Goal: Task Accomplishment & Management: Manage account settings

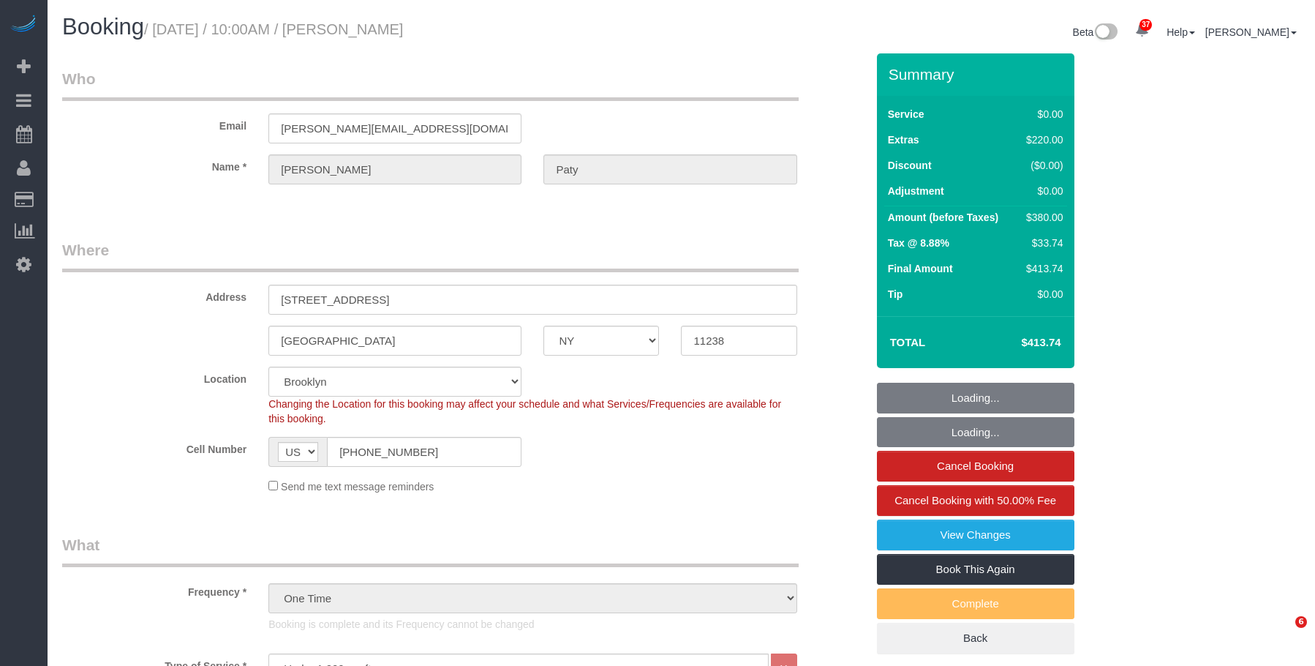
select select "NY"
select select "number:89"
select select "number:90"
select select "number:15"
select select "number:5"
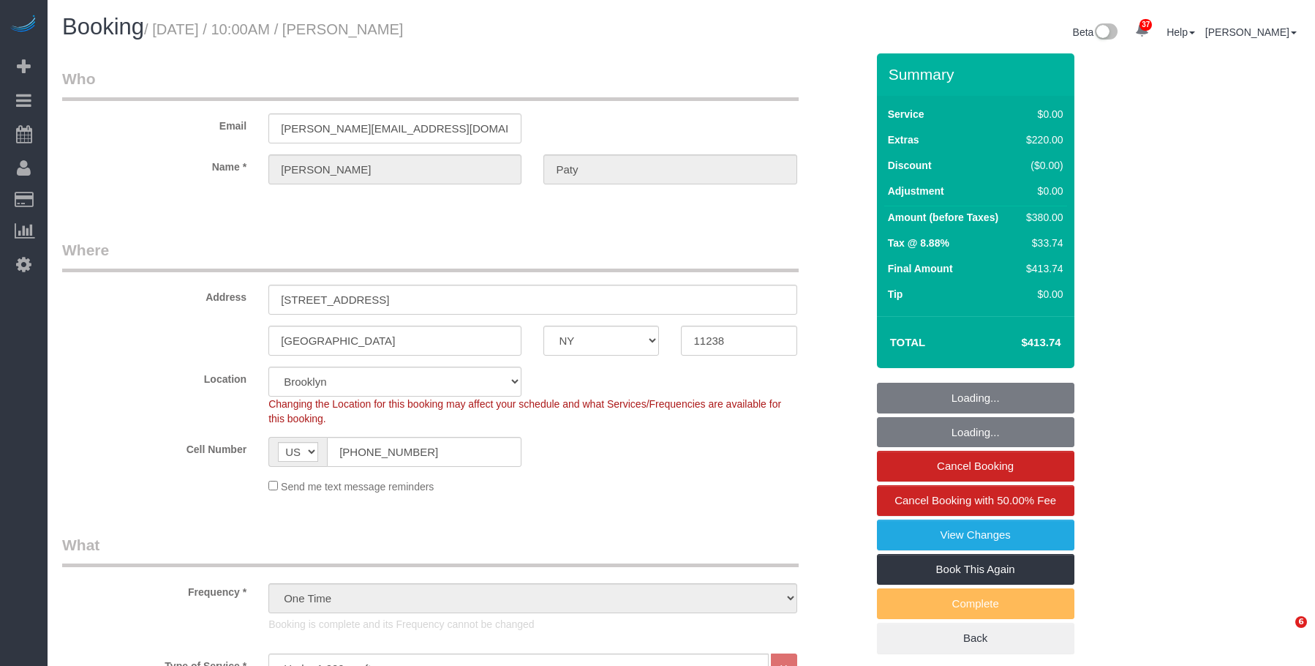
select select "spot6"
select select "1"
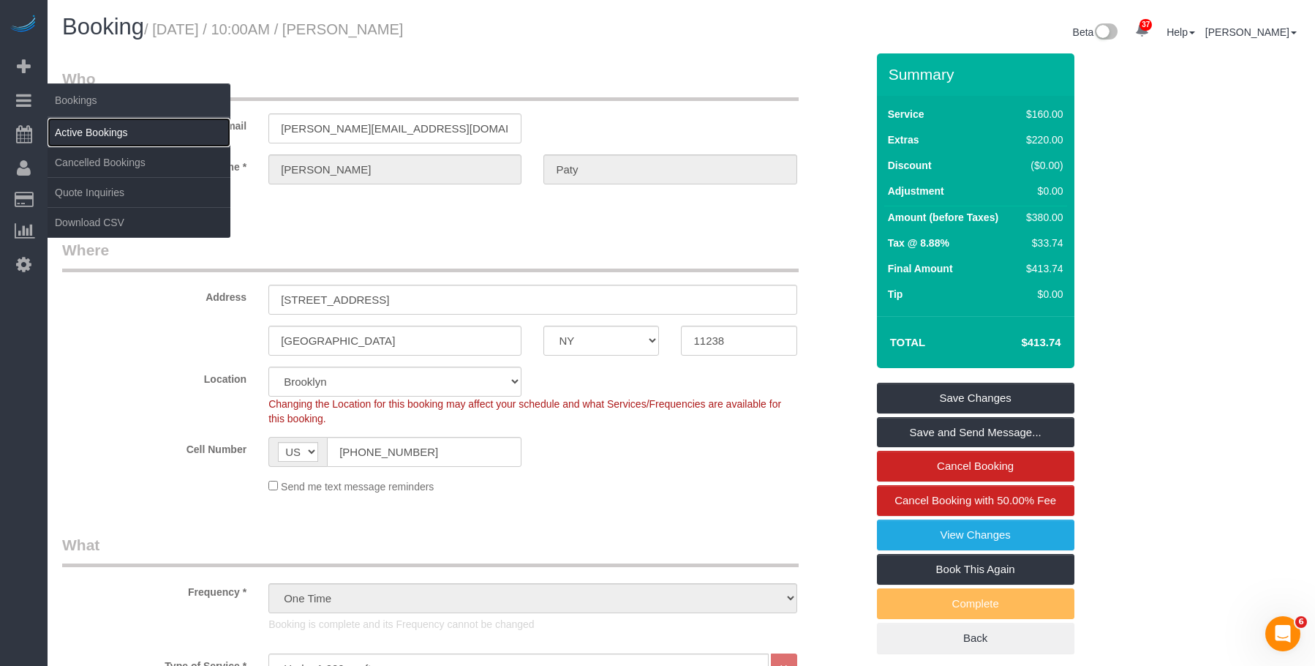
click at [102, 134] on link "Active Bookings" at bounding box center [139, 132] width 183 height 29
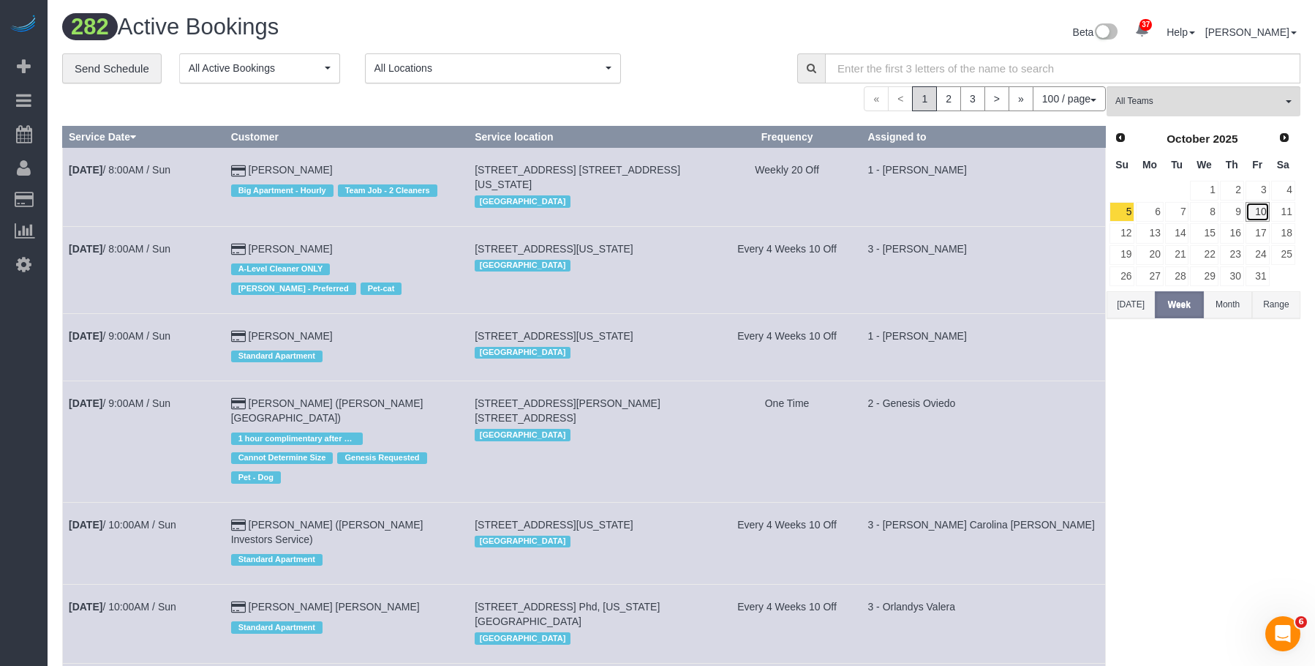
click at [1266, 209] on link "10" at bounding box center [1258, 212] width 24 height 20
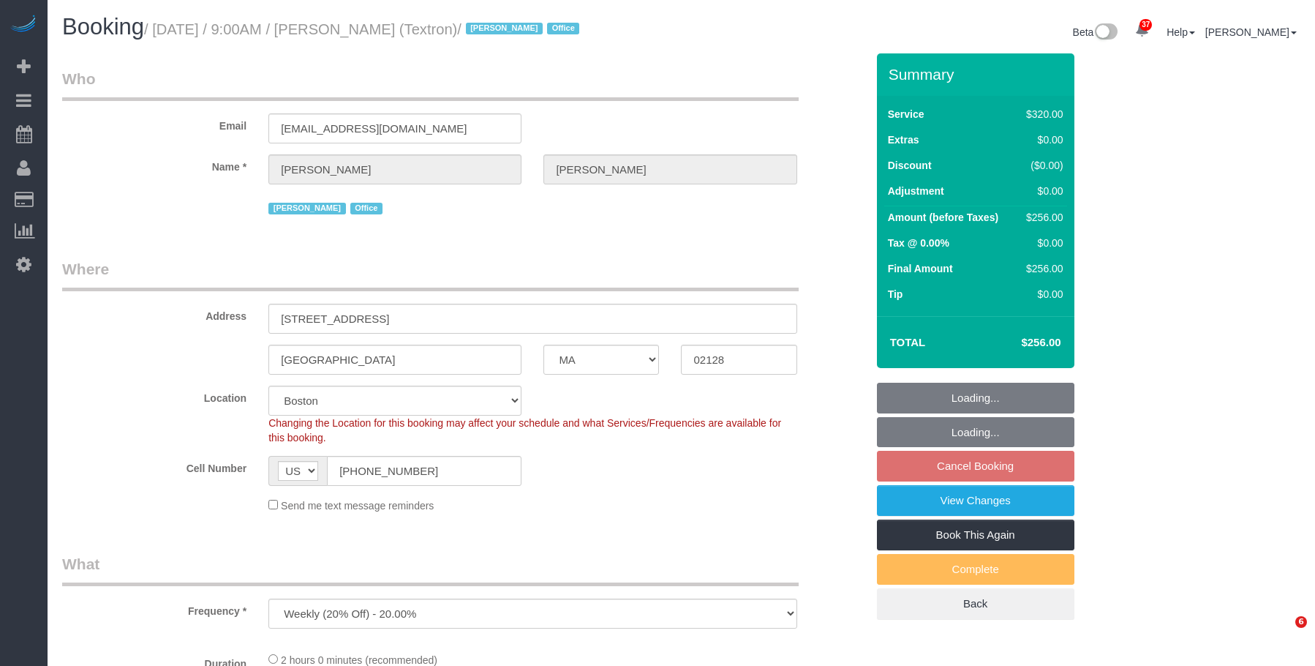
select select "MA"
select select "number:89"
select select "number:90"
select select "number:15"
select select "number:5"
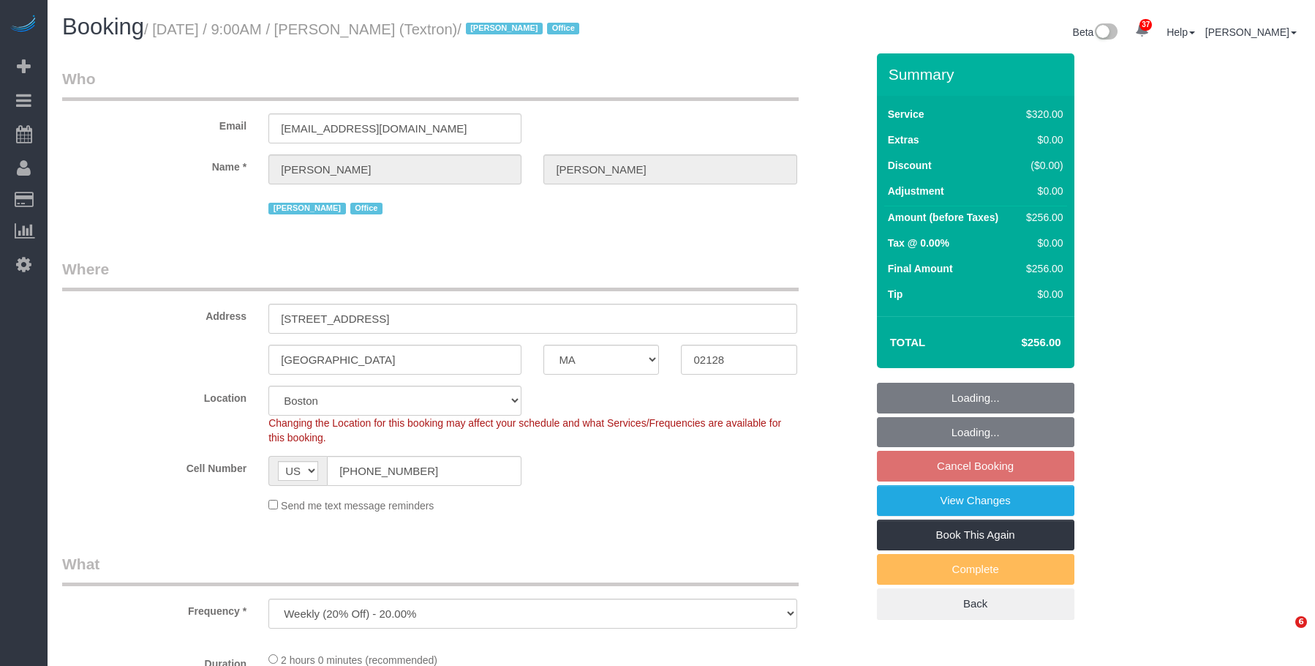
select select "object:1112"
select select "spot62"
select select "2"
drag, startPoint x: 408, startPoint y: 132, endPoint x: 130, endPoint y: 125, distance: 277.4
click at [130, 125] on div "Email pmoniz@textron.com" at bounding box center [464, 105] width 826 height 75
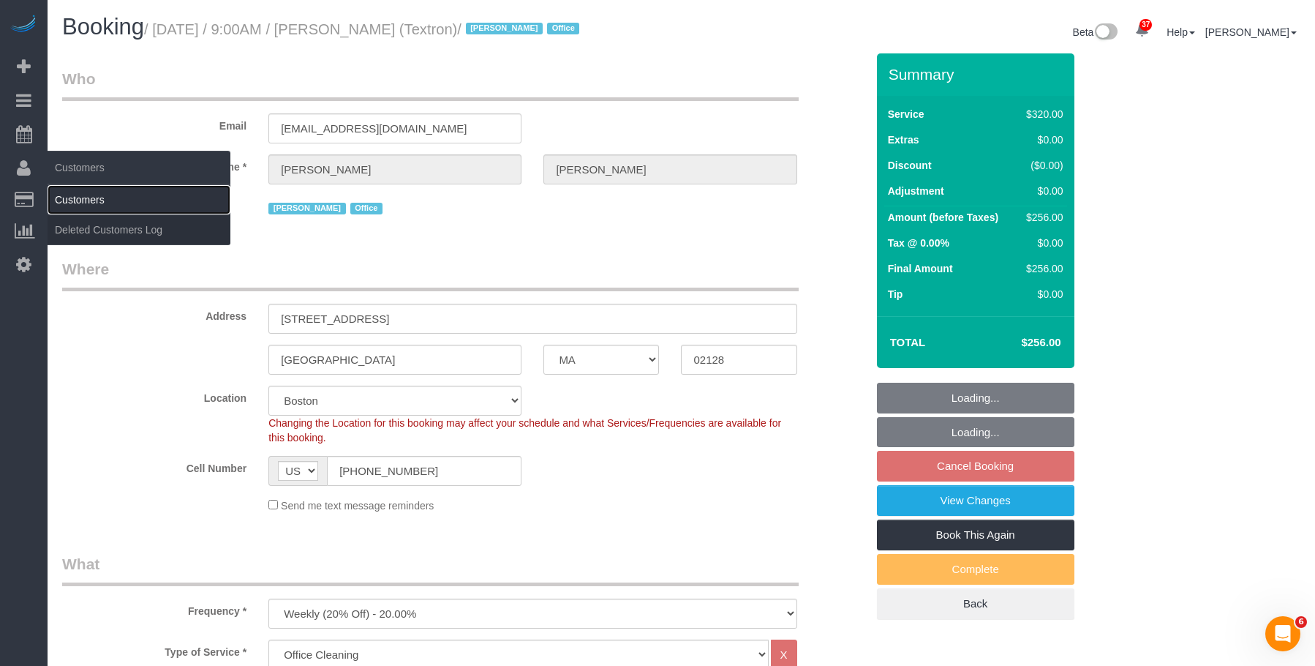
drag, startPoint x: 97, startPoint y: 187, endPoint x: 184, endPoint y: 191, distance: 87.2
click at [97, 187] on link "Customers" at bounding box center [139, 199] width 183 height 29
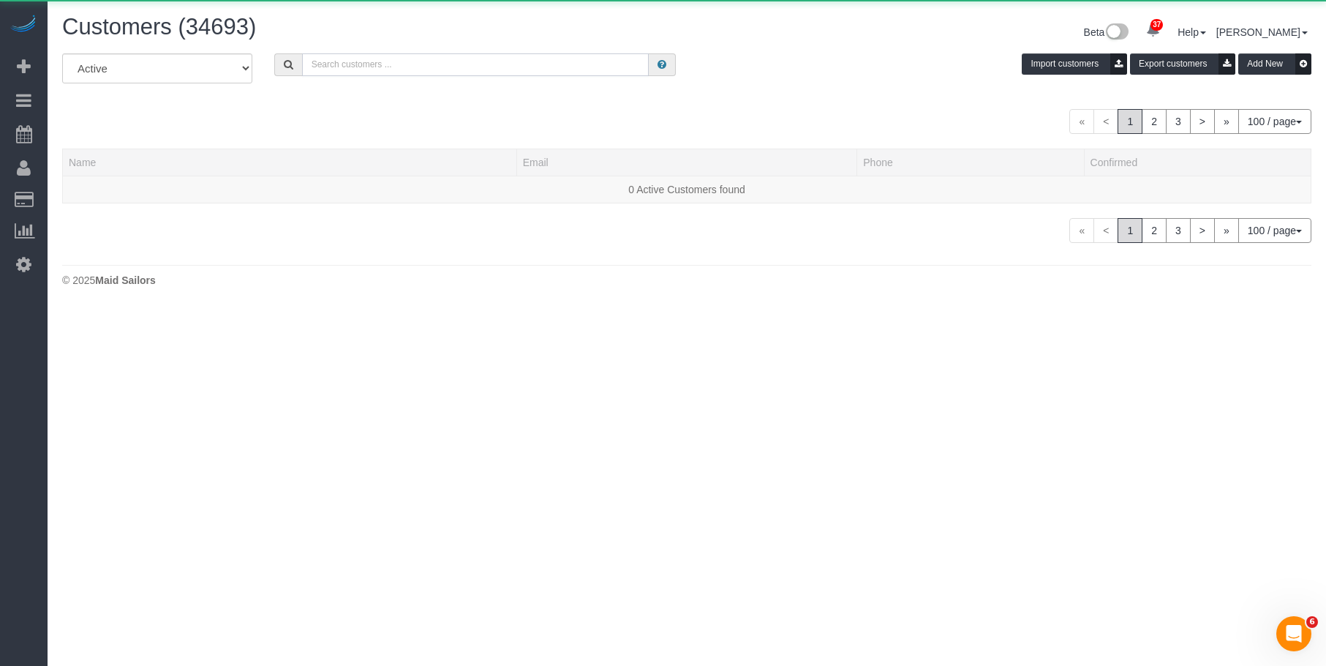
click at [550, 56] on input "text" at bounding box center [475, 64] width 347 height 23
paste input "pmoniz@textron.com"
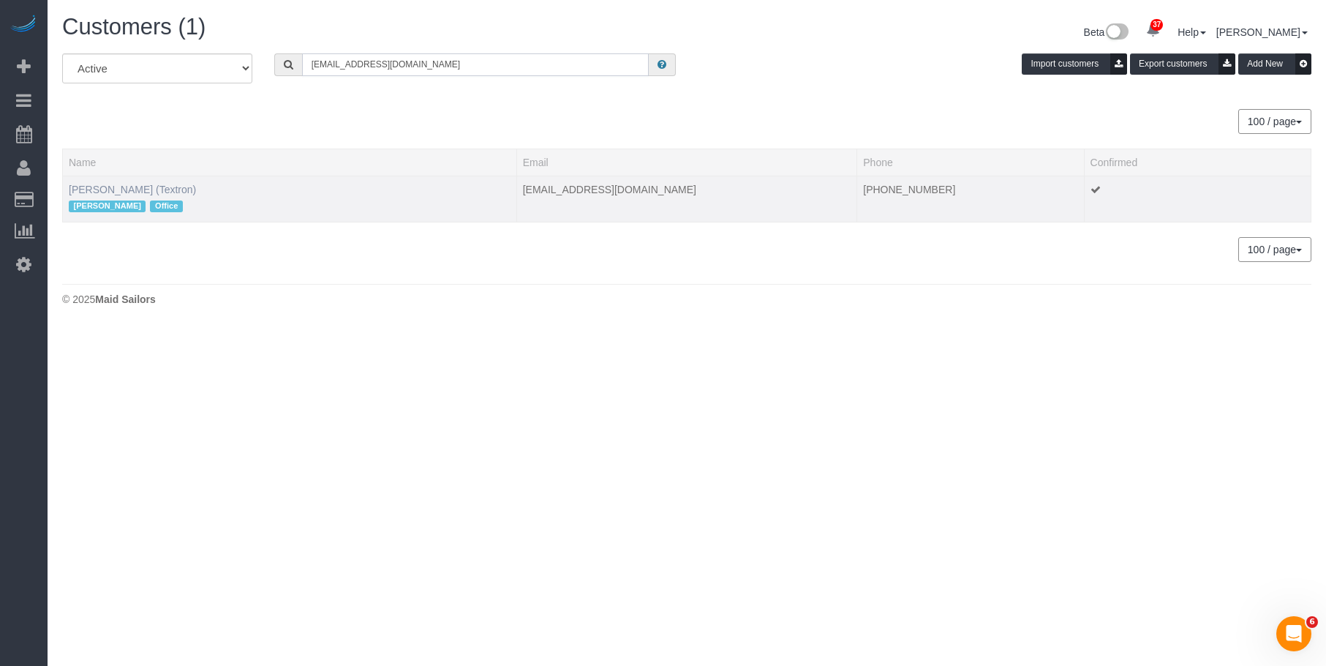
type input "pmoniz@textron.com"
click at [124, 190] on link "Peter Moniz (Textron)" at bounding box center [132, 190] width 127 height 12
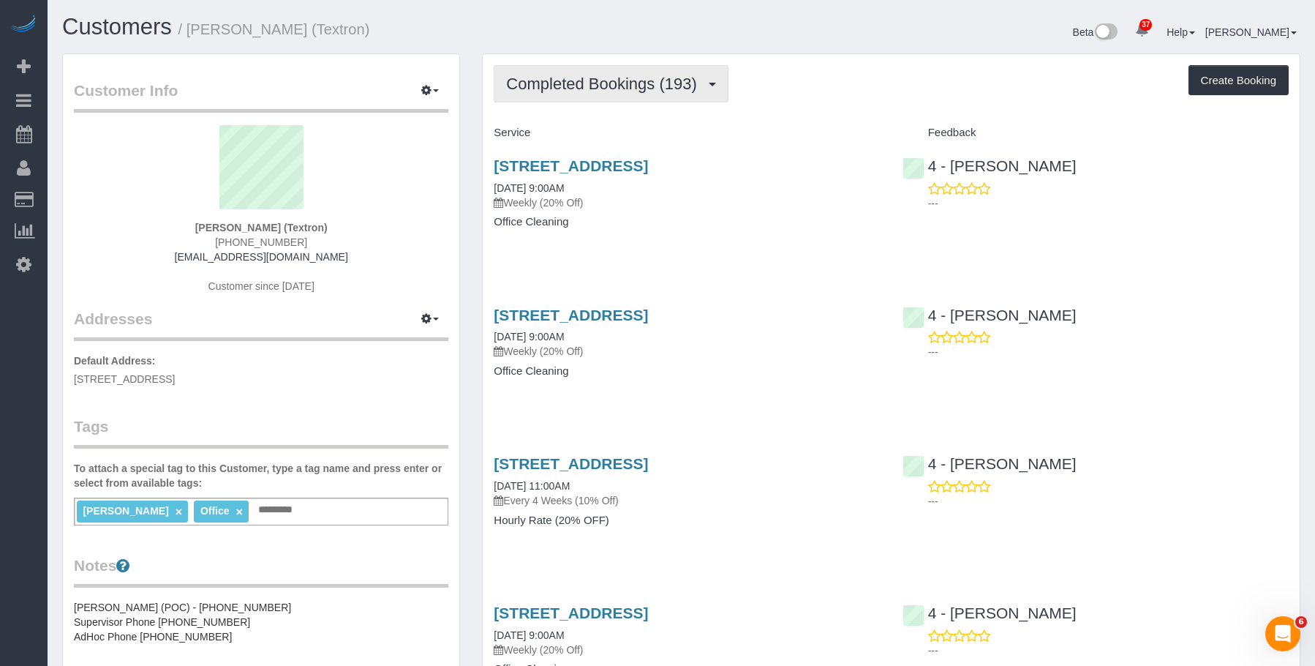
click at [568, 75] on span "Completed Bookings (193)" at bounding box center [605, 84] width 198 height 18
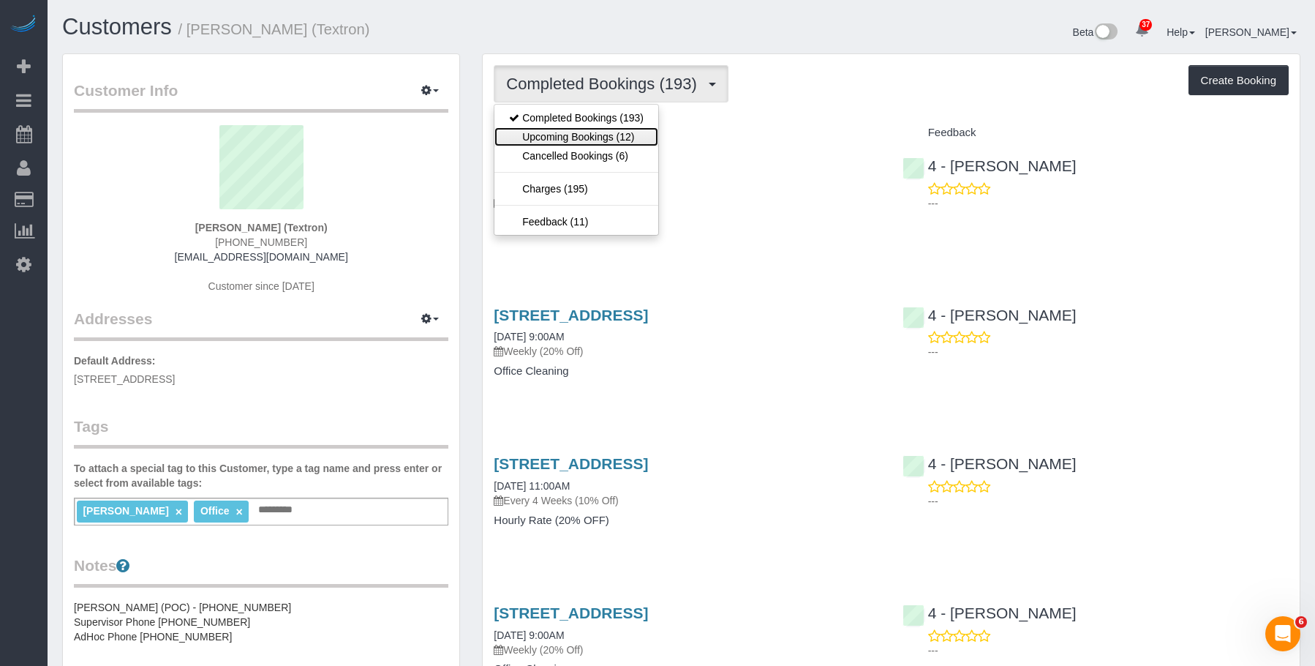
click at [580, 138] on link "Upcoming Bookings (12)" at bounding box center [577, 136] width 164 height 19
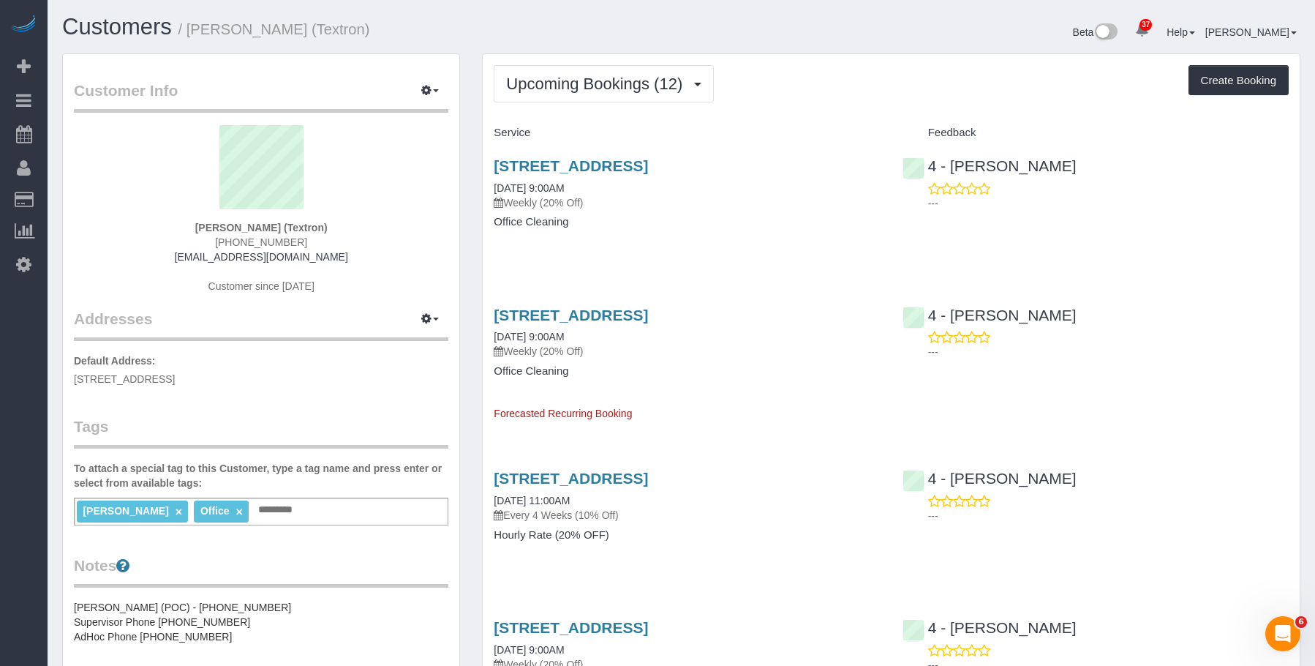
click at [675, 231] on div "227 Marginal Street, Boston, MA 02128 10/13/2025 9:00AM Weekly (20% Off) Office…" at bounding box center [687, 201] width 408 height 113
click at [681, 225] on h4 "Office Cleaning" at bounding box center [687, 222] width 386 height 12
click at [648, 165] on link "227 Marginal Street, Boston, MA 02128" at bounding box center [571, 165] width 154 height 17
drag, startPoint x: 896, startPoint y: 31, endPoint x: 1002, endPoint y: 1, distance: 110.1
click at [896, 30] on div "Beta 37 Your Notifications You have 0 alerts × You have 4 to charge for 10/09/2…" at bounding box center [997, 34] width 631 height 39
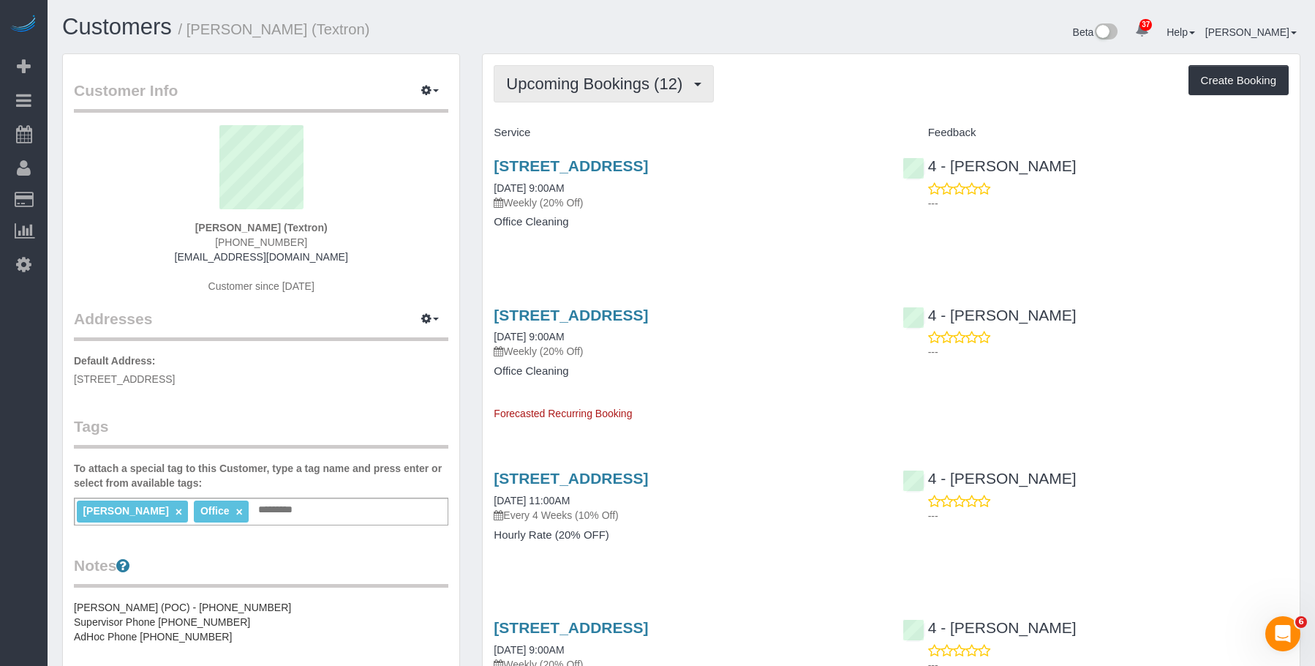
click at [610, 79] on span "Upcoming Bookings (12)" at bounding box center [598, 84] width 184 height 18
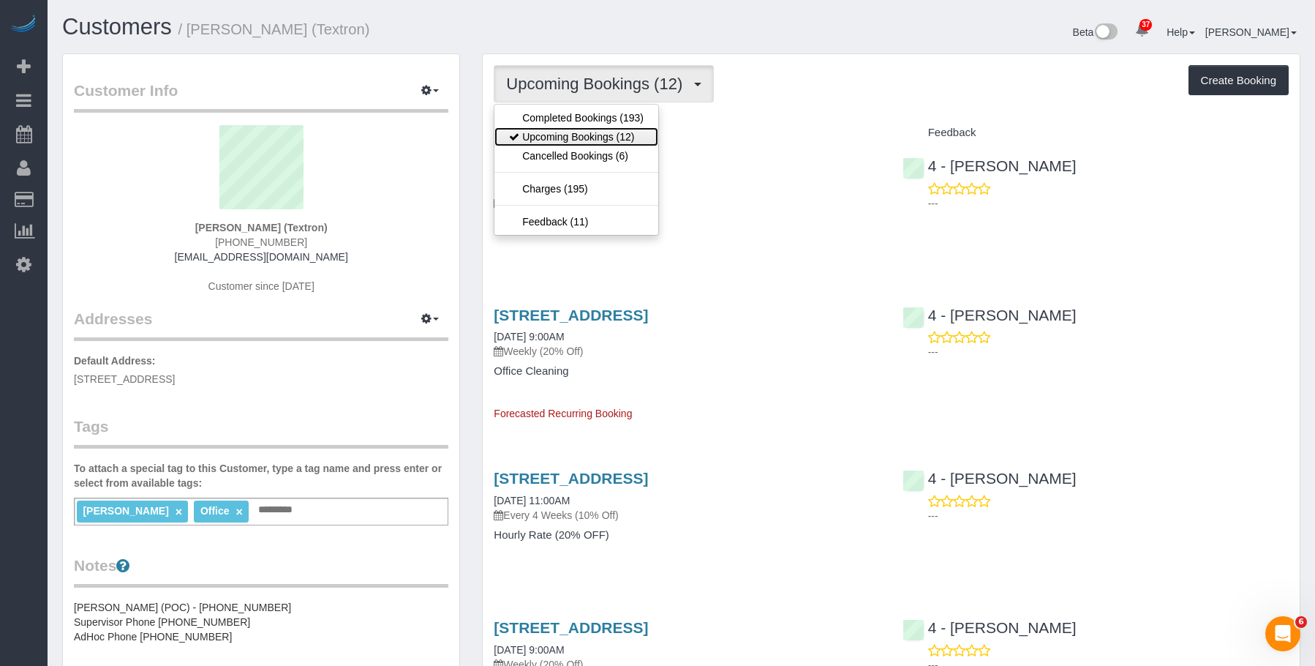
click at [593, 138] on link "Upcoming Bookings (12)" at bounding box center [577, 136] width 164 height 19
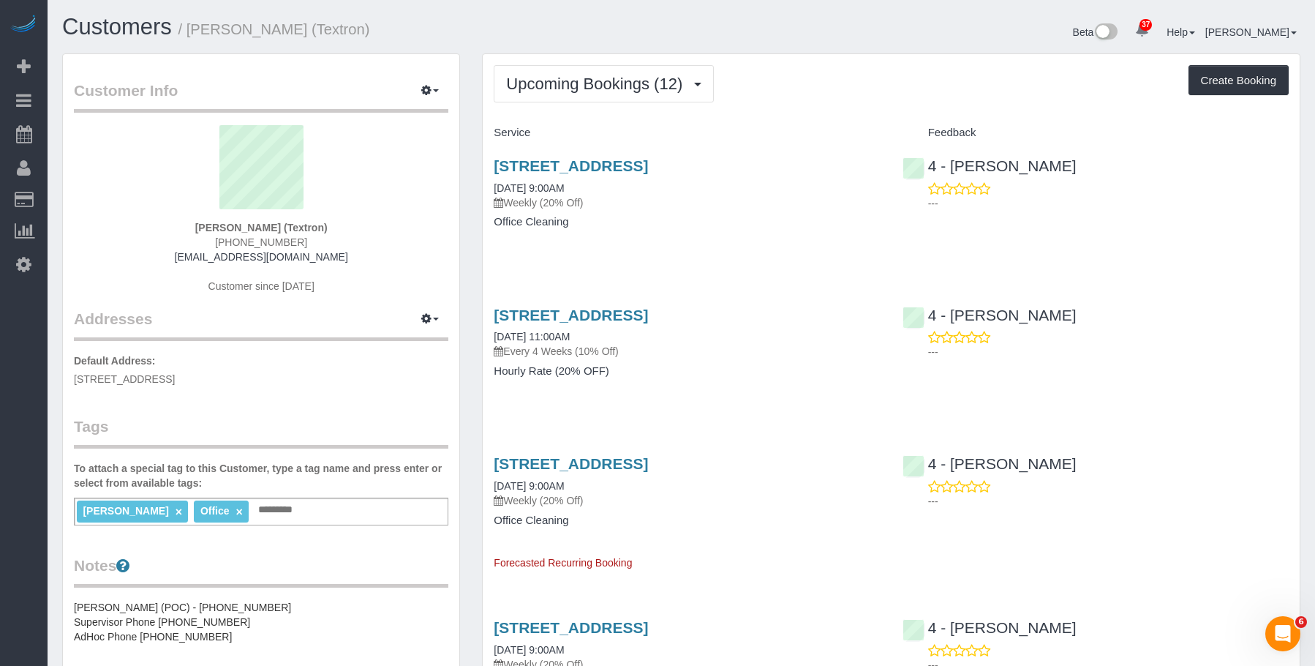
drag, startPoint x: 702, startPoint y: 211, endPoint x: 716, endPoint y: 203, distance: 16.1
click at [702, 211] on div "227 Marginal Street, Boston, MA 02128 10/20/2025 9:00AM Weekly (20% Off) Office…" at bounding box center [687, 201] width 408 height 113
click at [721, 201] on p "Weekly (20% Off)" at bounding box center [687, 202] width 386 height 15
drag, startPoint x: 539, startPoint y: 76, endPoint x: 538, endPoint y: 136, distance: 60.0
click at [539, 77] on span "Upcoming Bookings (12)" at bounding box center [598, 84] width 184 height 18
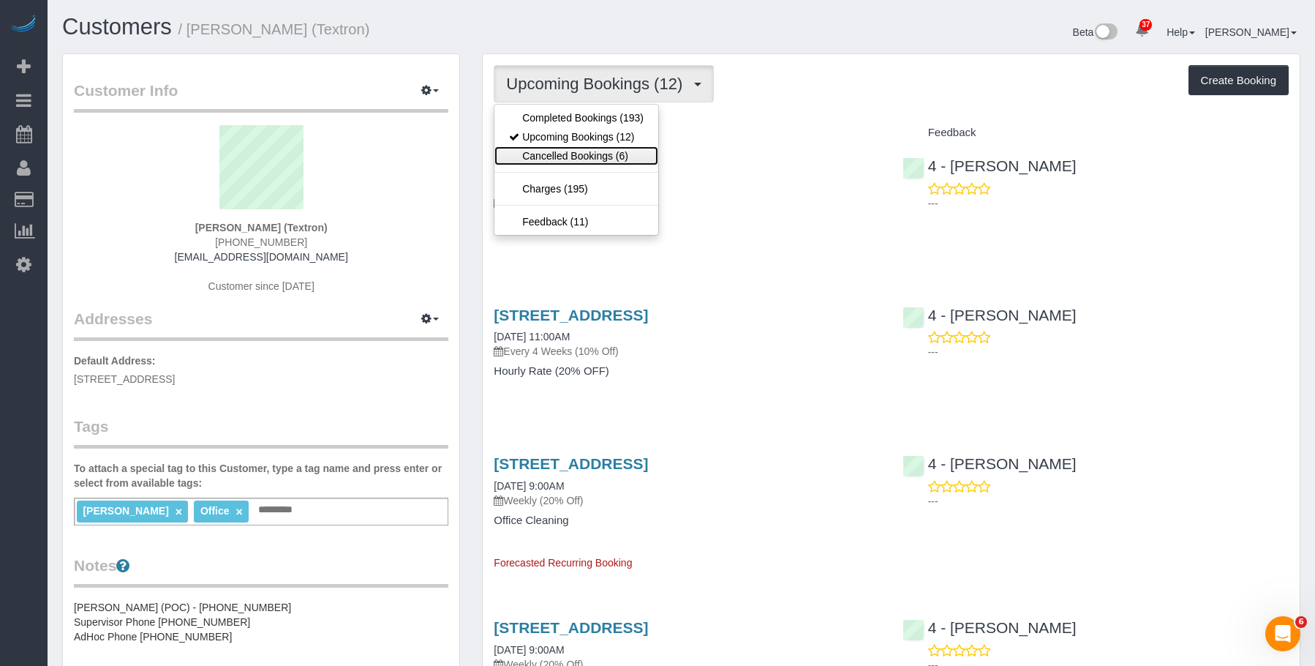
click at [531, 154] on link "Cancelled Bookings (6)" at bounding box center [577, 155] width 164 height 19
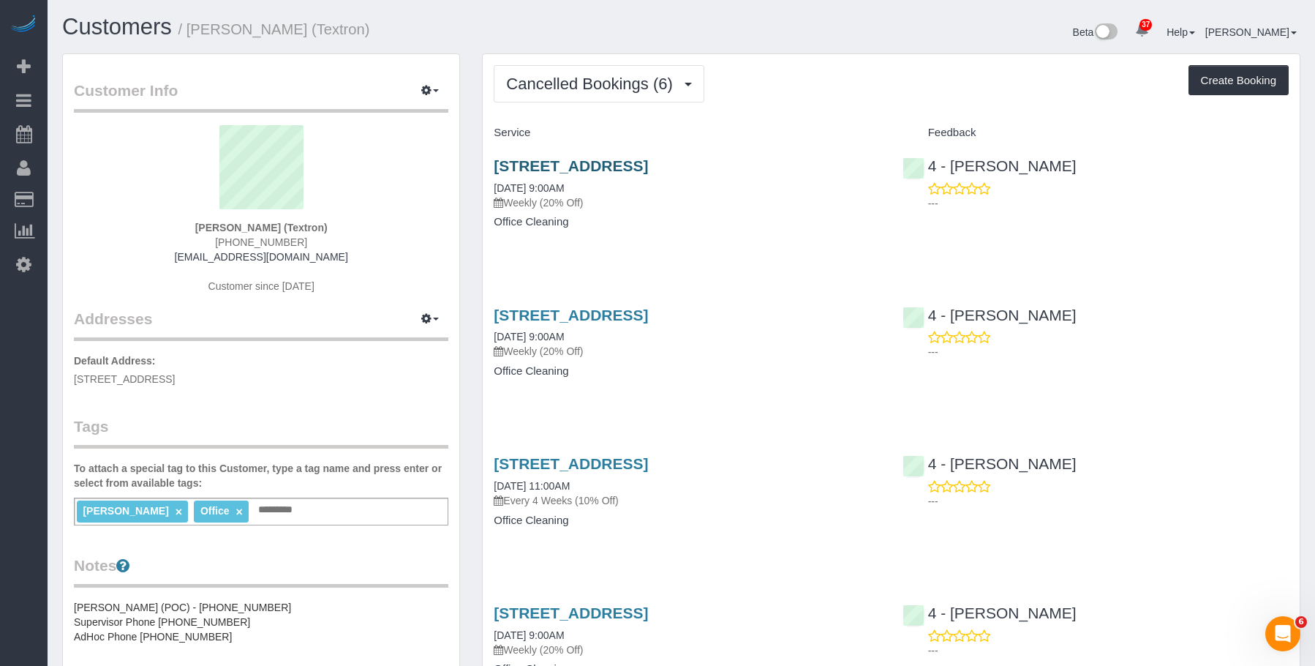
drag, startPoint x: 680, startPoint y: 206, endPoint x: 692, endPoint y: 168, distance: 39.8
click at [680, 205] on p "Weekly (20% Off)" at bounding box center [687, 202] width 386 height 15
click at [702, 157] on div "227 Marginal Street, Boston, MA 02128 10/13/2025 9:00AM Weekly (20% Off) Office…" at bounding box center [687, 201] width 408 height 113
click at [648, 167] on link "227 Marginal Street, Boston, MA 02128" at bounding box center [571, 165] width 154 height 17
click at [593, 76] on span "Cancelled Bookings (6)" at bounding box center [592, 84] width 173 height 18
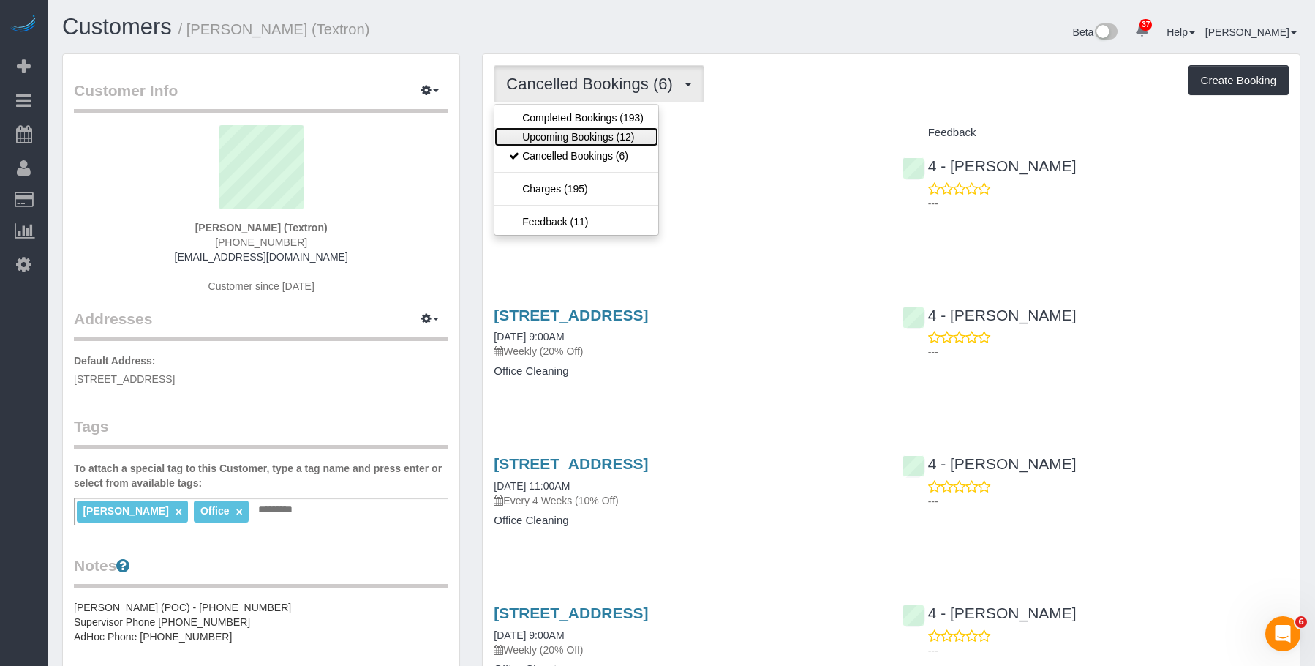
click at [539, 137] on link "Upcoming Bookings (12)" at bounding box center [577, 136] width 164 height 19
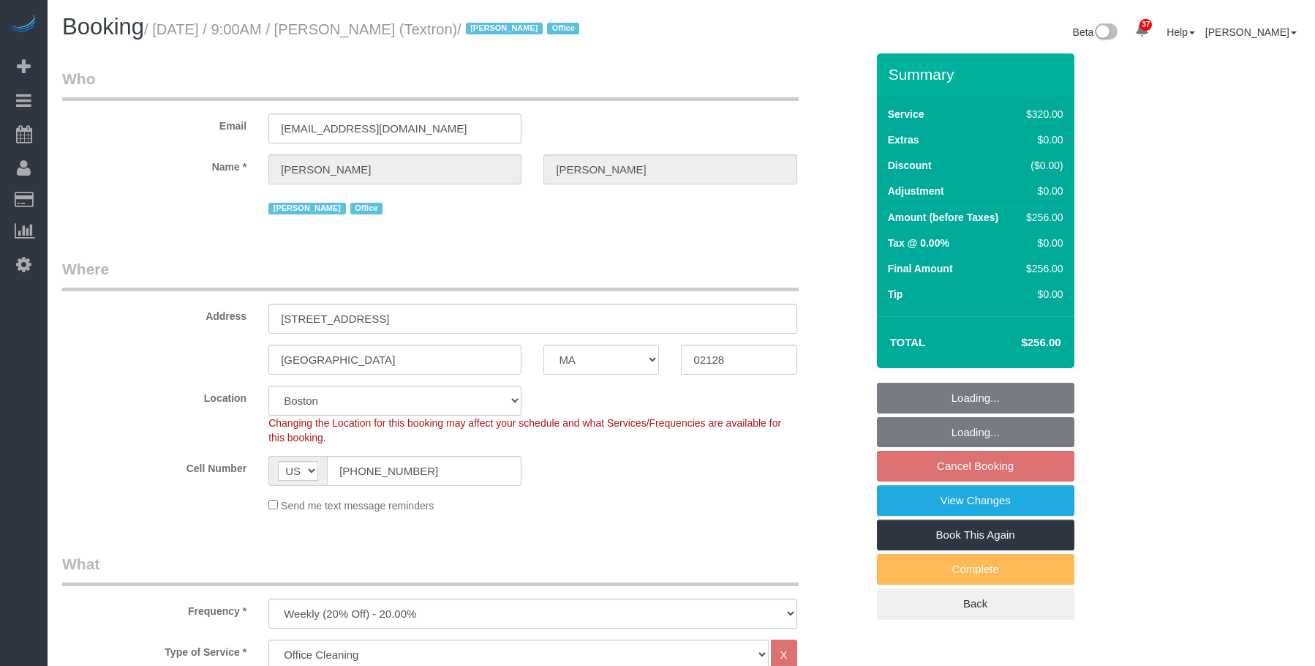
select select "MA"
select select "2"
select select "spot2"
select select "number:89"
select select "number:90"
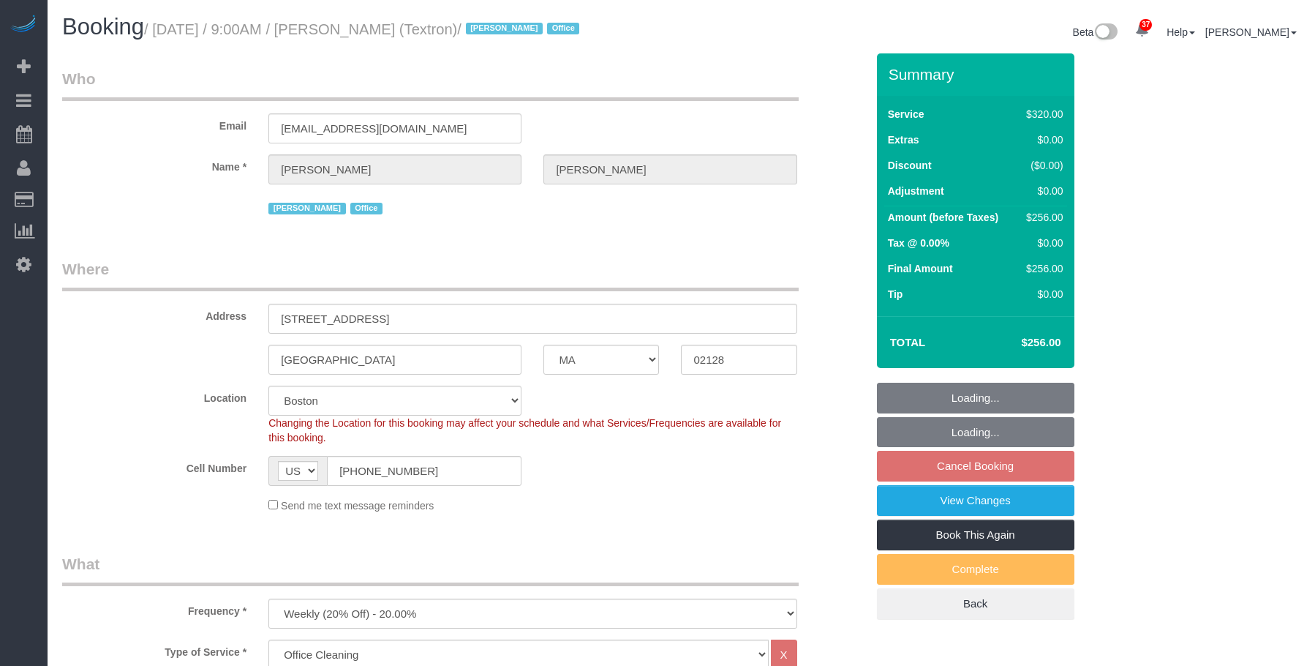
select select "number:15"
select select "number:5"
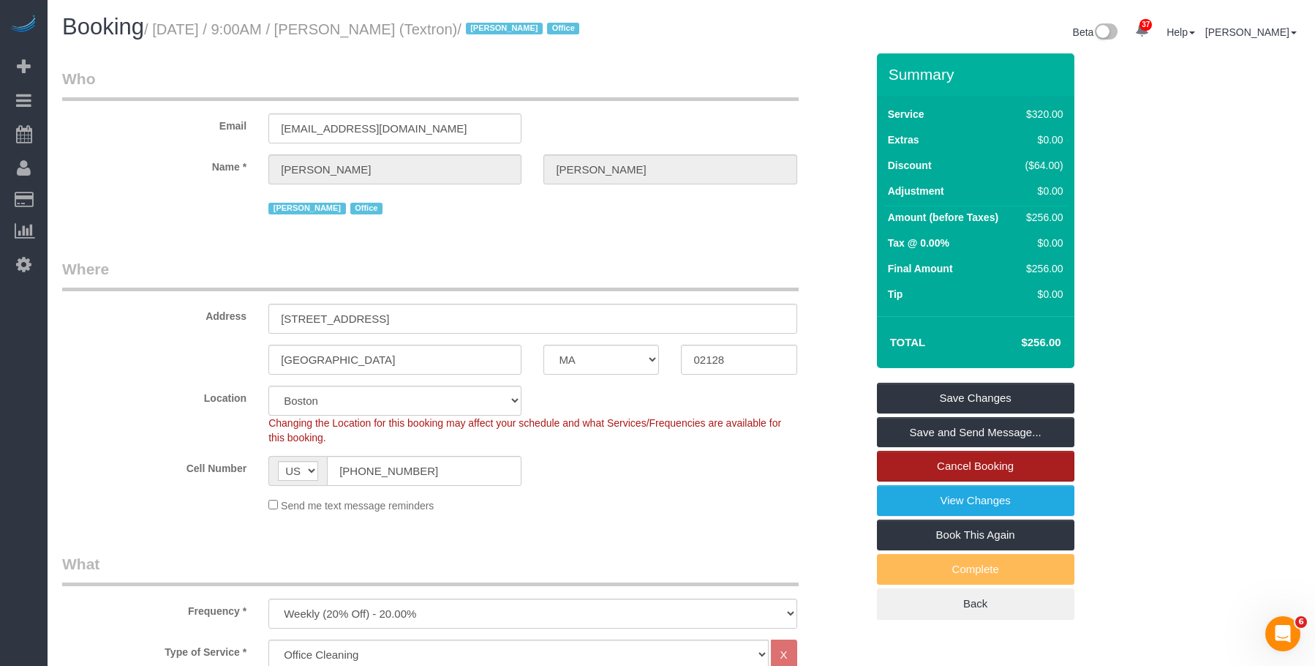
click at [954, 462] on link "Cancel Booking" at bounding box center [976, 466] width 198 height 31
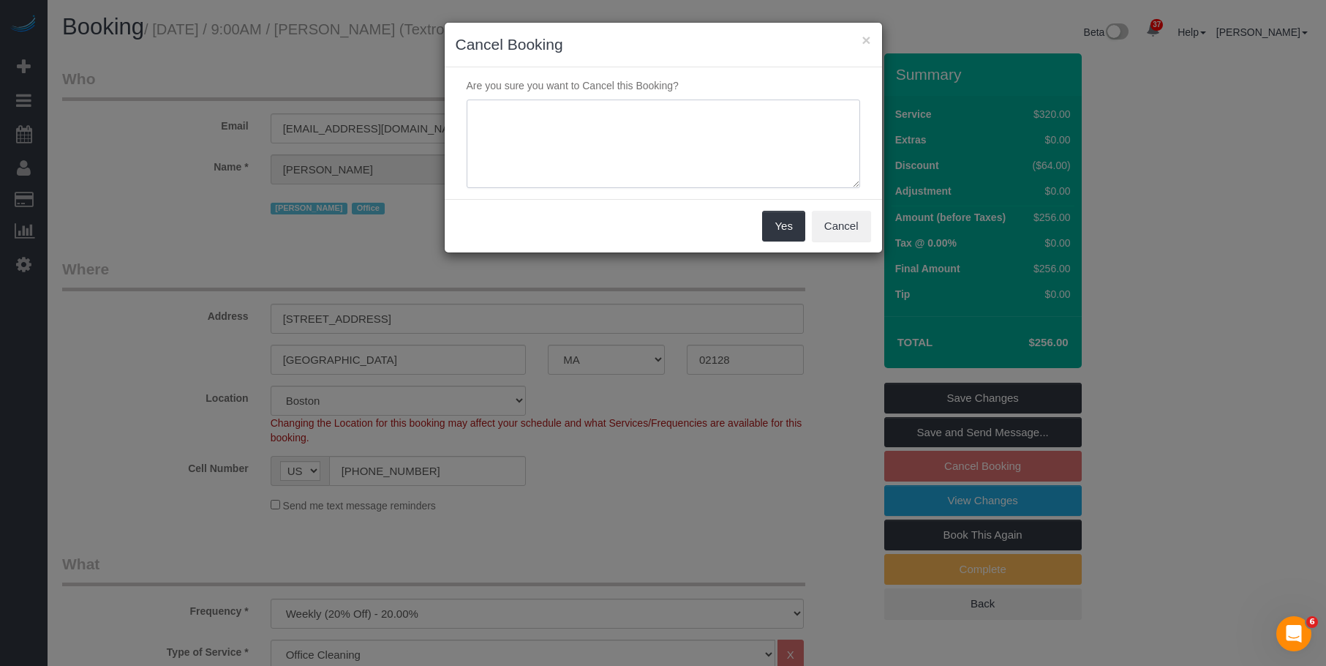
click at [547, 158] on textarea at bounding box center [664, 144] width 394 height 89
type textarea "Holiday"
click at [776, 228] on button "Yes" at bounding box center [783, 226] width 42 height 31
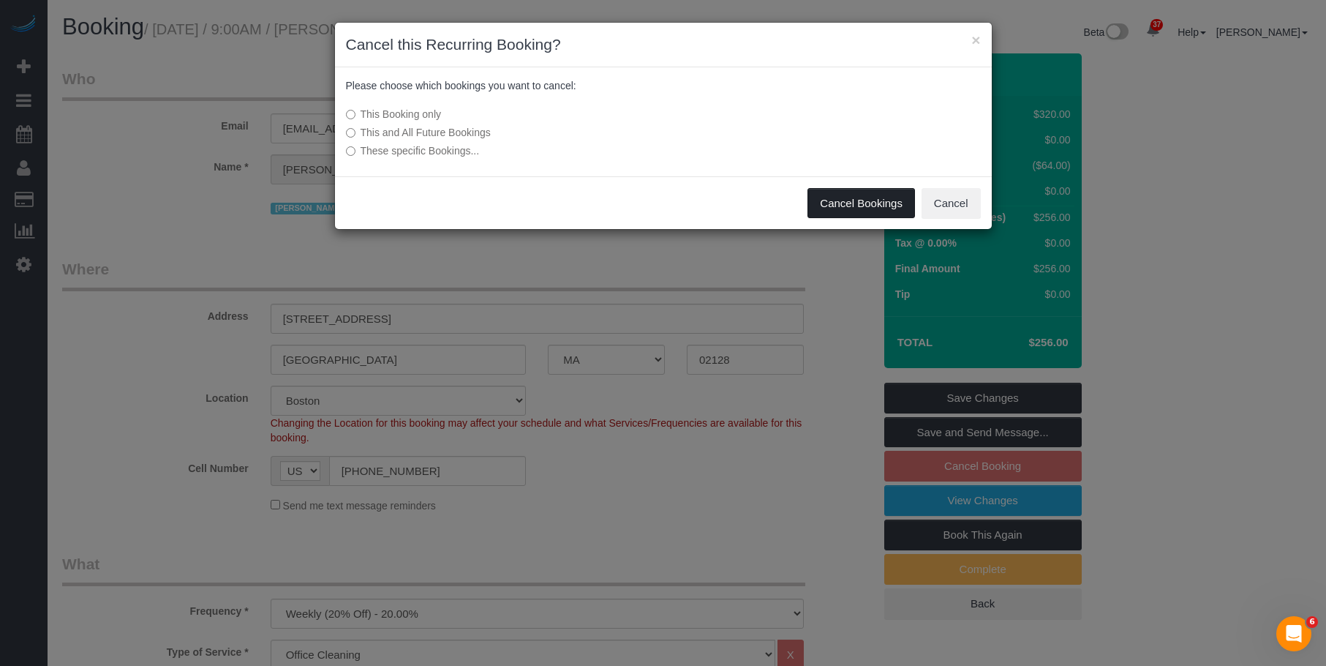
click at [838, 198] on button "Cancel Bookings" at bounding box center [862, 203] width 108 height 31
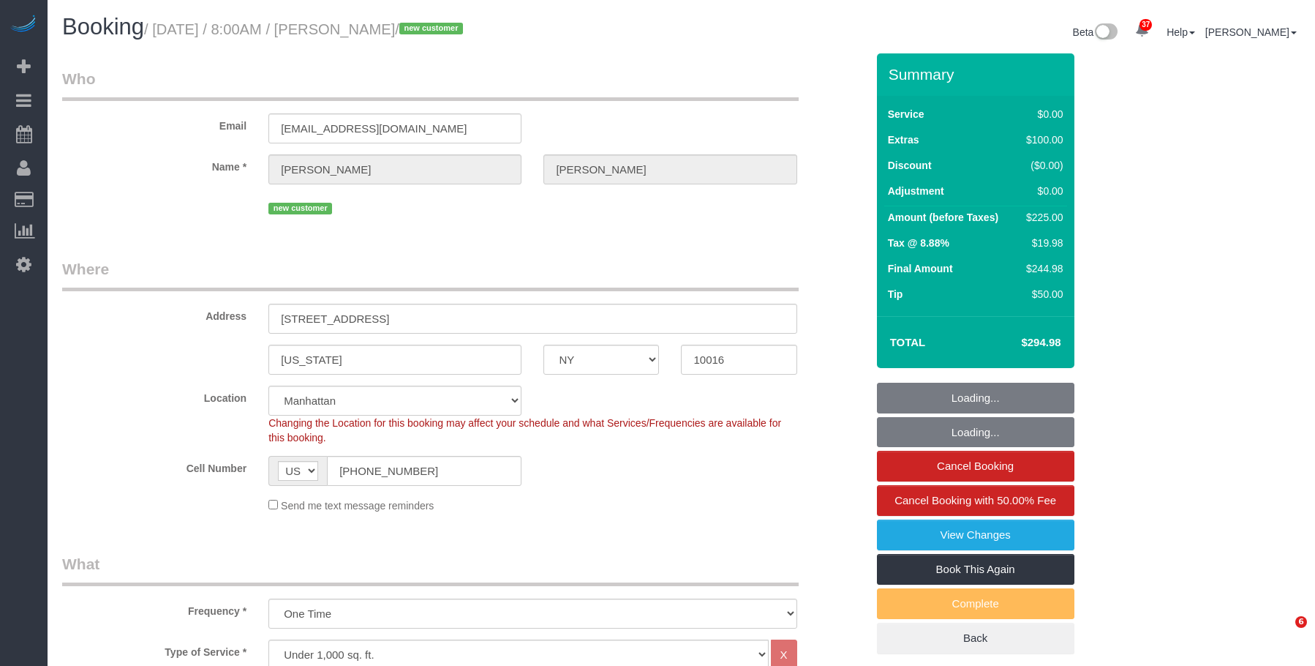
select select "NY"
select select "spot1"
select select "number:89"
select select "number:90"
select select "number:15"
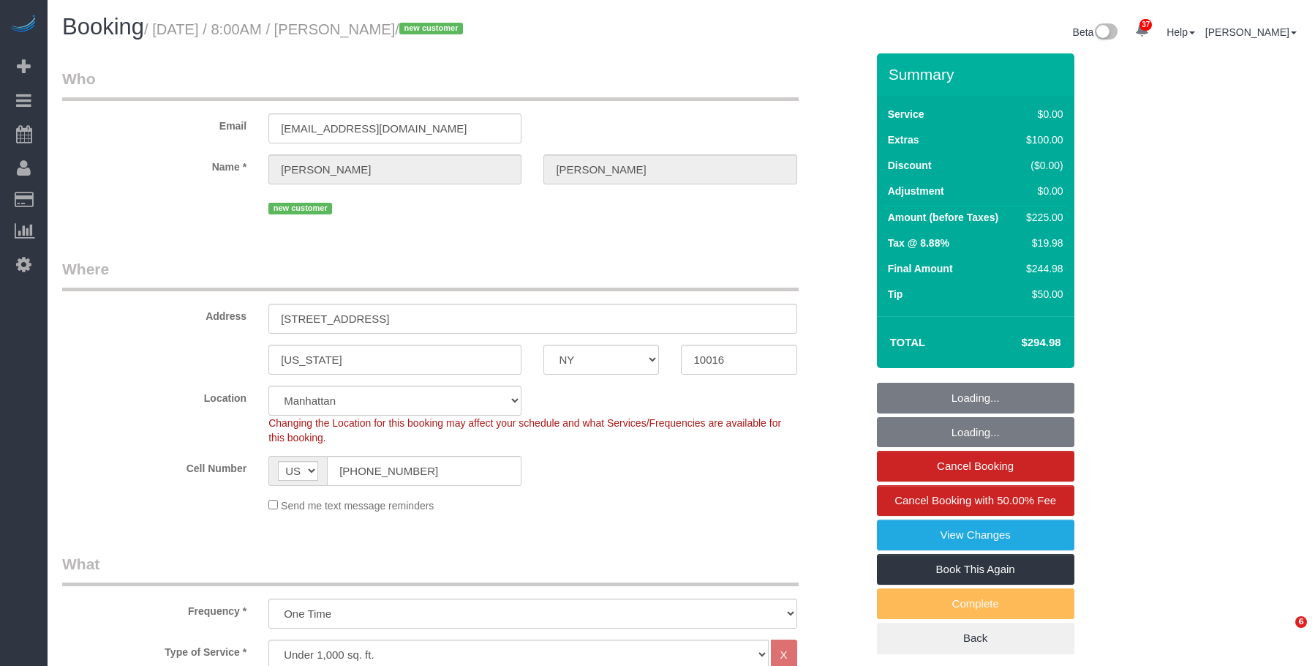
select select "number:5"
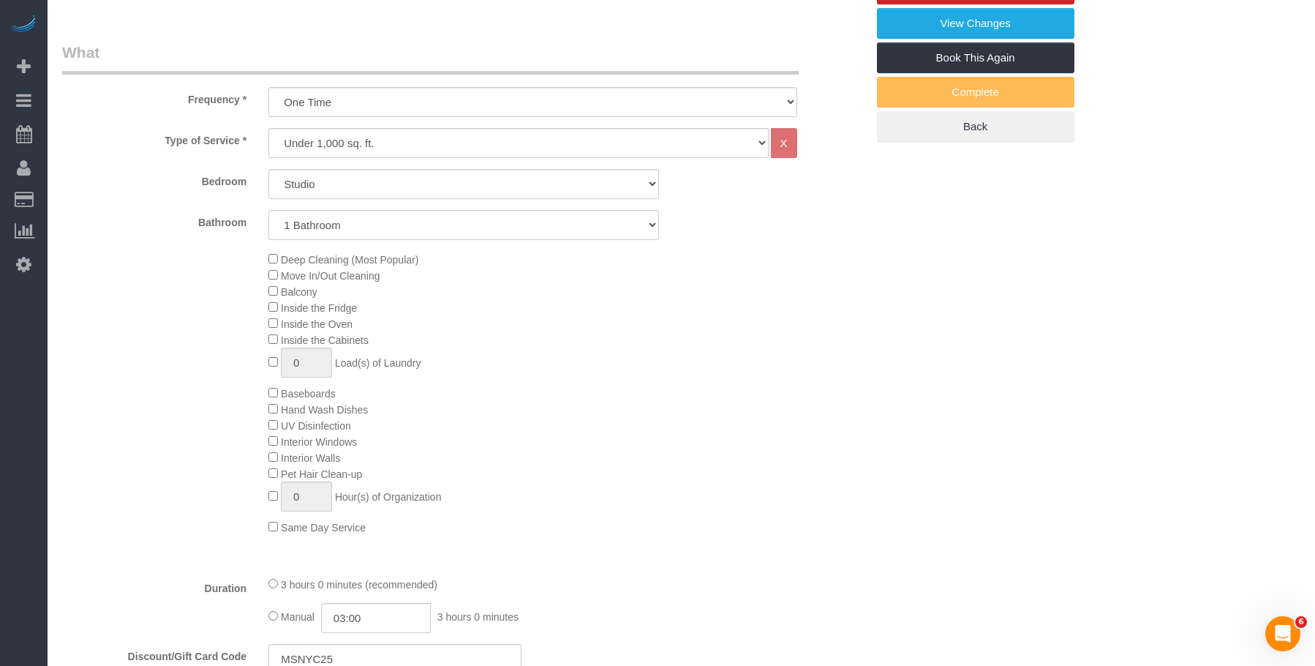
scroll to position [512, 0]
drag, startPoint x: 857, startPoint y: 323, endPoint x: 847, endPoint y: 325, distance: 9.8
click at [856, 323] on div "Deep Cleaning (Most Popular) Move In/Out Cleaning Balcony Inside the Fridge Ins…" at bounding box center [567, 392] width 619 height 284
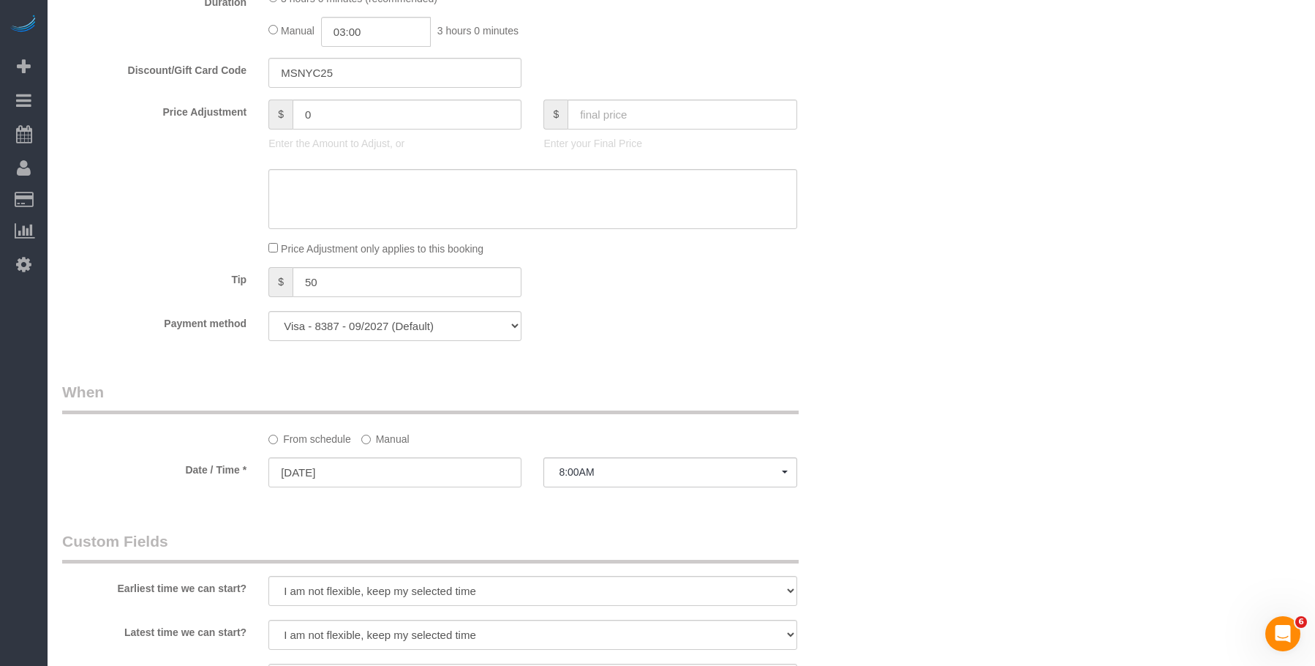
scroll to position [1390, 0]
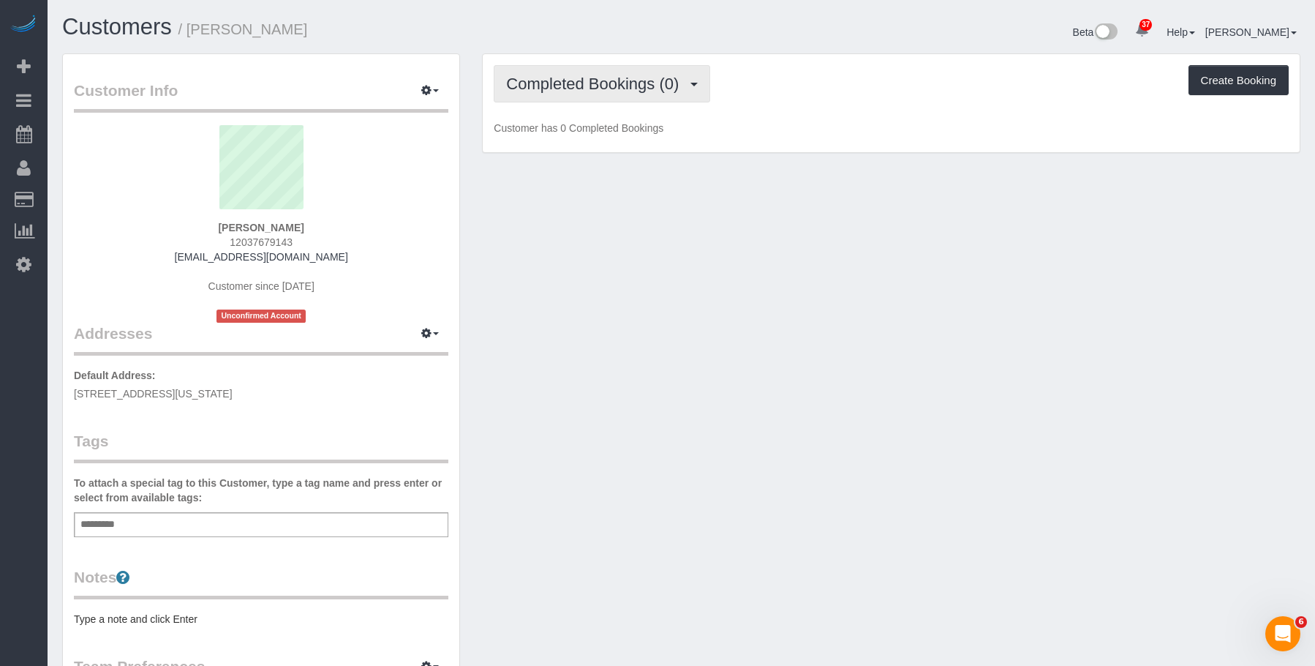
click at [607, 86] on span "Completed Bookings (0)" at bounding box center [596, 84] width 180 height 18
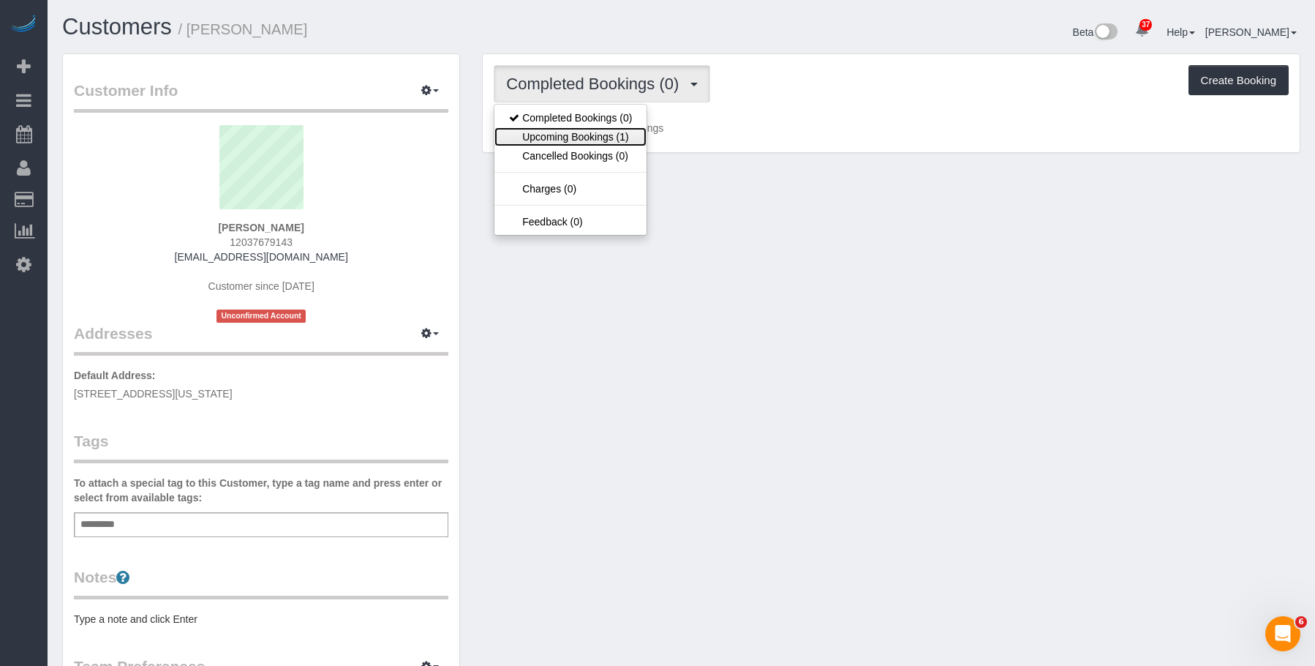
click at [595, 135] on link "Upcoming Bookings (1)" at bounding box center [571, 136] width 152 height 19
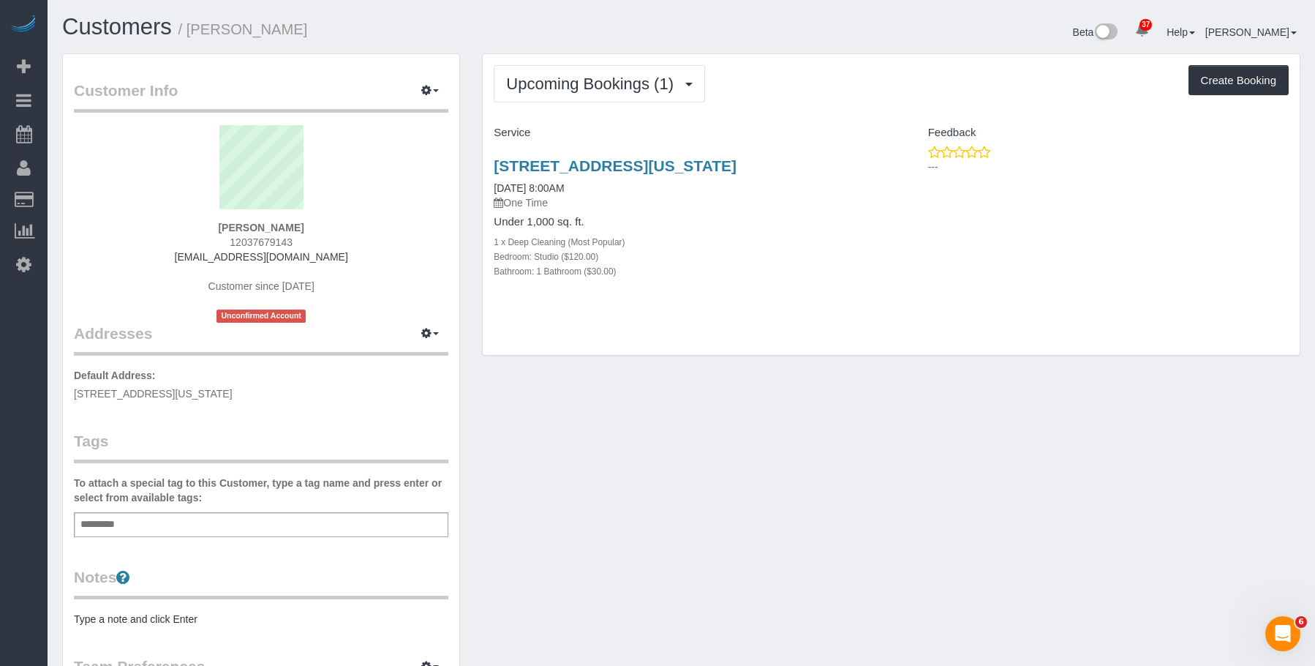
drag, startPoint x: 487, startPoint y: 159, endPoint x: 822, endPoint y: 157, distance: 334.4
click at [822, 157] on div "108 E 38th St, Apt 401, New York, NY 10016 10/11/2025 8:00AM One Time Under 1,0…" at bounding box center [687, 226] width 408 height 162
copy link "108 E 38th St, Apt 401, New York, NY 10016"
click at [270, 516] on div "Add a tag" at bounding box center [261, 524] width 375 height 25
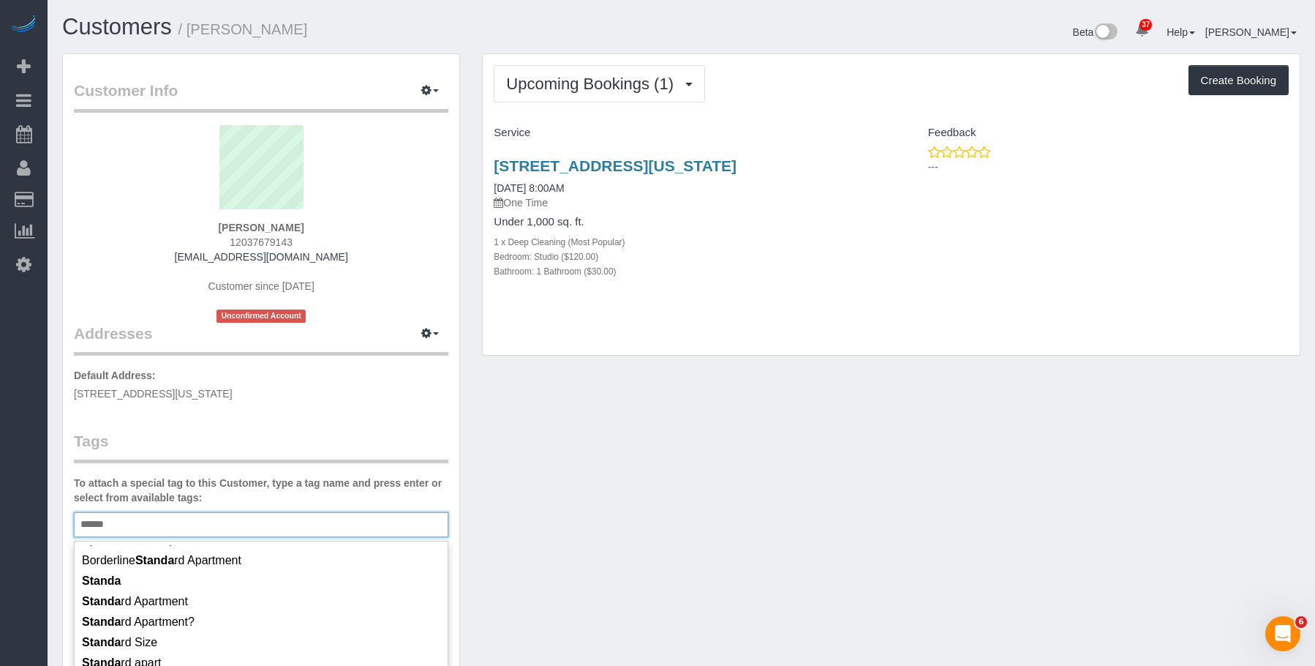
scroll to position [123, 0]
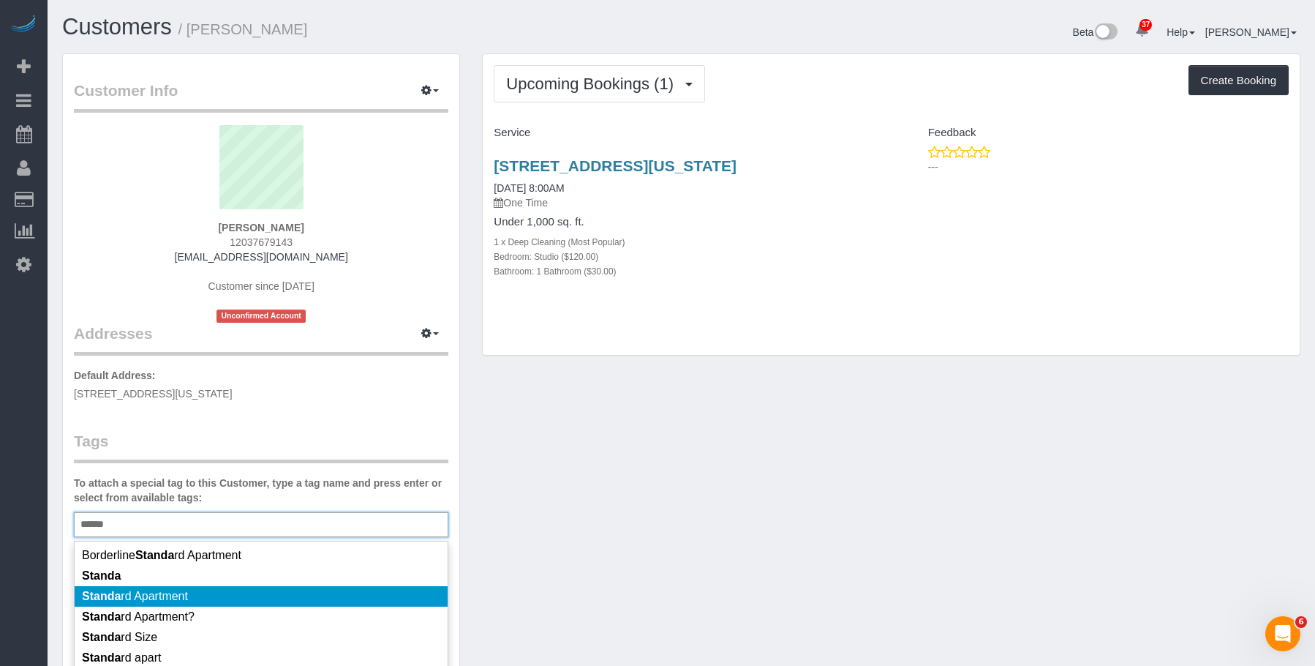
type input "******"
click at [212, 599] on li "Standa rd Apartment" at bounding box center [261, 596] width 373 height 20
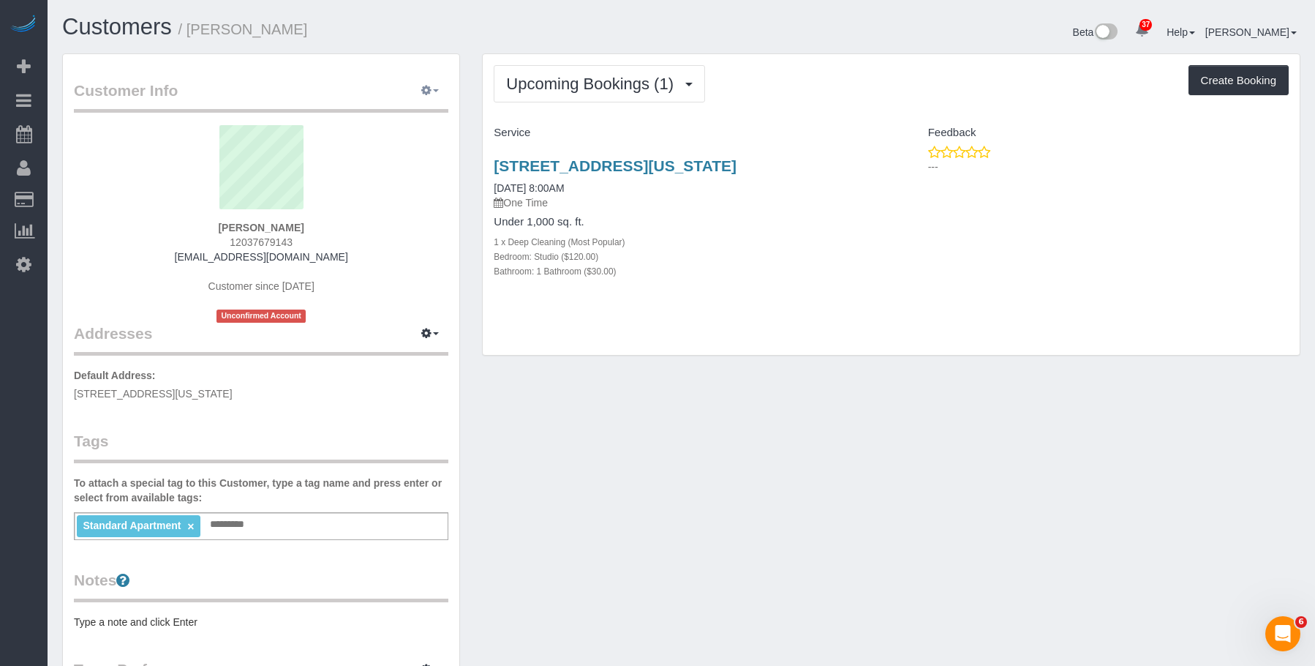
click at [432, 91] on icon "button" at bounding box center [426, 90] width 10 height 9
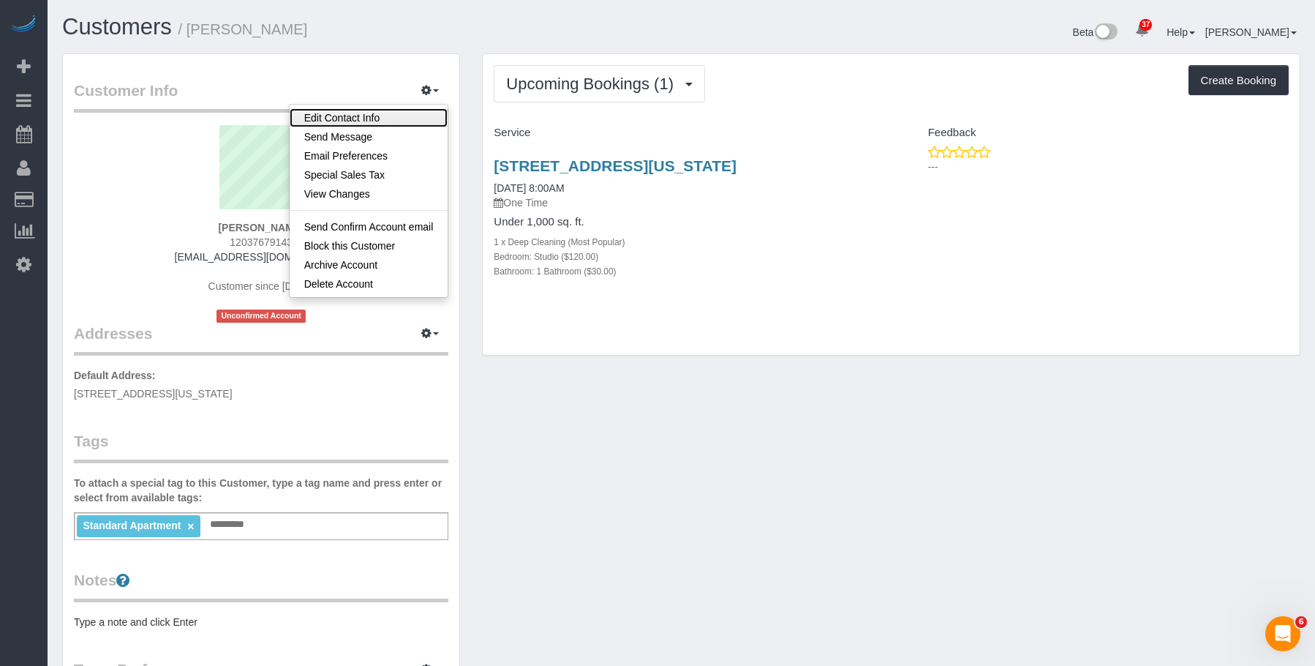
click at [410, 120] on link "Edit Contact Info" at bounding box center [369, 117] width 159 height 19
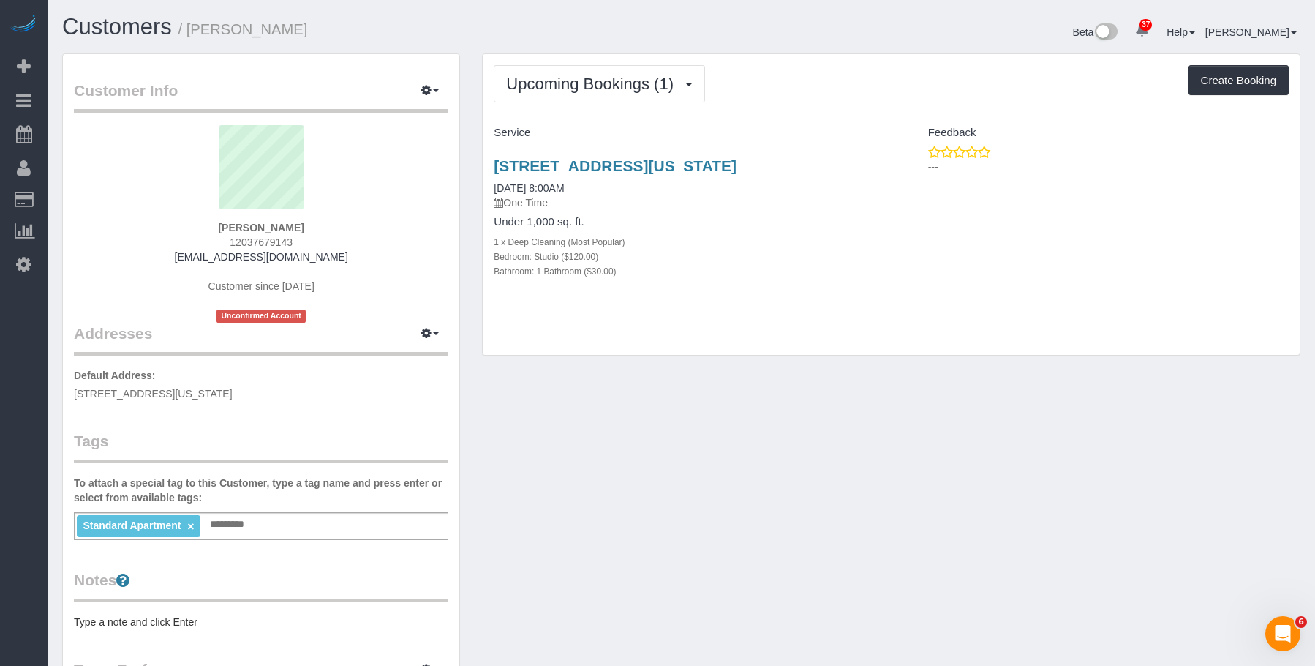
select select "NY"
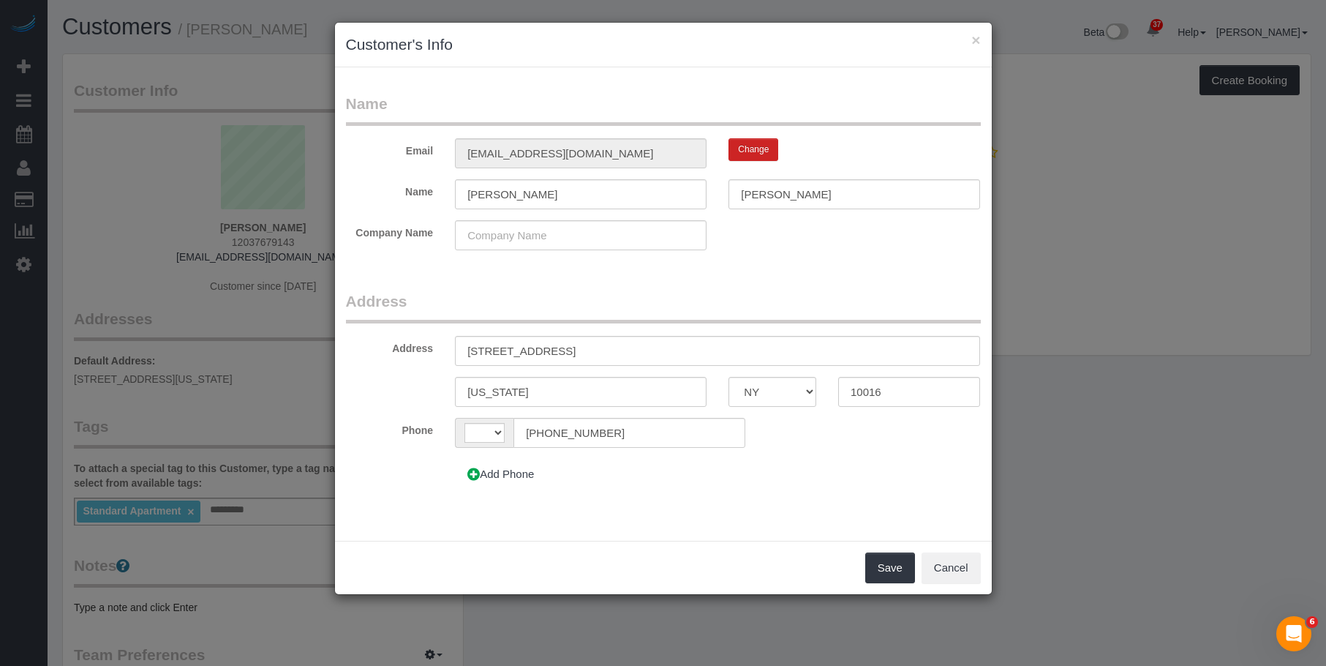
select select "string:US"
click at [497, 348] on input "108 E 38th St, Apt 401" at bounding box center [717, 351] width 525 height 30
type input "[STREET_ADDRESS]"
click at [876, 562] on button "Save" at bounding box center [891, 567] width 50 height 31
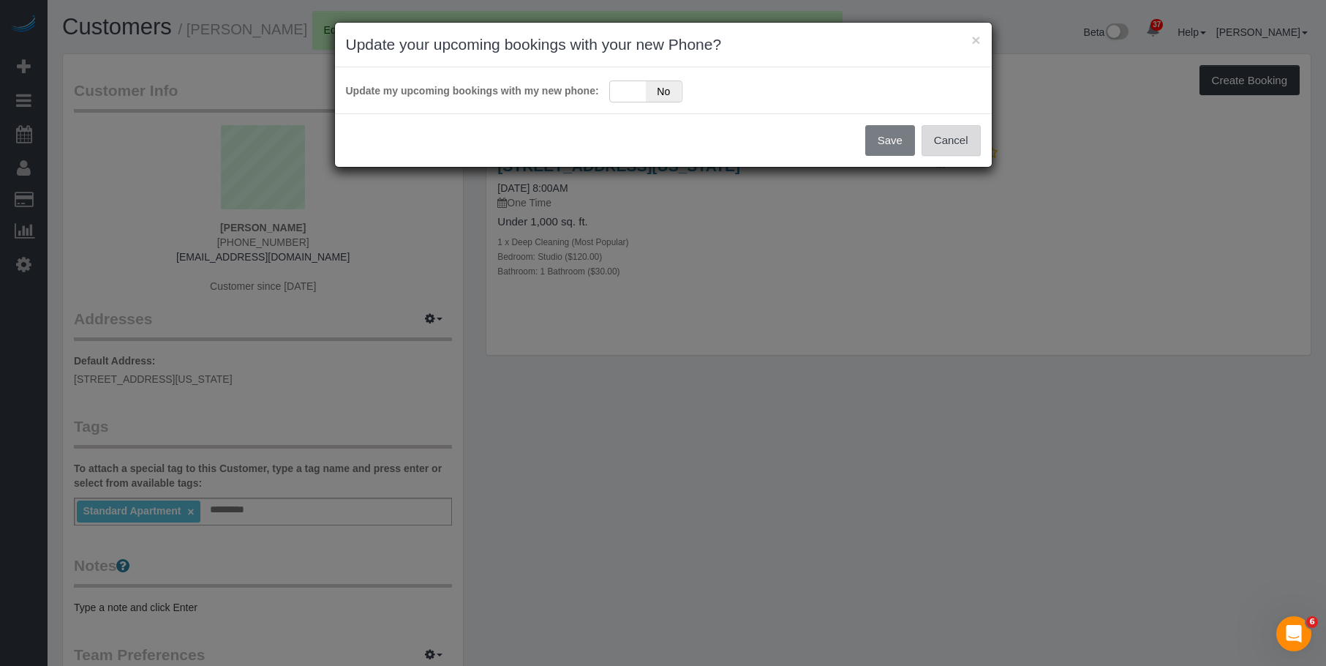
click at [945, 138] on button "Cancel" at bounding box center [951, 140] width 59 height 31
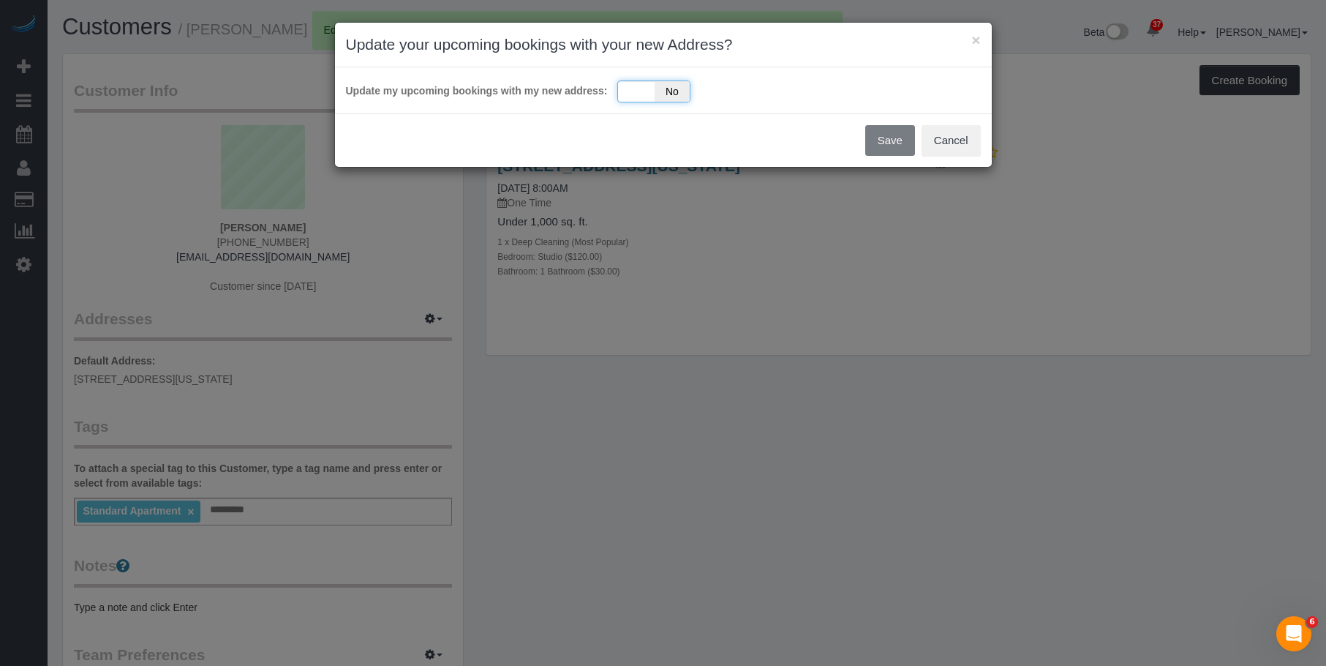
click at [642, 89] on div "Yes No" at bounding box center [654, 91] width 73 height 22
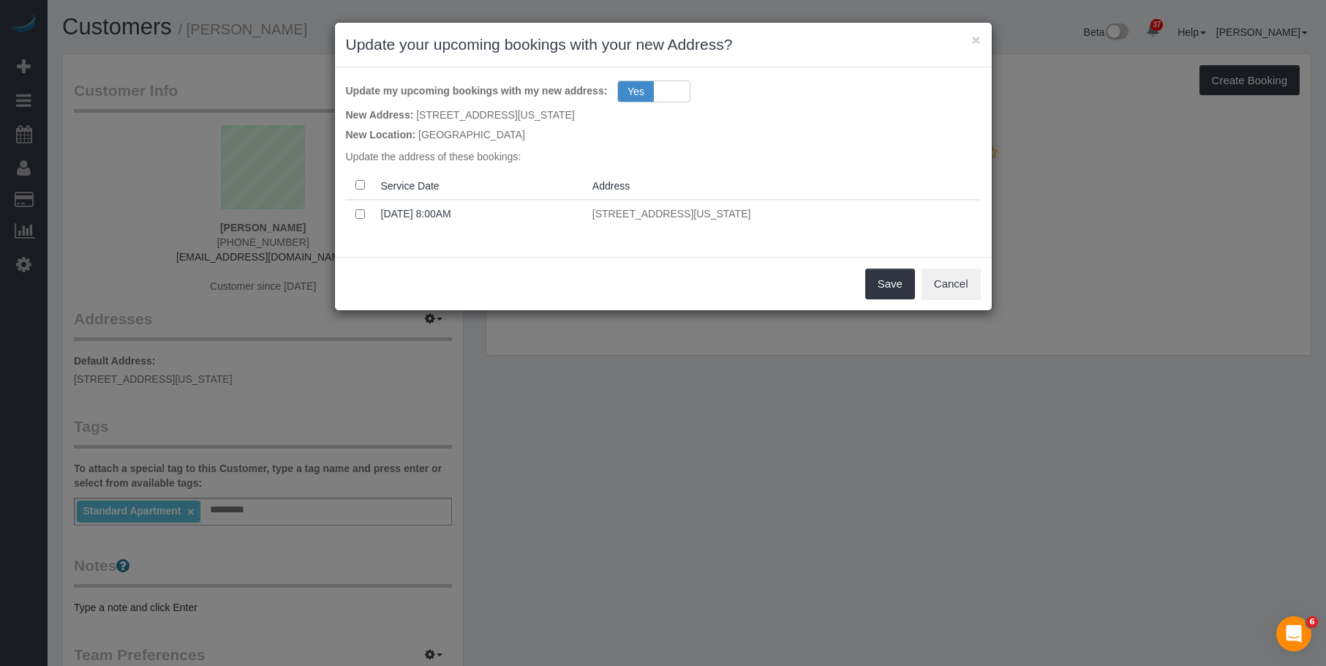
drag, startPoint x: 601, startPoint y: 253, endPoint x: 797, endPoint y: 272, distance: 197.0
click at [603, 253] on div "Update my upcoming bookings with my new address: Yes No New Address: 108 East 3…" at bounding box center [663, 161] width 657 height 189
click at [889, 275] on button "Save" at bounding box center [891, 284] width 50 height 31
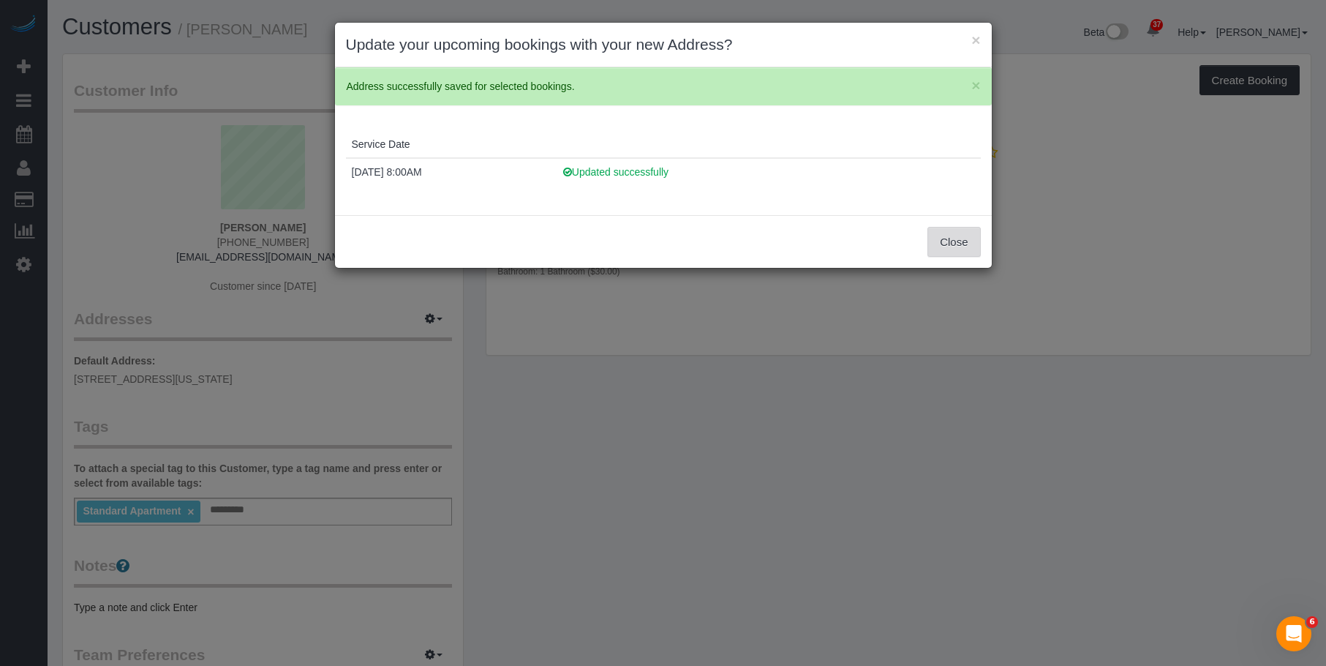
click at [958, 242] on button "Close" at bounding box center [954, 242] width 53 height 31
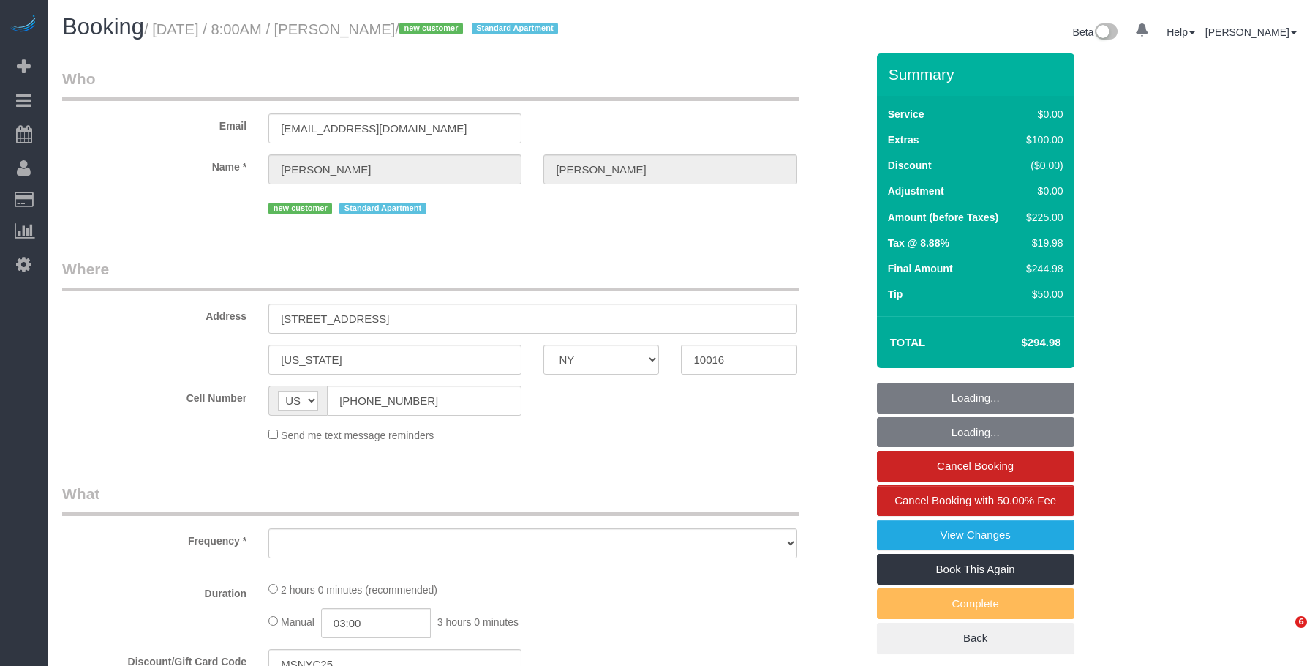
select select "NY"
select select "object:817"
select select "number:89"
select select "number:90"
select select "number:15"
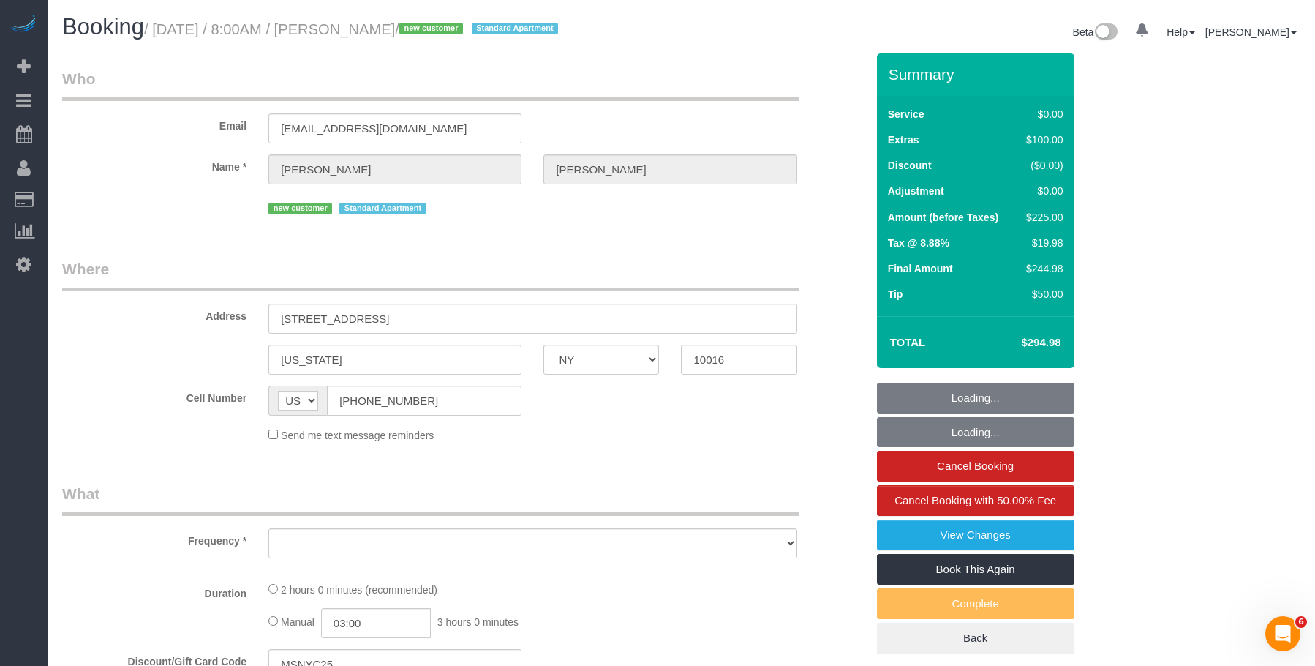
select select "number:5"
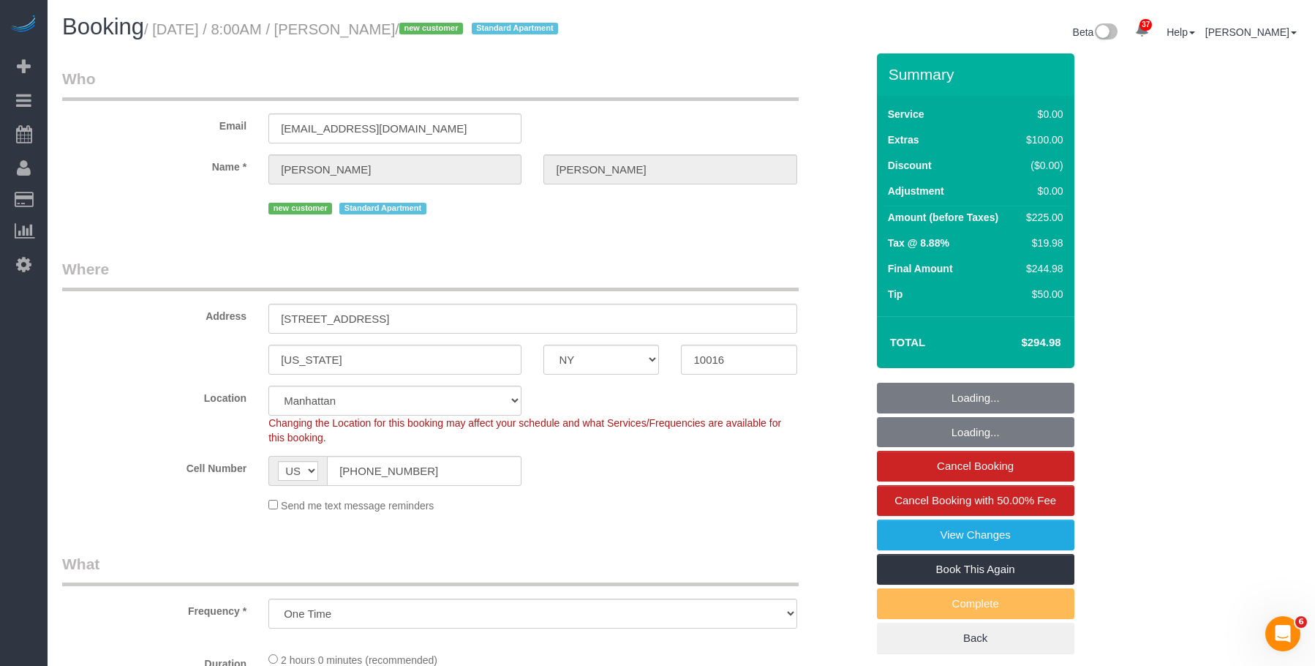
select select "object:968"
select select "spot1"
select select "string:stripe-pm_1SGmhc4VGloSiKo7iqsuiVOv"
drag, startPoint x: 0, startPoint y: 0, endPoint x: 451, endPoint y: 28, distance: 451.5
click at [451, 28] on small "/ [DATE] / 8:00AM / [PERSON_NAME] / new customer Standard Apartment" at bounding box center [353, 29] width 418 height 16
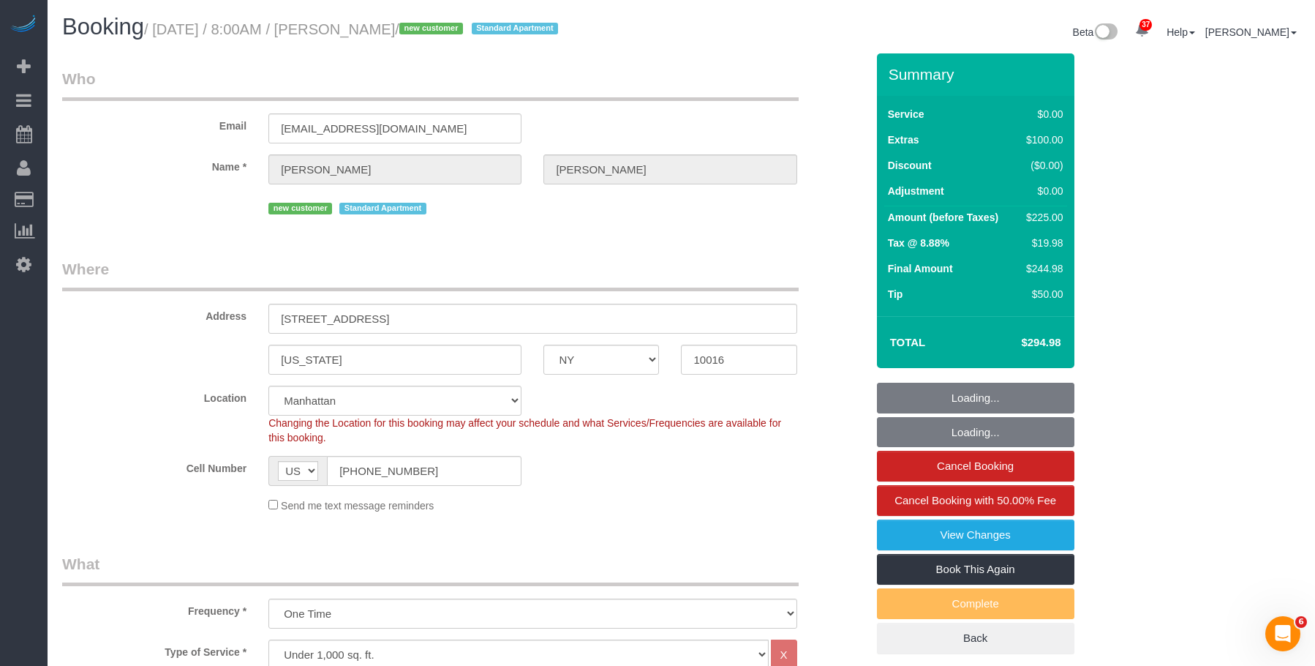
copy small "[DATE] / 8:00AM / [PERSON_NAME]"
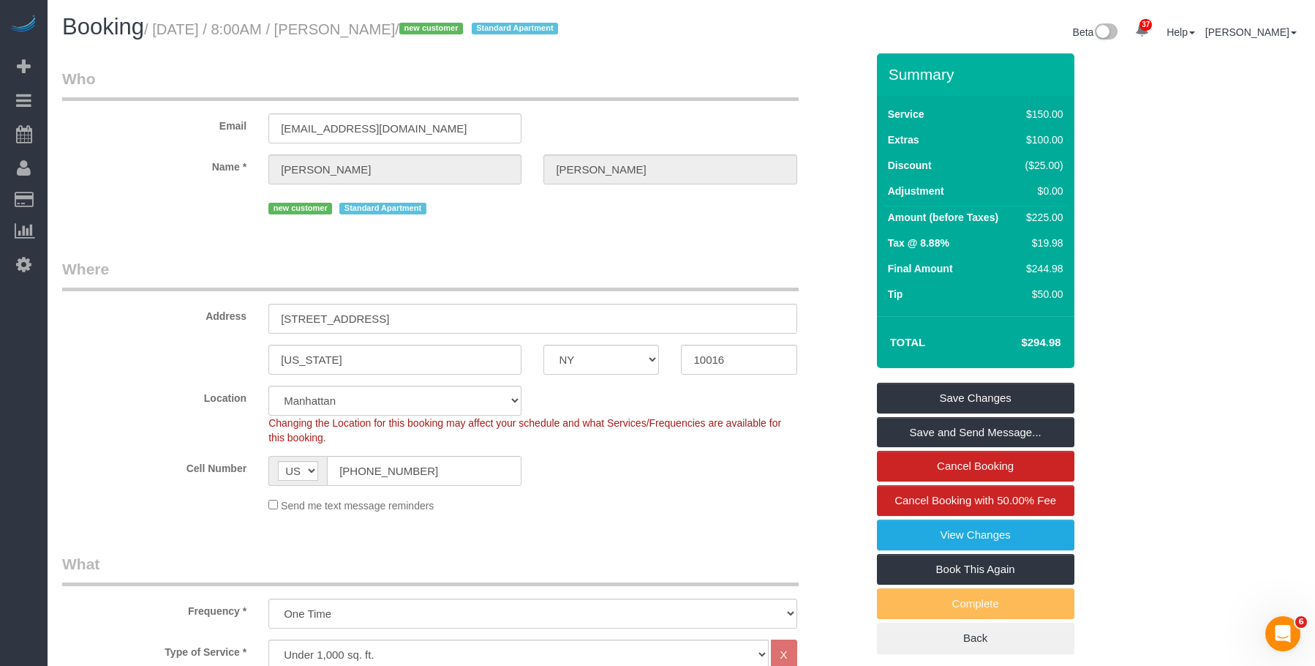
drag, startPoint x: 515, startPoint y: 246, endPoint x: 523, endPoint y: 244, distance: 8.3
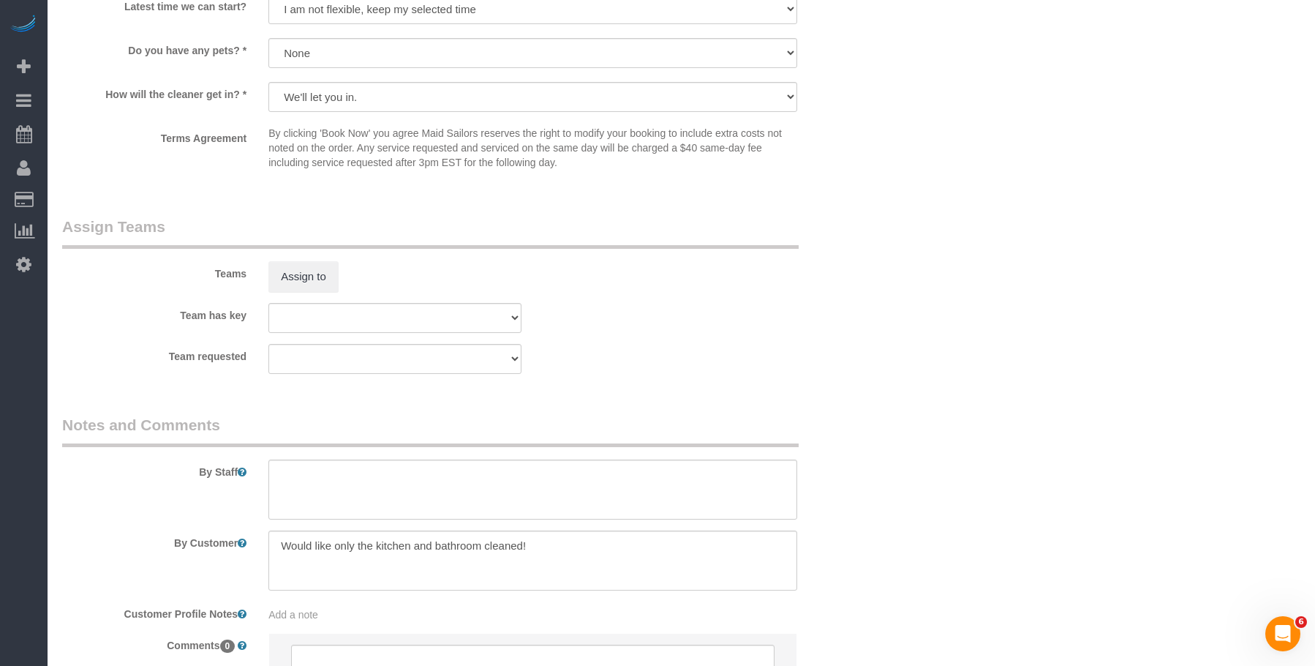
scroll to position [1829, 0]
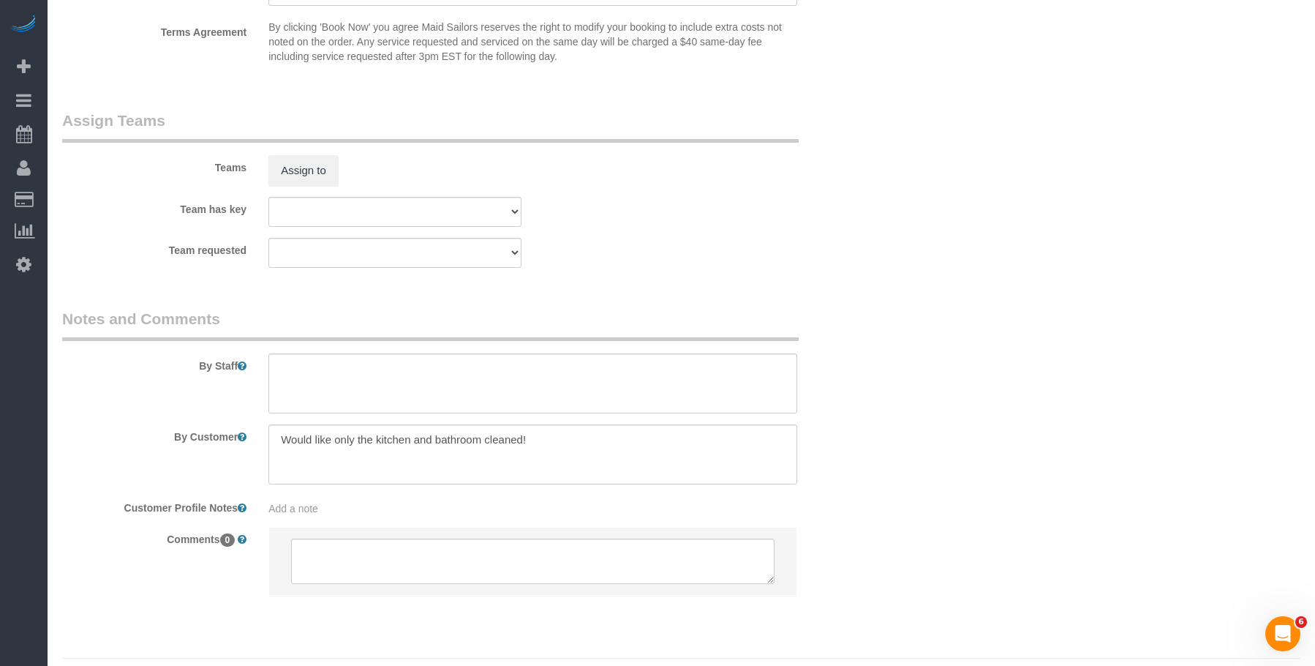
click at [836, 236] on sui-booking-teams "Teams Assign to Team has key 000- [PERSON_NAME] 000 - Partnerships 000 - TEAM J…" at bounding box center [464, 189] width 804 height 158
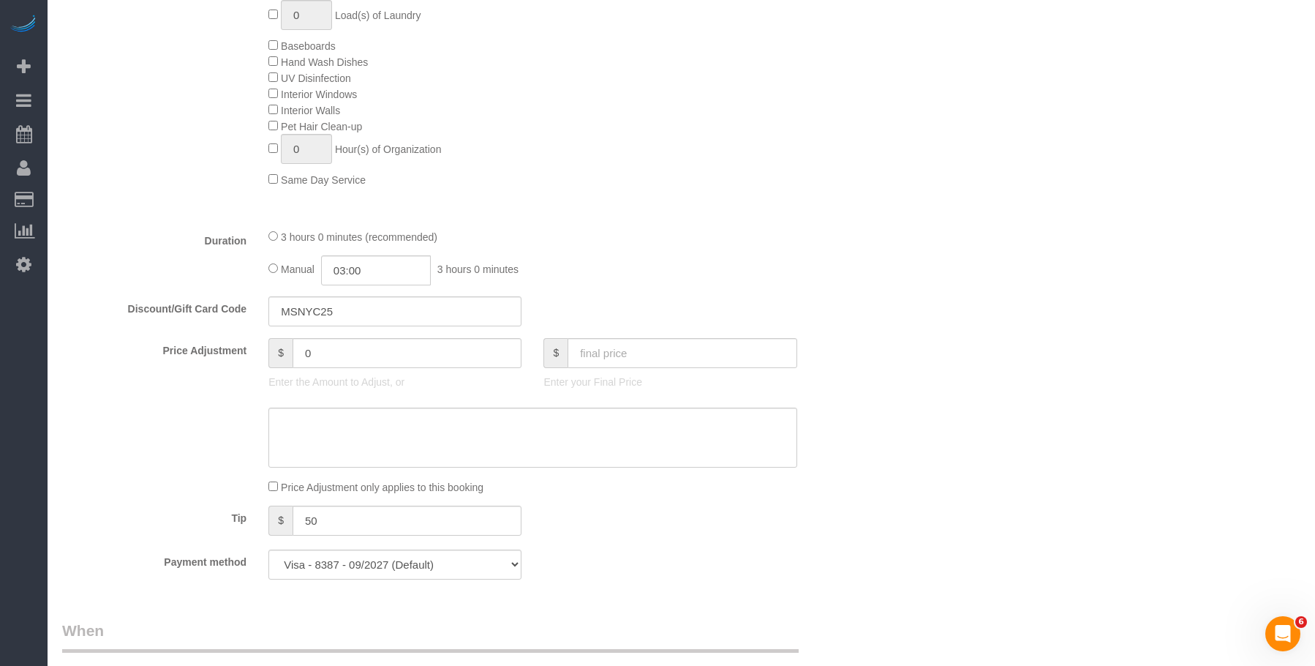
scroll to position [951, 0]
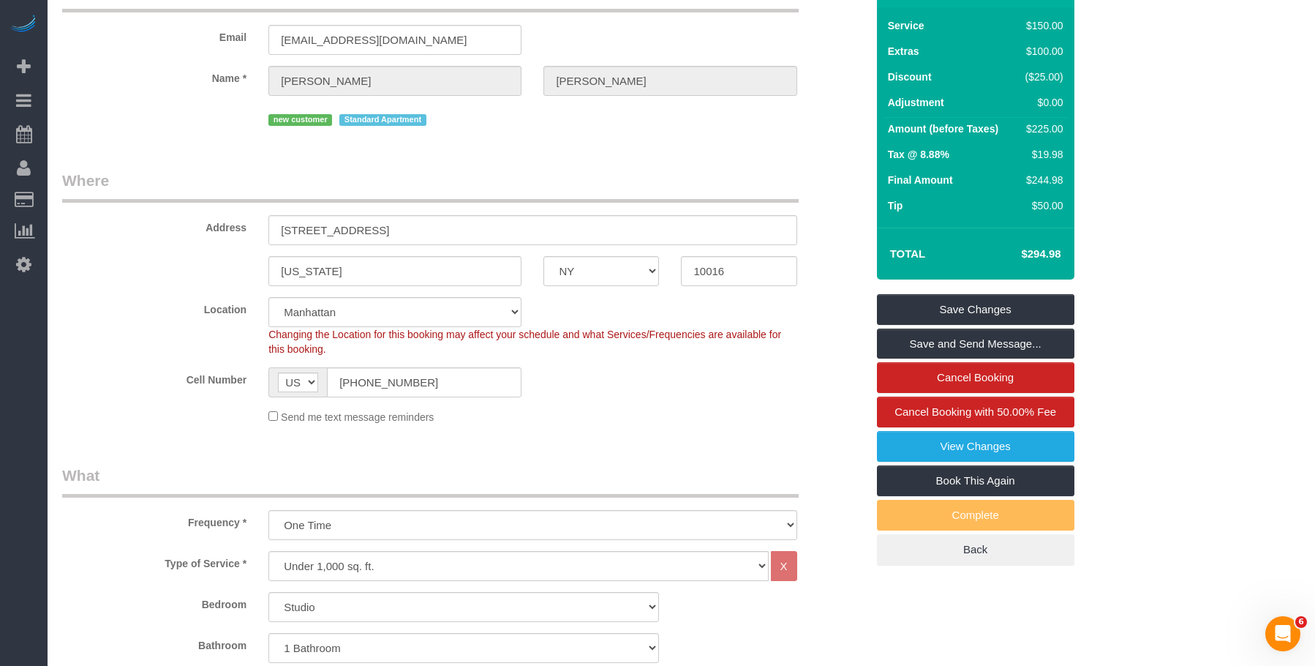
scroll to position [0, 0]
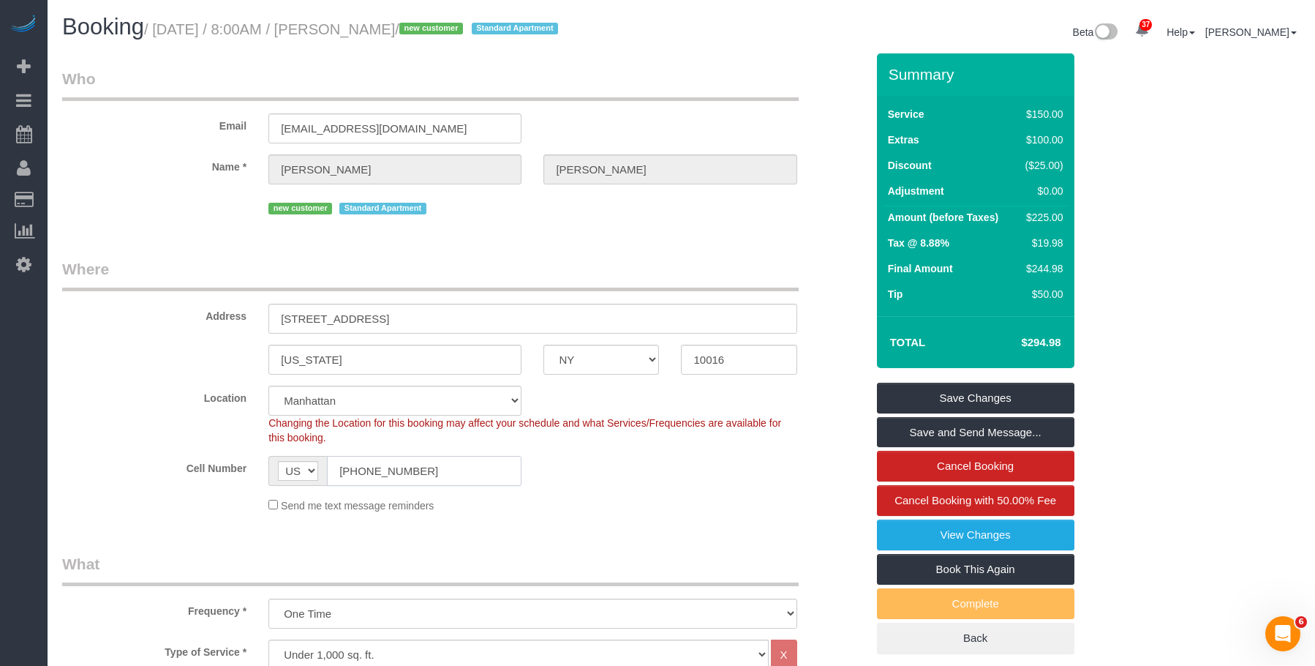
drag, startPoint x: 431, startPoint y: 476, endPoint x: 200, endPoint y: 457, distance: 231.9
click at [200, 457] on div "Cell Number AF AL DZ AD AO AI AQ AG AR AM AW AU AT AZ BS BH BD BB BY BE BZ BJ B…" at bounding box center [464, 471] width 826 height 30
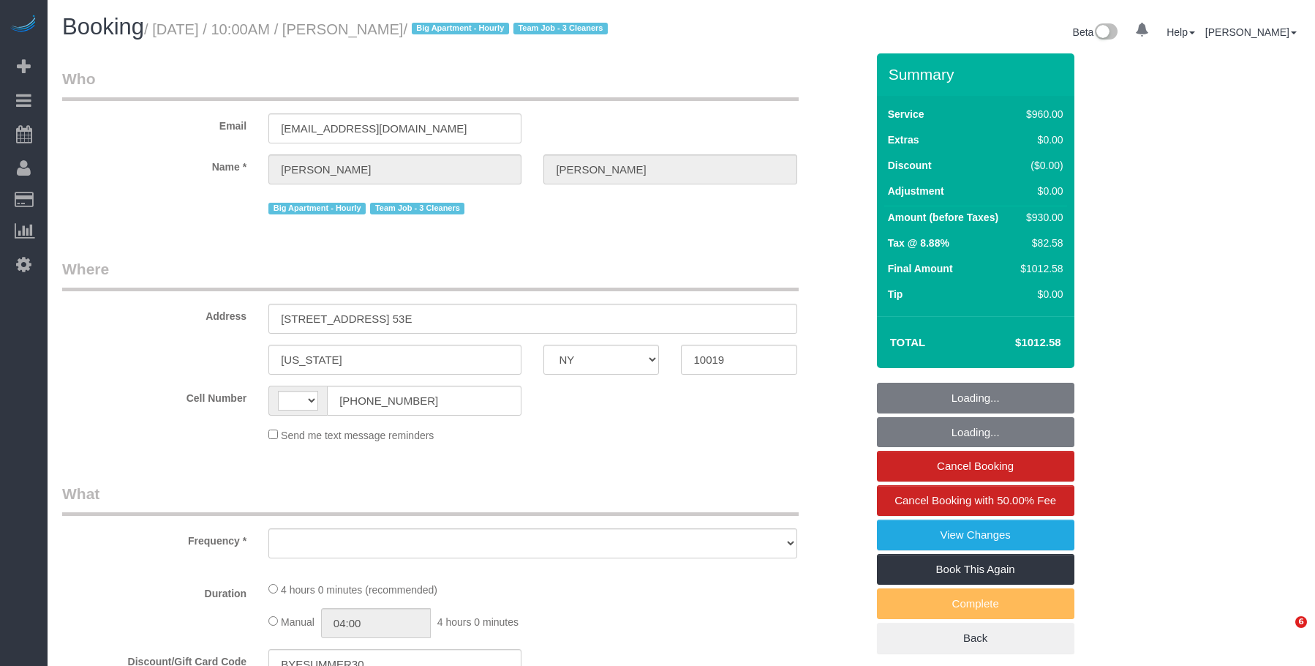
select select "NY"
select select "string:[GEOGRAPHIC_DATA]"
select select "object:976"
select select "string:stripe-pm_1S8OUi4VGloSiKo7wKKA7vq8"
select select "number:58"
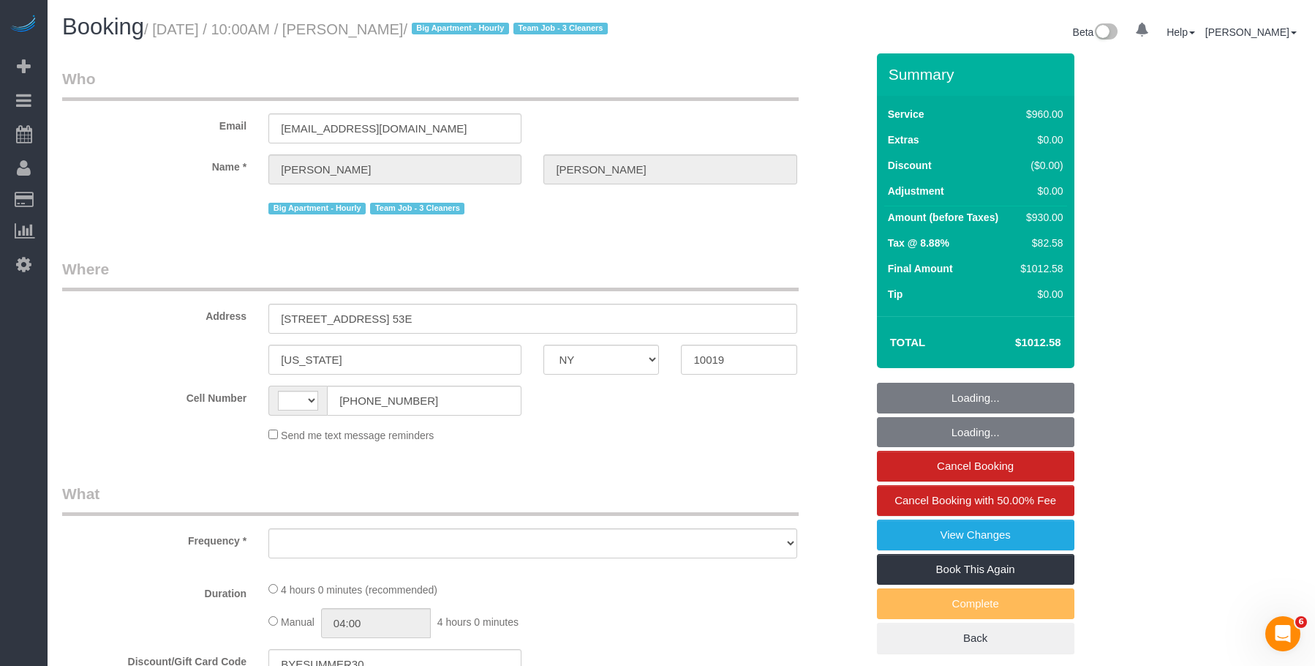
select select "number:90"
select select "number:15"
select select "number:5"
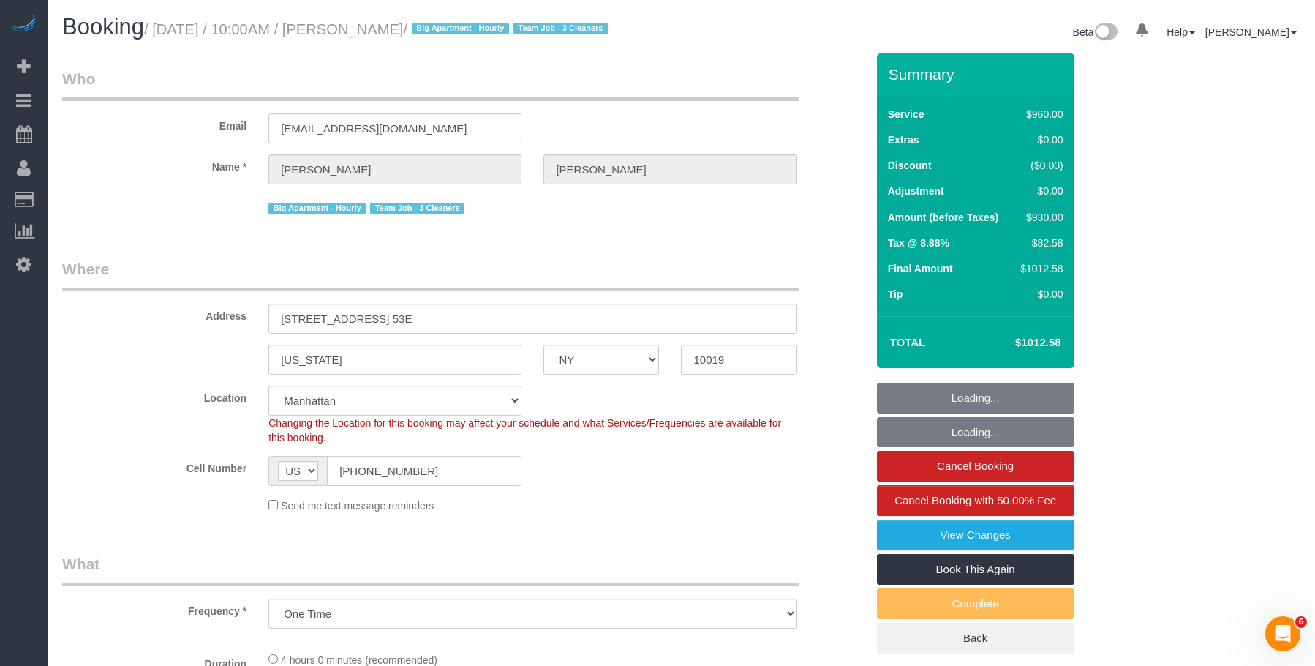
select select "3"
select select "240"
select select "spot1"
select select "object:1510"
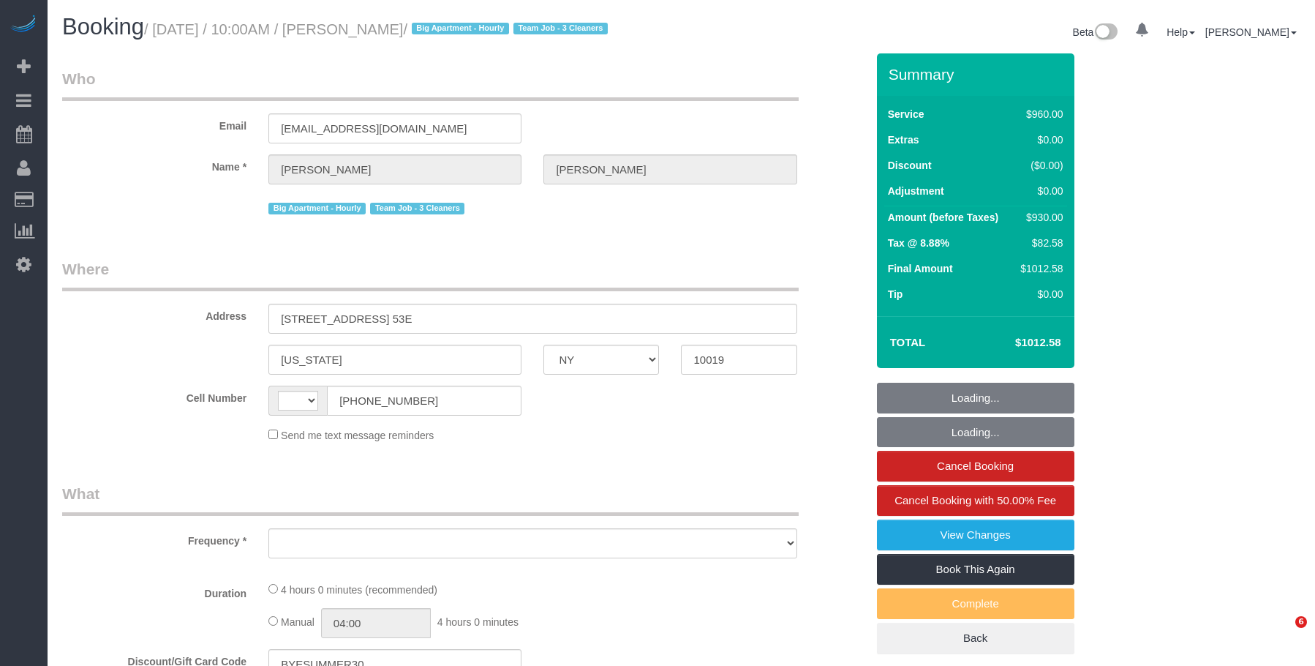
select select "NY"
select select "object:584"
select select "number:58"
select select "number:90"
select select "number:15"
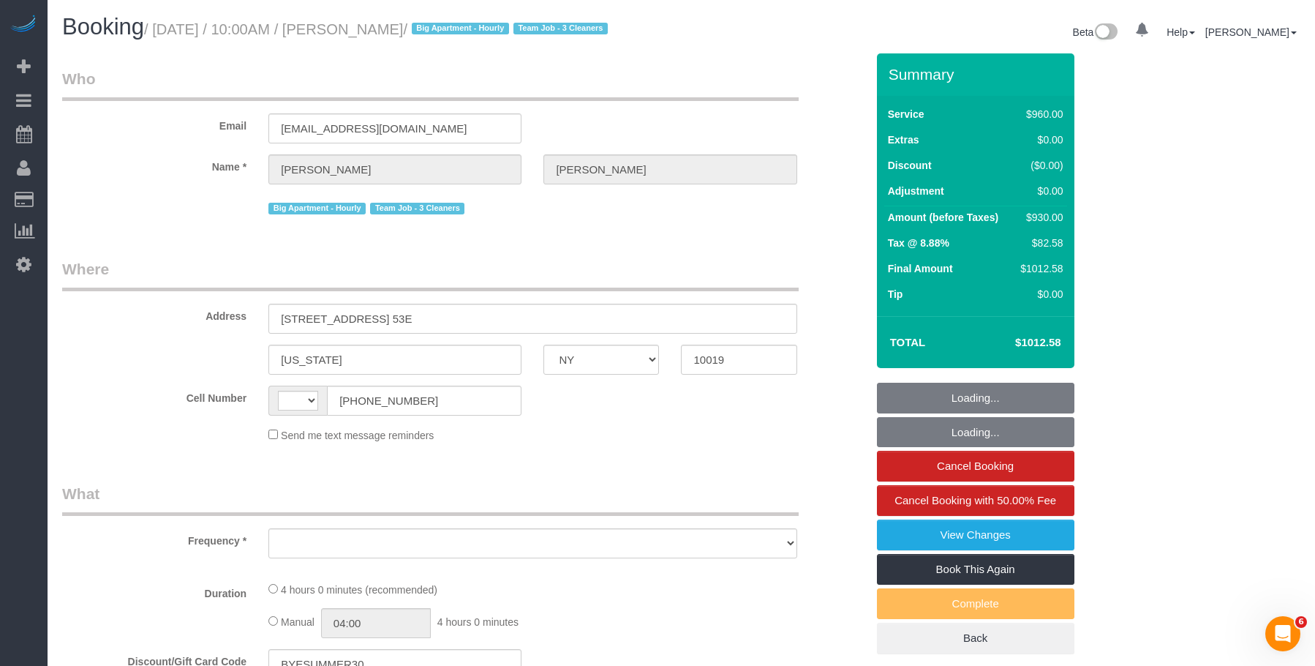
select select "number:5"
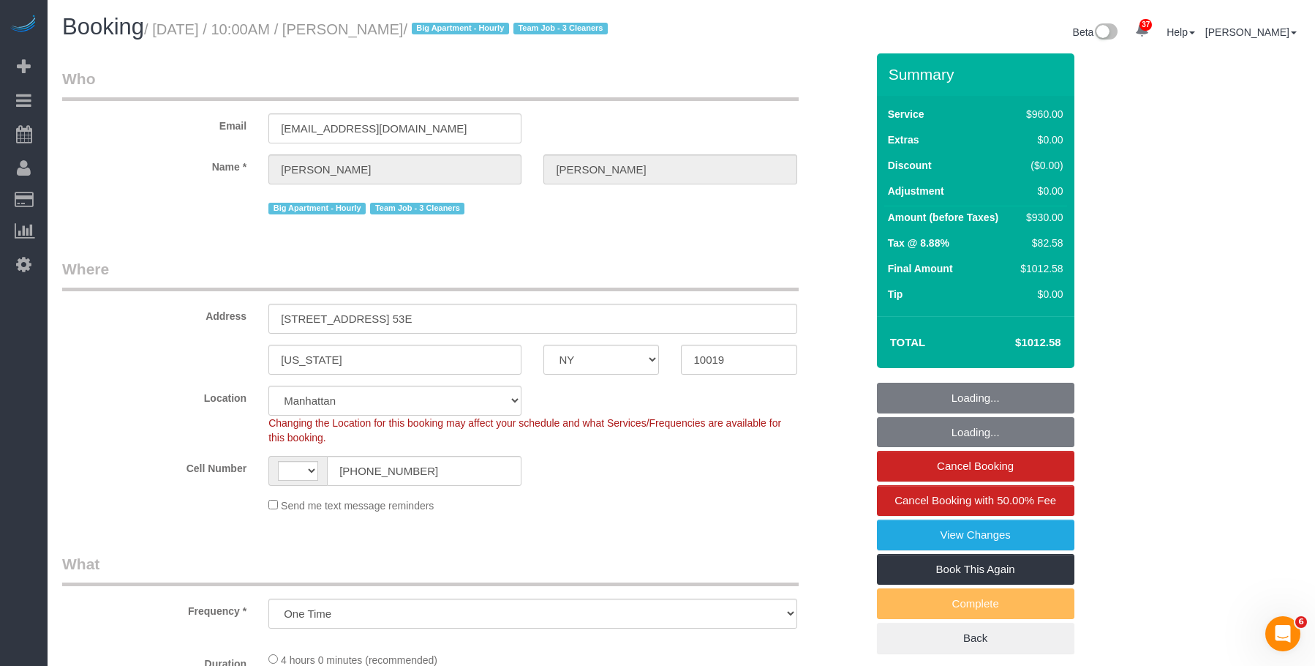
select select "string:[GEOGRAPHIC_DATA]"
select select "string:stripe-pm_1S8OUi4VGloSiKo7wKKA7vq8"
select select "3"
select select "240"
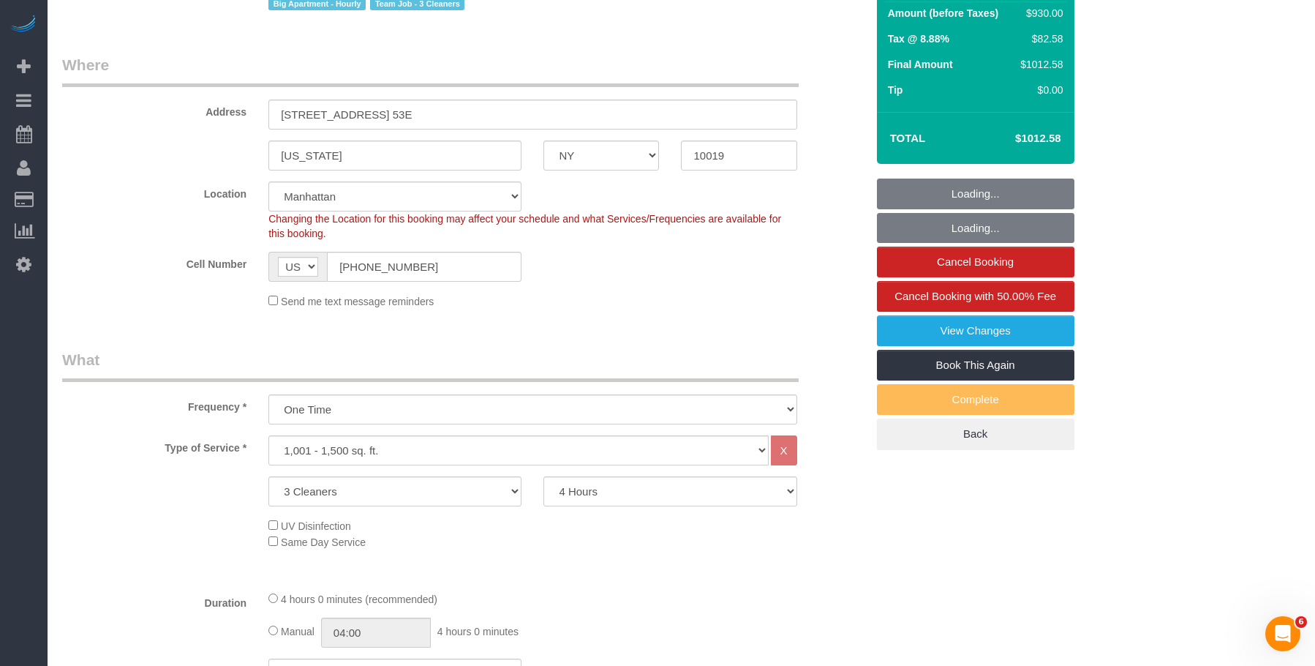
select select "object:1505"
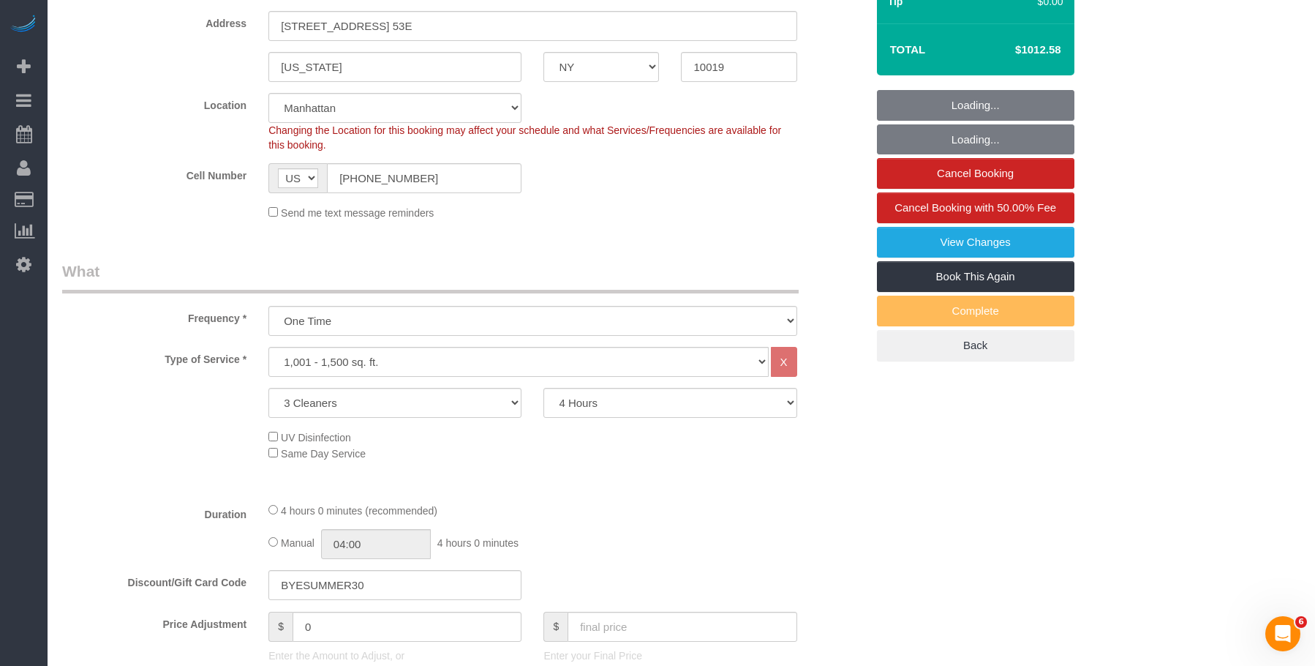
select select "spot1"
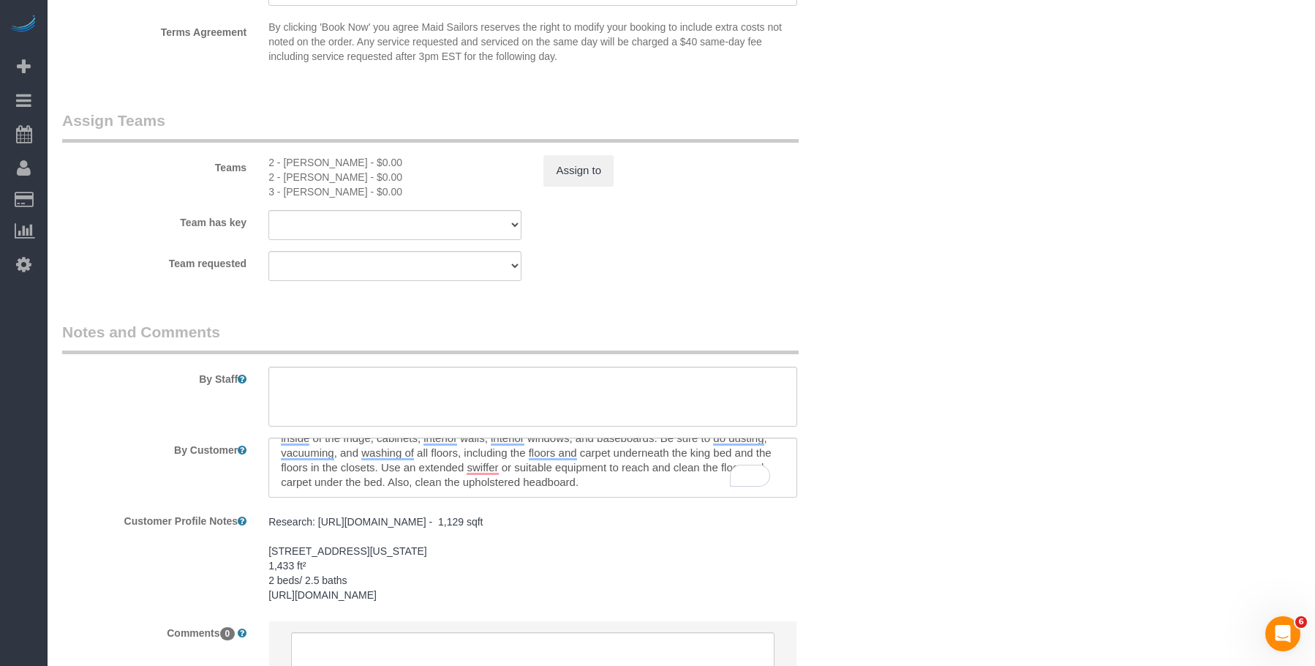
scroll to position [59, 0]
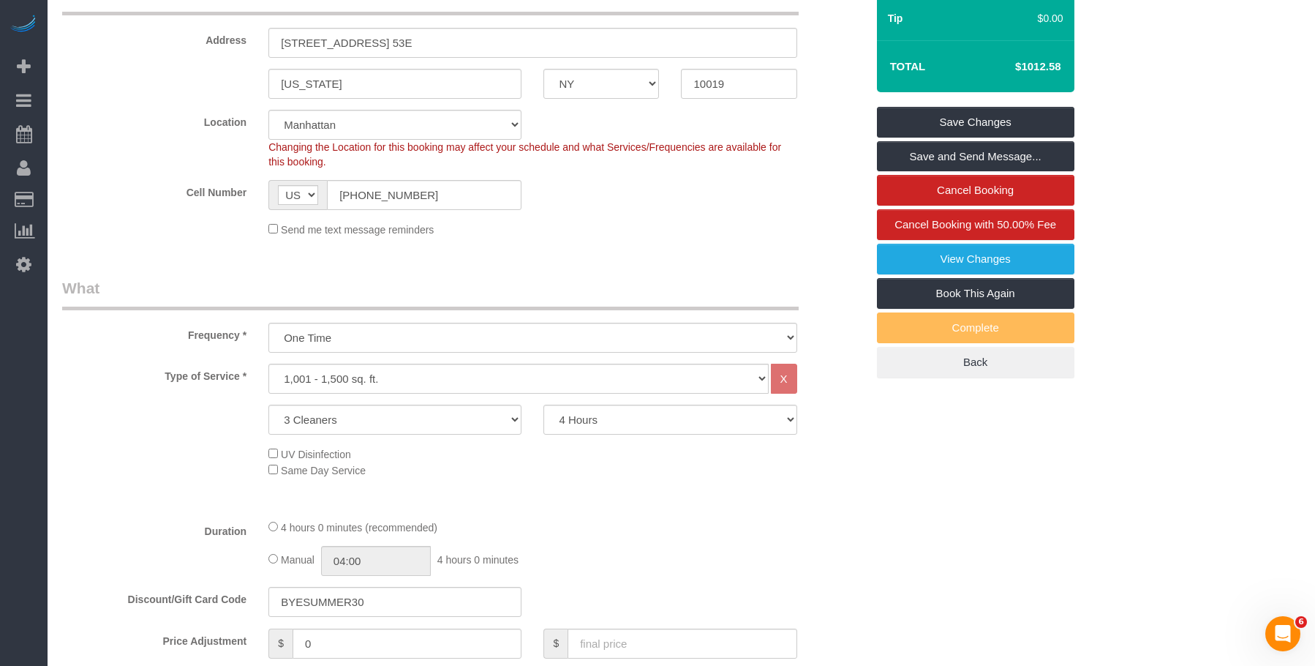
scroll to position [0, 0]
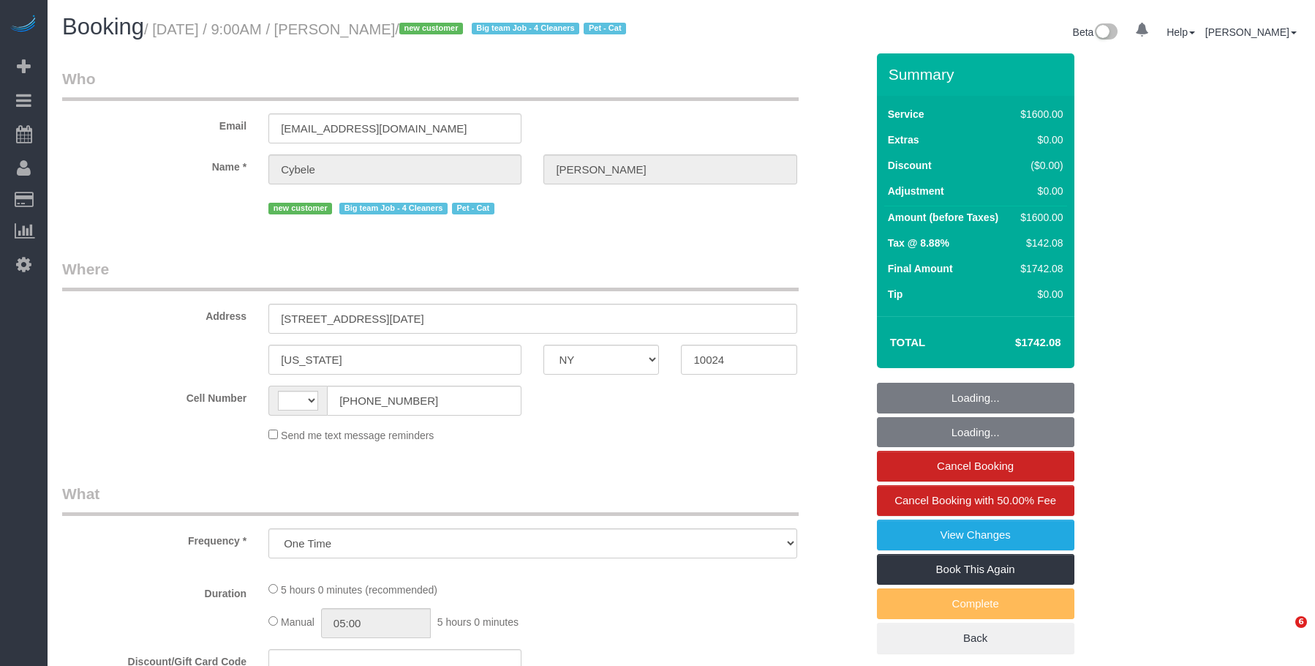
select select "NY"
select select "string:stripe-pm_1SFwzW4VGloSiKo7y5h0o3YX"
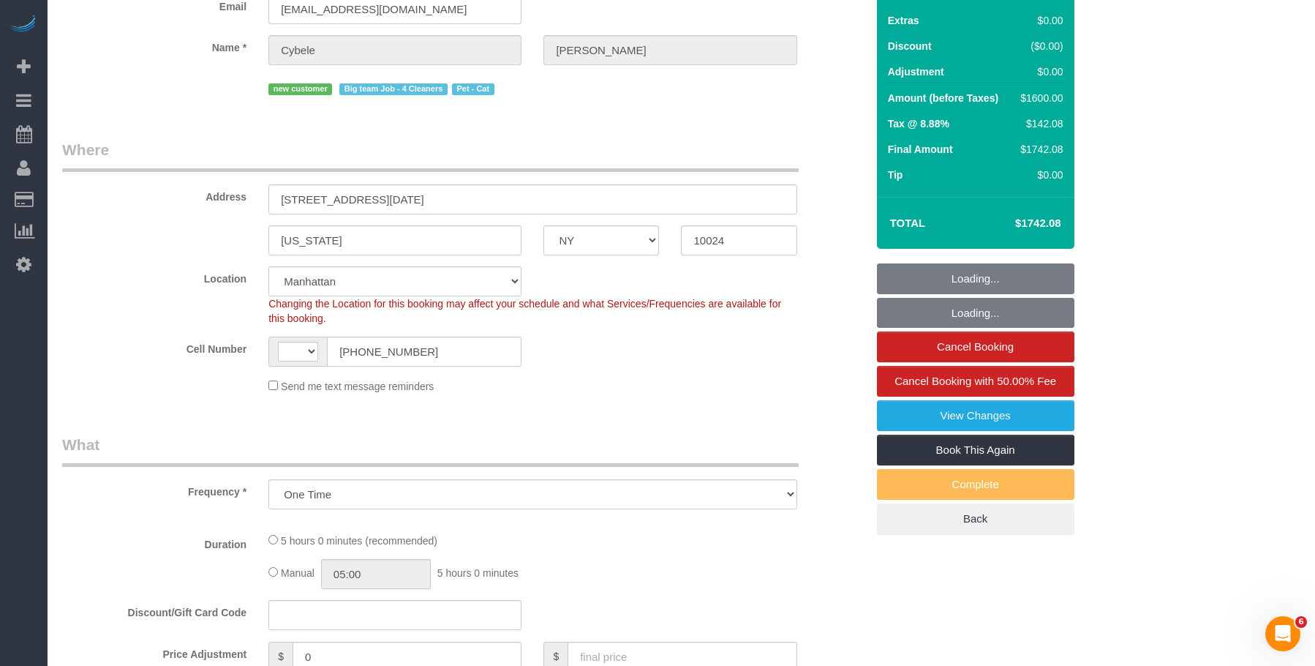
select select "object:523"
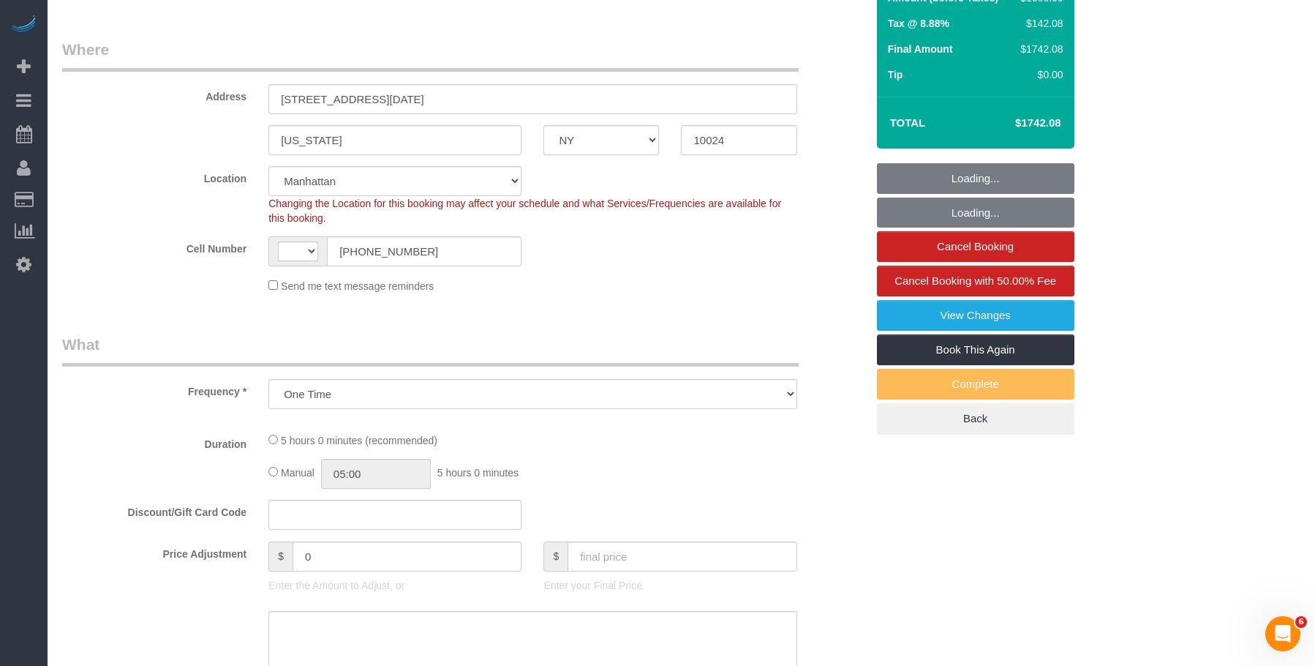
select select "string:[GEOGRAPHIC_DATA]"
select select "4"
select select "300"
select select "spot1"
select select "number:89"
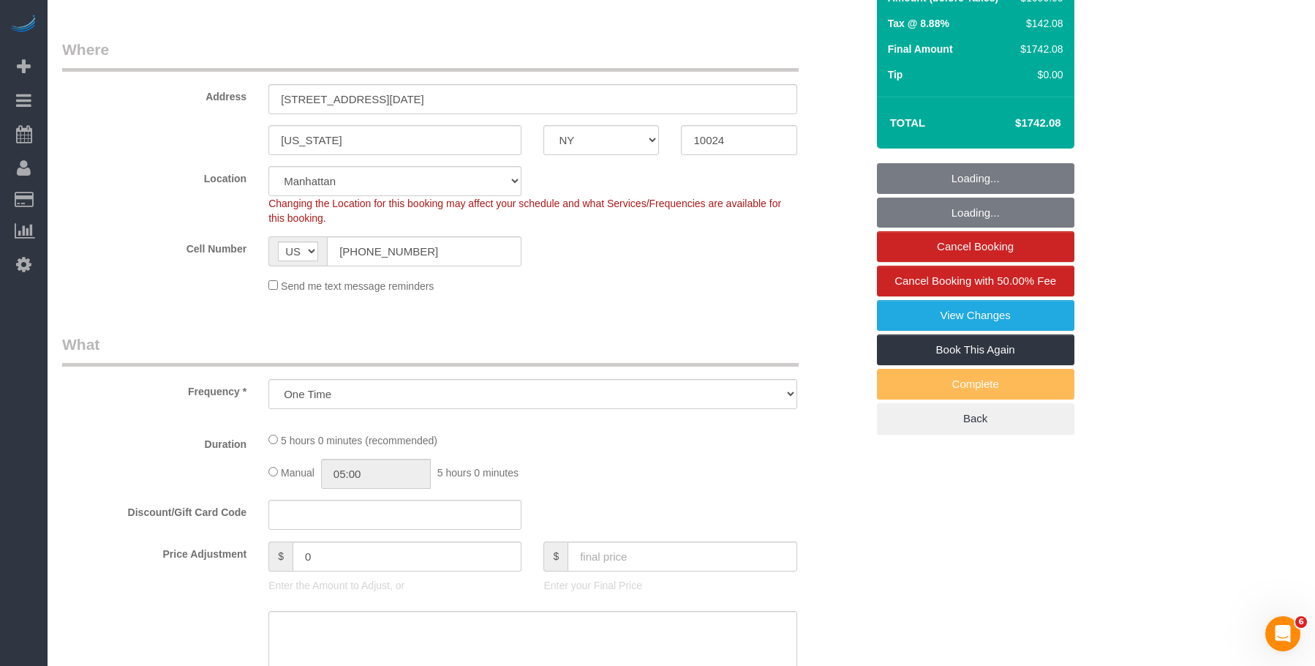
select select "number:71"
select select "number:14"
select select "number:5"
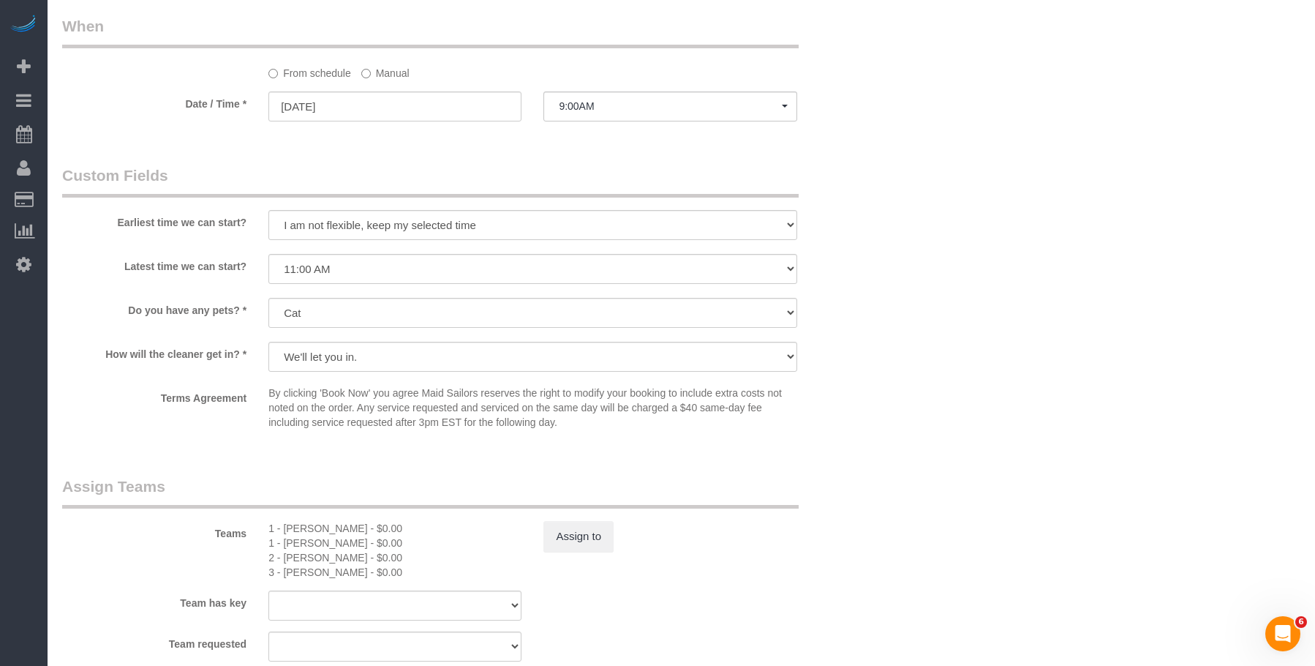
scroll to position [1610, 0]
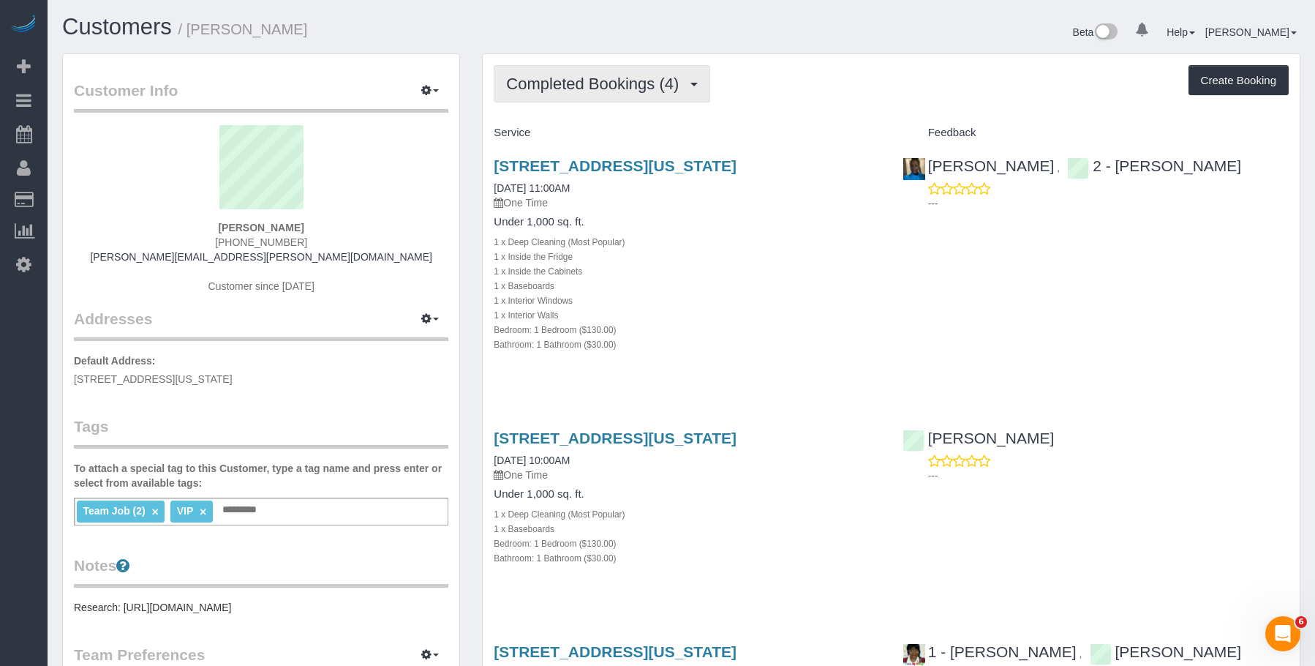
click at [605, 97] on button "Completed Bookings (4)" at bounding box center [602, 83] width 217 height 37
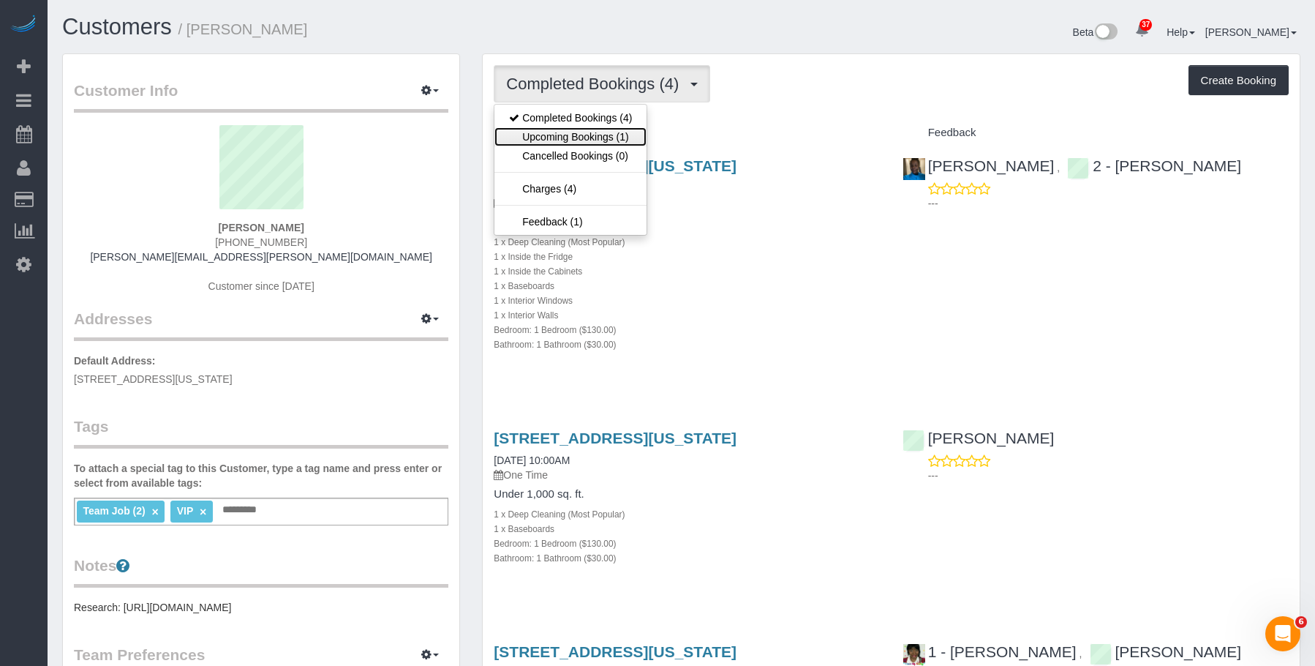
click at [594, 135] on link "Upcoming Bookings (1)" at bounding box center [571, 136] width 152 height 19
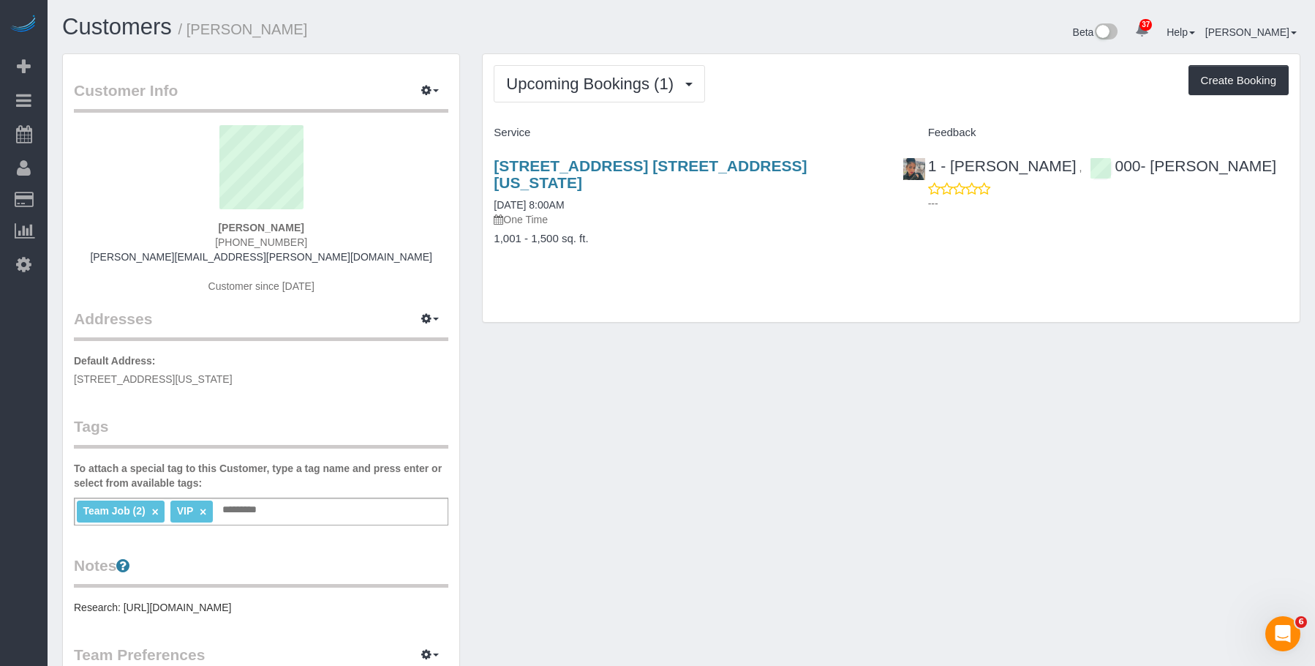
click at [746, 233] on h4 "1,001 - 1,500 sq. ft." at bounding box center [687, 239] width 386 height 12
click at [802, 233] on h4 "1,001 - 1,500 sq. ft." at bounding box center [687, 239] width 386 height 12
click at [578, 159] on link "350 W 71st Street, Apt. 5f, New York, NY 10023" at bounding box center [650, 174] width 313 height 34
click at [577, 91] on span "Upcoming Bookings (1)" at bounding box center [593, 84] width 175 height 18
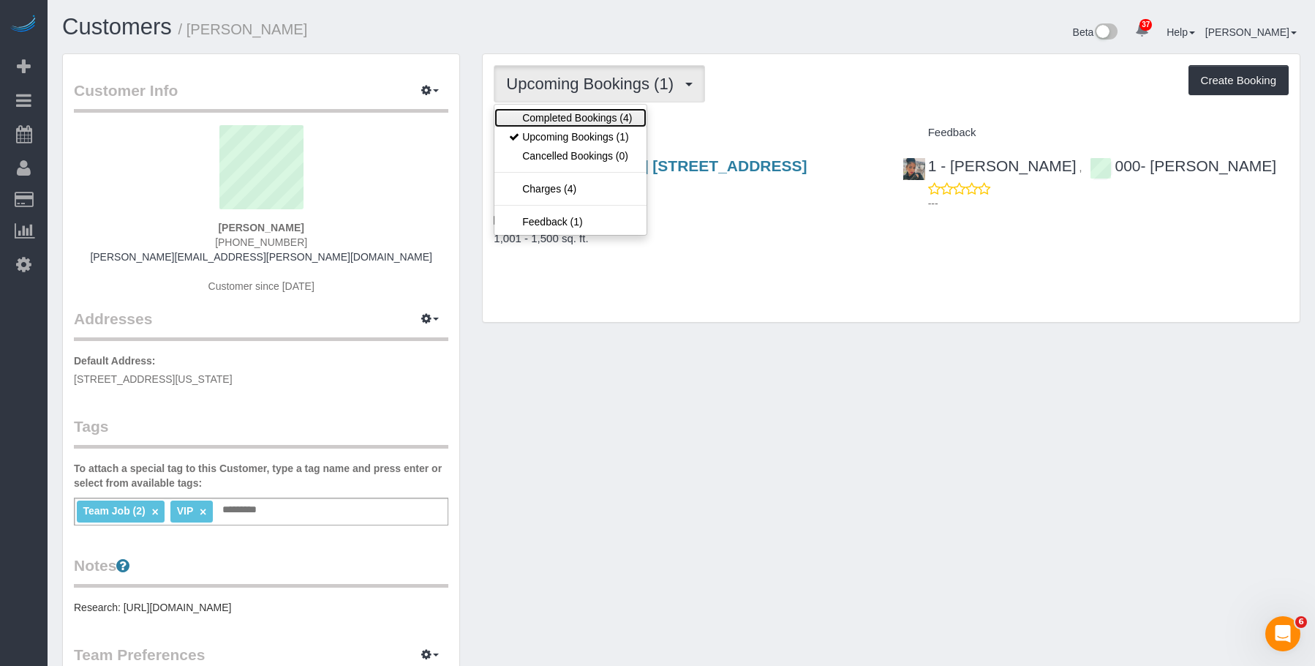
click at [566, 116] on link "Completed Bookings (4)" at bounding box center [571, 117] width 152 height 19
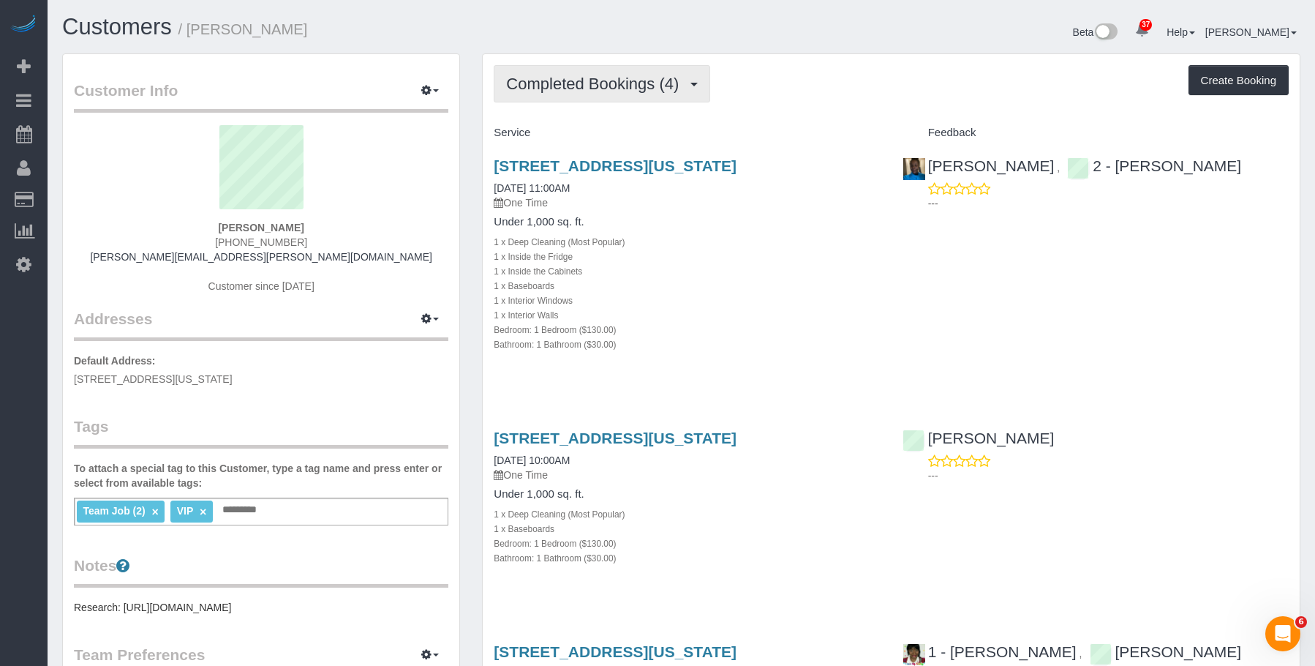
click at [575, 78] on span "Completed Bookings (4)" at bounding box center [596, 84] width 180 height 18
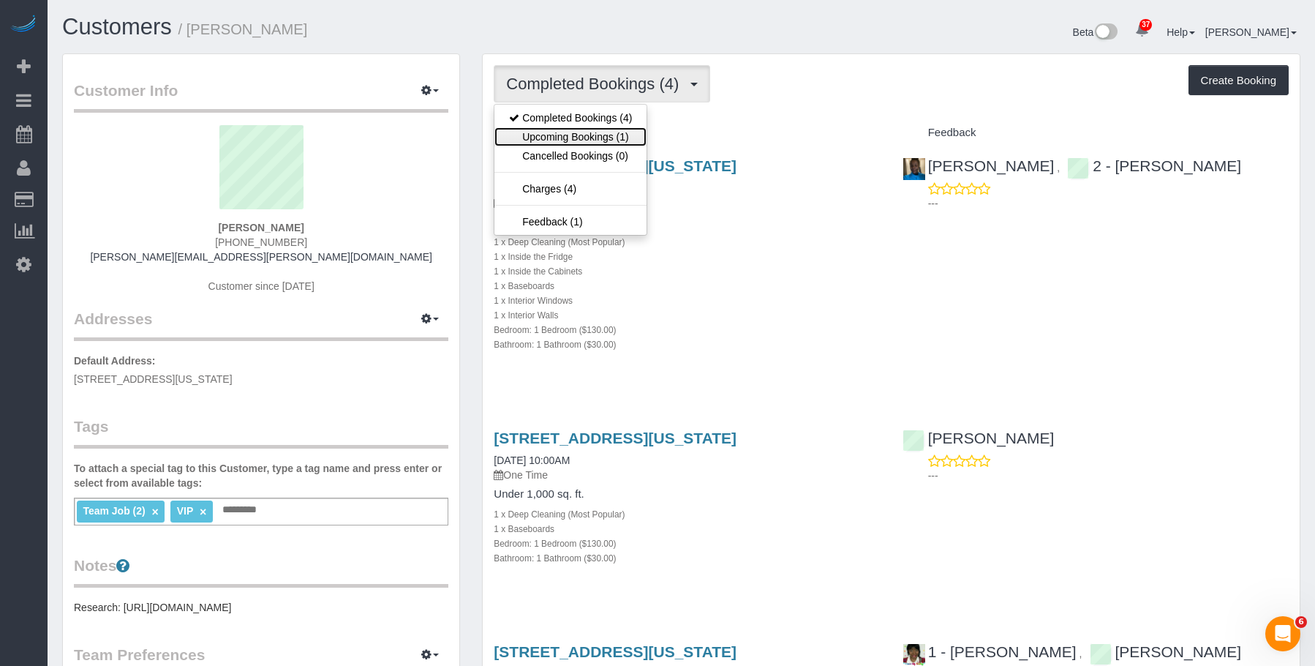
click at [570, 134] on link "Upcoming Bookings (1)" at bounding box center [571, 136] width 152 height 19
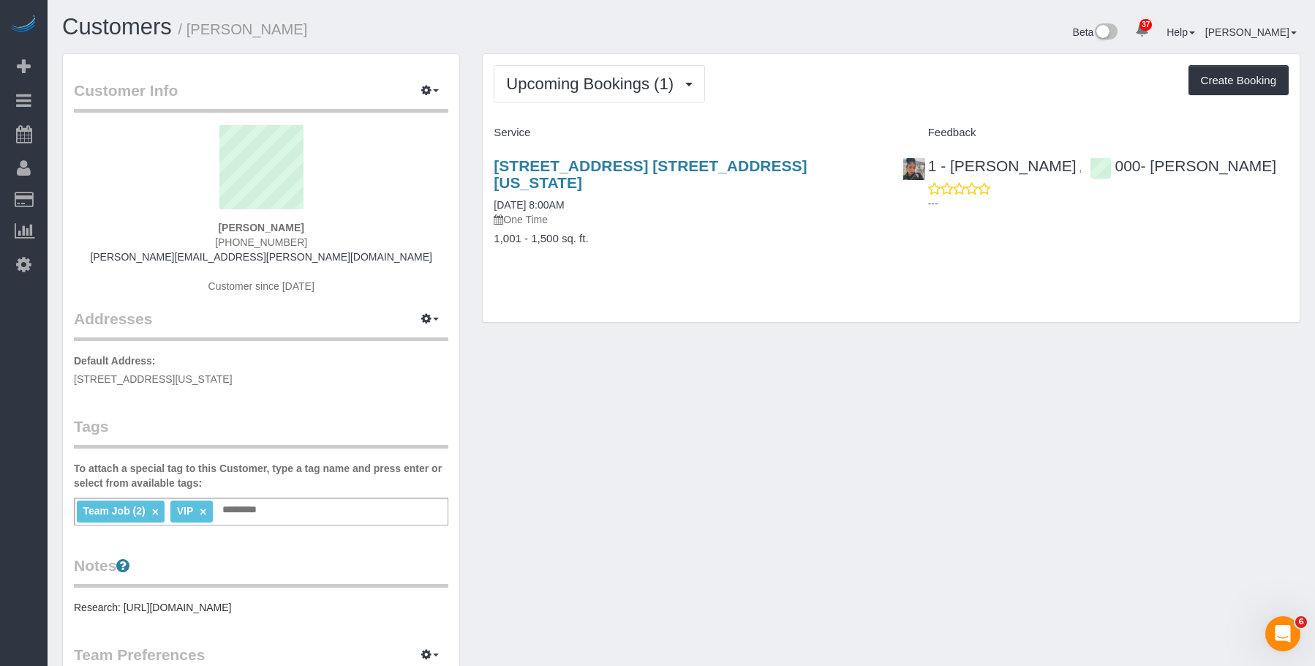
click at [689, 212] on p "One Time" at bounding box center [687, 219] width 386 height 15
click at [752, 168] on link "350 W 71st Street, Apt. 5f, New York, NY 10023" at bounding box center [650, 174] width 313 height 34
click at [606, 78] on span "Upcoming Bookings (1)" at bounding box center [593, 84] width 175 height 18
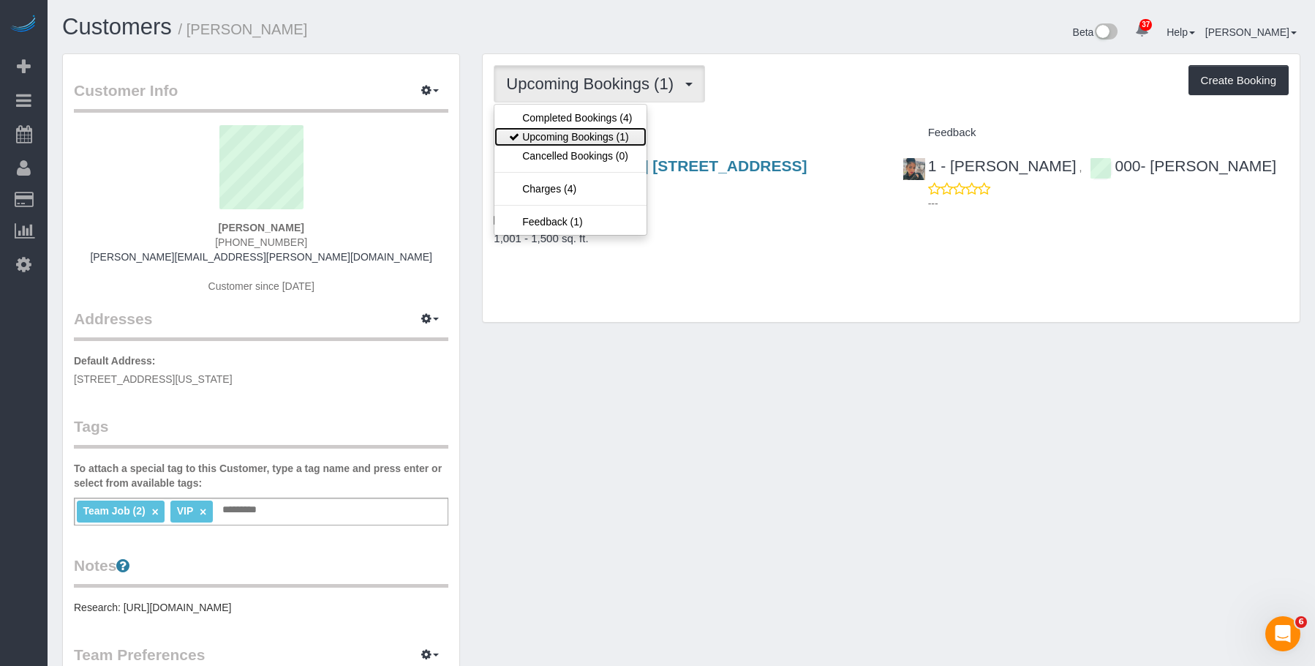
click at [590, 136] on link "Upcoming Bookings (1)" at bounding box center [571, 136] width 152 height 19
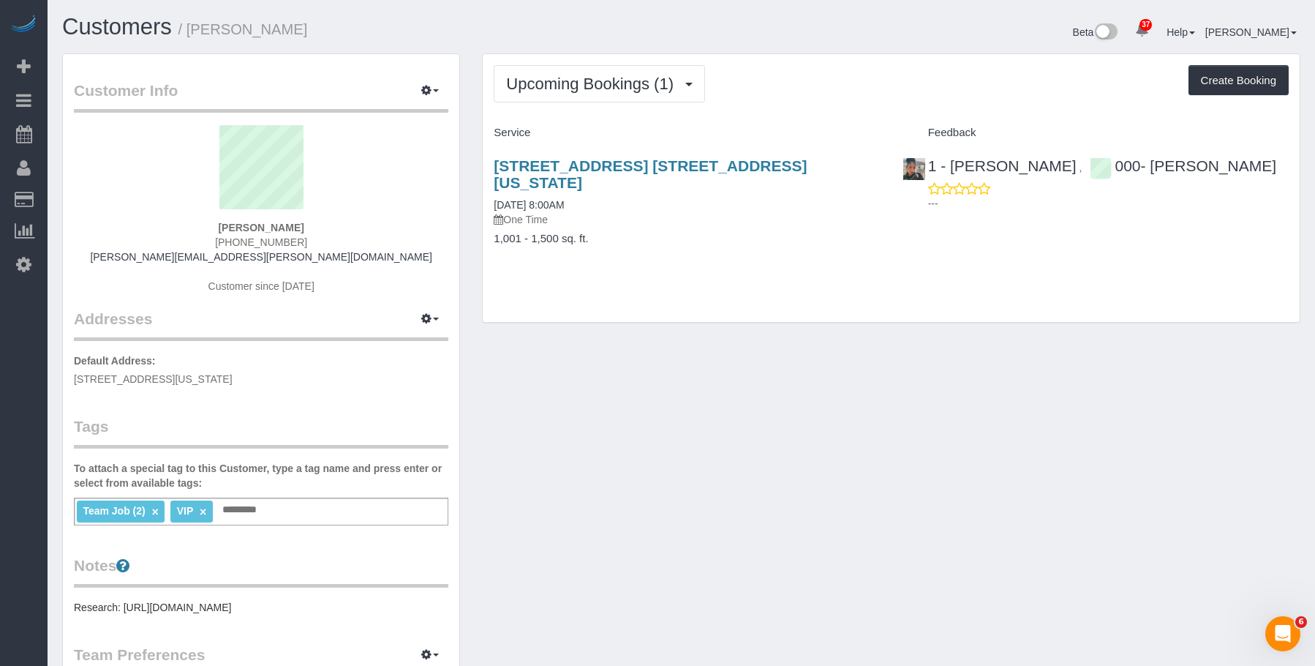
drag, startPoint x: 691, startPoint y: 204, endPoint x: 705, endPoint y: 187, distance: 21.4
click at [692, 212] on p "One Time" at bounding box center [687, 219] width 386 height 15
click at [757, 165] on link "350 W 71st Street, Apt. 5f, New York, NY 10023" at bounding box center [650, 174] width 313 height 34
click at [581, 164] on link "350 W 71st Street, Apt. 5f, New York, NY 10023" at bounding box center [650, 174] width 313 height 34
drag, startPoint x: 567, startPoint y: 91, endPoint x: 559, endPoint y: 125, distance: 35.3
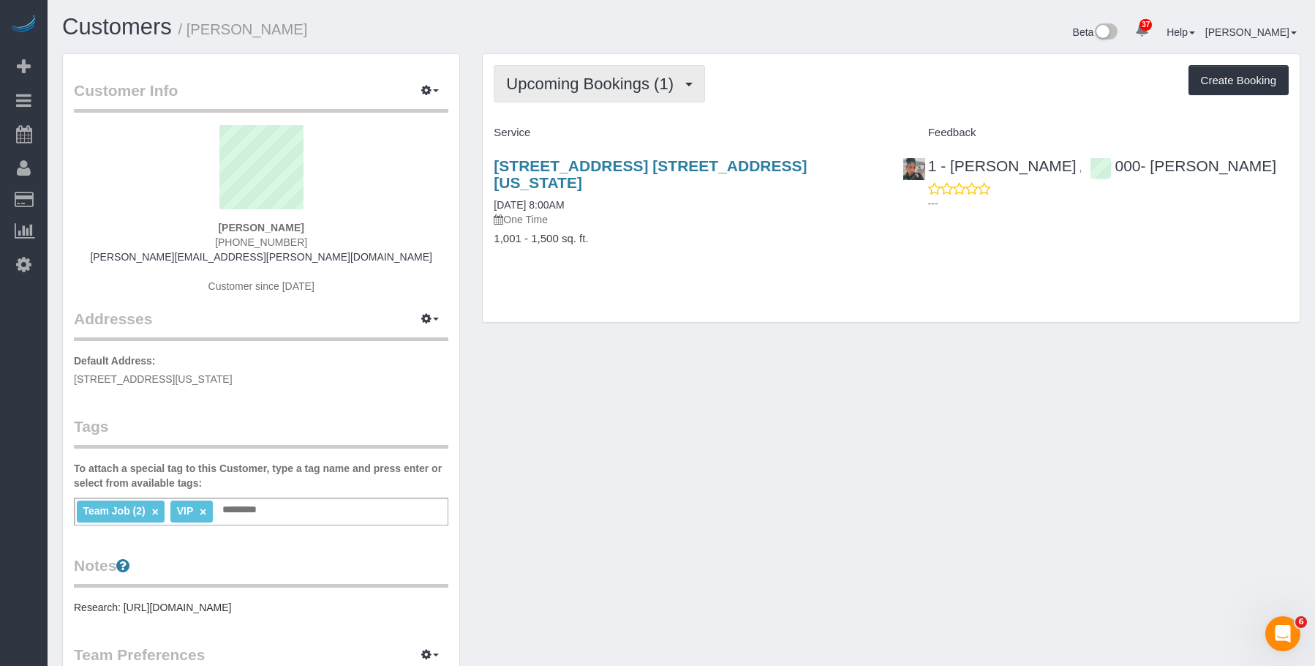
click at [567, 91] on span "Upcoming Bookings (1)" at bounding box center [593, 84] width 175 height 18
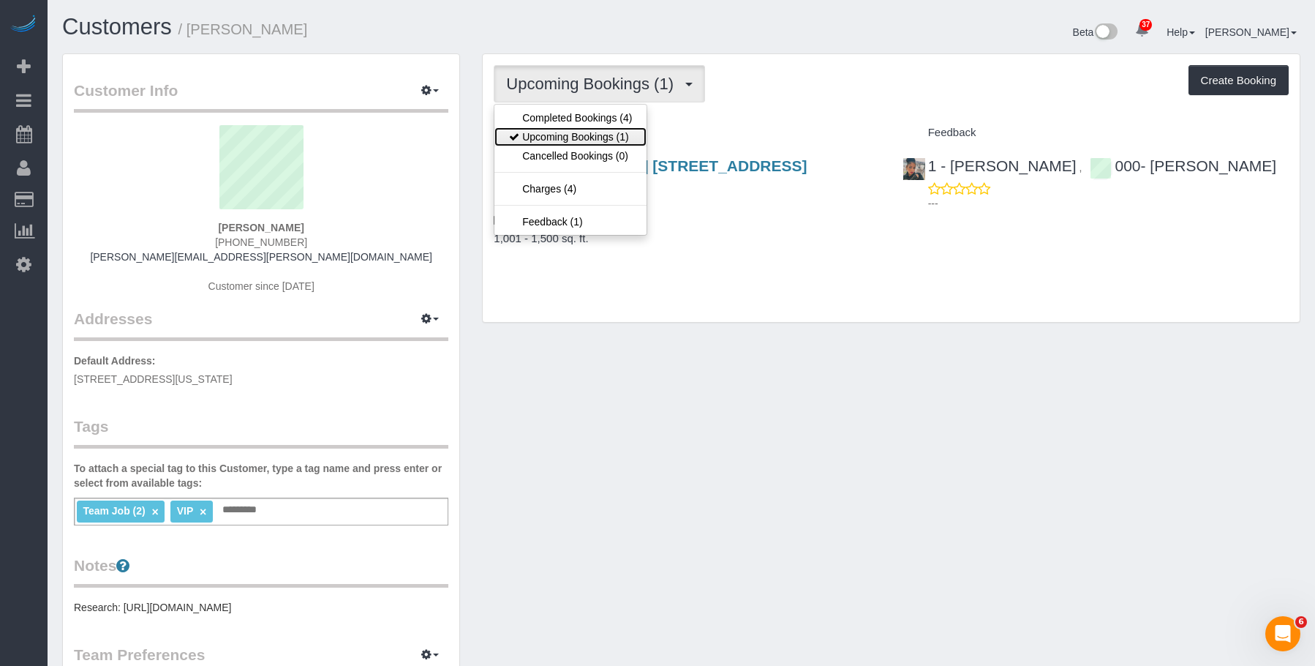
click at [556, 135] on link "Upcoming Bookings (1)" at bounding box center [571, 136] width 152 height 19
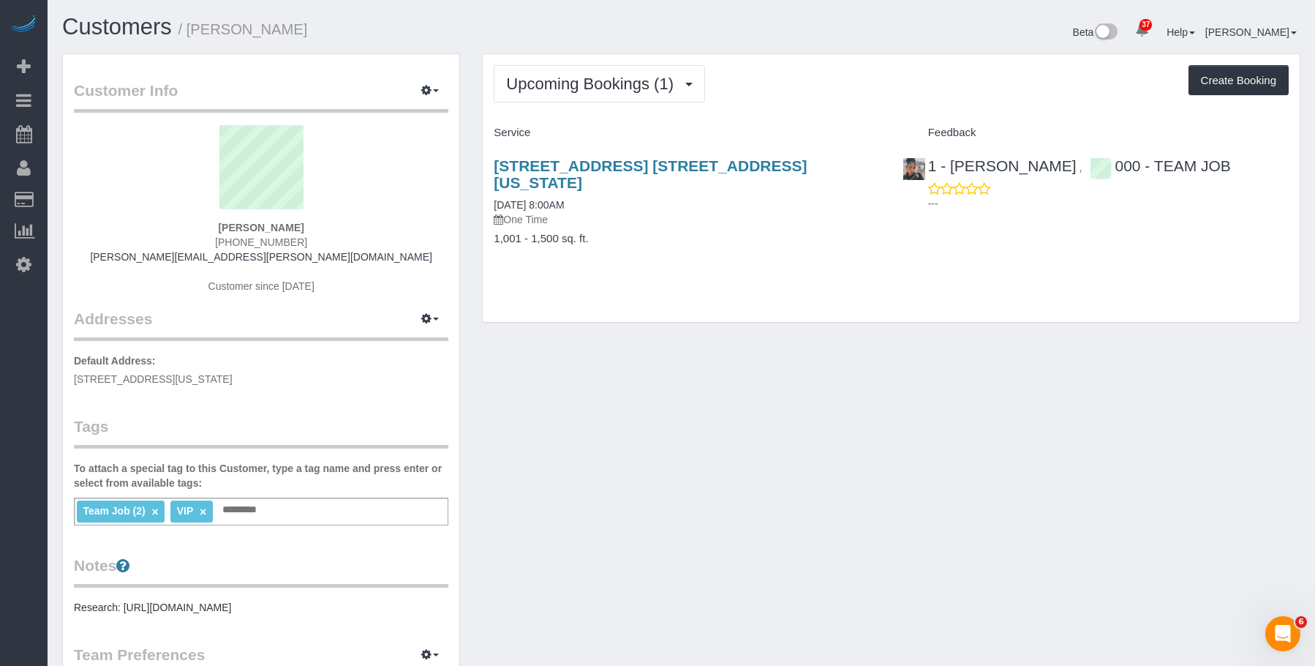
click at [760, 264] on div "Upcoming Bookings (1) Completed Bookings (4) Upcoming Bookings (1) Cancelled Bo…" at bounding box center [891, 188] width 817 height 268
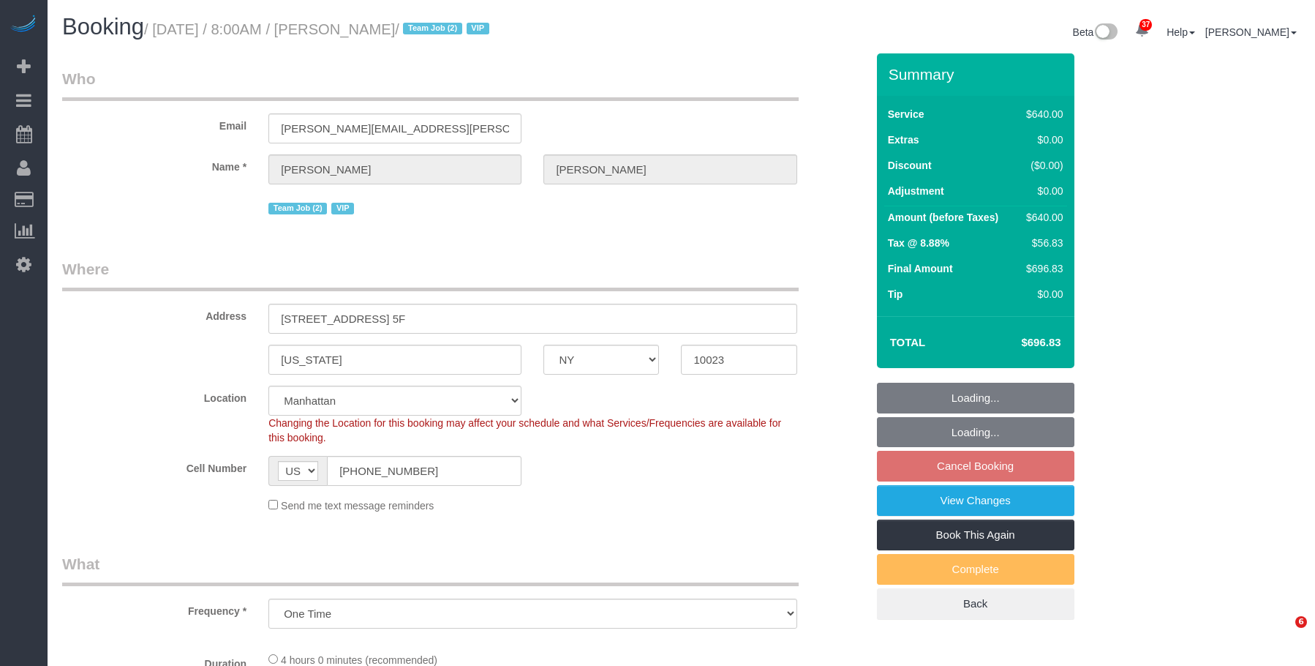
select select "NY"
select select "object:910"
select select "string:stripe-pm_1SAnU74VGloSiKo7X5j0bnob"
select select "2"
select select "240"
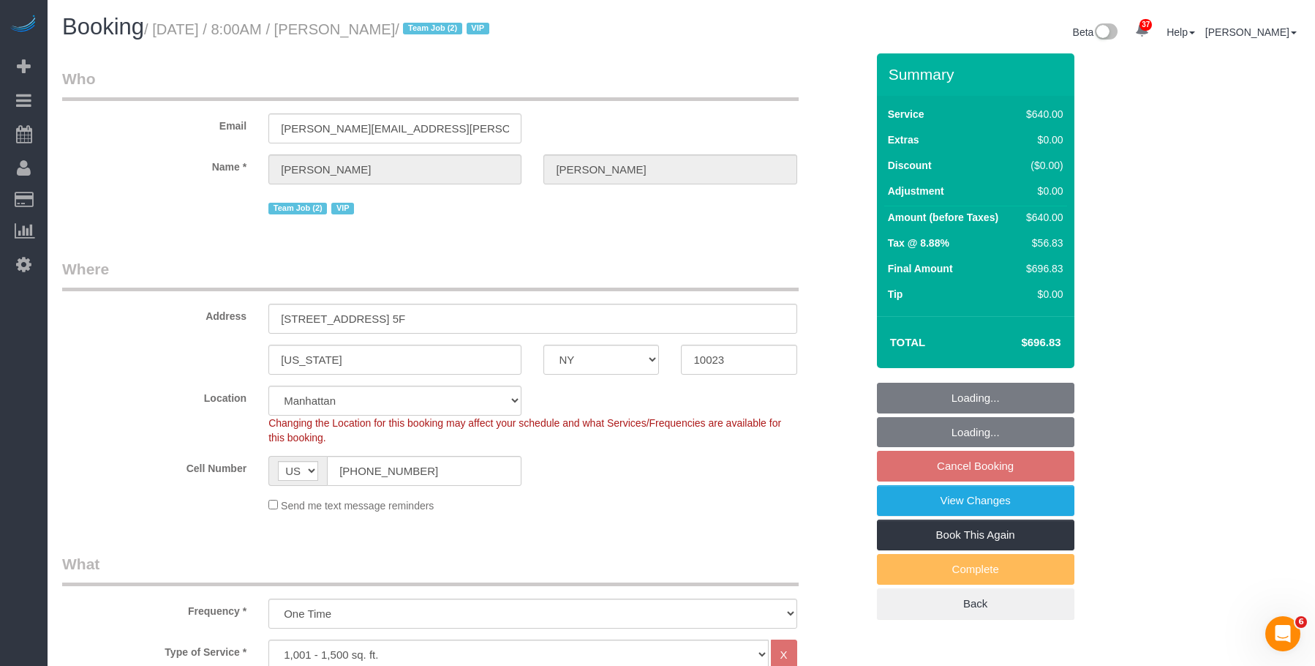
click at [462, 31] on small "/ [DATE] / 8:00AM / [PERSON_NAME] / Team Job (2) VIP" at bounding box center [319, 29] width 350 height 16
select select "spot1"
select select "number:56"
select select "number:70"
select select "number:15"
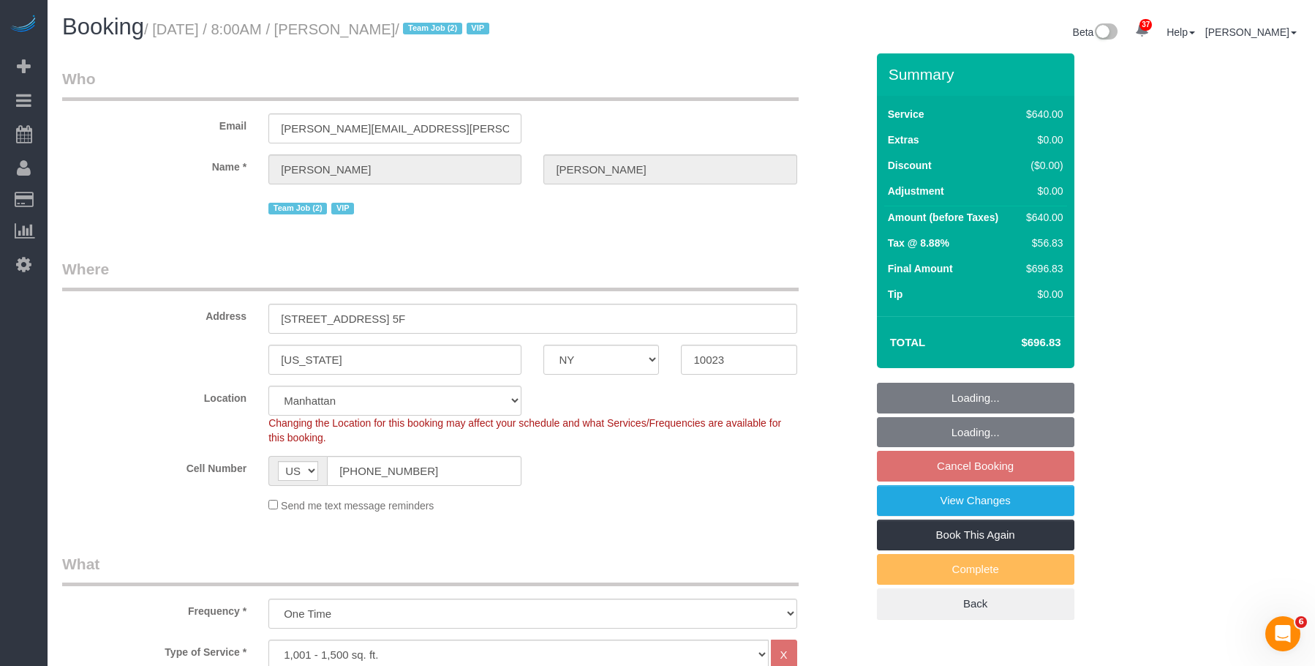
select select "number:5"
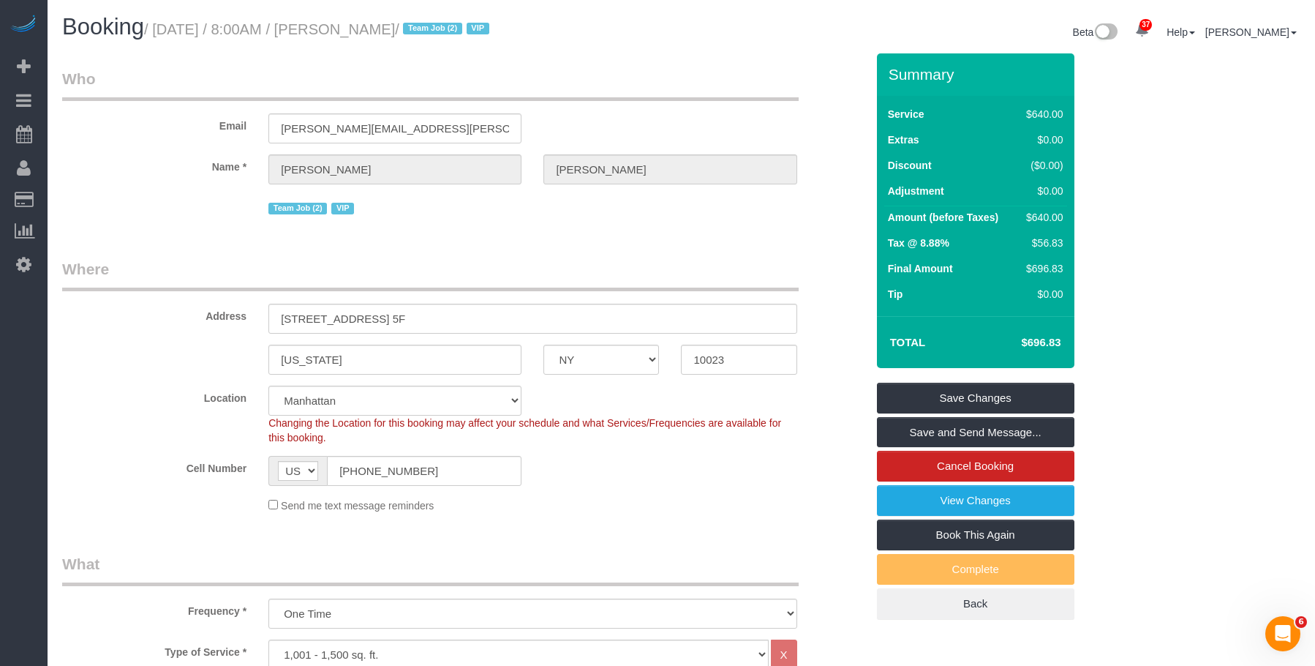
click at [612, 258] on legend "Where" at bounding box center [430, 274] width 737 height 33
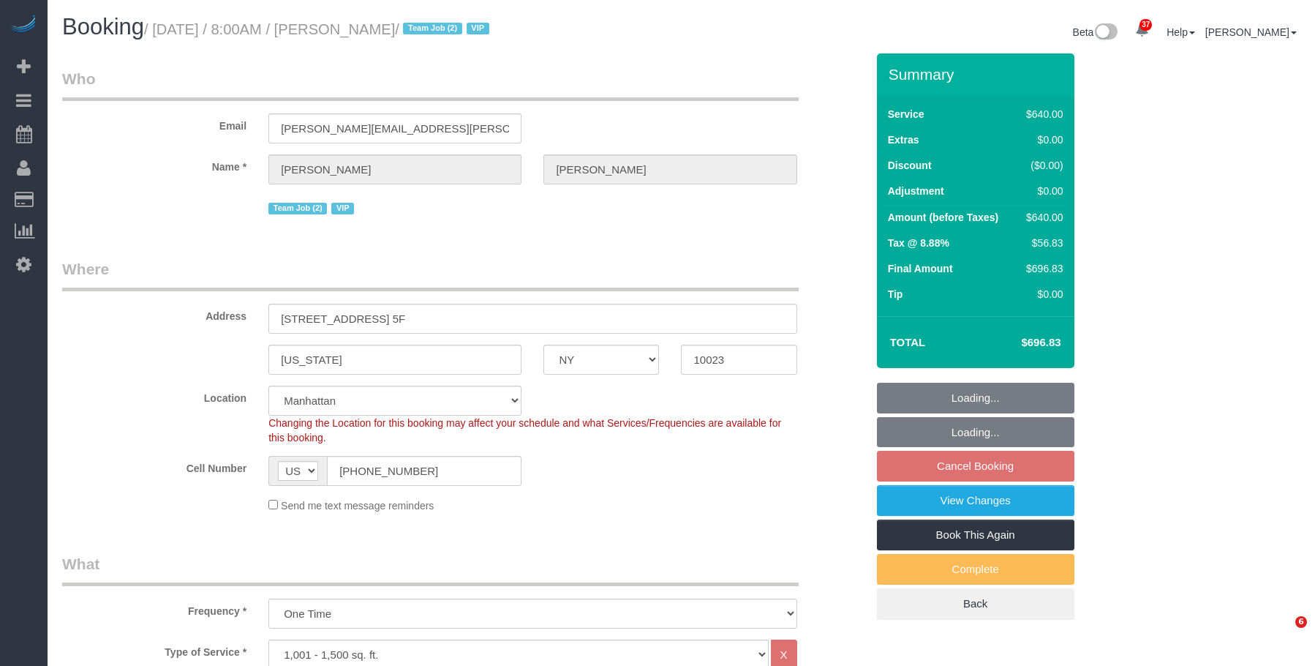
select select "NY"
select select "2"
select select "240"
select select "string:stripe-pm_1SAnU74VGloSiKo7X5j0bnob"
select select "spot1"
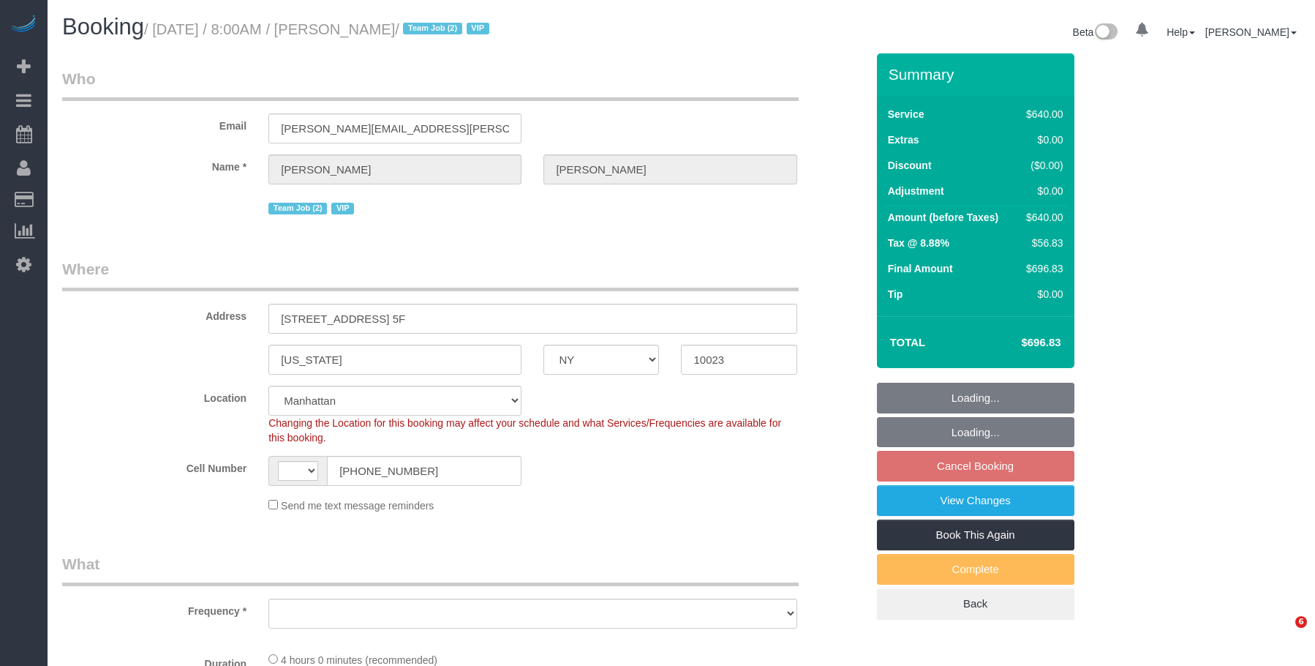
select select "NY"
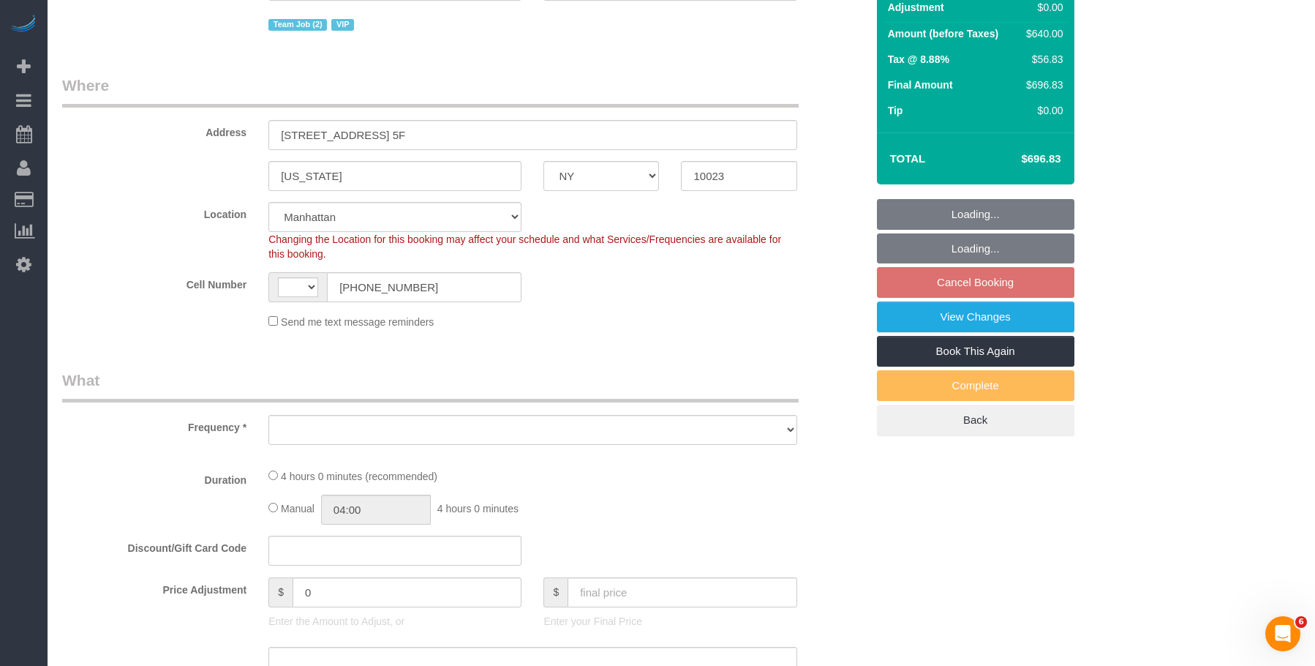
select select "2"
select select "240"
select select "number:56"
select select "number:70"
select select "number:15"
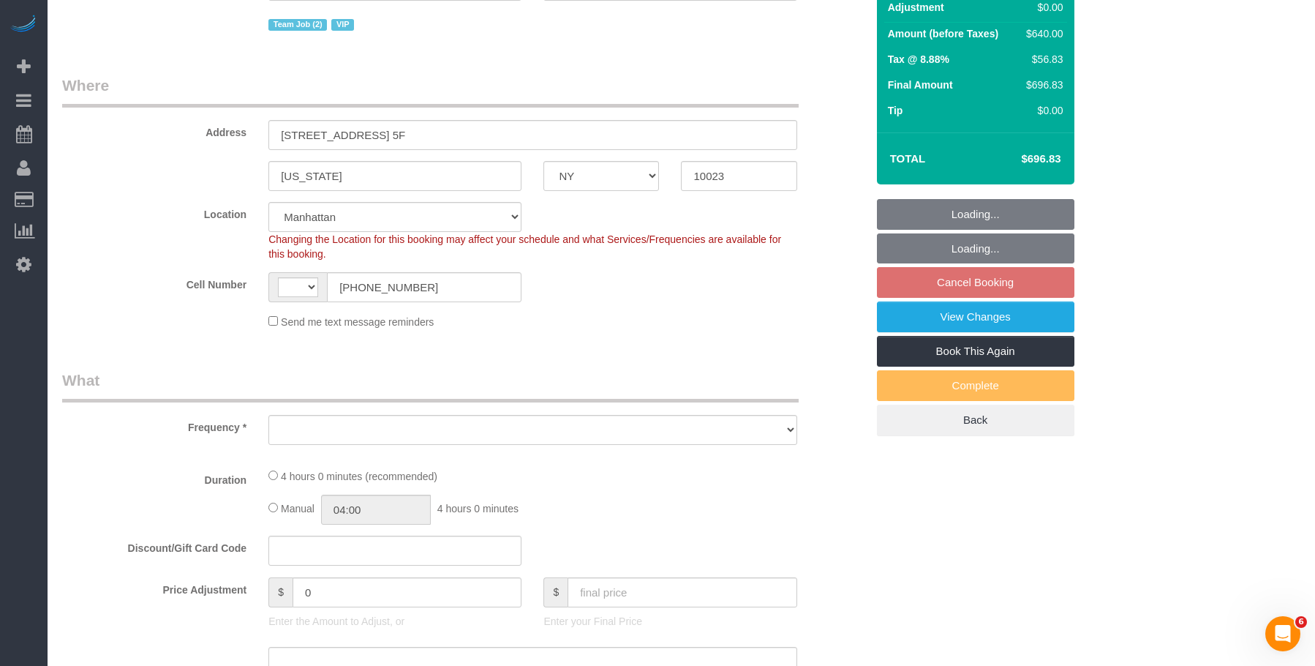
select select "number:5"
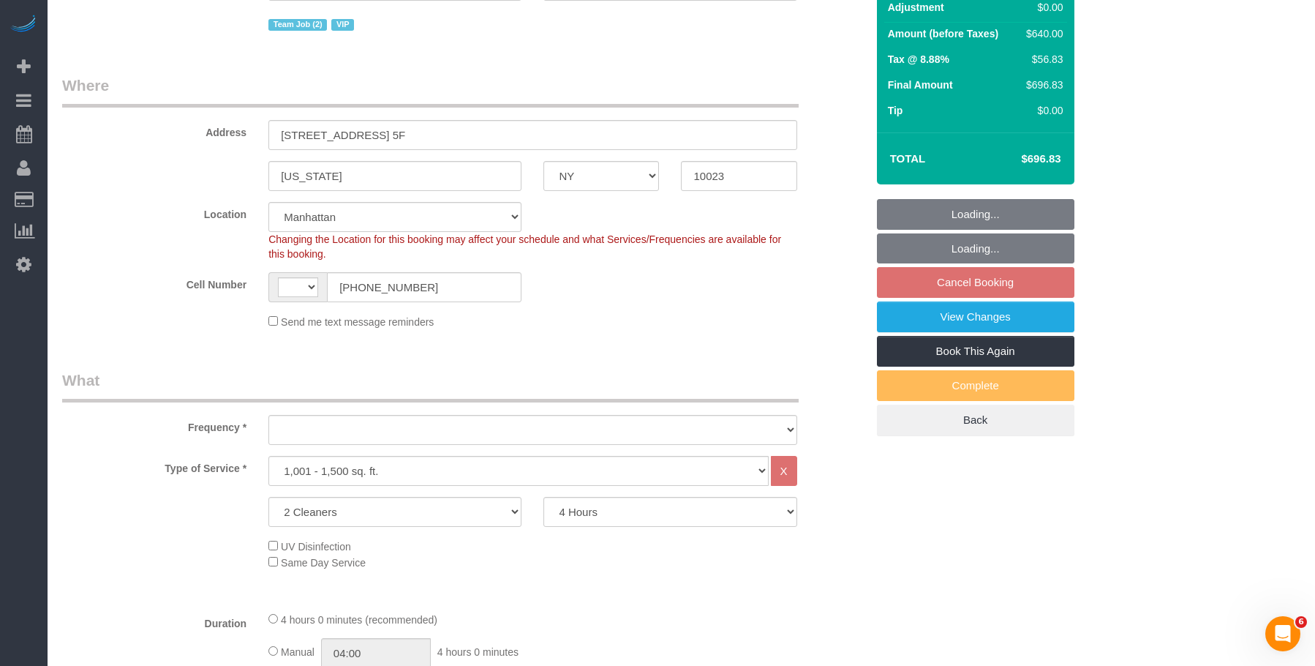
scroll to position [366, 0]
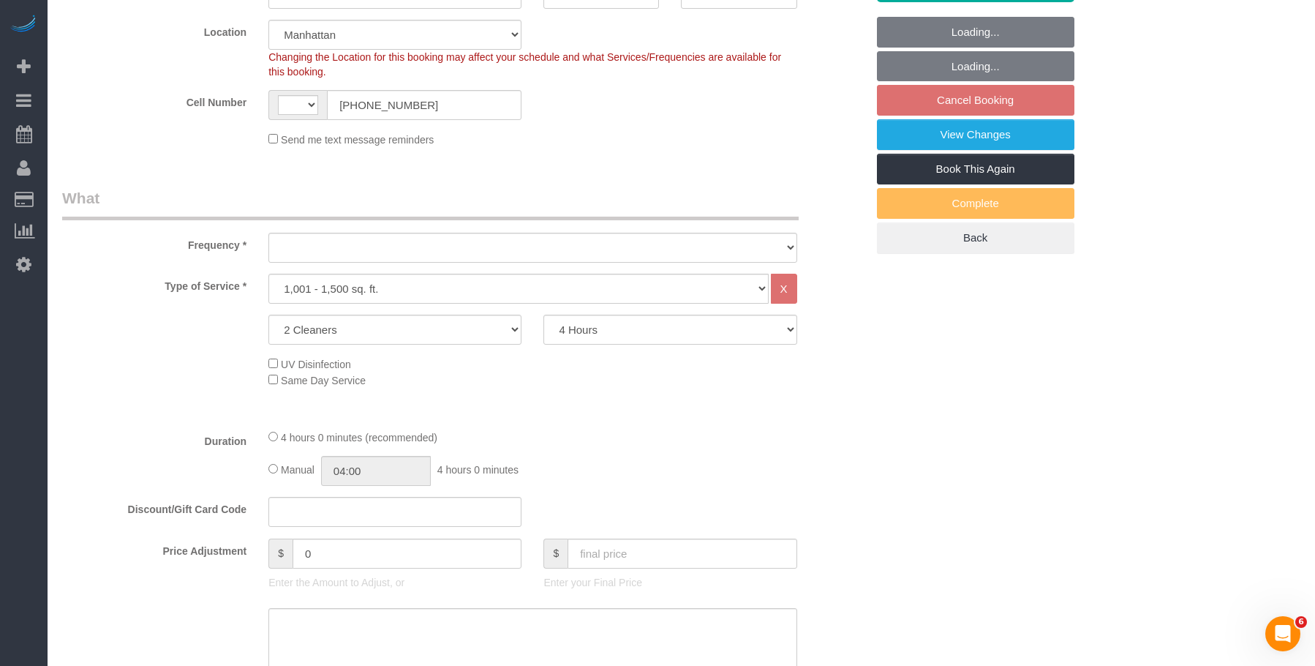
select select "string:US"
select select "object:1051"
select select "string:stripe-pm_1SAnU74VGloSiKo7X5j0bnob"
select select "spot1"
select select "object:1060"
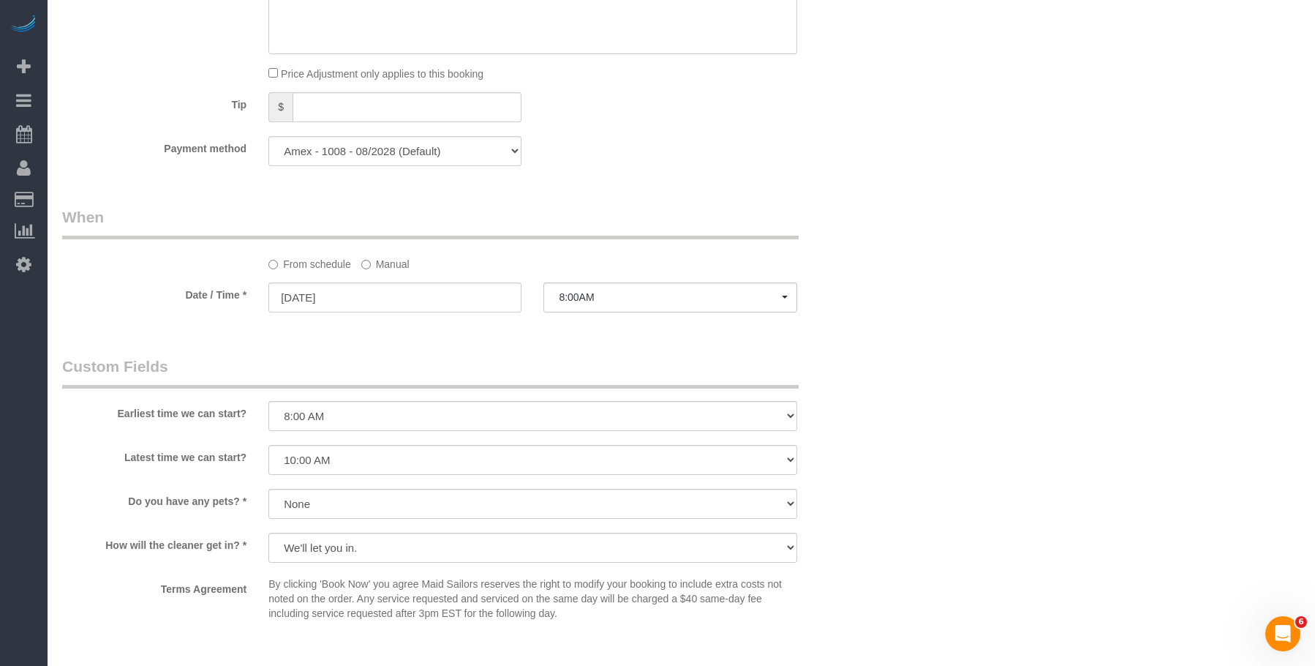
scroll to position [1097, 0]
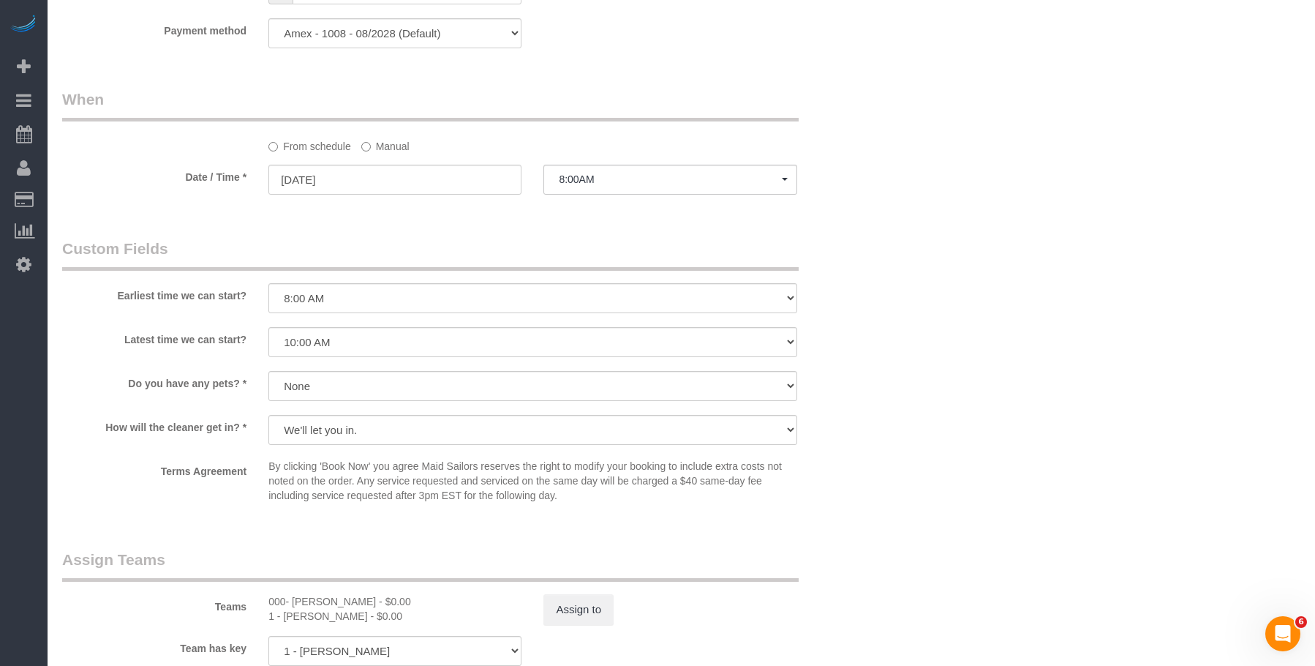
click at [394, 150] on label "Manual" at bounding box center [385, 144] width 48 height 20
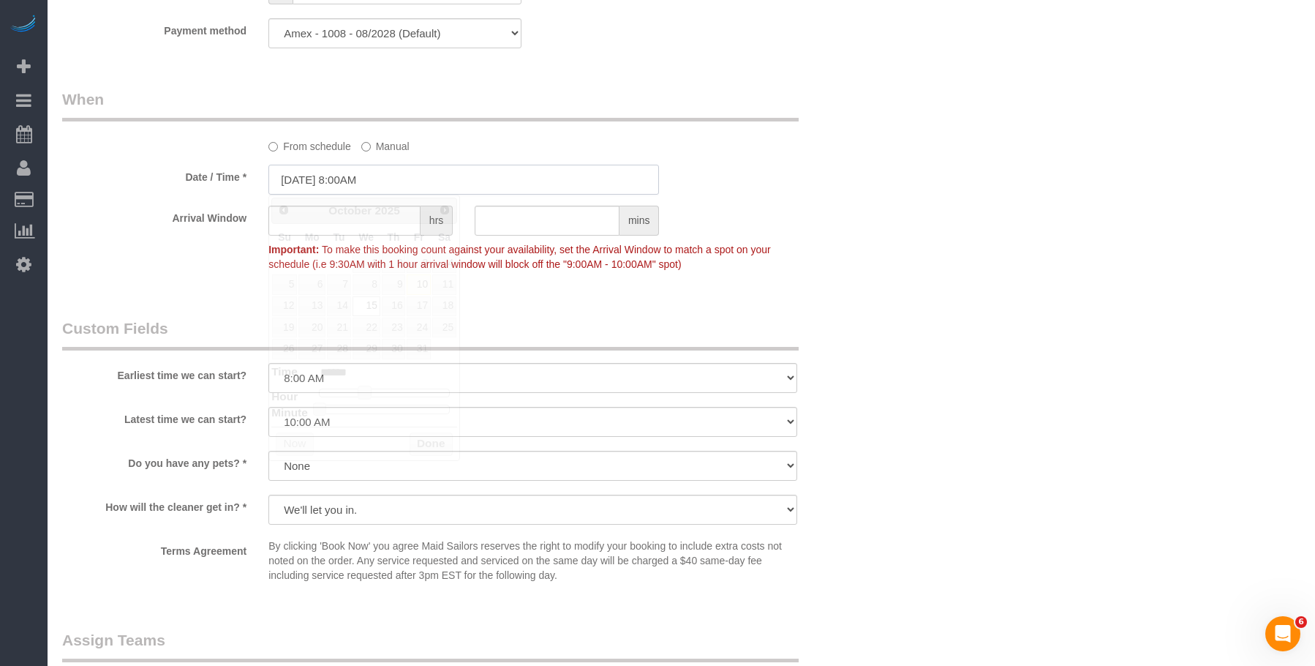
click at [443, 181] on input "10/15/2025 8:00AM" at bounding box center [464, 180] width 391 height 30
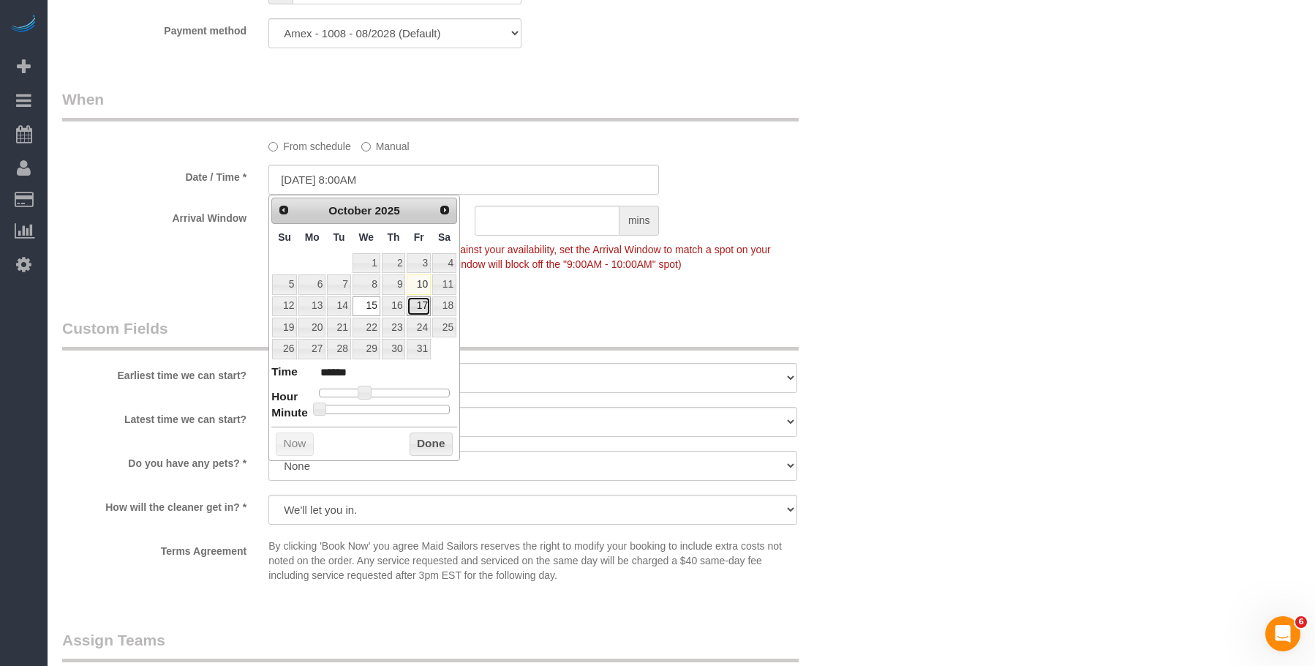
click at [420, 304] on link "17" at bounding box center [418, 306] width 23 height 20
type input "10/17/2025 8:00AM"
click at [1018, 356] on div "Who Email giacomo@bertoldi.eu Name * Giacomo Bertoldi Team Job (2) VIP Where Ad…" at bounding box center [681, 66] width 1239 height 2221
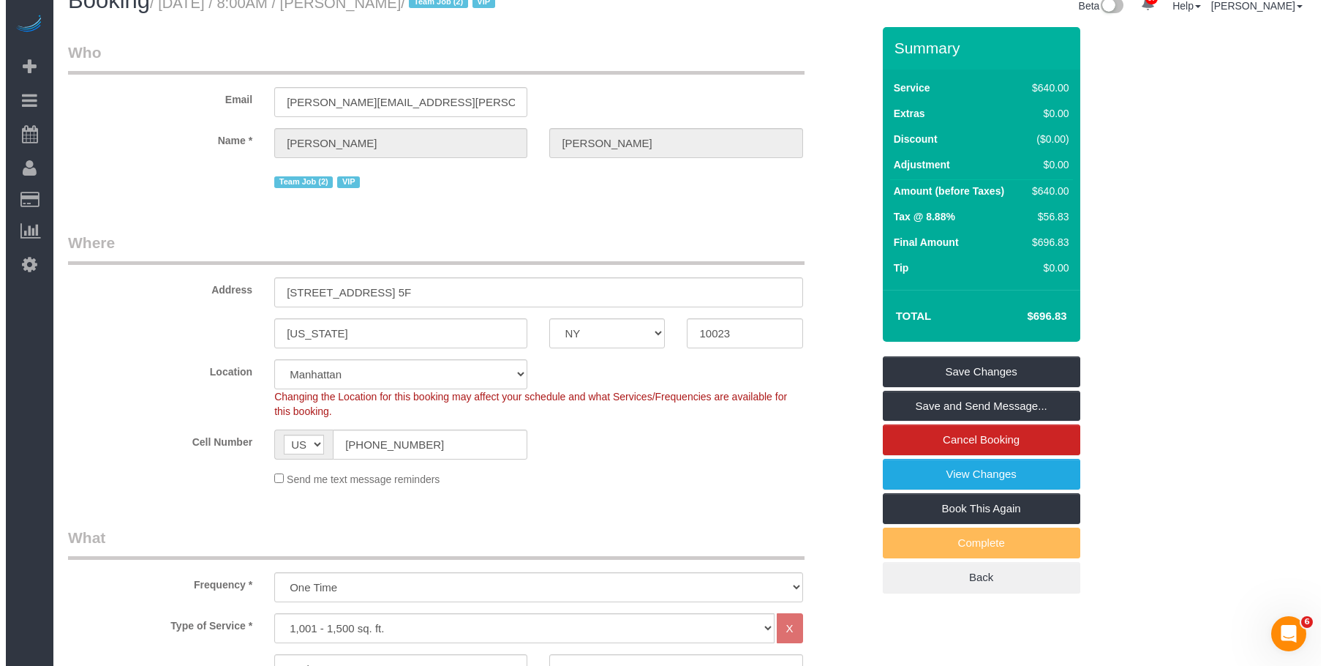
scroll to position [0, 0]
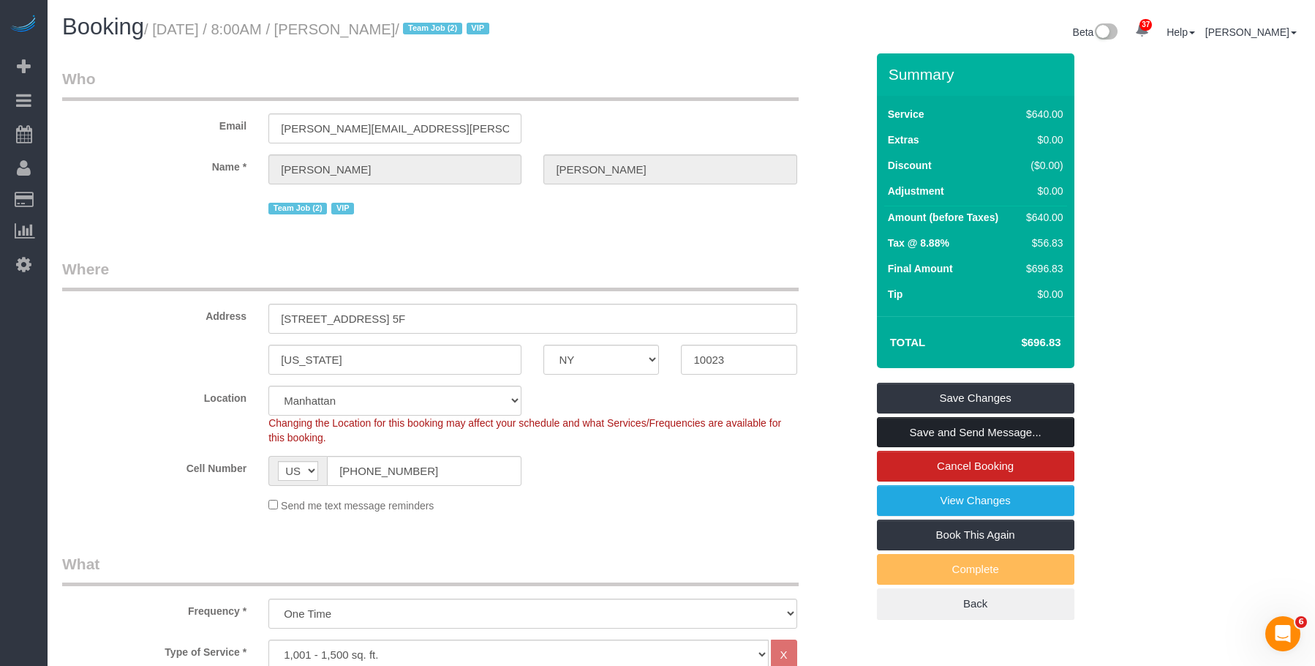
click at [1023, 432] on link "Save and Send Message..." at bounding box center [976, 432] width 198 height 31
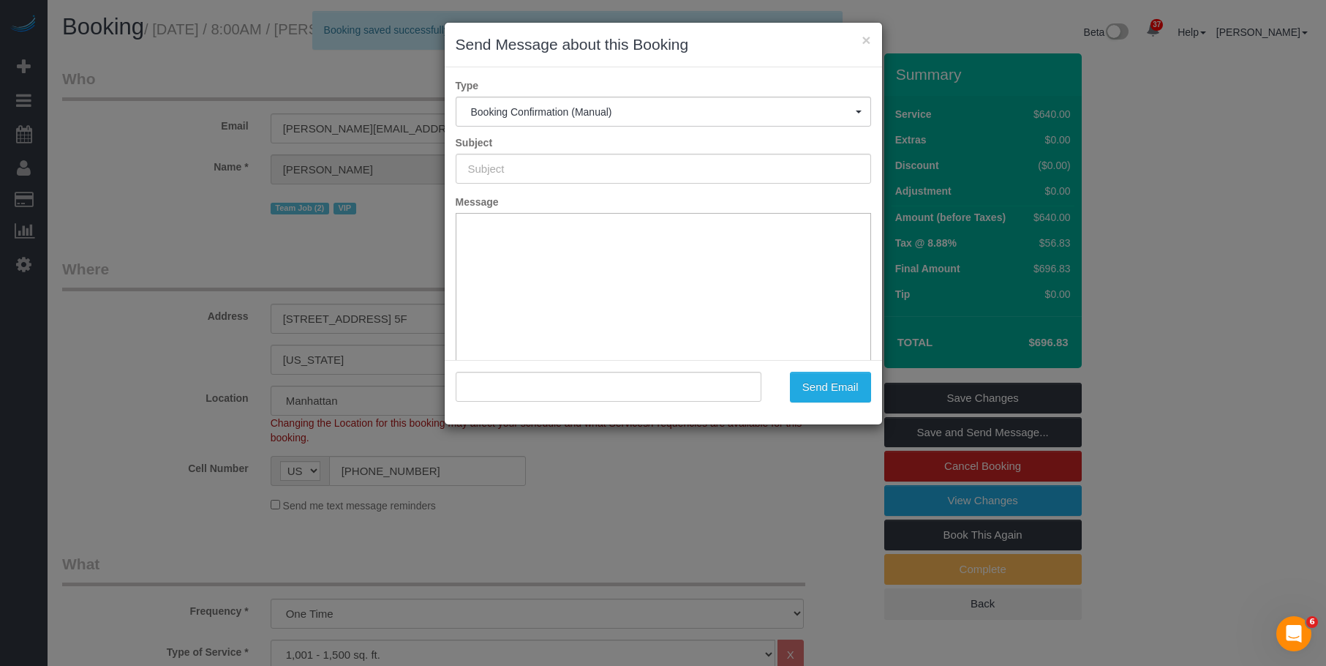
type input "Cleaning Confirmed for 10/17/2025 at 8:00am"
type input ""Giacomo Bertoldi" <giacomo@bertoldi.eu>"
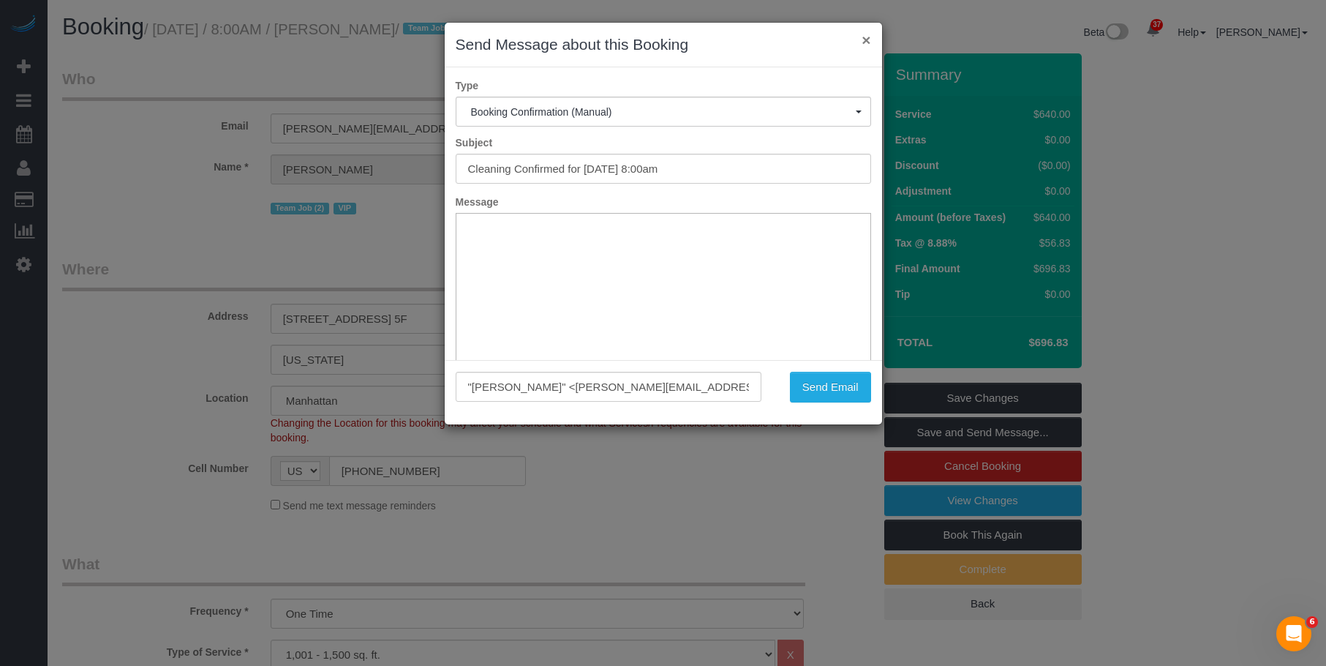
click at [865, 40] on button "×" at bounding box center [866, 39] width 9 height 15
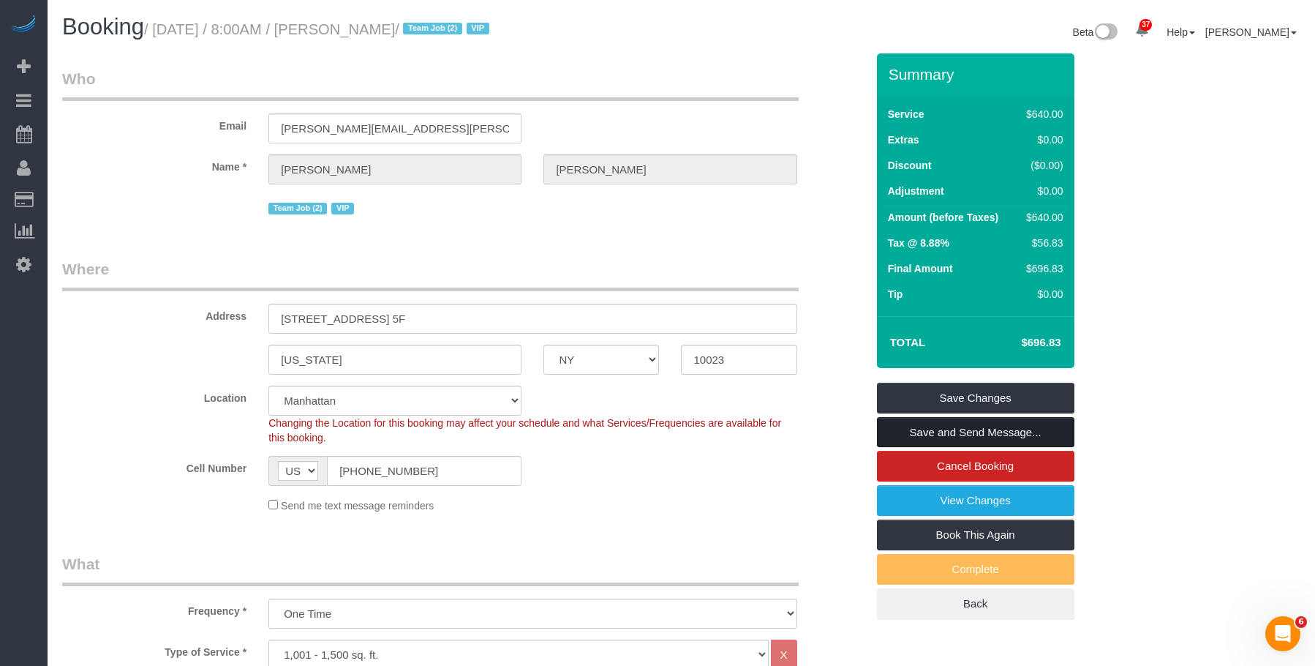
click at [1019, 430] on link "Save and Send Message..." at bounding box center [976, 432] width 198 height 31
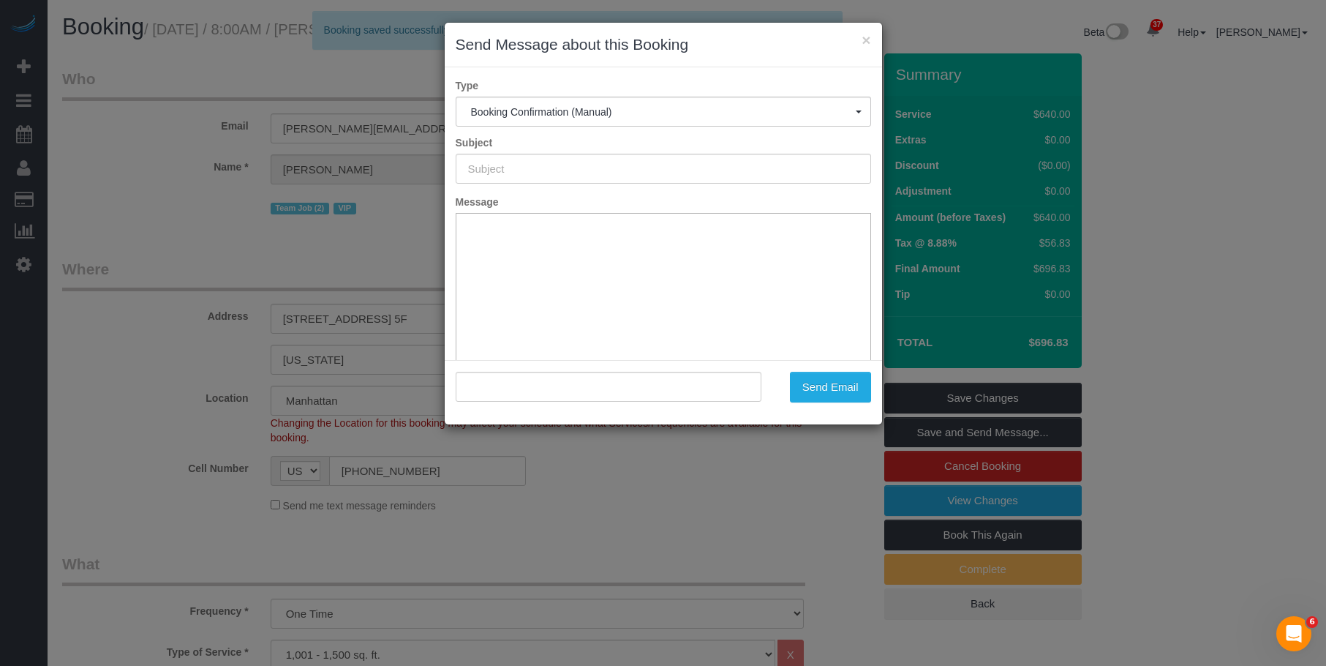
type input "Cleaning Confirmed for 10/17/2025 at 8:00am"
type input ""Giacomo Bertoldi" <giacomo@bertoldi.eu>"
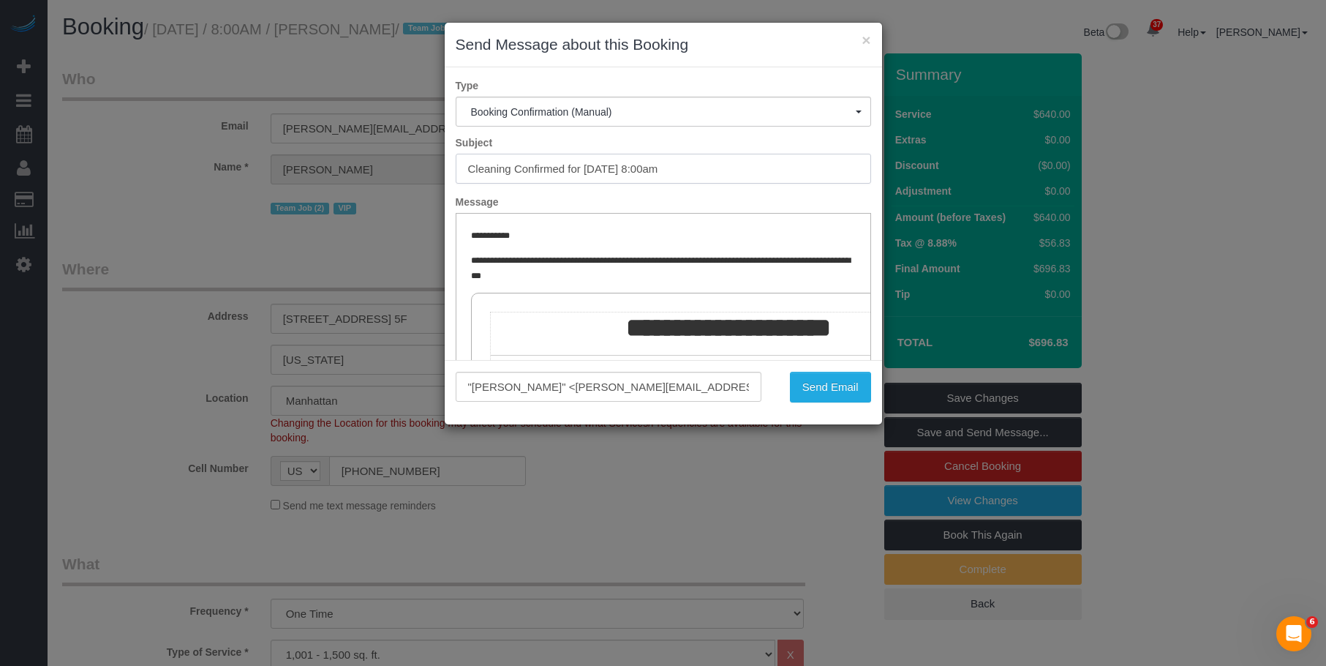
drag, startPoint x: 584, startPoint y: 166, endPoint x: 705, endPoint y: 172, distance: 120.9
click at [705, 172] on input "Cleaning Confirmed for 10/17/2025 at 8:00am" at bounding box center [664, 169] width 416 height 30
drag, startPoint x: 823, startPoint y: 391, endPoint x: 757, endPoint y: 361, distance: 73.0
click at [823, 391] on button "Send Email" at bounding box center [830, 387] width 81 height 31
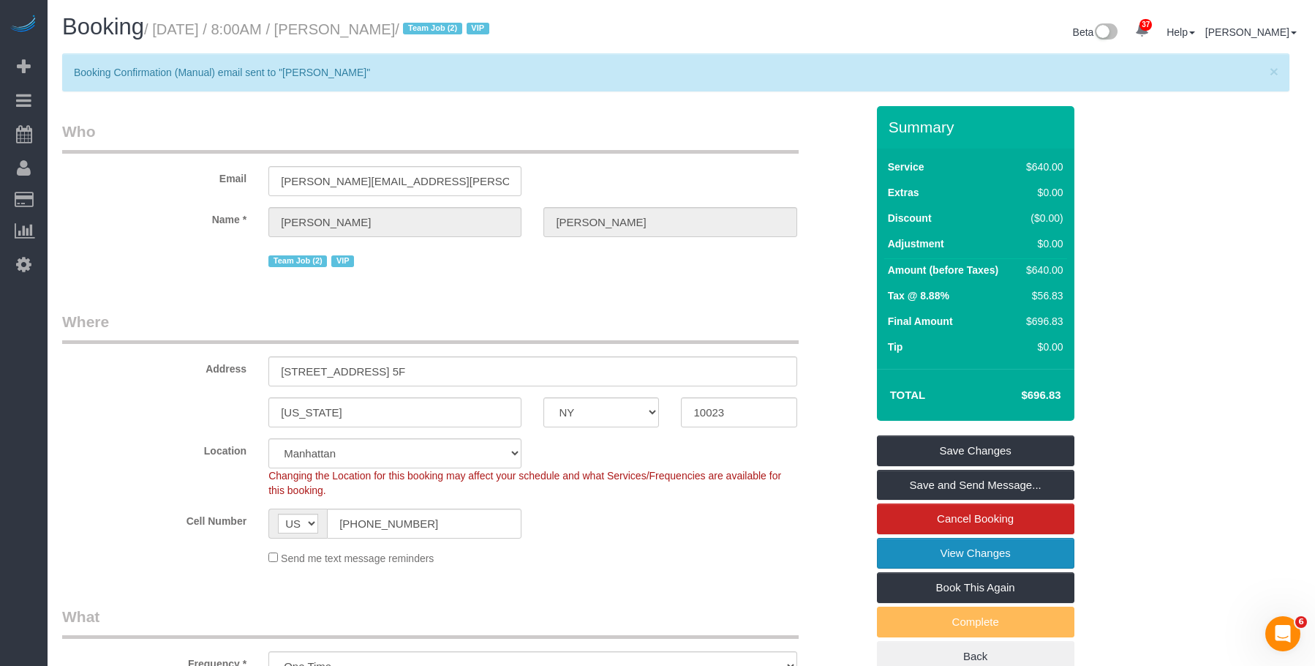
click at [907, 559] on link "View Changes" at bounding box center [976, 553] width 198 height 31
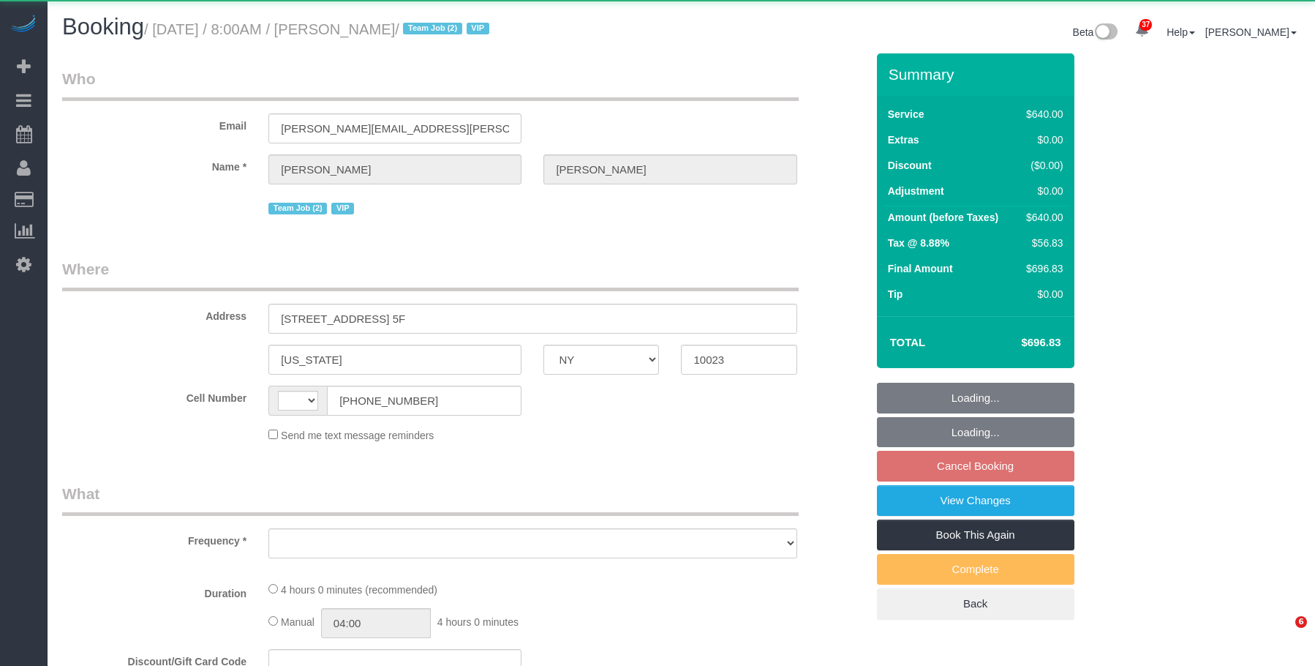
select select "NY"
select select "2"
select select "240"
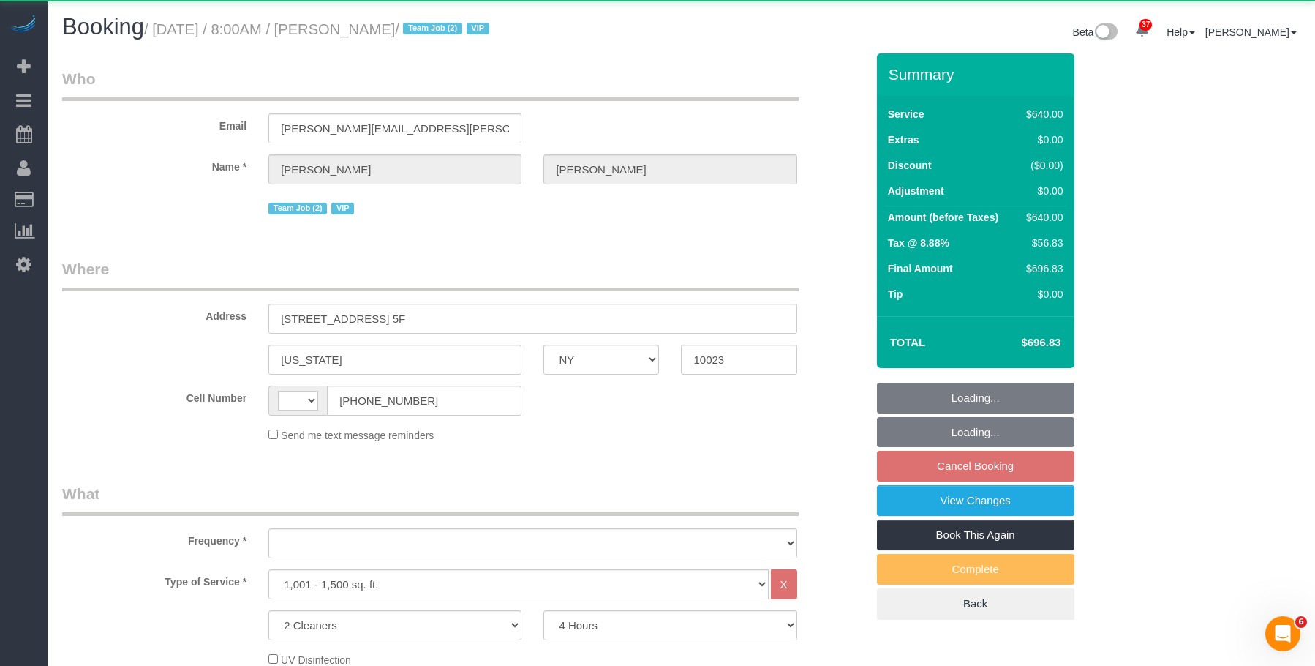
select select "string:[GEOGRAPHIC_DATA]"
select select "object:657"
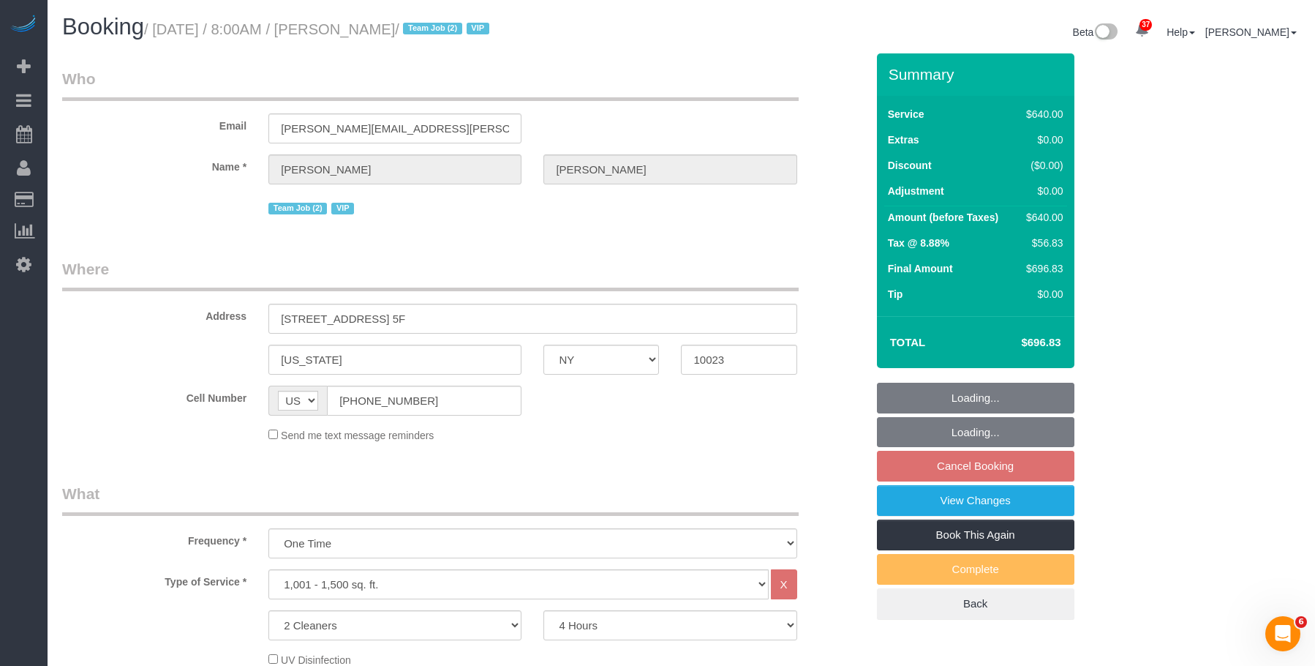
select select "string:stripe-pm_1SAnU74VGloSiKo7X5j0bnob"
select select "spot1"
select select "number:56"
select select "number:70"
select select "number:15"
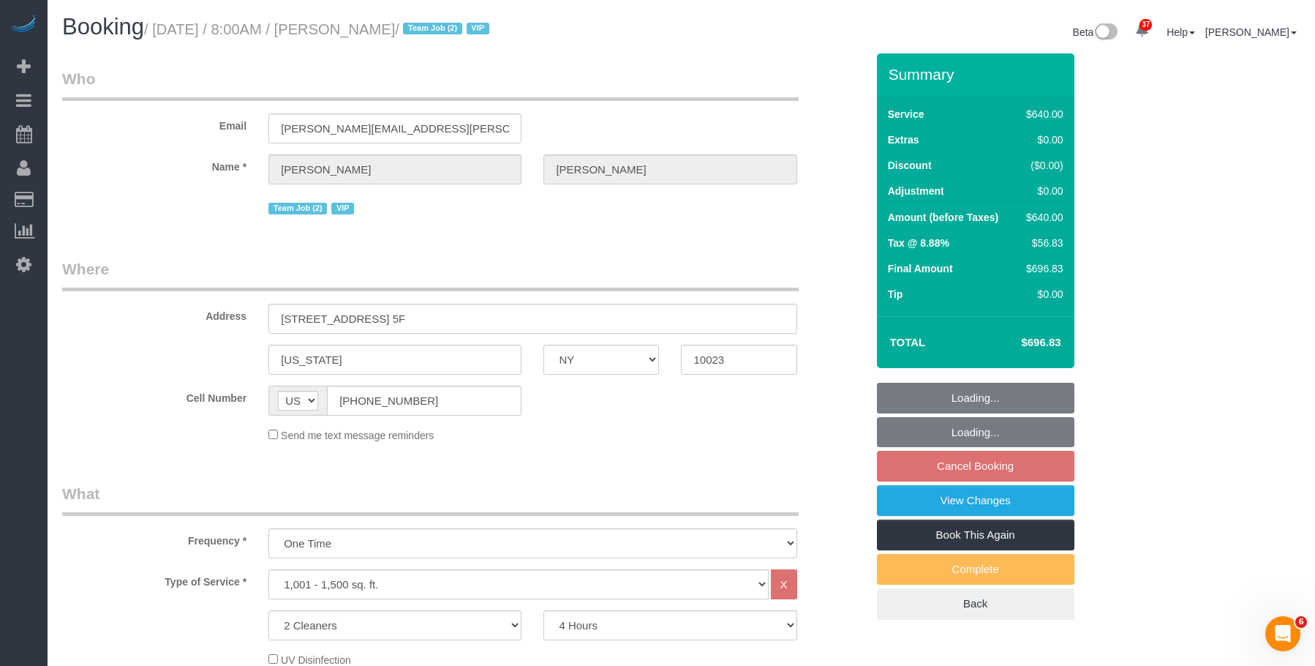
select select "number:5"
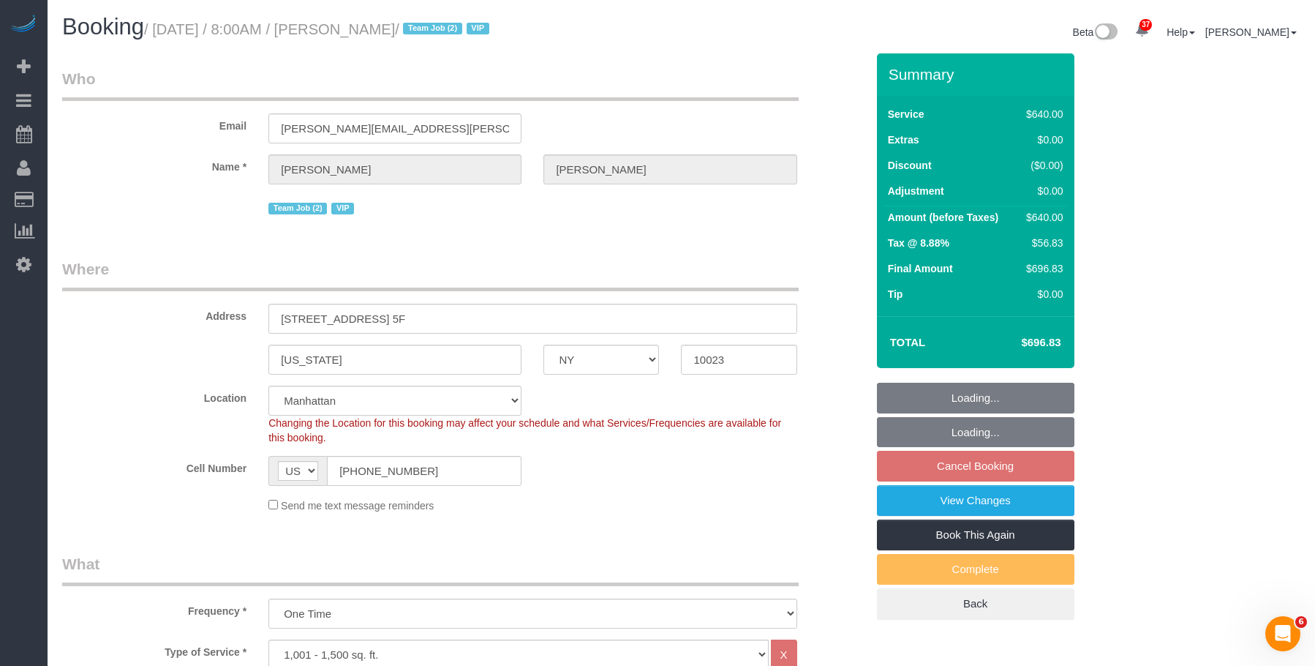
select select "object:1500"
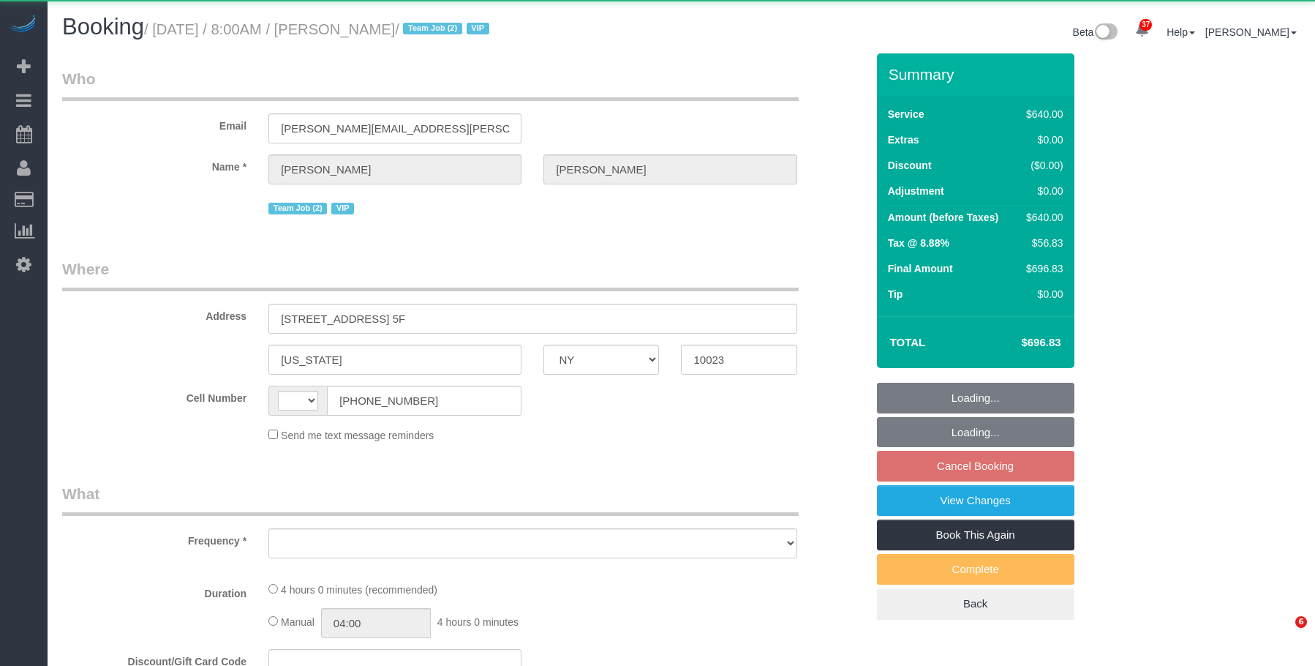
select select "NY"
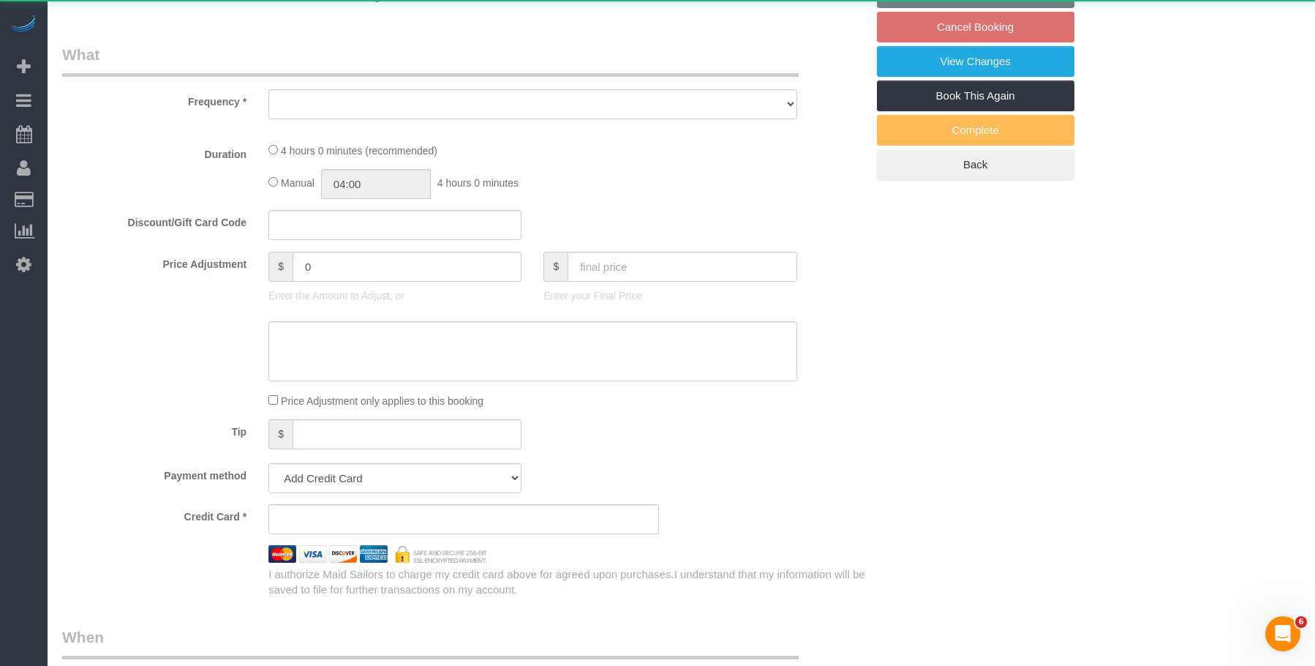
scroll to position [439, 0]
select select "object:576"
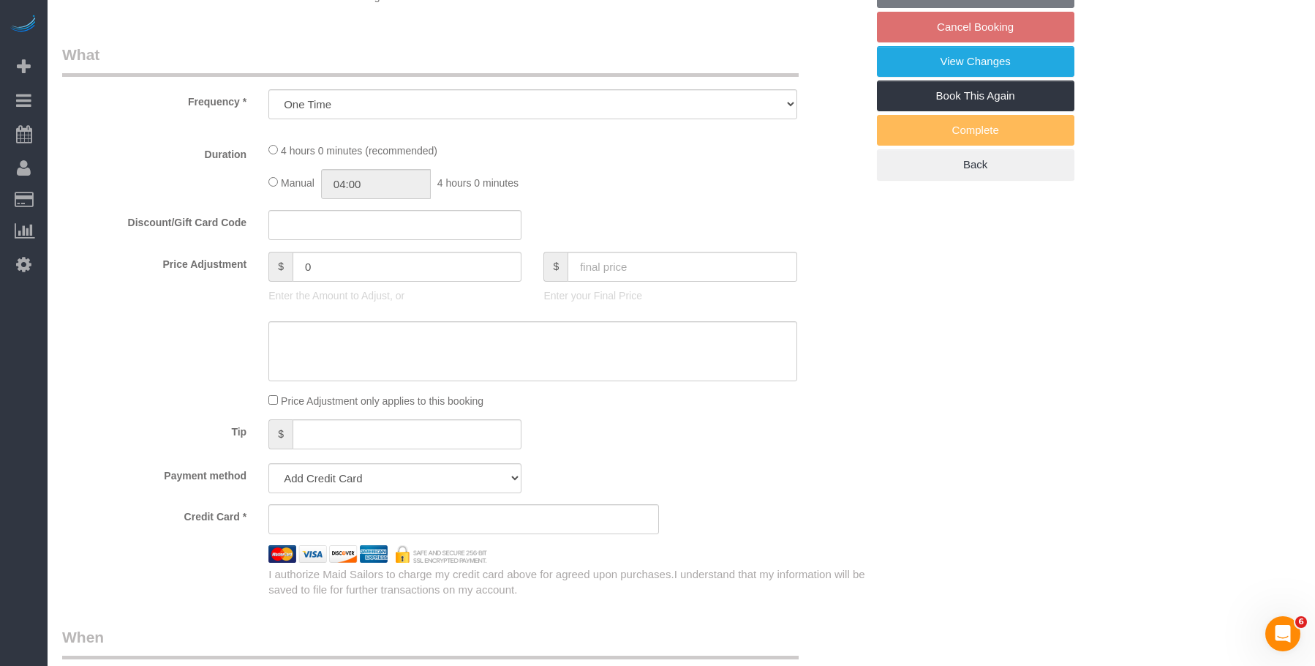
select select "string:[GEOGRAPHIC_DATA]"
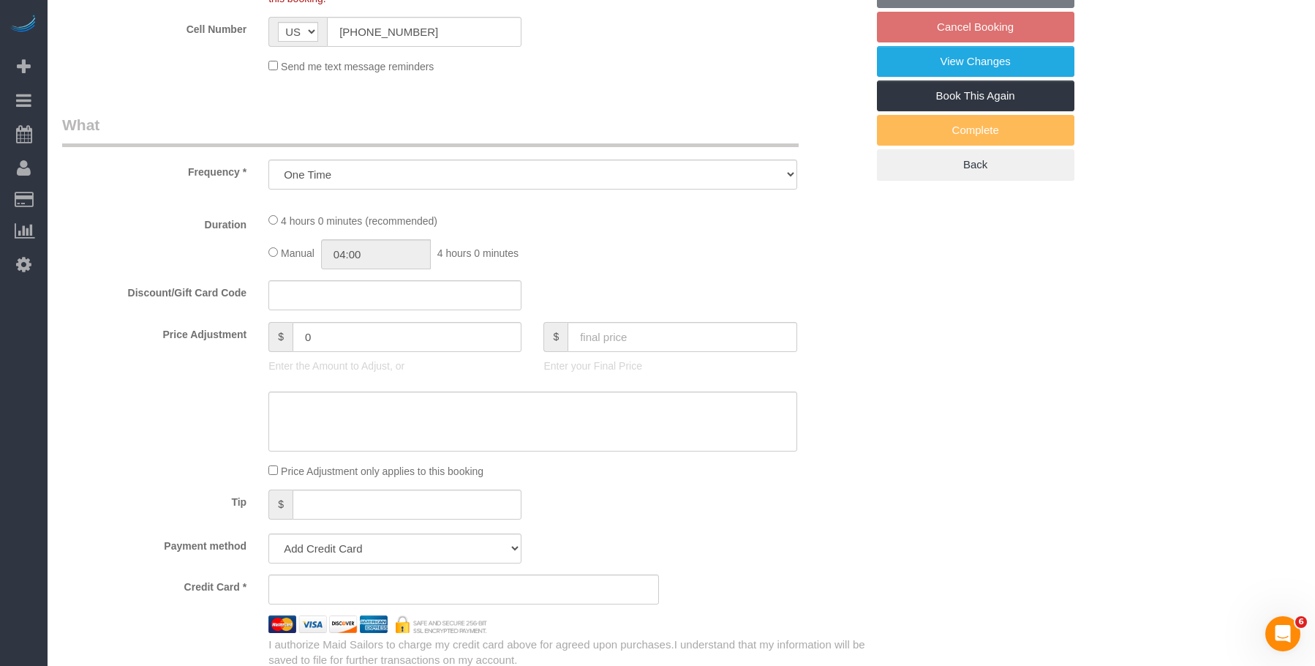
scroll to position [509, 0]
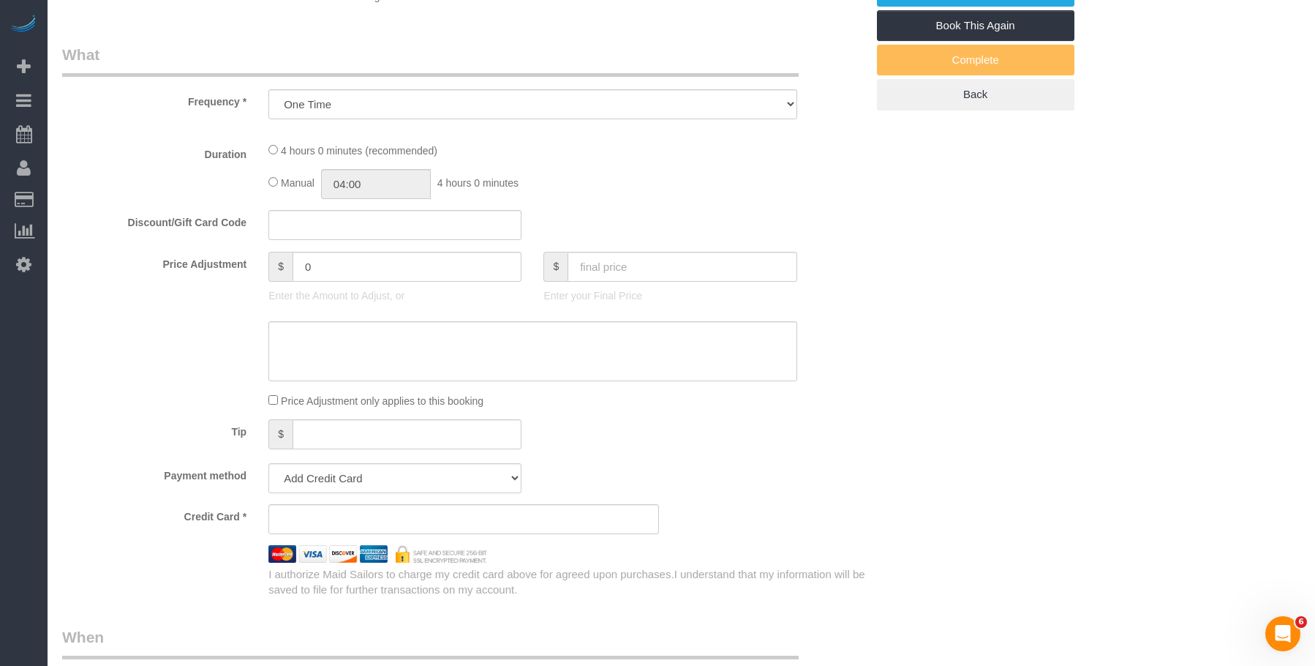
select select "2"
select select "240"
select select "number:56"
select select "number:70"
select select "number:15"
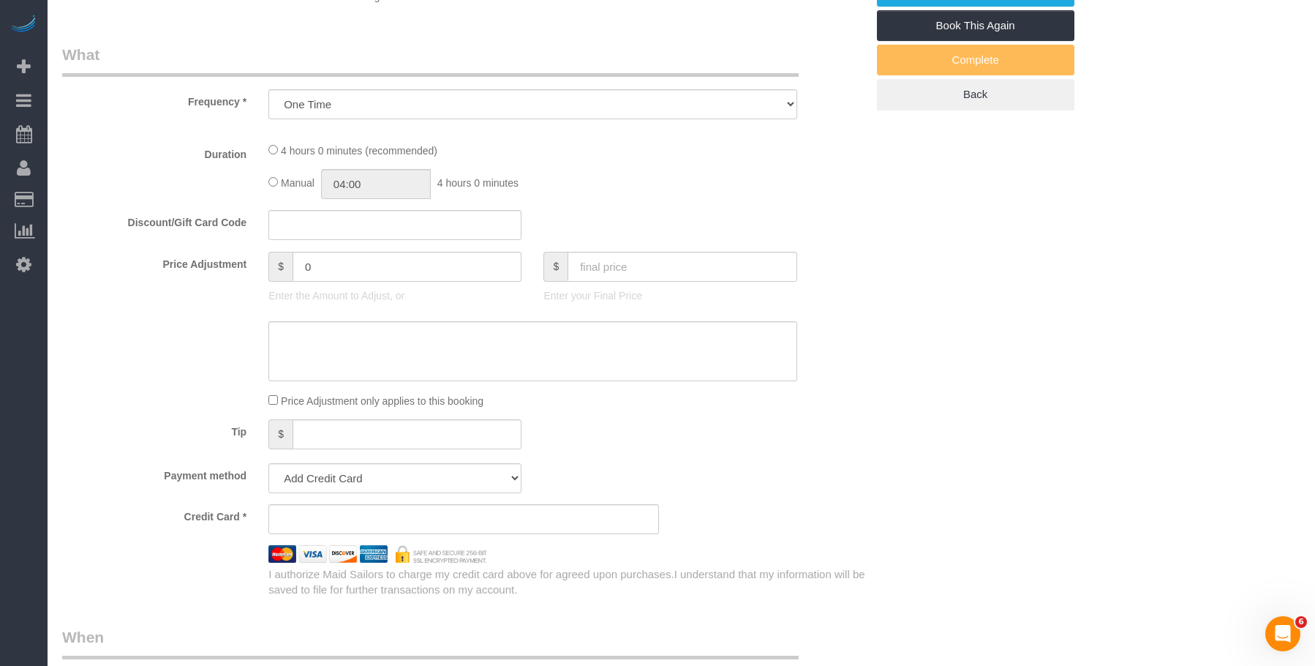
select select "number:5"
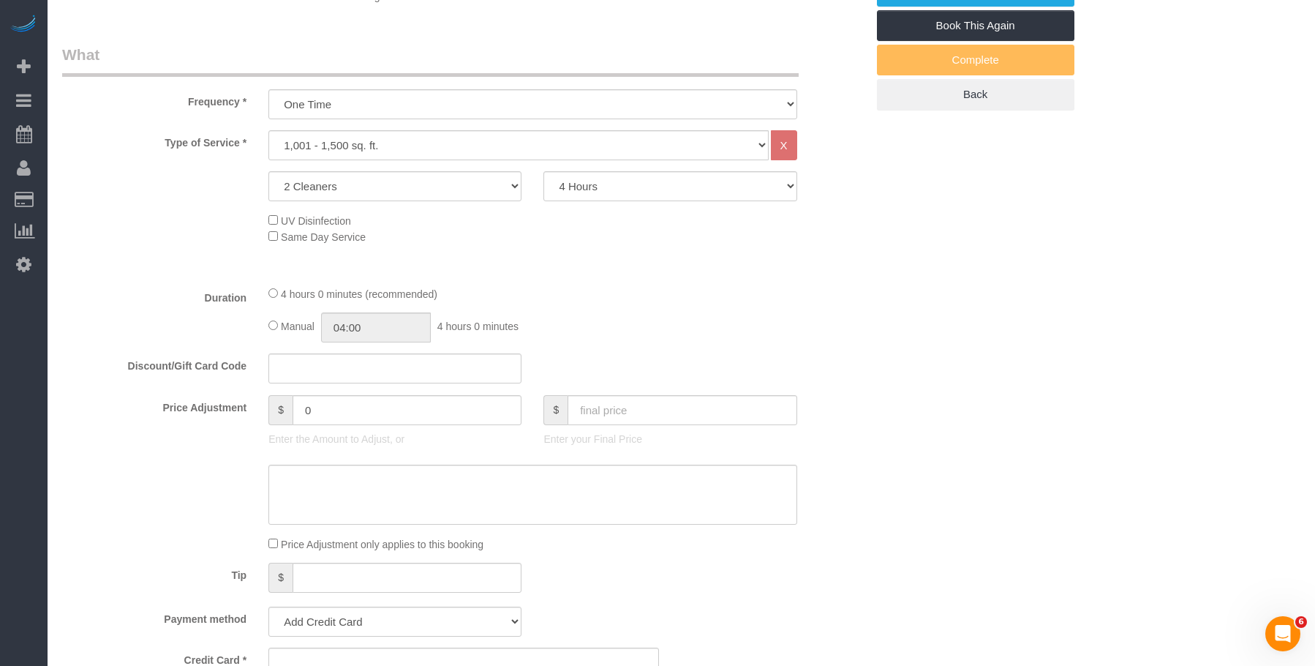
select select "spot1"
select select "string:stripe-pm_1SAnU74VGloSiKo7X5j0bnob"
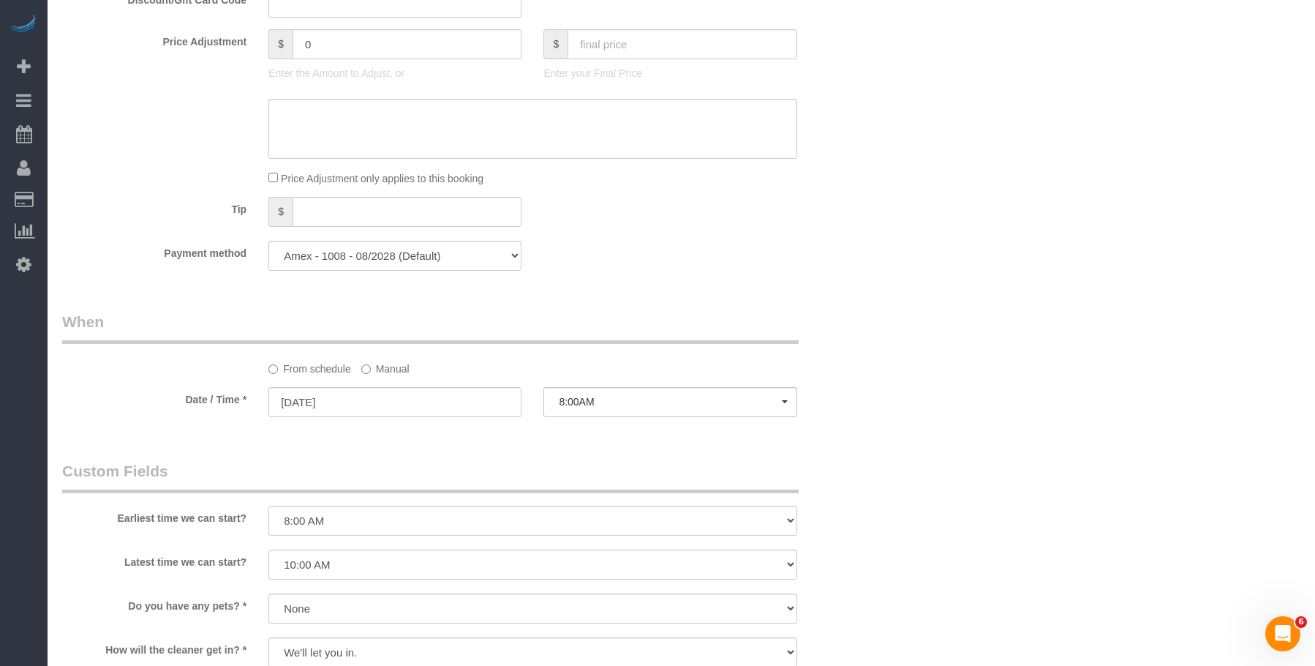
select select "object:1500"
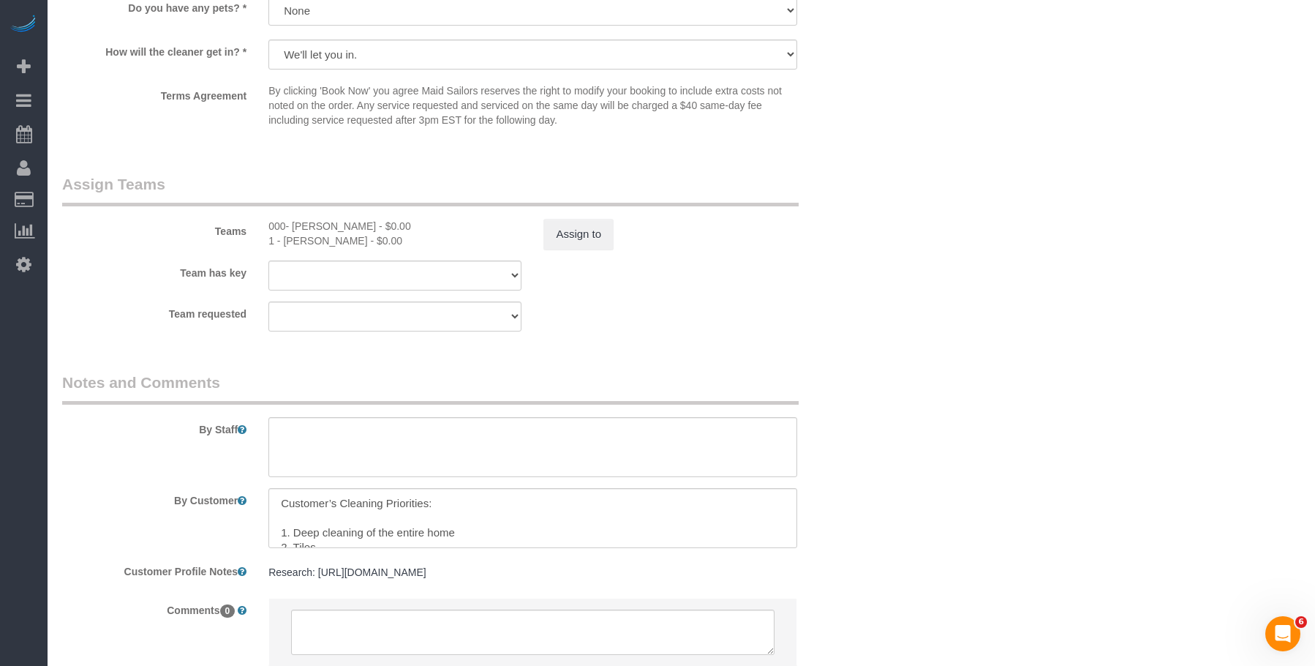
scroll to position [1534, 0]
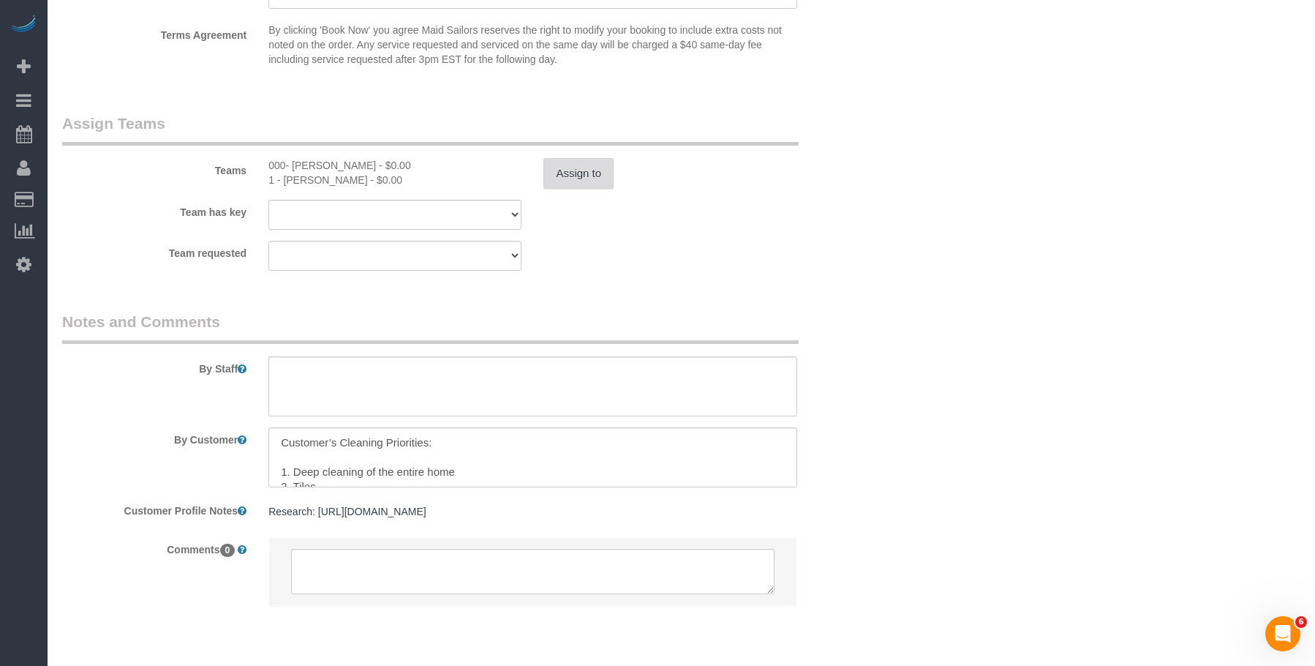
click at [601, 173] on button "Assign to" at bounding box center [579, 173] width 70 height 31
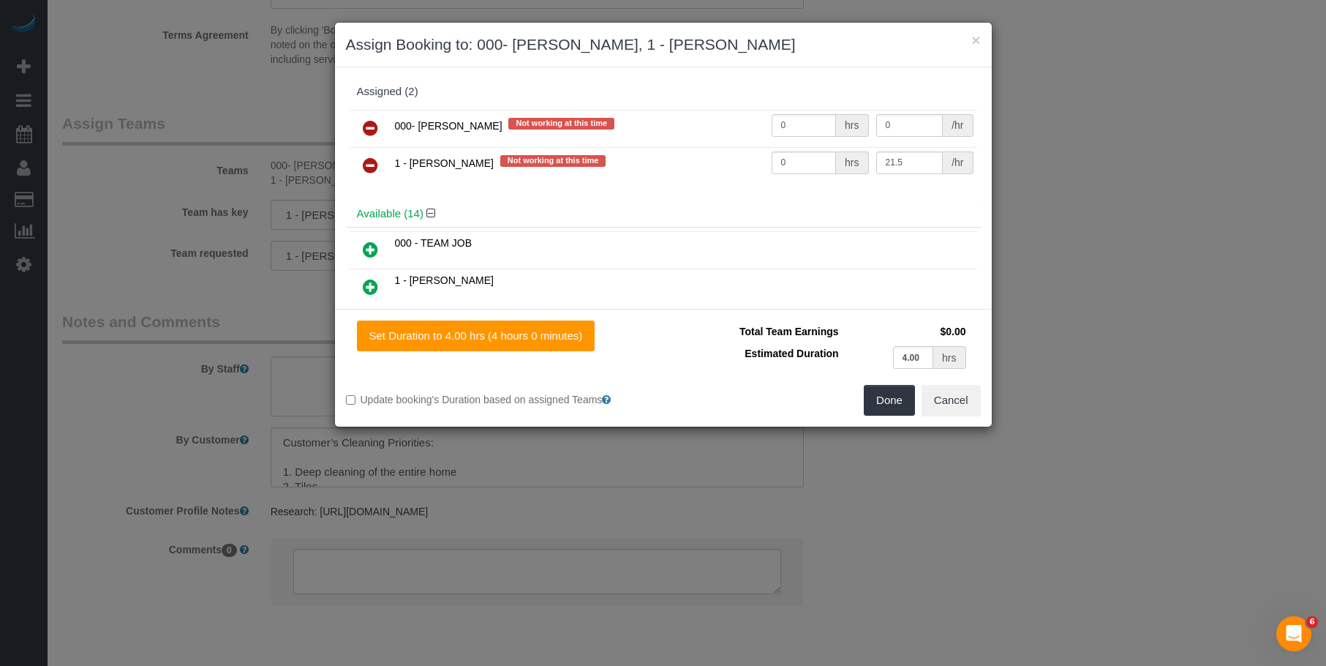
drag, startPoint x: 367, startPoint y: 125, endPoint x: 367, endPoint y: 139, distance: 13.9
click at [367, 125] on icon at bounding box center [370, 128] width 15 height 18
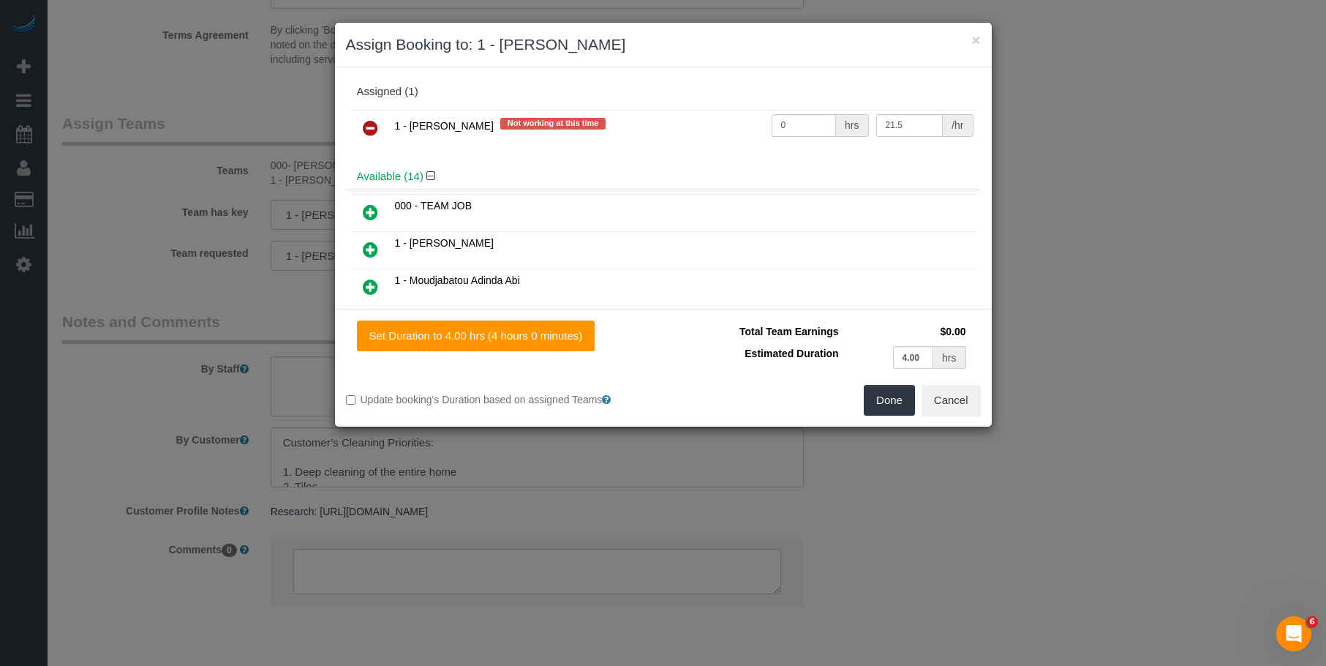
click at [367, 213] on icon at bounding box center [370, 212] width 15 height 18
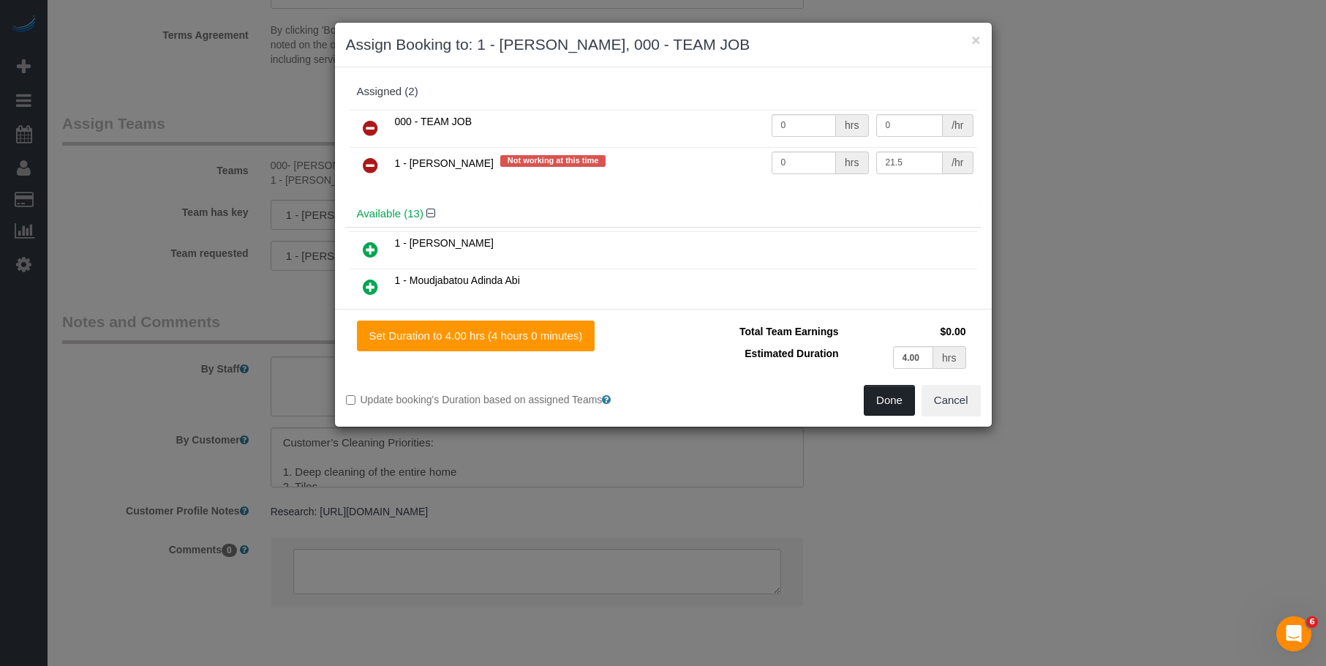
click at [876, 398] on button "Done" at bounding box center [889, 400] width 51 height 31
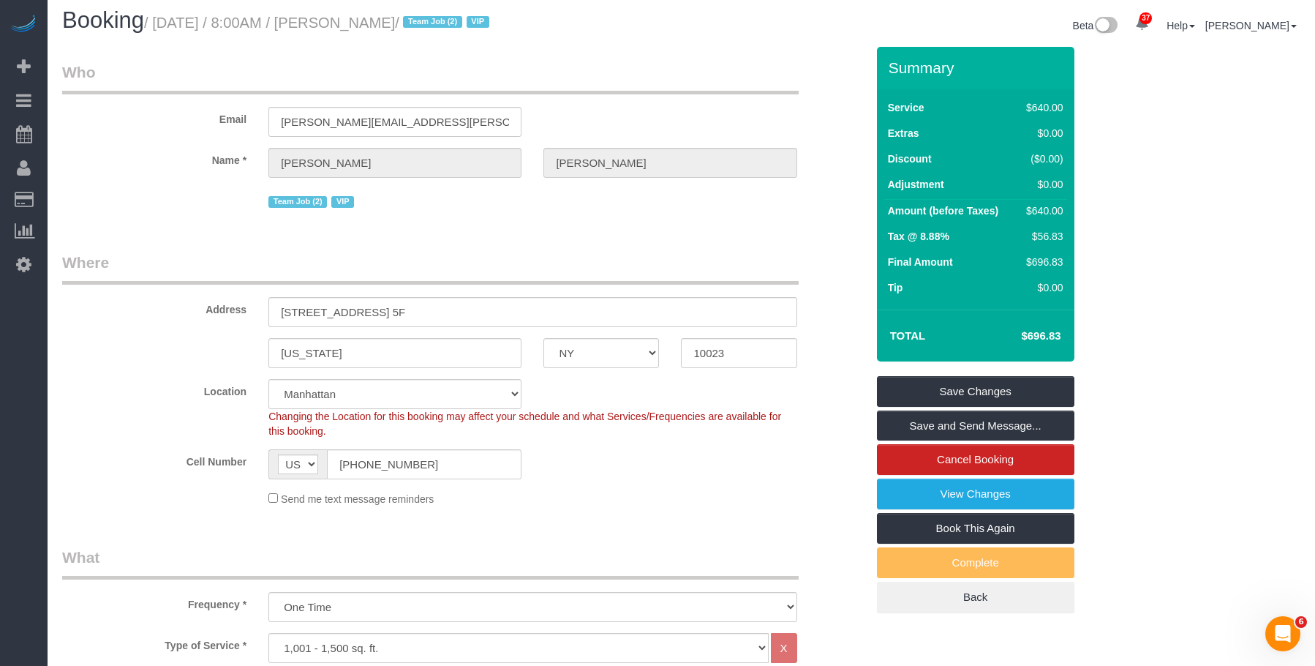
scroll to position [0, 0]
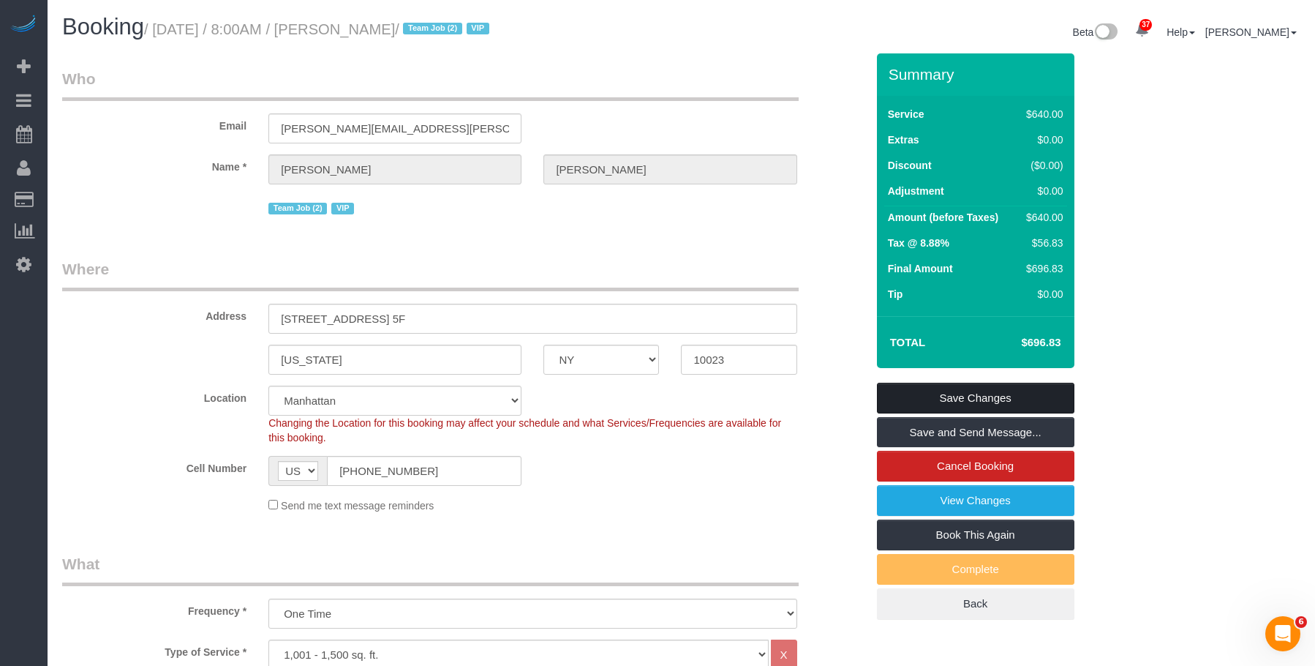
click at [1040, 393] on link "Save Changes" at bounding box center [976, 398] width 198 height 31
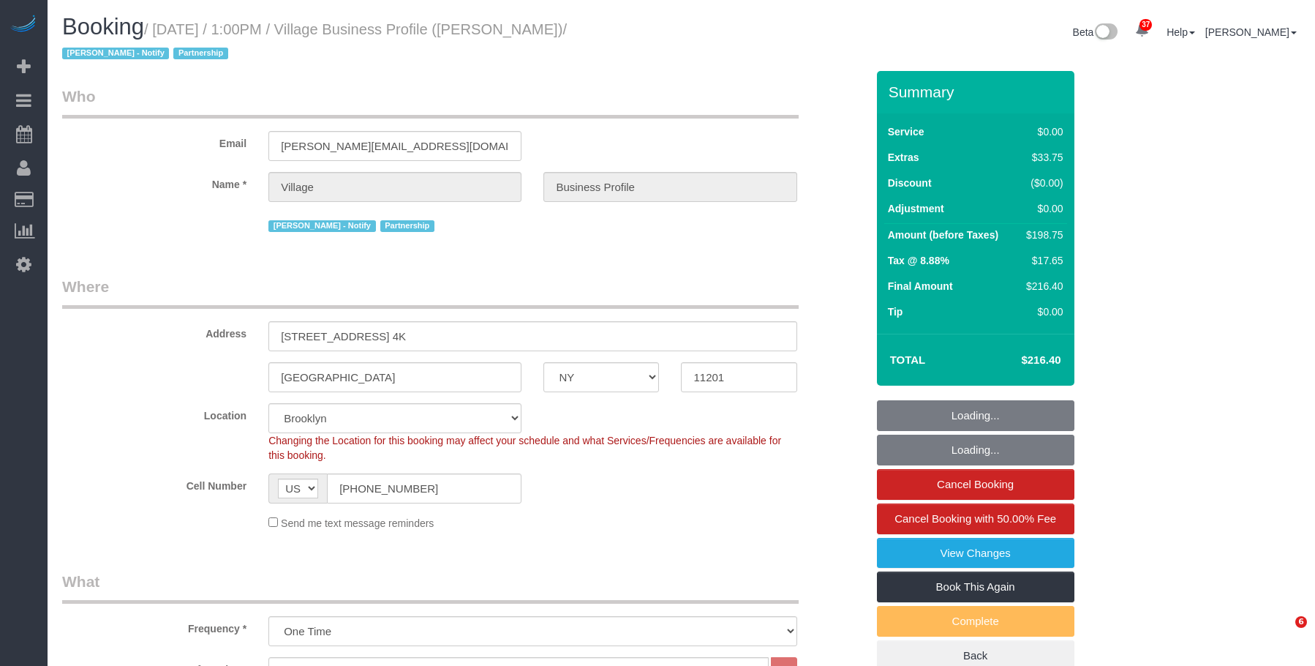
select select "NY"
select select "4"
select select "spot1"
select select "number:89"
select select "number:90"
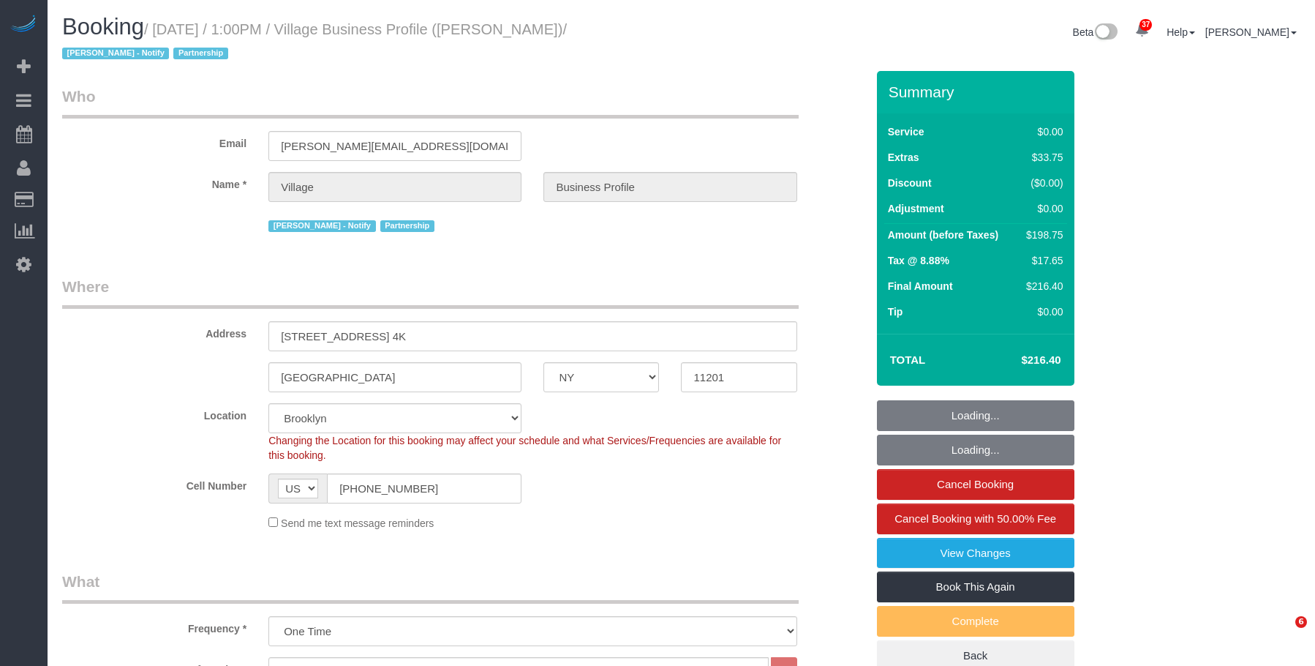
select select "number:13"
select select "number:5"
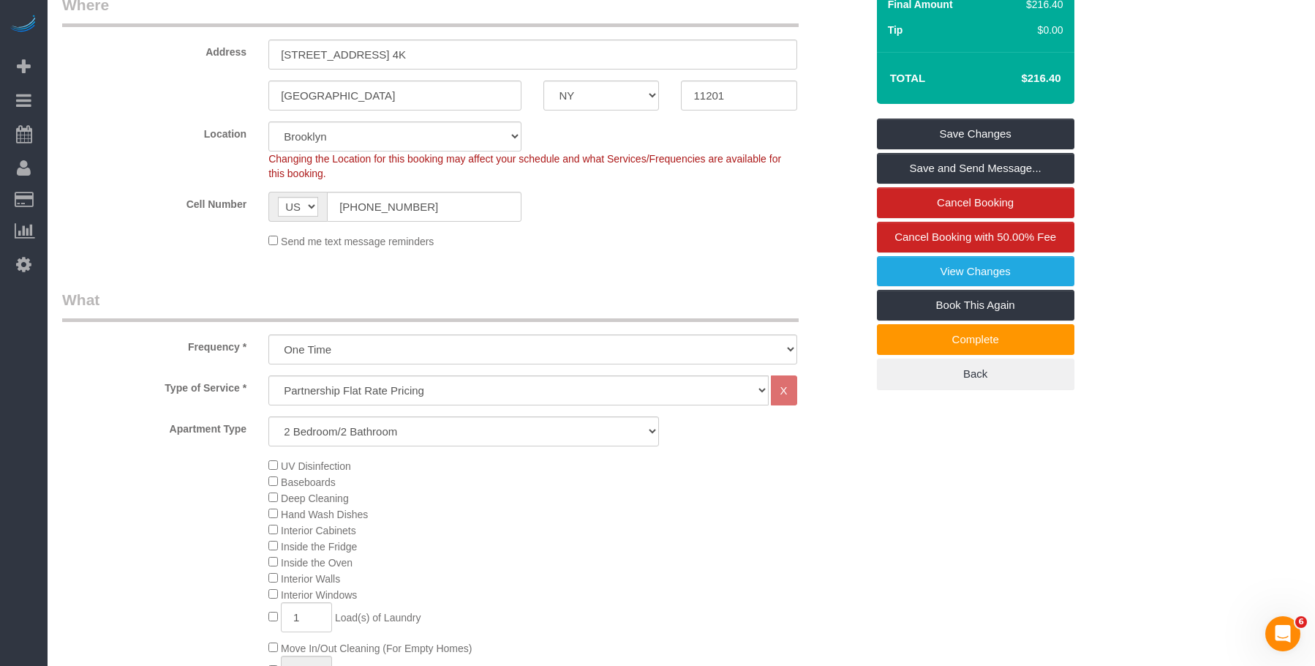
scroll to position [366, 0]
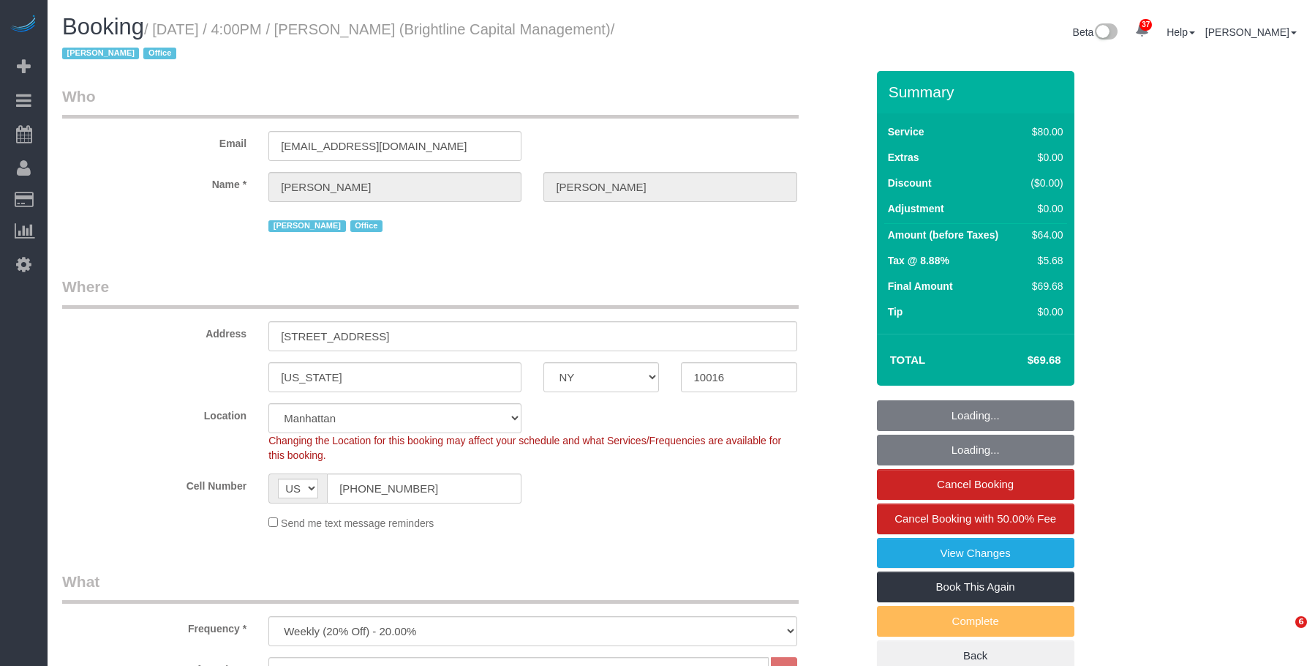
select select "NY"
select select "spot1"
select select "number:89"
select select "number:90"
select select "number:15"
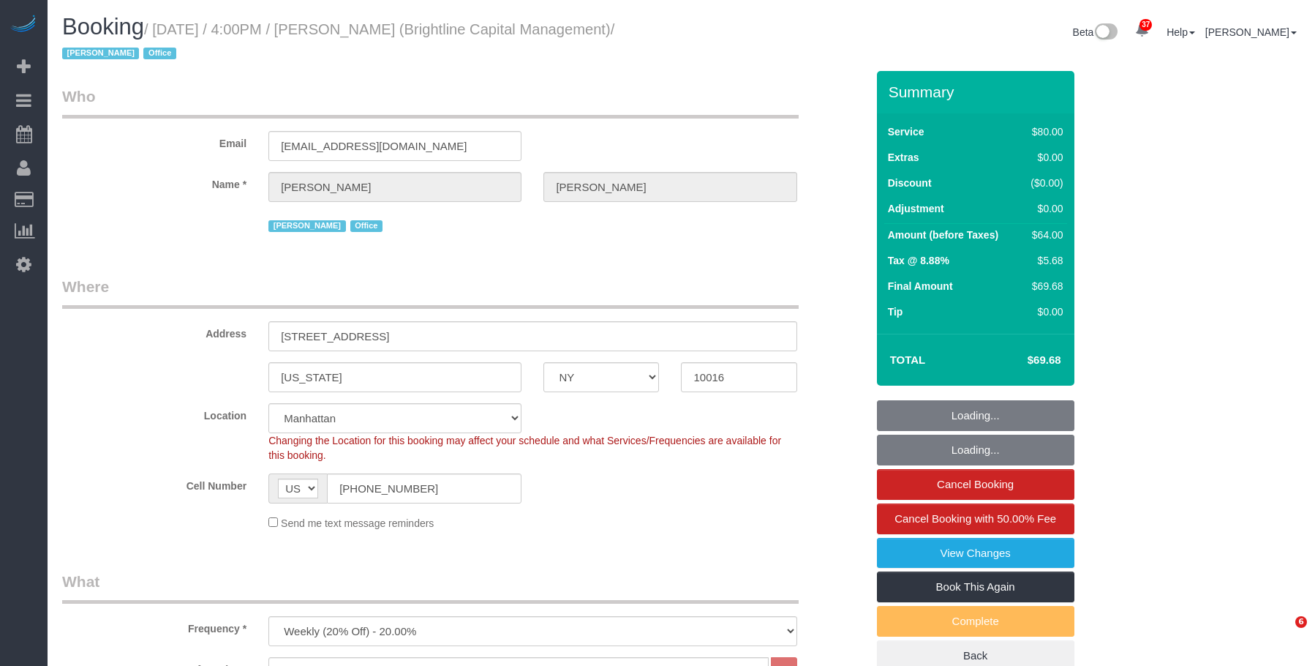
select select "number:7"
select select "object:1567"
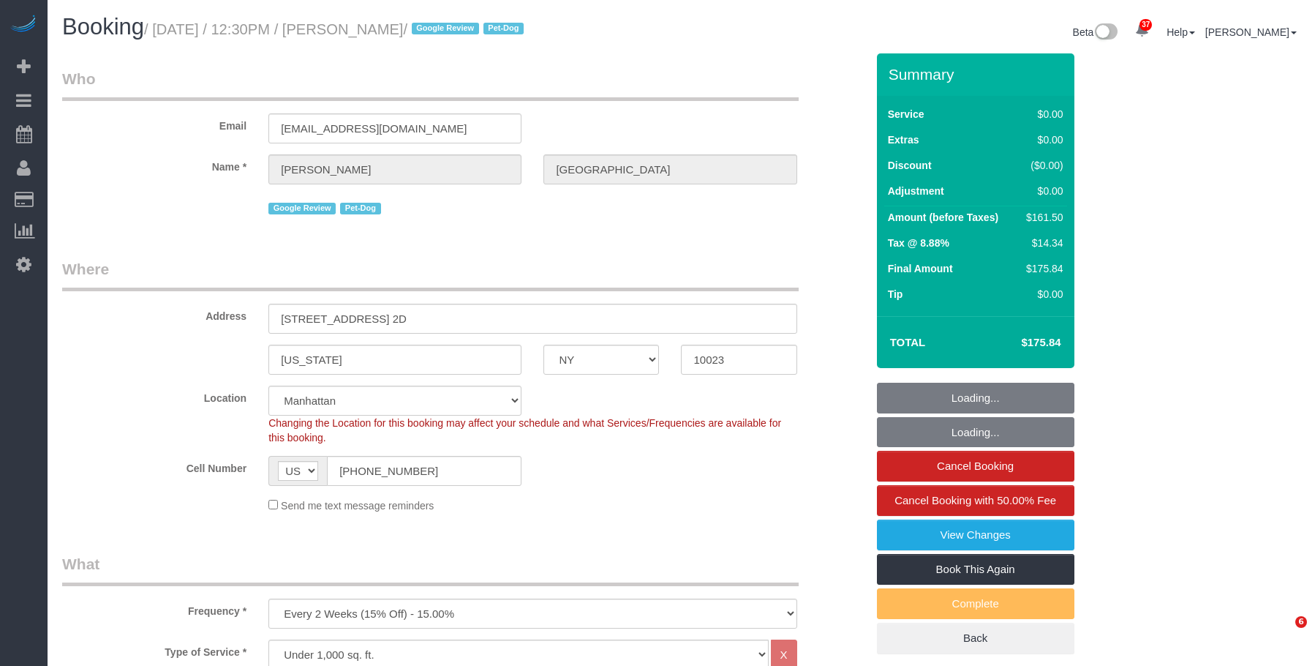
select select "NY"
select select "number:56"
select select "number:75"
select select "number:13"
select select "number:5"
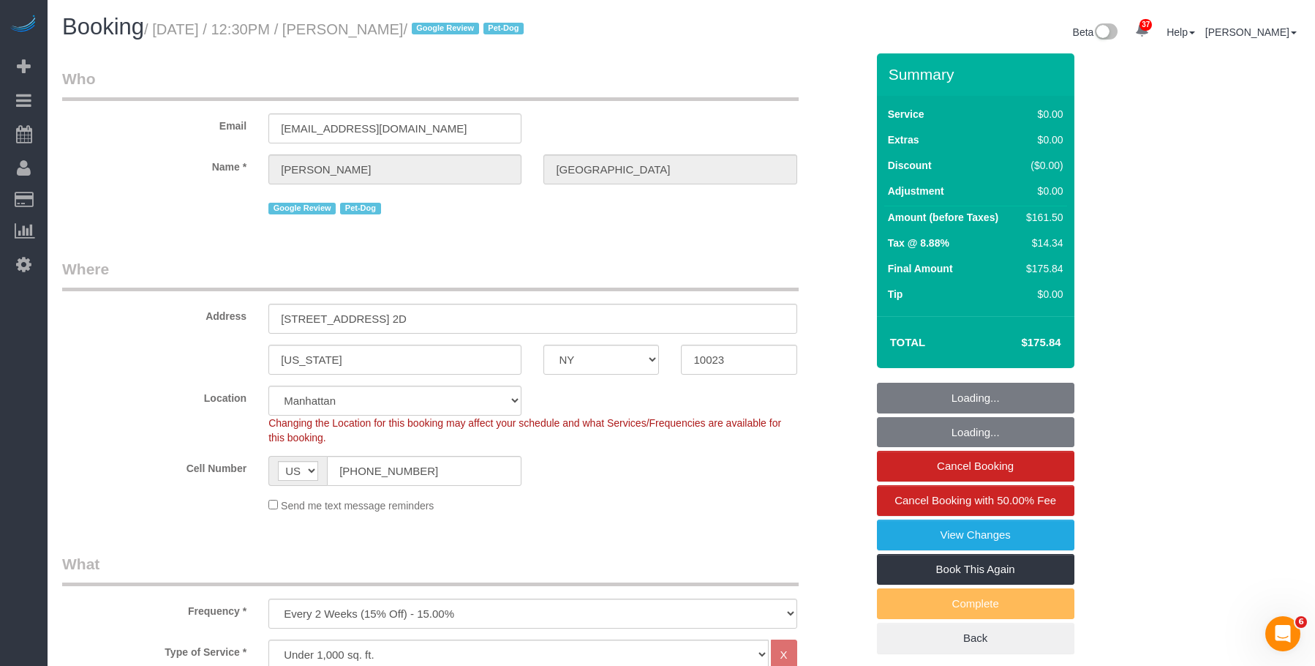
select select "2"
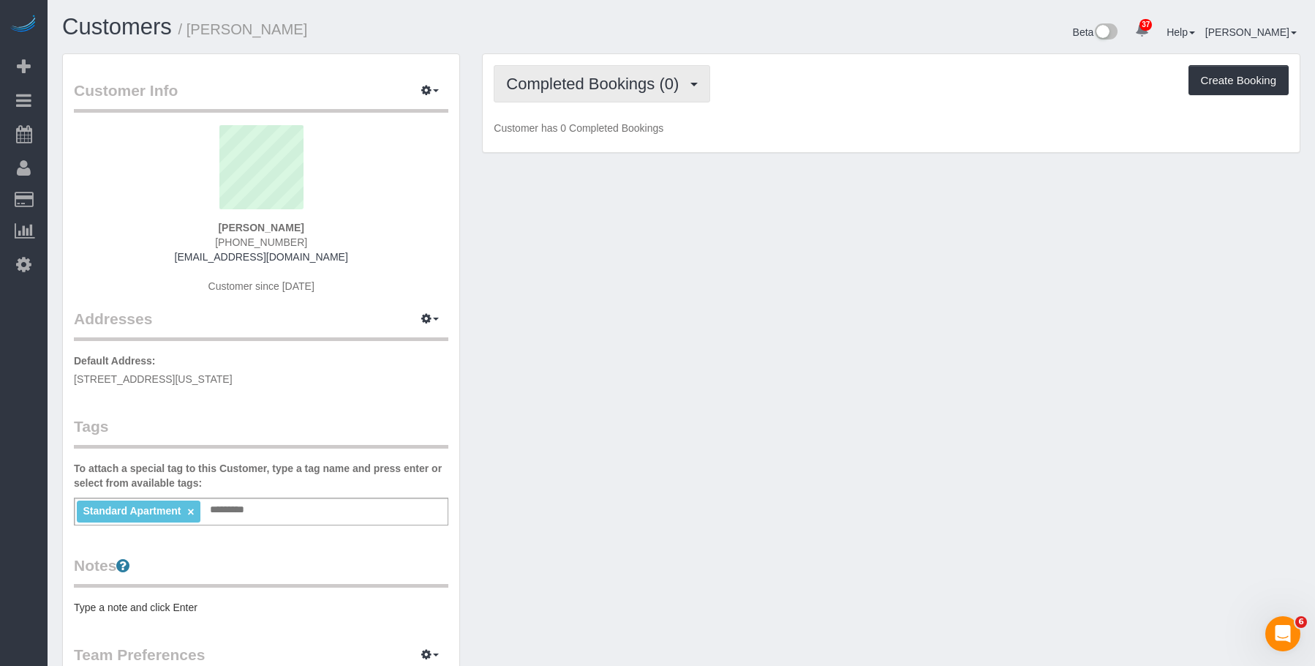
click at [594, 95] on button "Completed Bookings (0)" at bounding box center [602, 83] width 217 height 37
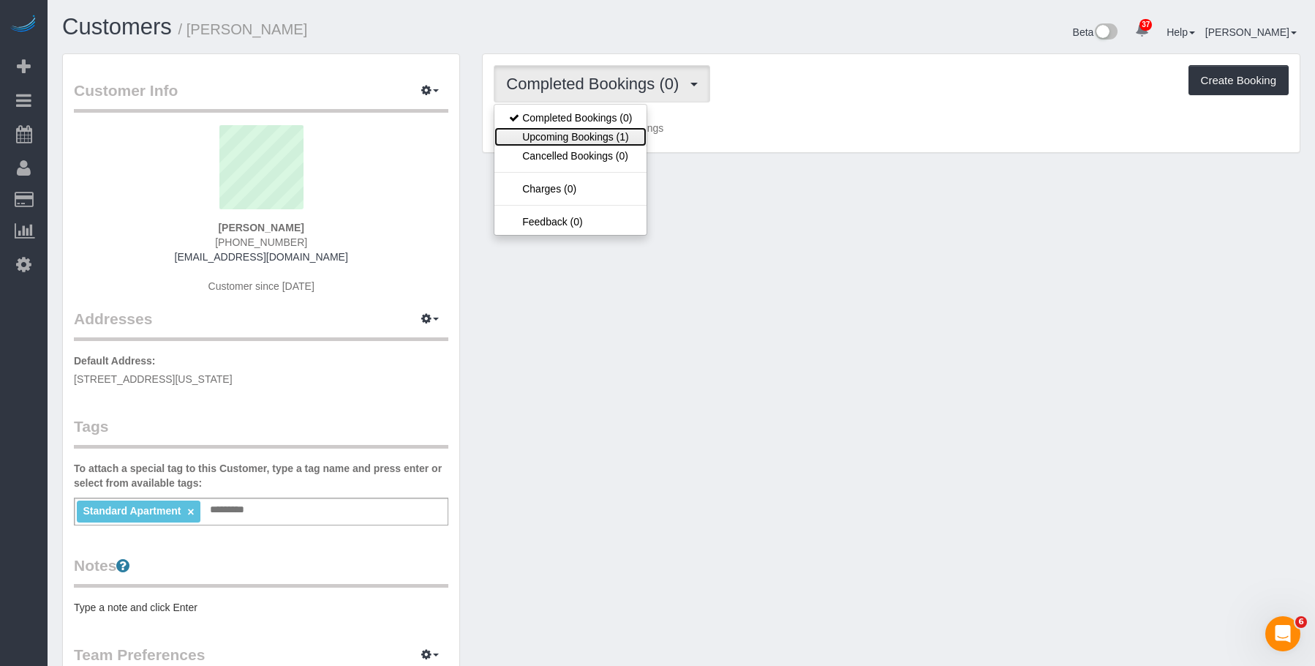
click at [583, 137] on link "Upcoming Bookings (1)" at bounding box center [571, 136] width 152 height 19
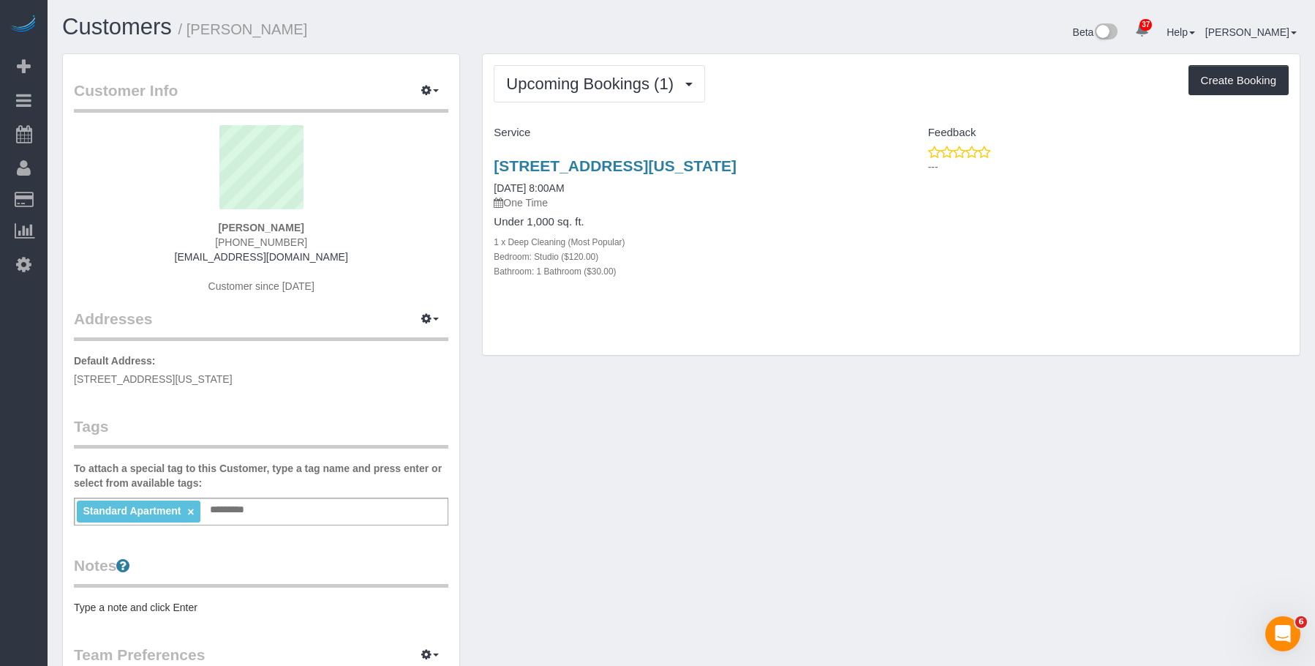
drag, startPoint x: 484, startPoint y: 167, endPoint x: 871, endPoint y: 158, distance: 387.1
click at [871, 158] on div "108 East 38th Street, Apt. 401, New York, NY 10016 10/11/2025 8:00AM One Time U…" at bounding box center [687, 226] width 408 height 162
copy link "108 East 38th Street, Apt. 401, New York, NY 10016"
click at [340, 17] on h1 "Customers / Caroline Giaimo" at bounding box center [366, 27] width 609 height 25
click at [595, 162] on link "108 East 38th Street, Apt. 401, New York, NY 10016" at bounding box center [615, 165] width 243 height 17
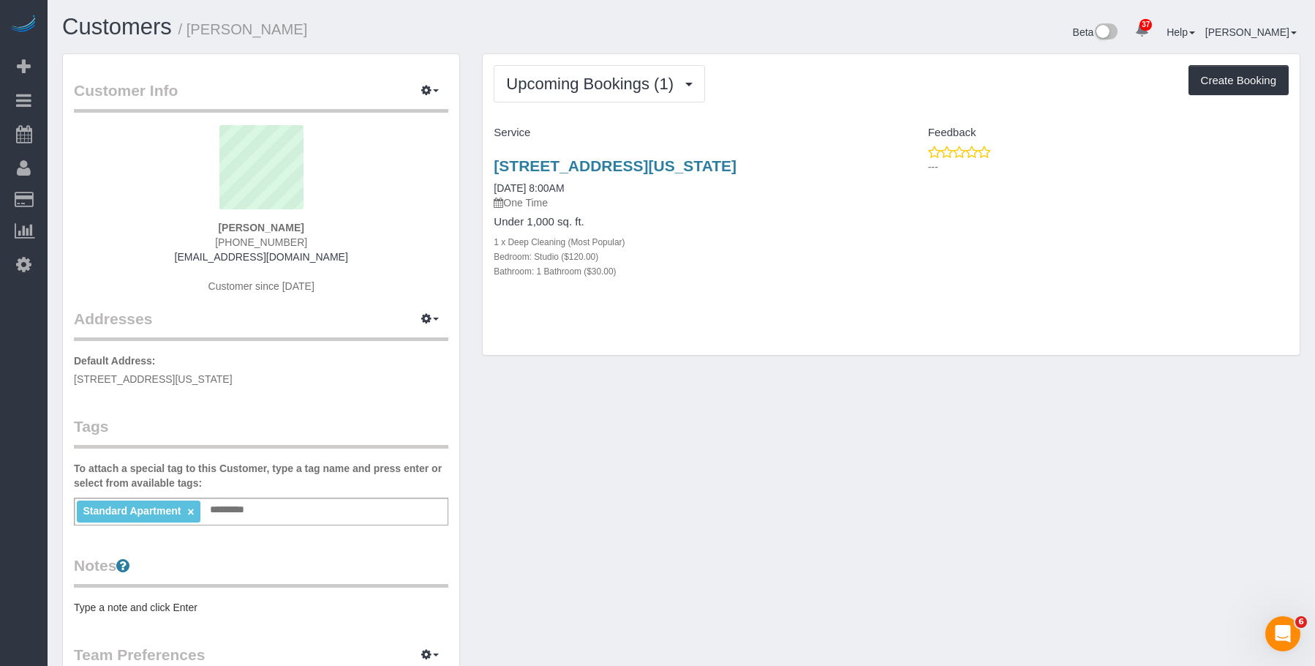
drag, startPoint x: 194, startPoint y: 31, endPoint x: 303, endPoint y: 23, distance: 109.3
click at [303, 23] on h1 "Customers / Caroline Giaimo" at bounding box center [366, 27] width 609 height 25
copy small "Caroline Giaimo"
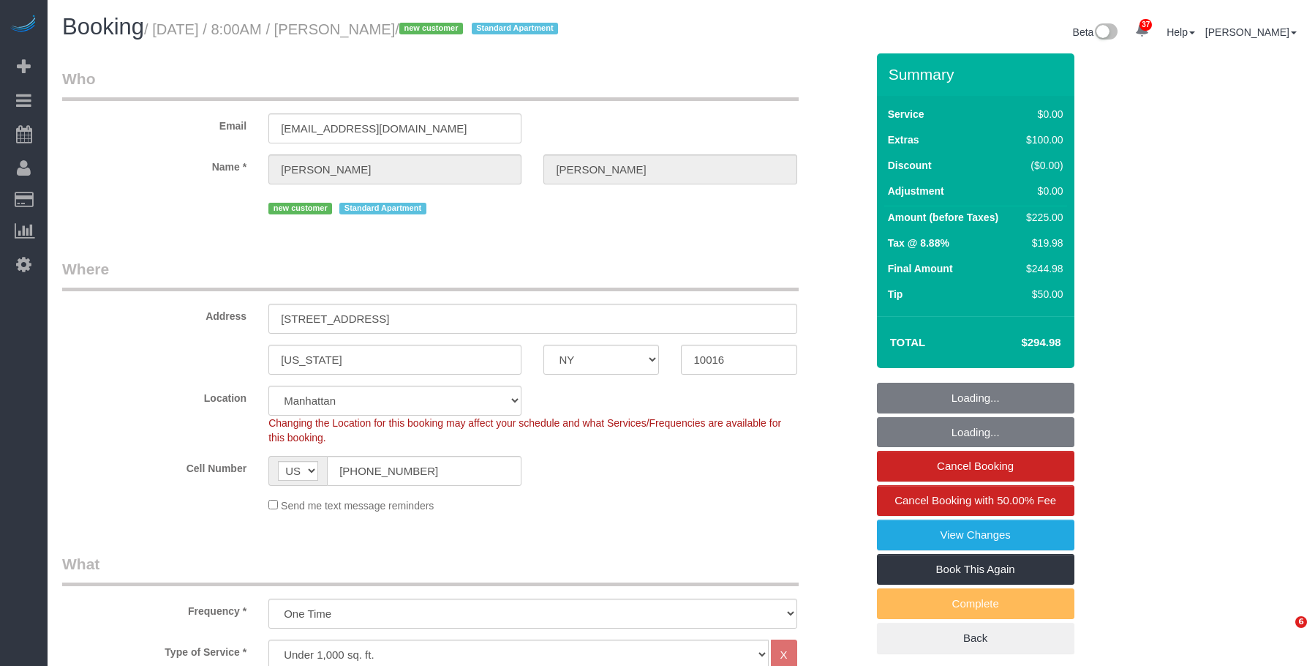
select select "NY"
select select "spot1"
select select "number:89"
select select "number:90"
select select "number:15"
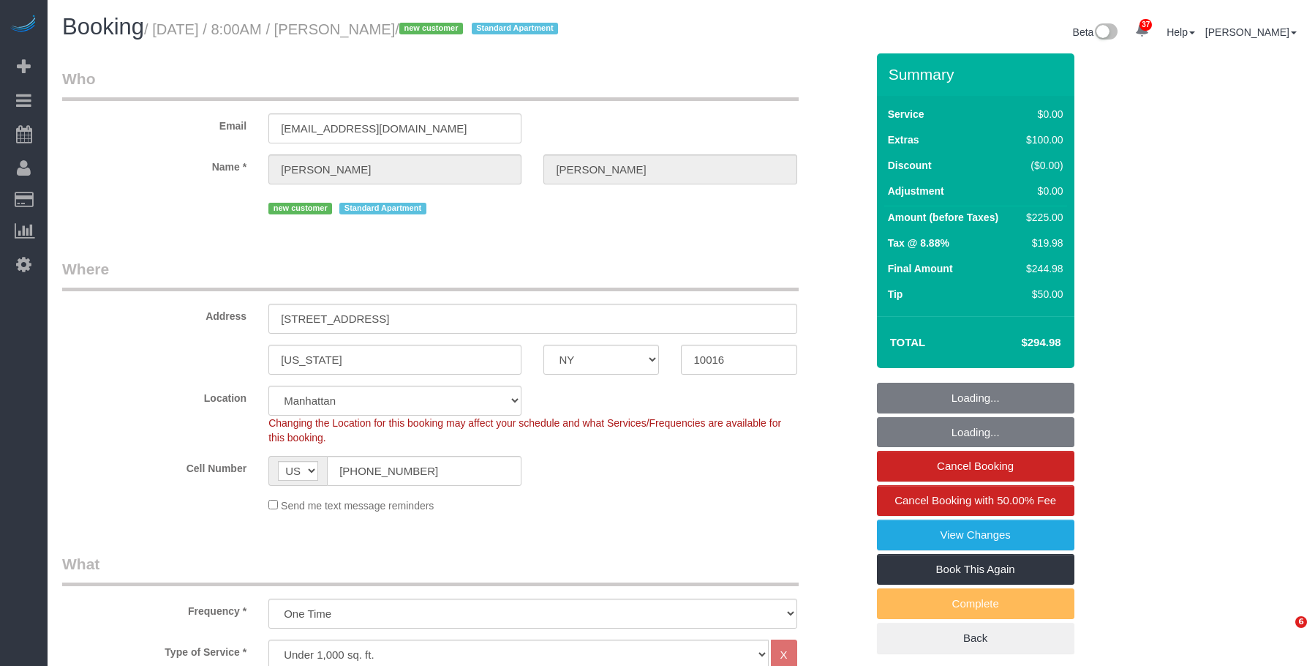
select select "number:5"
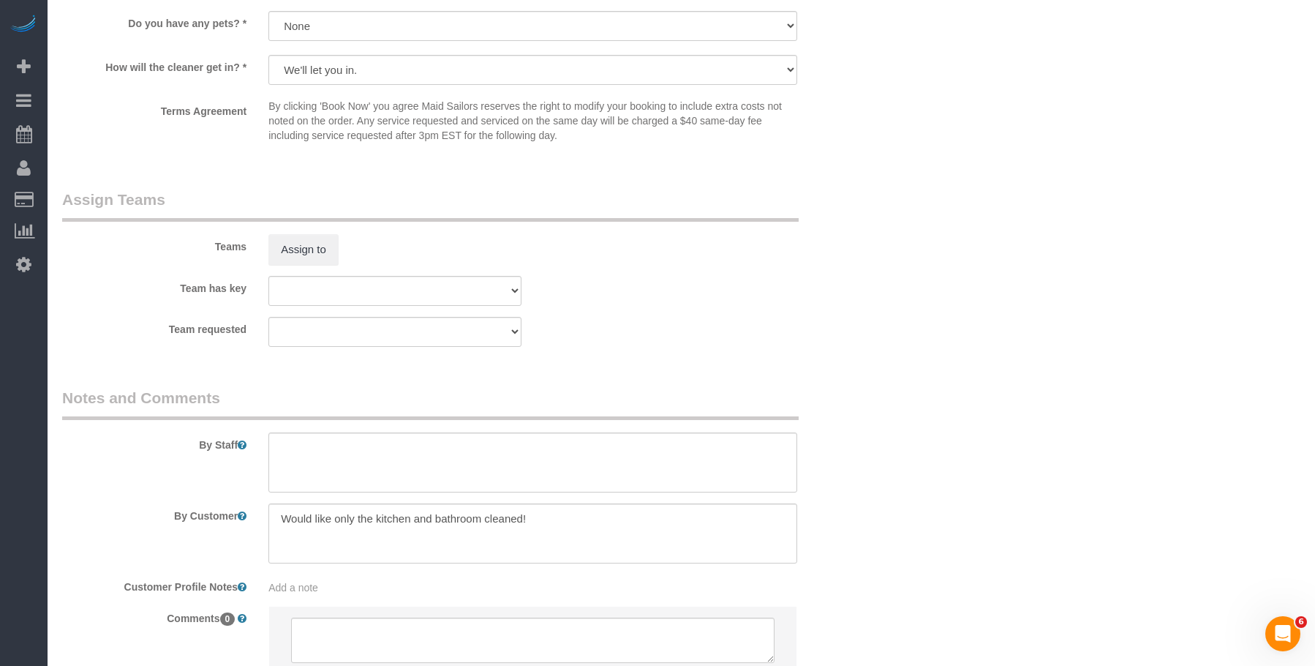
scroll to position [1865, 0]
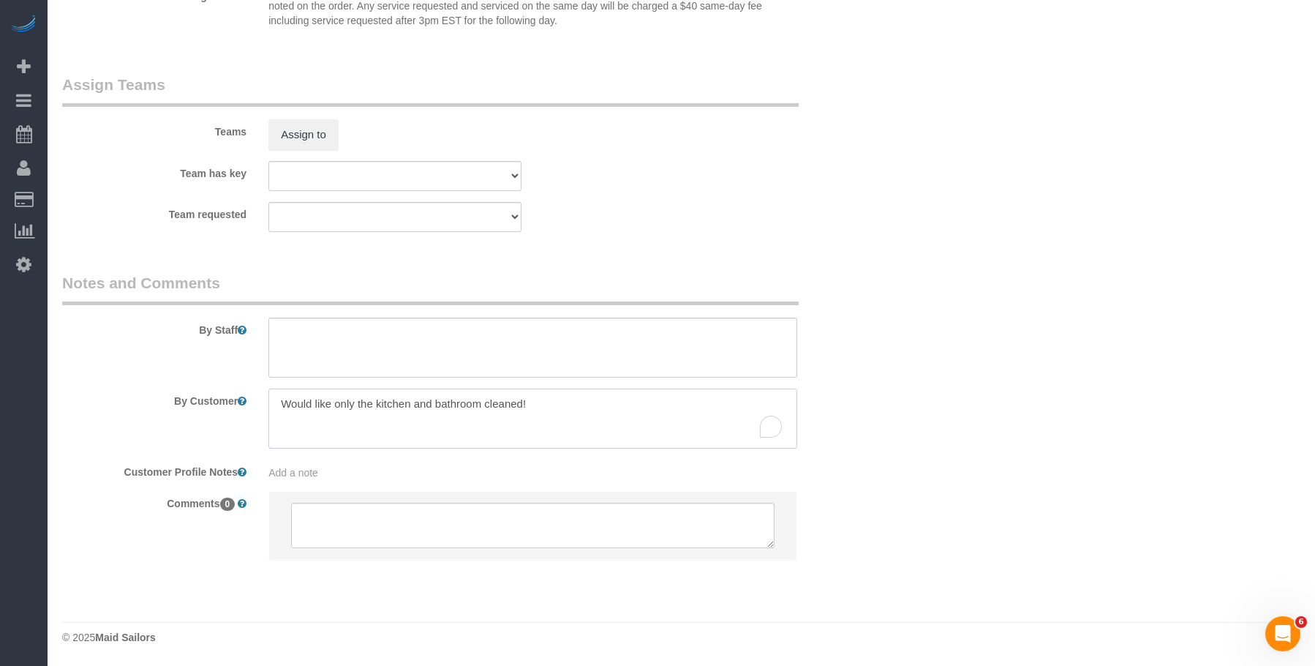
drag, startPoint x: 376, startPoint y: 401, endPoint x: 481, endPoint y: 404, distance: 105.4
click at [481, 404] on textarea "To enrich screen reader interactions, please activate Accessibility in Grammarl…" at bounding box center [533, 419] width 528 height 60
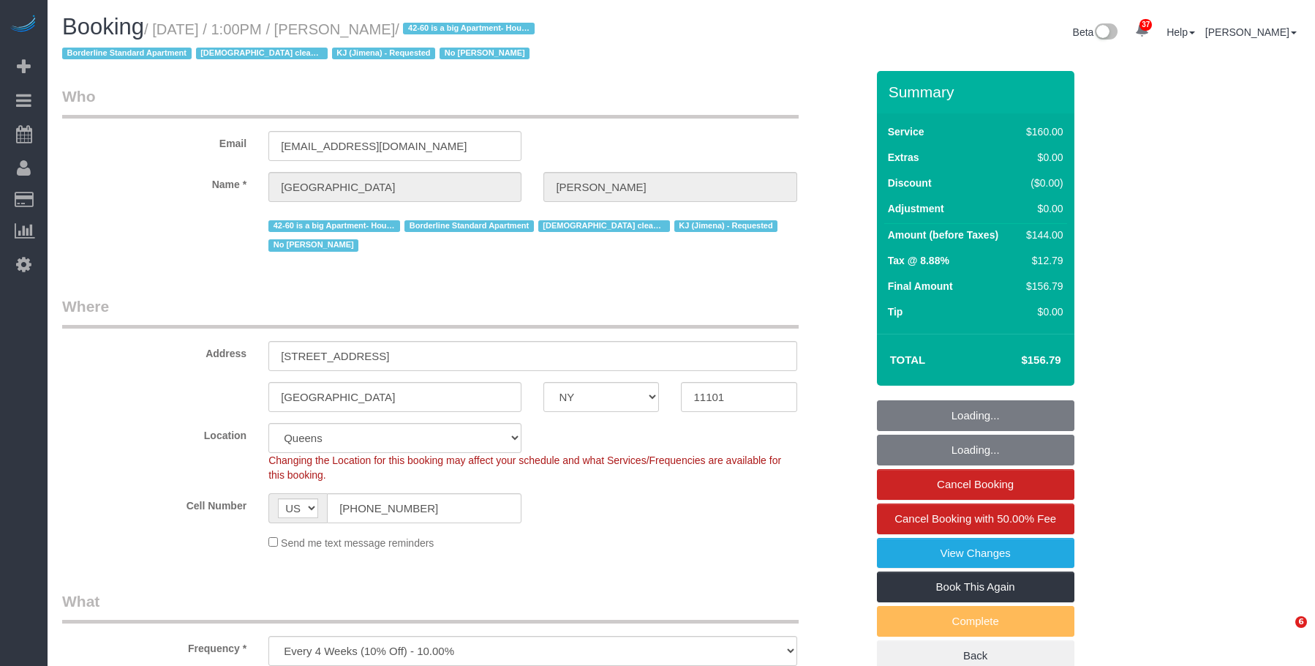
select select "NY"
select select "string:stripe-pm_1Pgapu4VGloSiKo7IXwbwPDU"
select select "spot1"
select select "number:89"
select select "number:90"
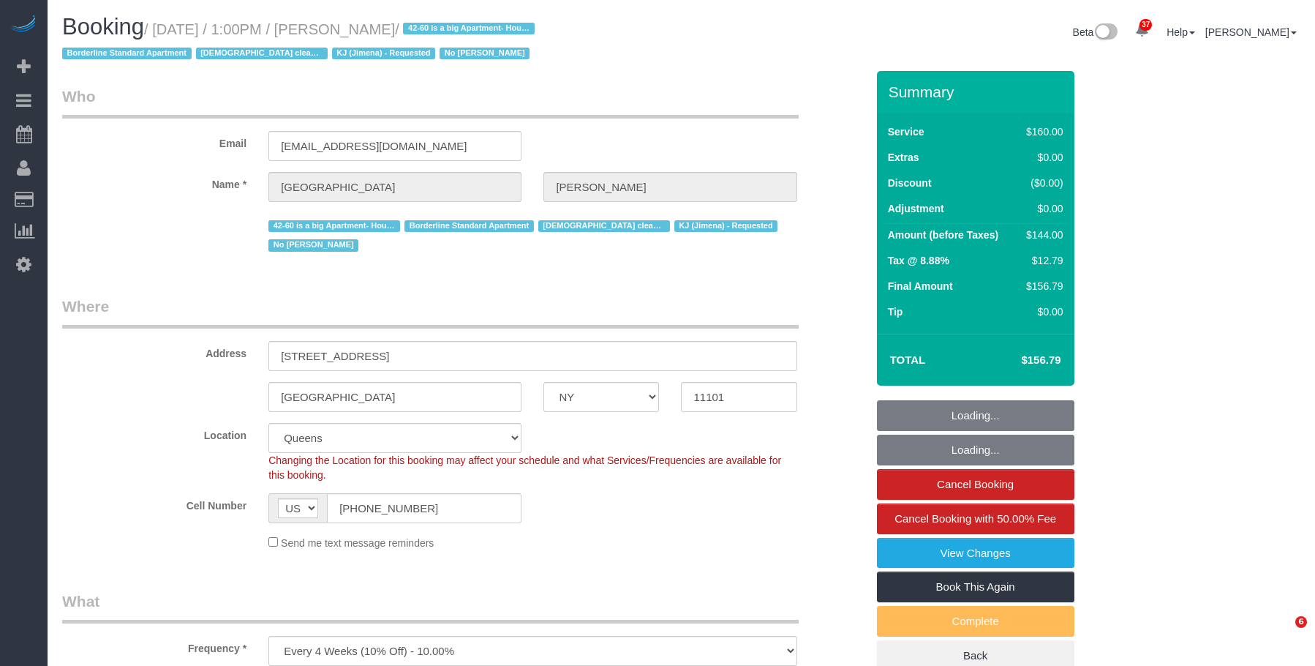
select select "number:15"
select select "number:7"
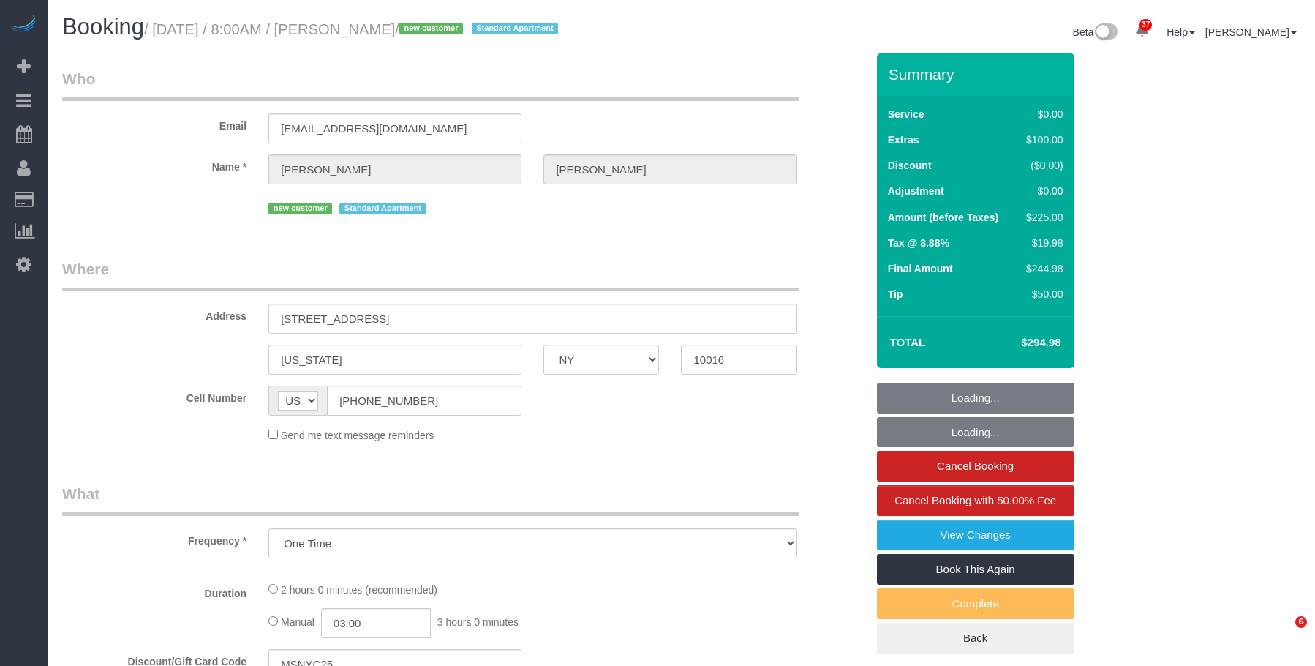
select select "NY"
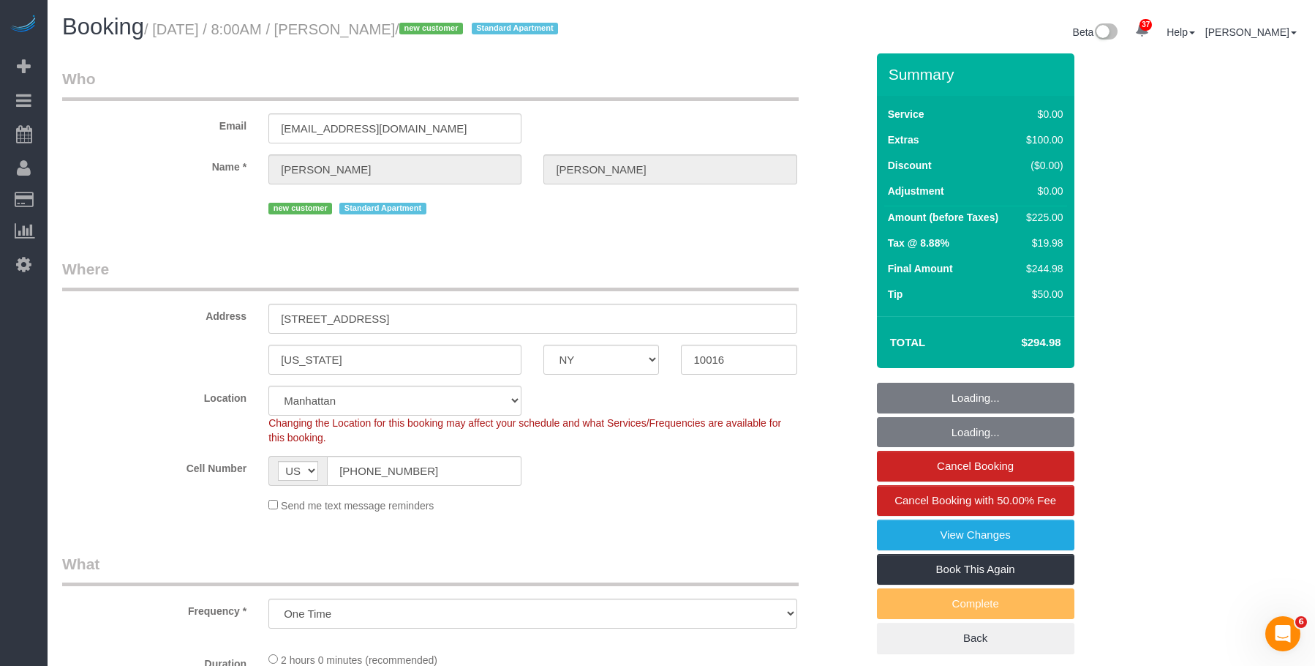
select select "object:823"
select select "spot1"
select select "number:89"
select select "number:90"
select select "number:15"
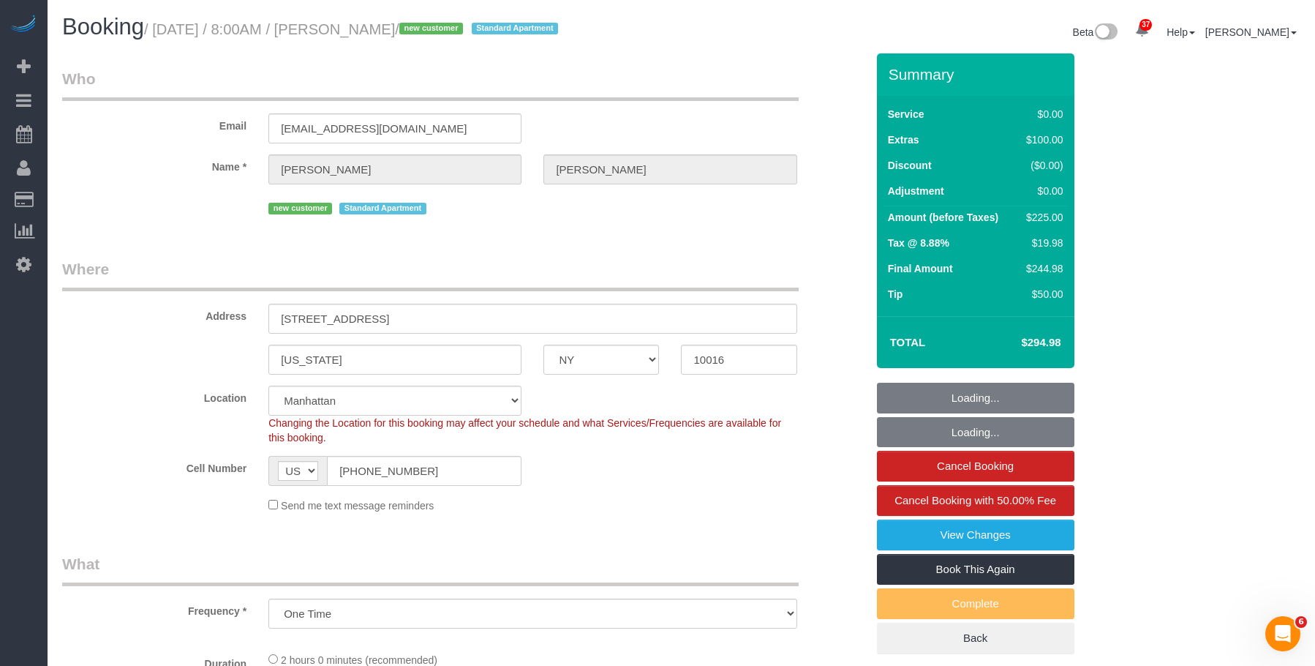
select select "number:5"
select select "string:stripe-pm_1SGmhc4VGloSiKo7iqsuiVOv"
click at [591, 262] on legend "Where" at bounding box center [430, 274] width 737 height 33
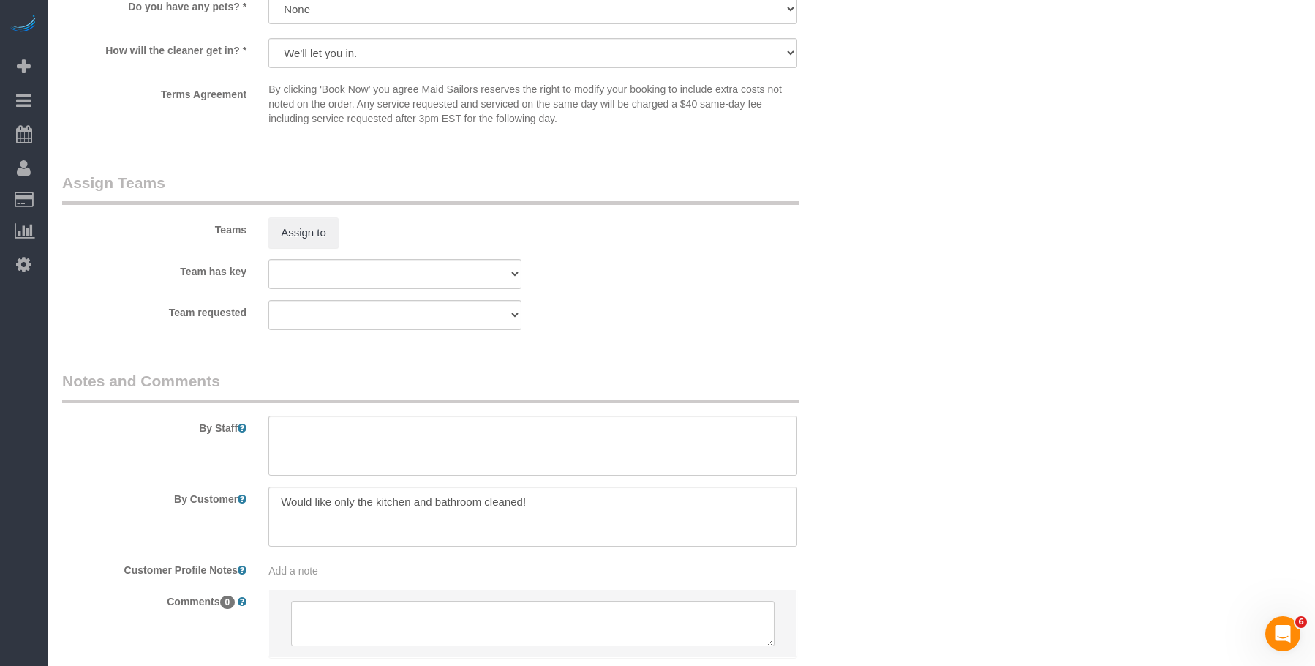
scroll to position [1865, 0]
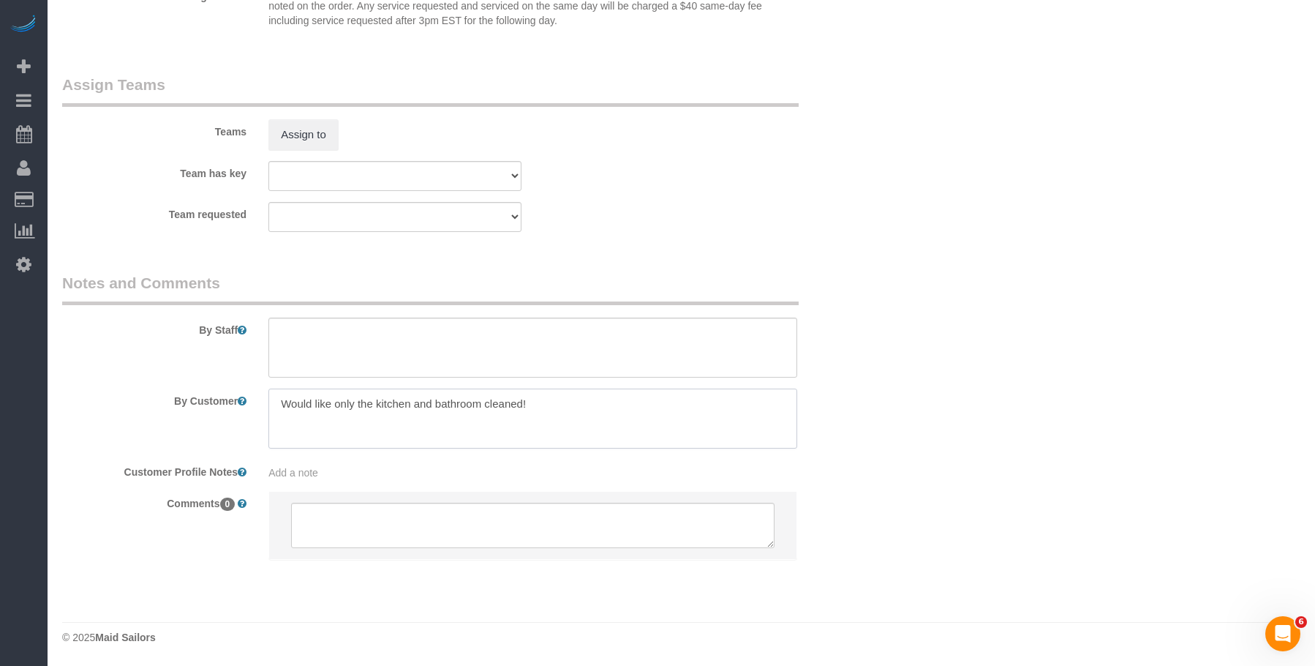
drag, startPoint x: 588, startPoint y: 414, endPoint x: 574, endPoint y: 398, distance: 21.3
click at [159, 401] on div "By Customer" at bounding box center [464, 419] width 826 height 60
paste textarea "Deep clean only the kitchen and bathroom. There is no need to clean the bedroom…"
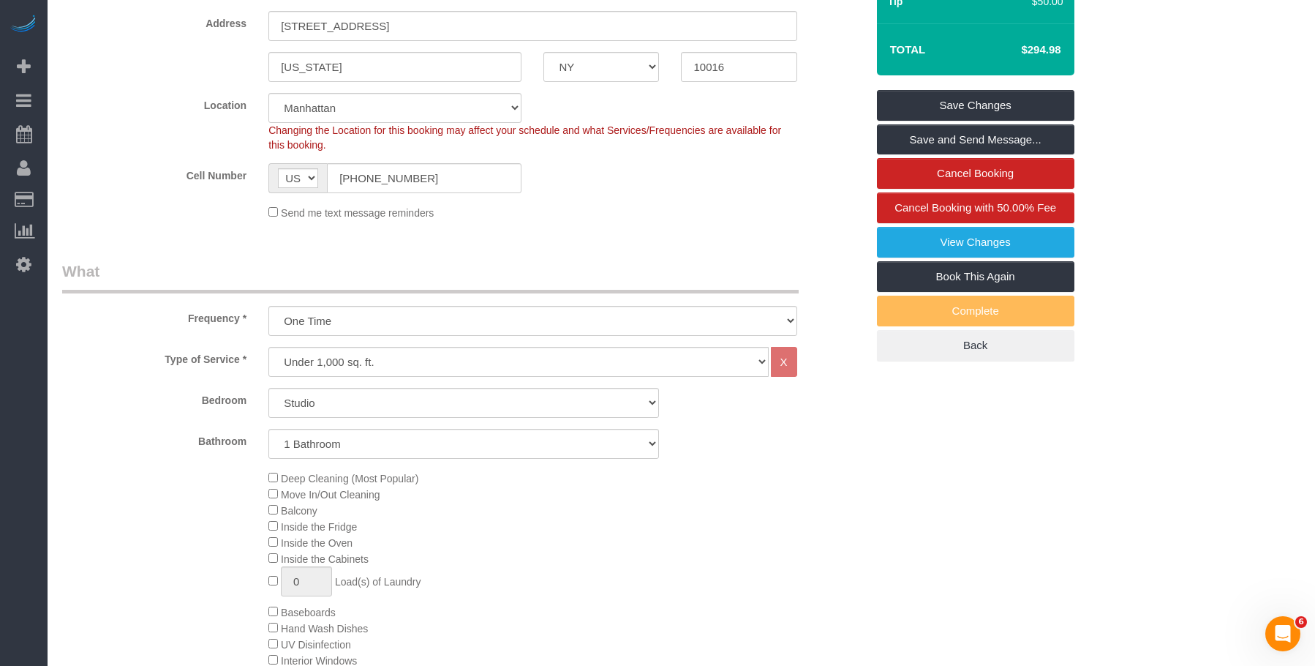
scroll to position [0, 0]
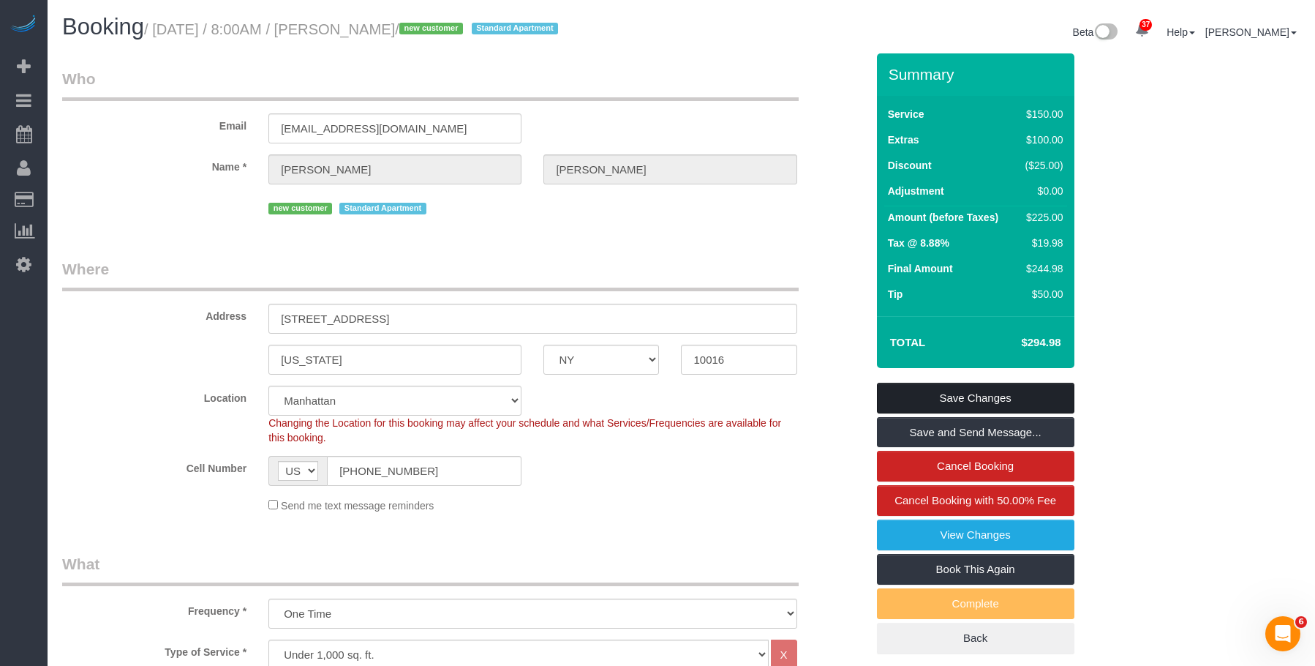
type textarea "Deep clean only the kitchen and bathroom. There is no need to clean the bedroom…"
click at [1012, 401] on link "Save Changes" at bounding box center [976, 398] width 198 height 31
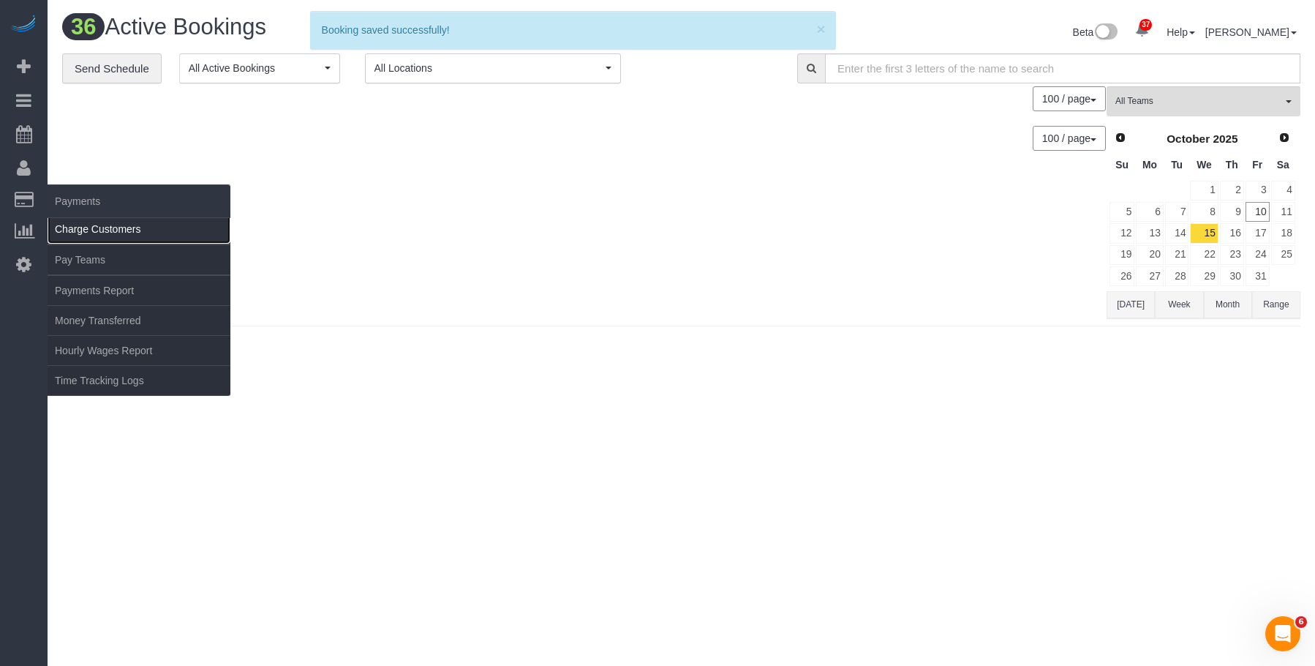
click at [108, 228] on link "Charge Customers" at bounding box center [139, 228] width 183 height 29
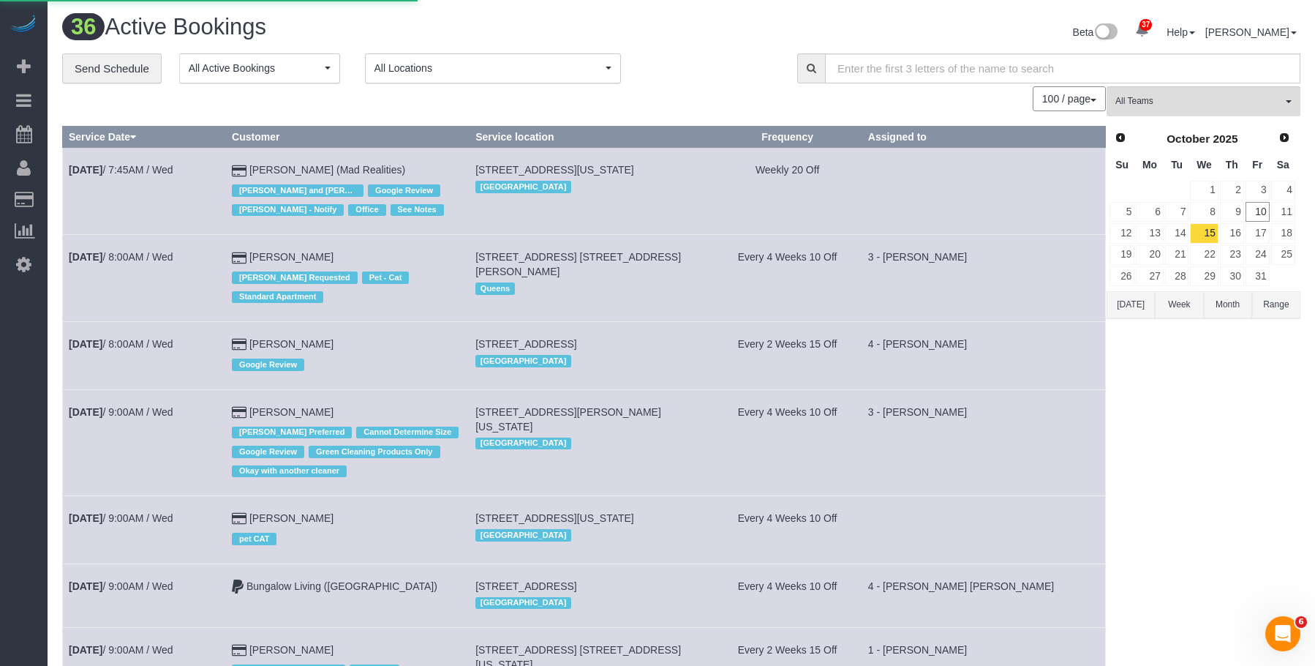
select select
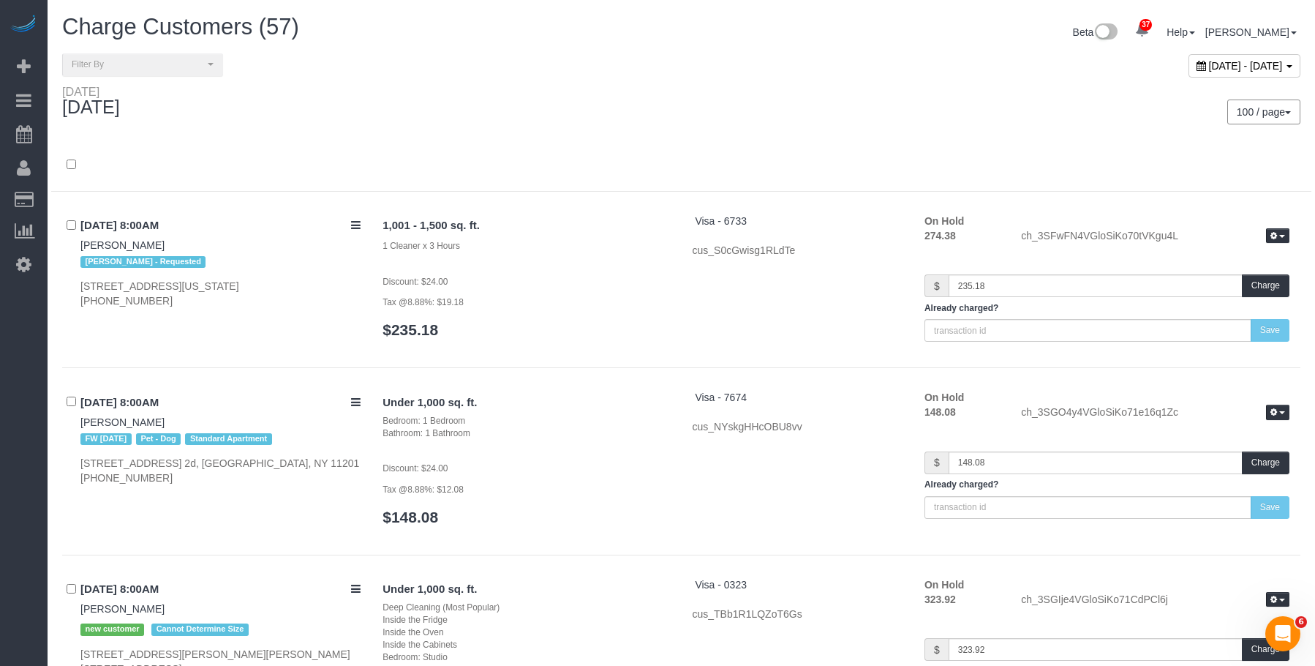
click at [1209, 64] on span "October 10, 2025 - October 10, 2025" at bounding box center [1246, 66] width 74 height 12
type input "**********"
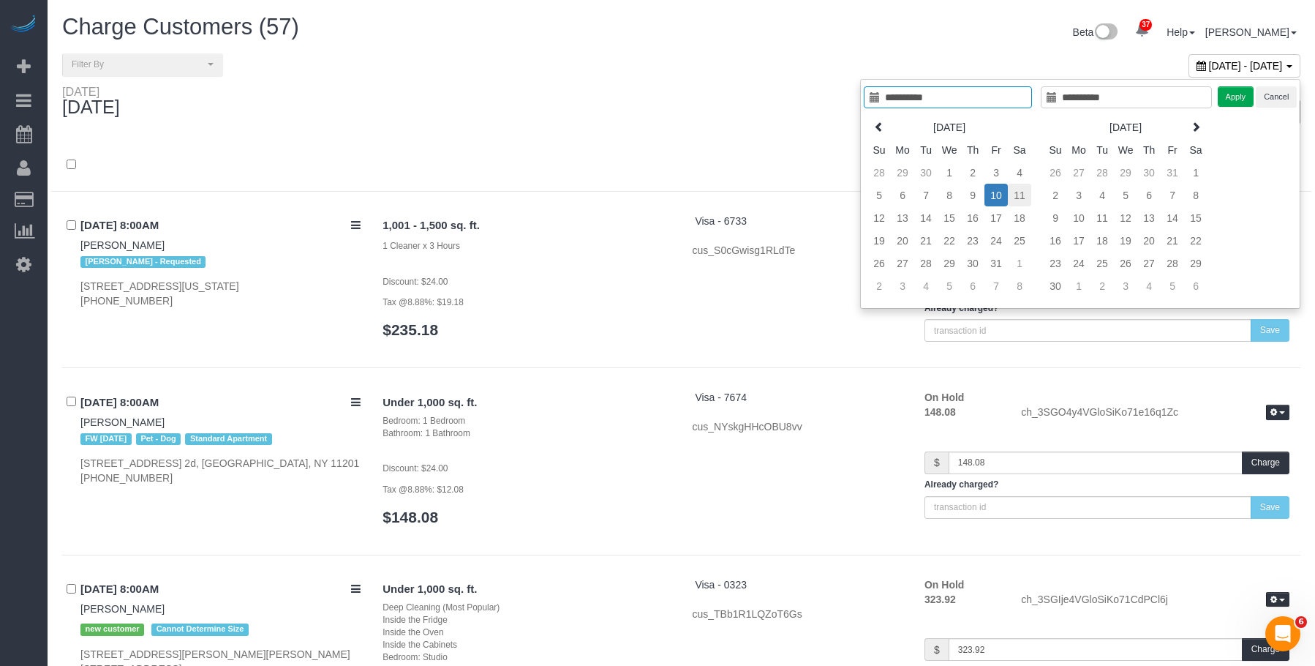
type input "**********"
click at [1011, 192] on td "11" at bounding box center [1019, 195] width 23 height 23
type input "**********"
click at [1011, 192] on td "11" at bounding box center [1019, 195] width 23 height 23
type input "**********"
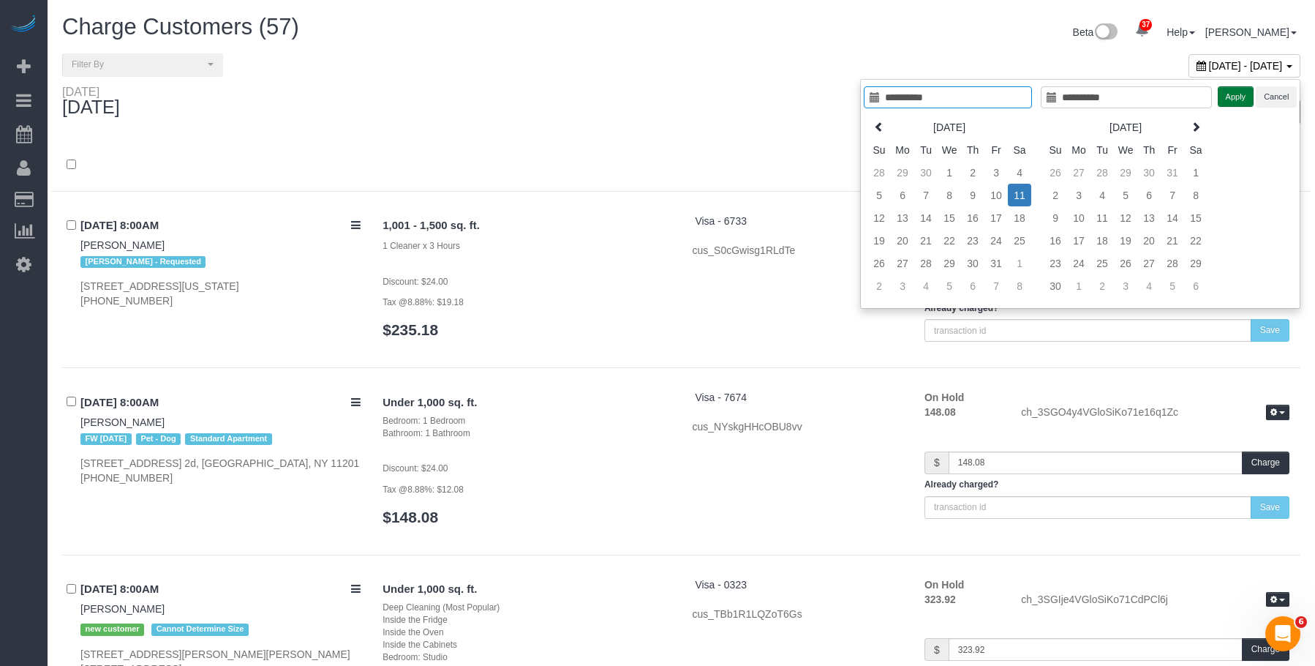
click at [1236, 100] on button "Apply" at bounding box center [1236, 96] width 37 height 21
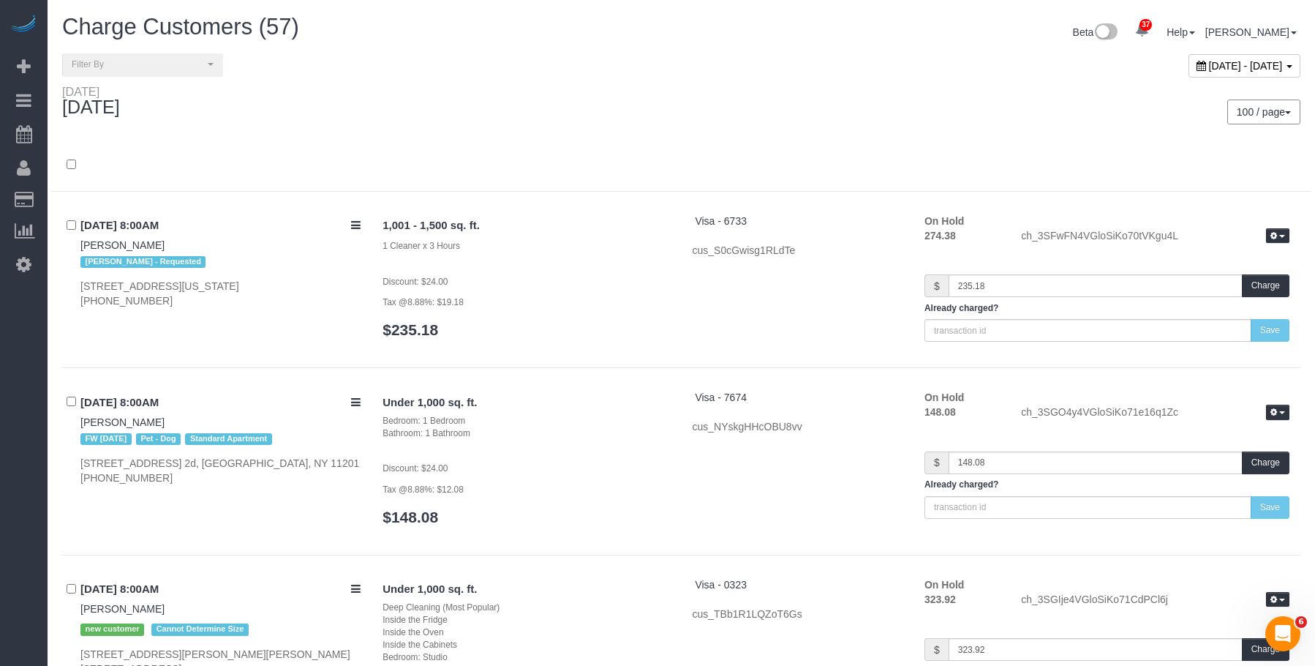
click at [748, 97] on div "100 / page 10 / page 20 / page 30 / page 40 / page 50 / page 100 / page" at bounding box center [997, 112] width 631 height 54
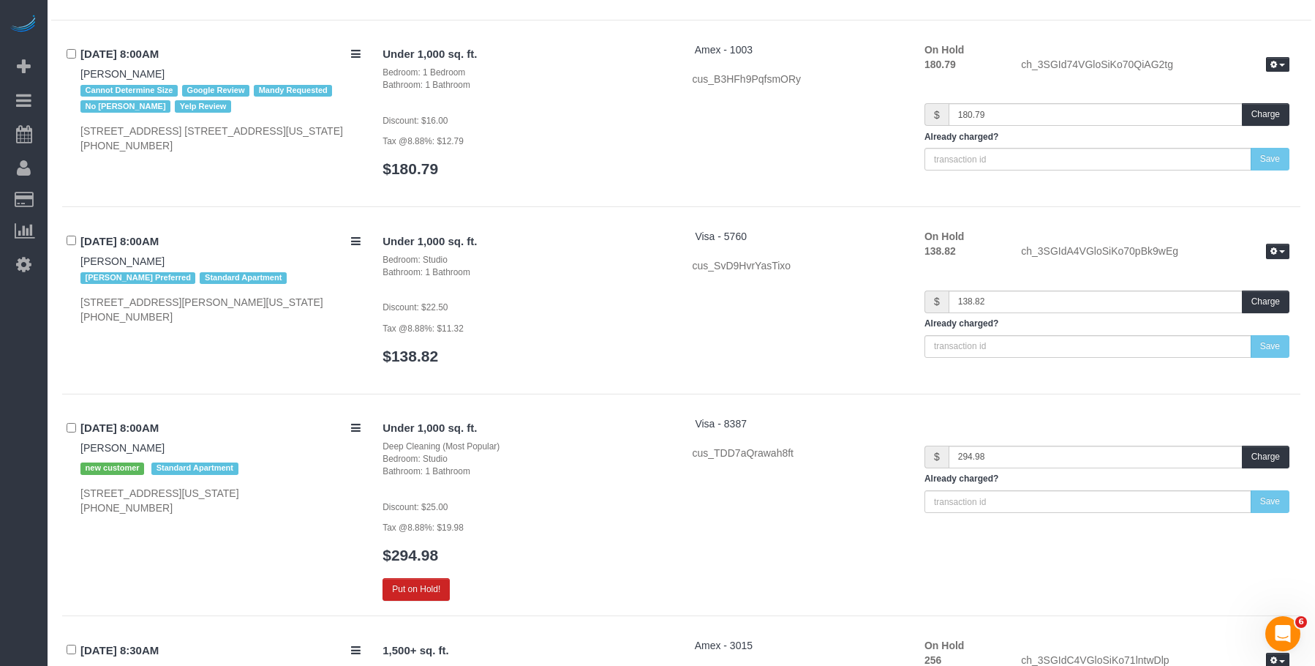
scroll to position [293, 0]
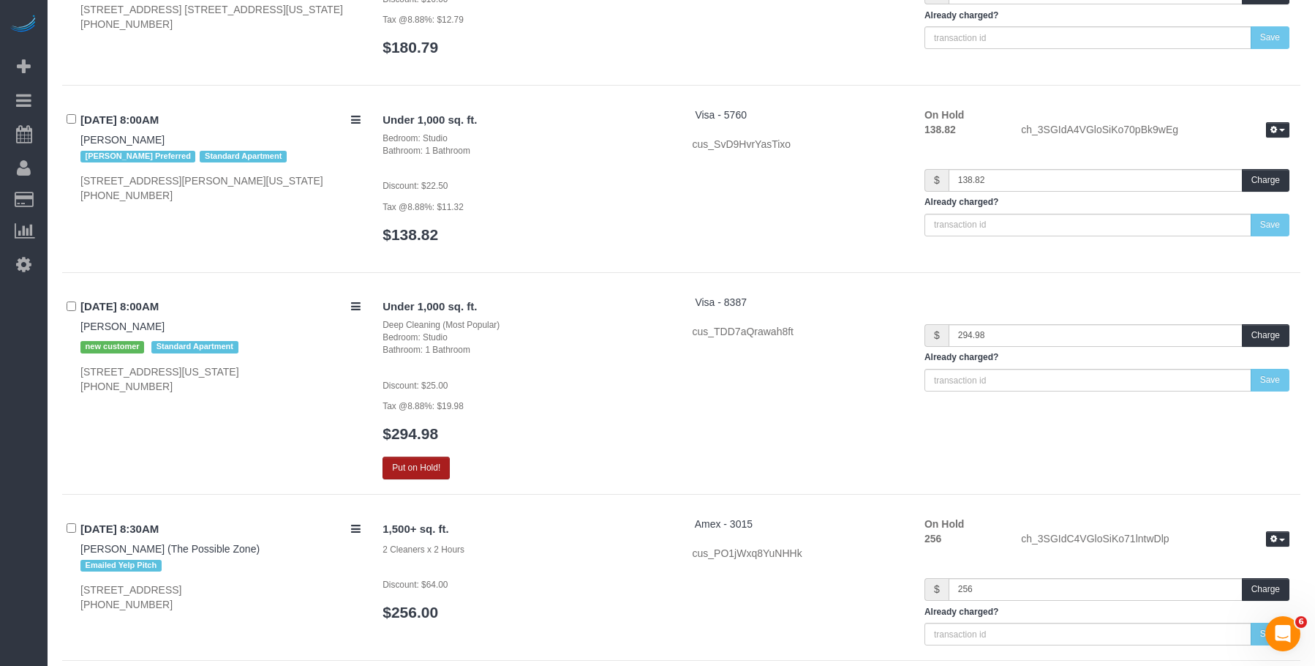
click at [407, 463] on button "Put on Hold!" at bounding box center [416, 468] width 67 height 23
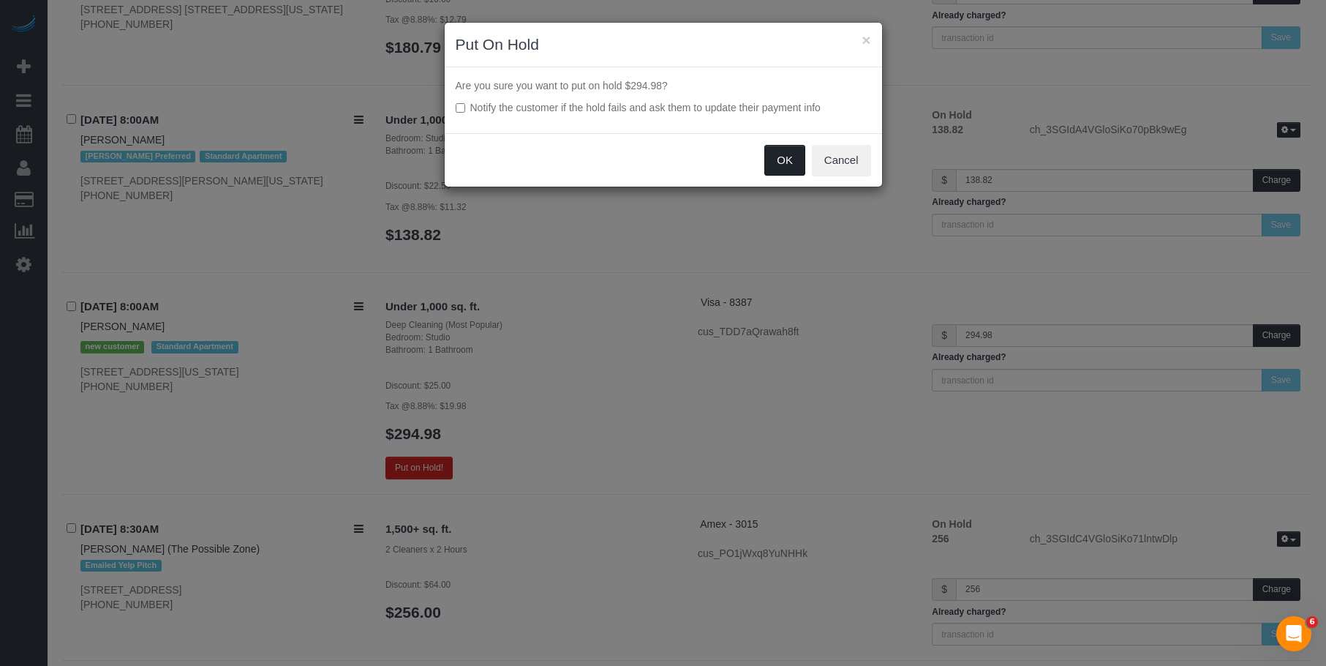
click at [780, 159] on button "OK" at bounding box center [785, 160] width 41 height 31
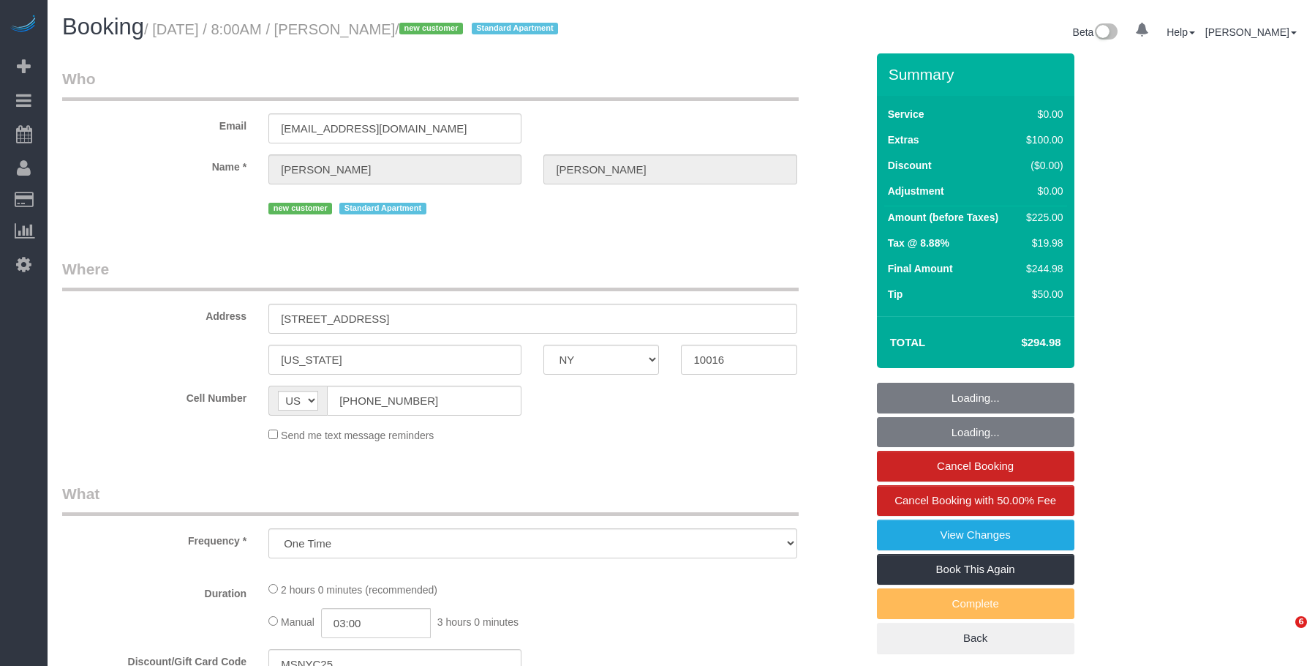
select select "NY"
select select "string:stripe-pm_1SGmhc4VGloSiKo7iqsuiVOv"
select select "spot1"
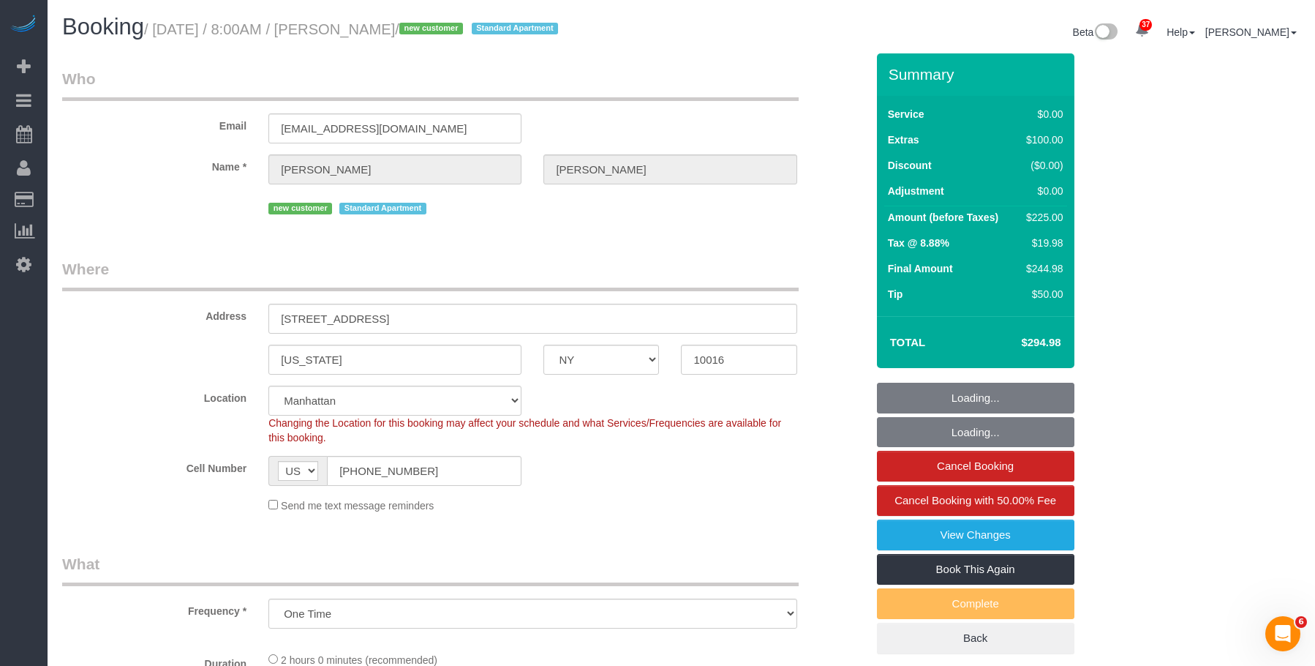
select select "object:828"
select select "number:89"
select select "number:90"
select select "number:15"
select select "number:5"
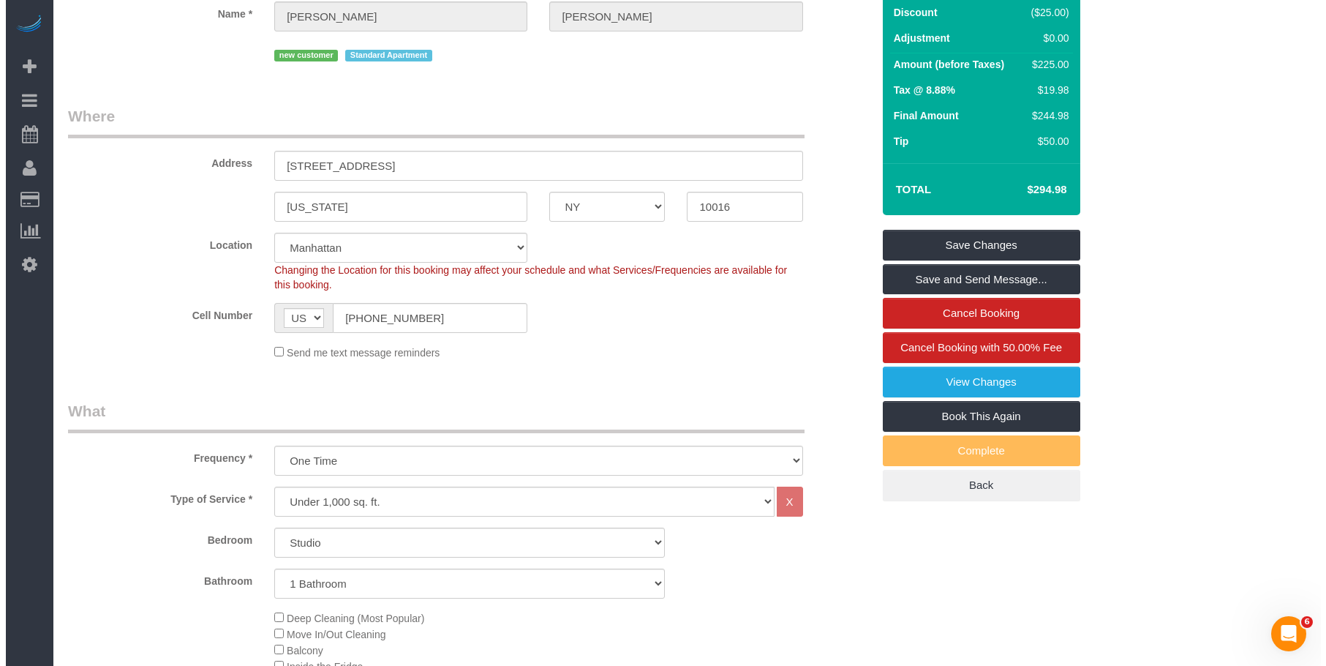
scroll to position [146, 0]
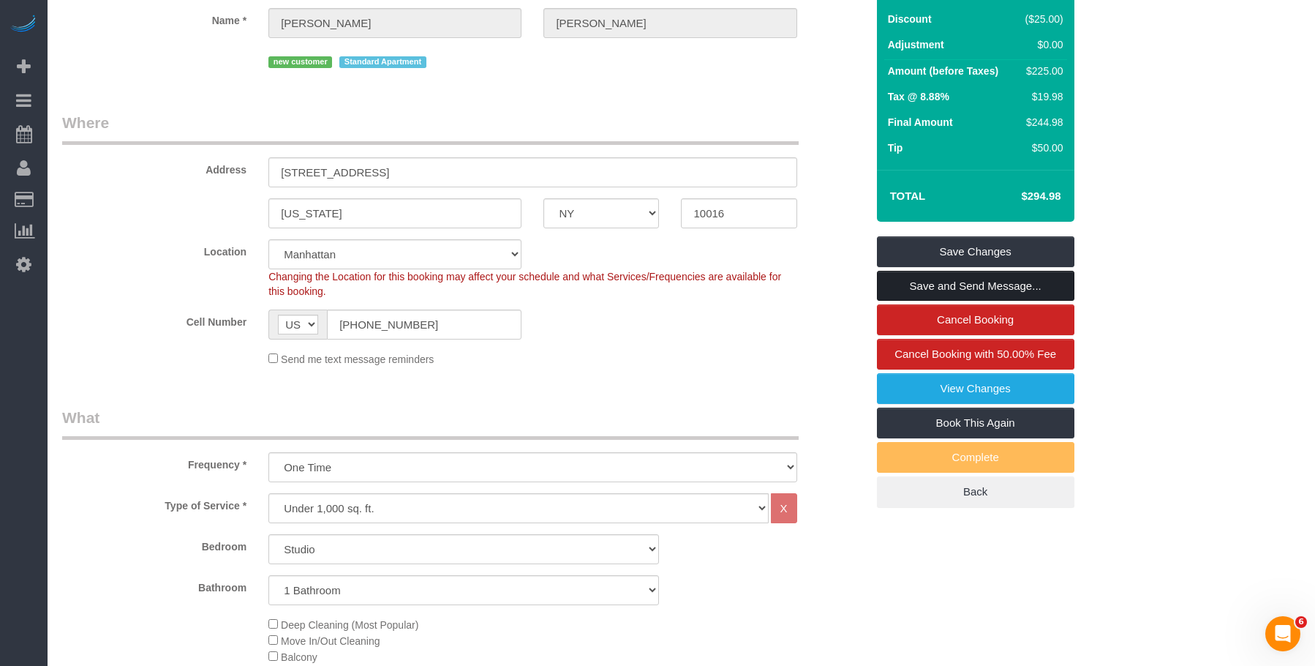
drag, startPoint x: 971, startPoint y: 282, endPoint x: 947, endPoint y: 280, distance: 24.2
click at [971, 282] on link "Save and Send Message..." at bounding box center [976, 286] width 198 height 31
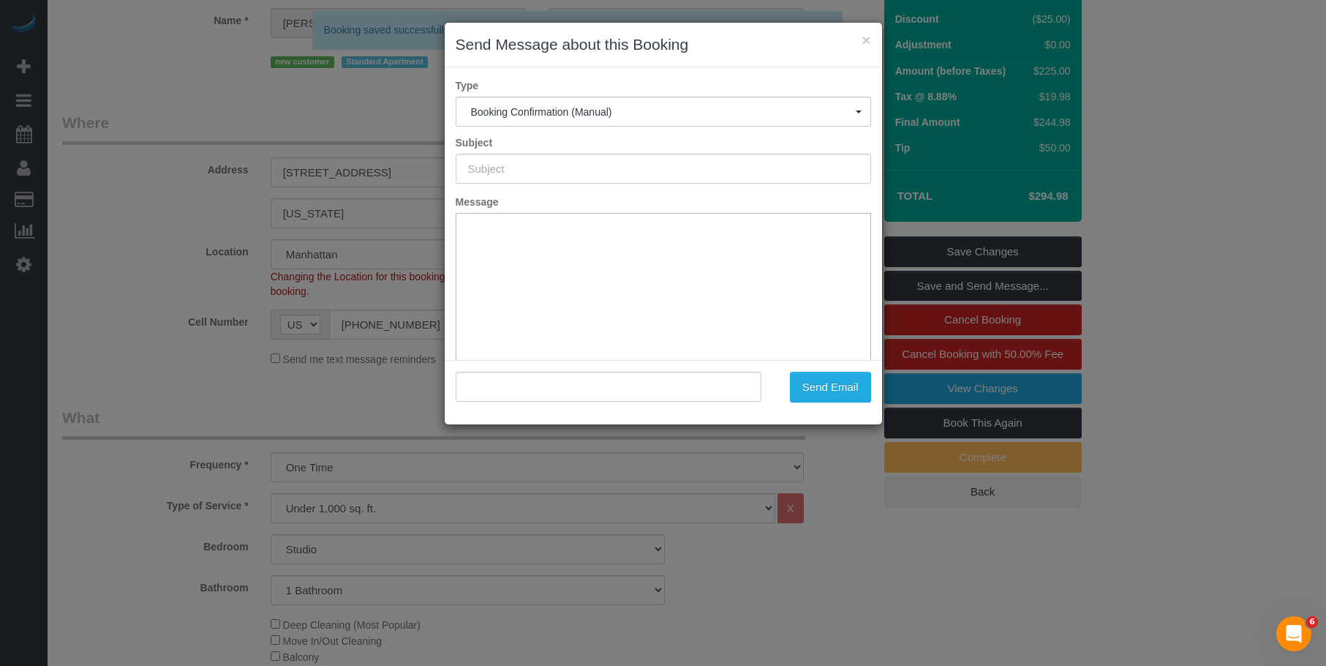
type input "Cleaning Confirmed for 10/11/2025 at 8:00am"
type input ""Caroline Giaimo" <cgiaimo111@gmail.com>"
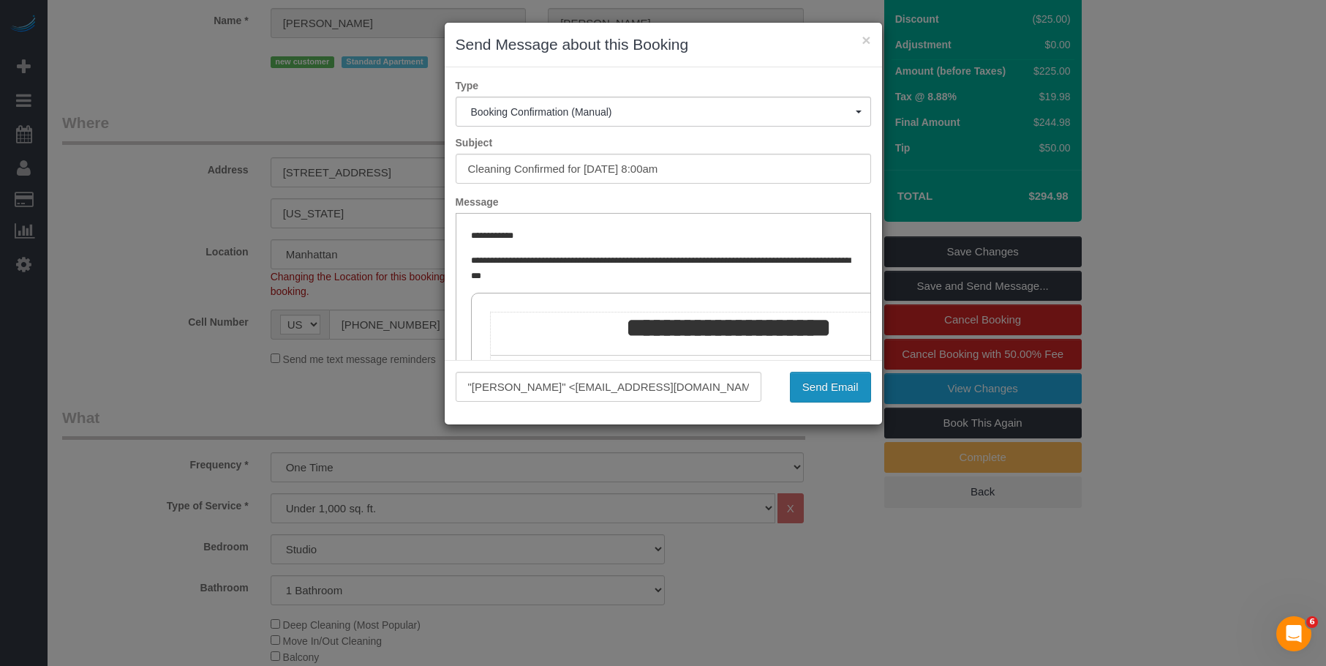
click at [828, 387] on button "Send Email" at bounding box center [830, 387] width 81 height 31
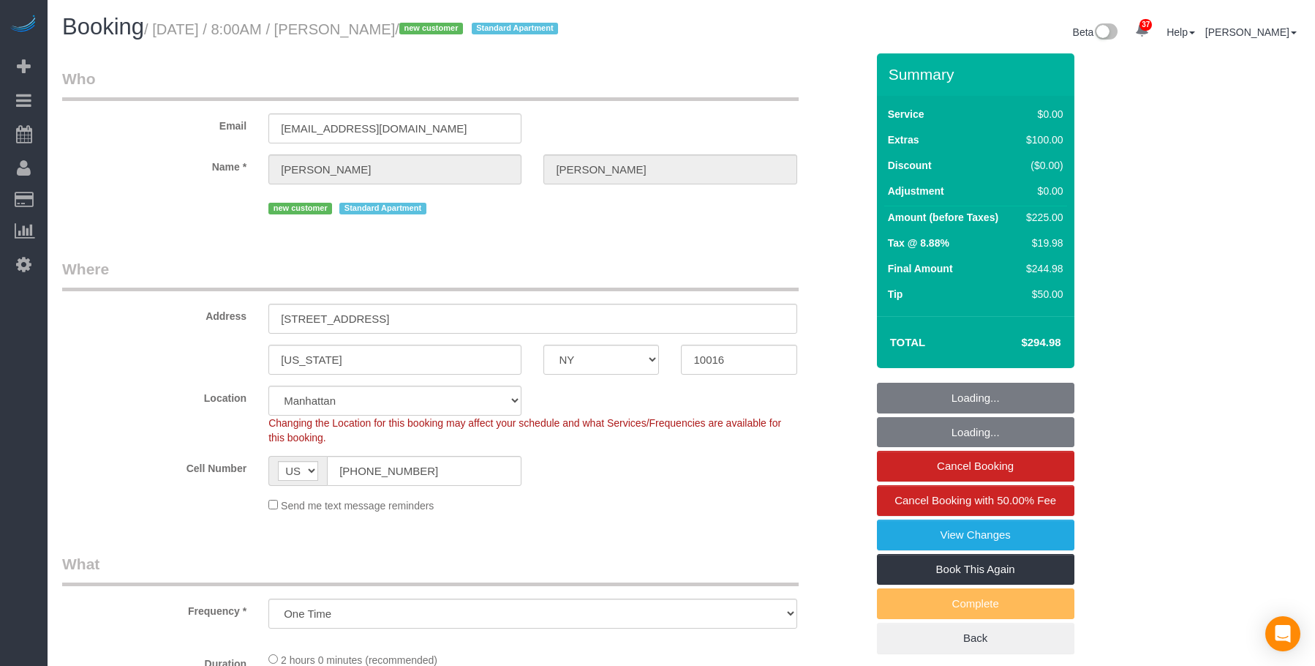
select select "NY"
select select "number:89"
select select "number:90"
select select "number:15"
select select "number:5"
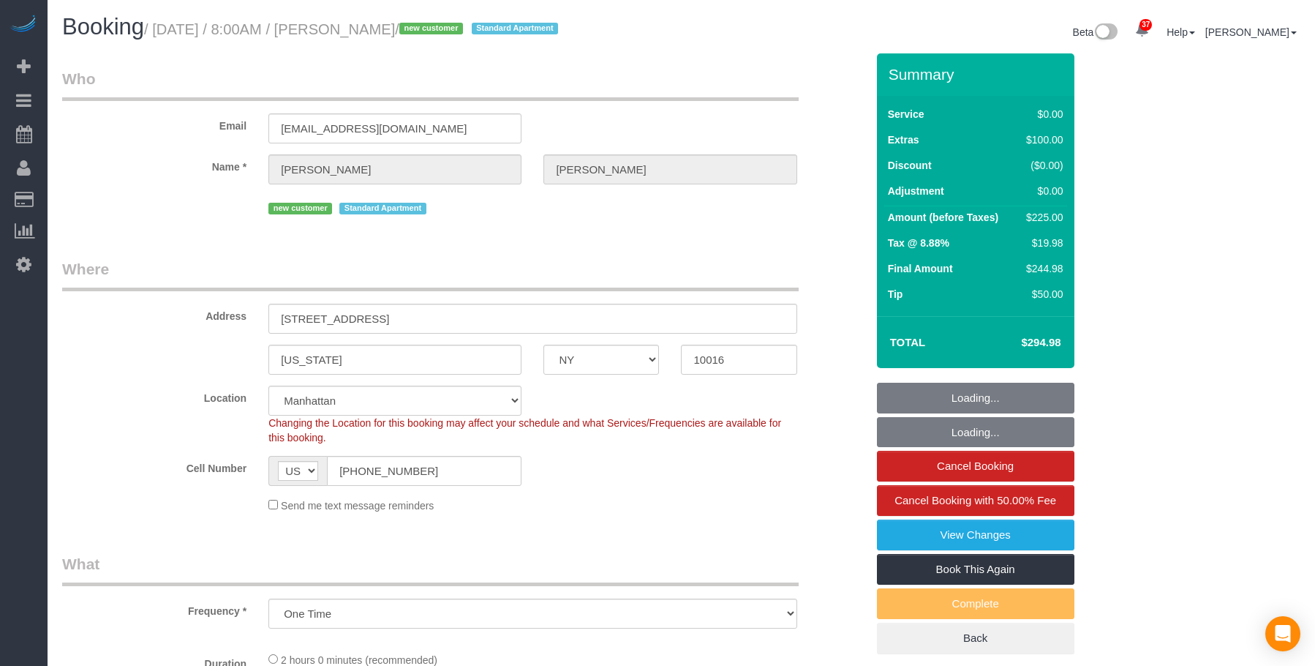
select select "spot1"
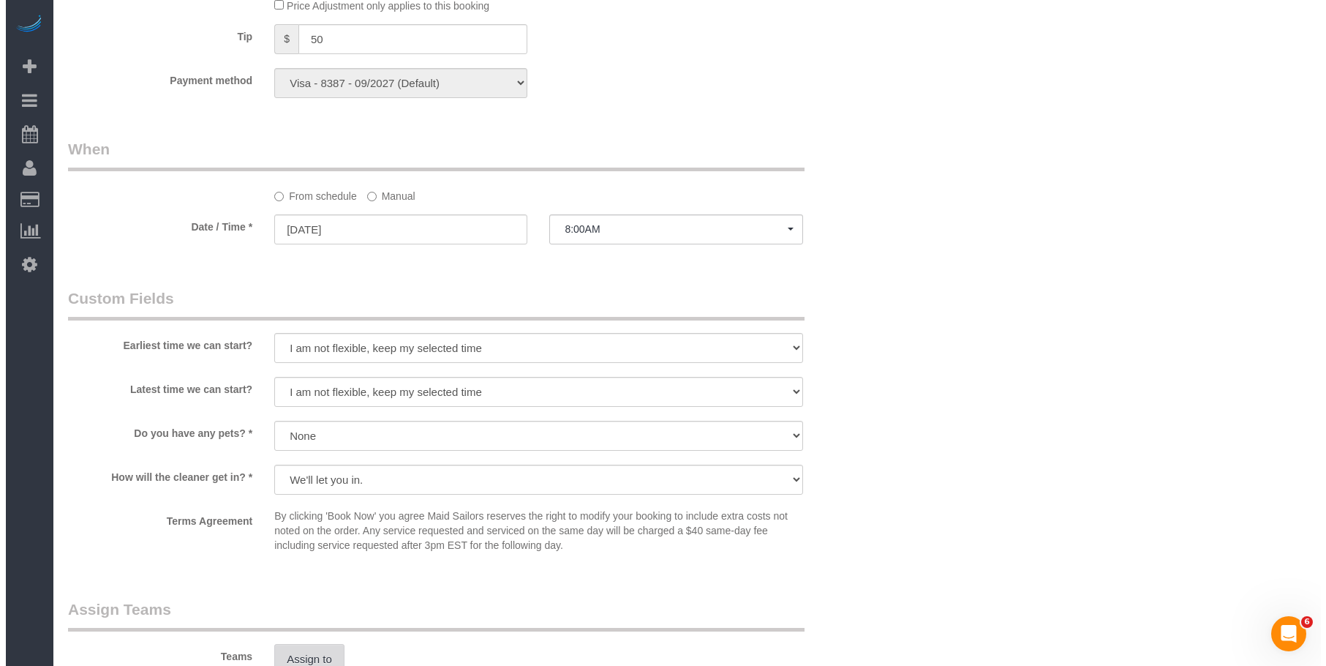
scroll to position [1610, 0]
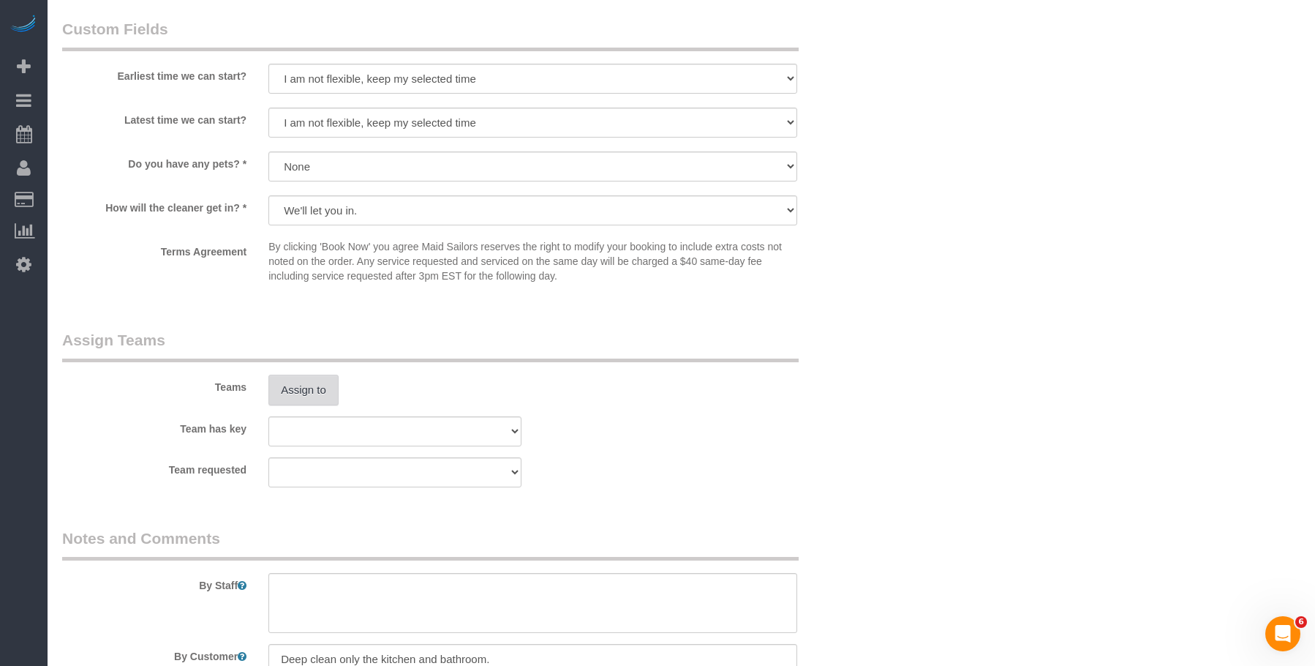
click at [315, 378] on button "Assign to" at bounding box center [304, 390] width 70 height 31
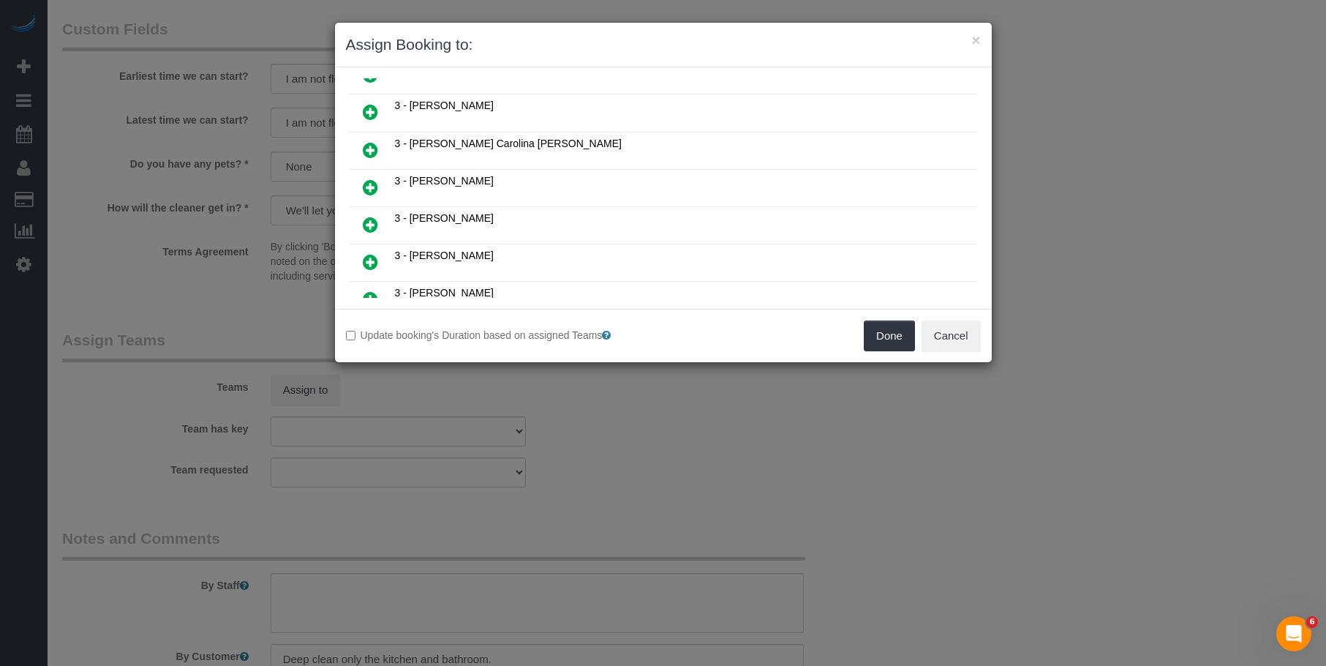
click at [359, 179] on link at bounding box center [370, 187] width 34 height 29
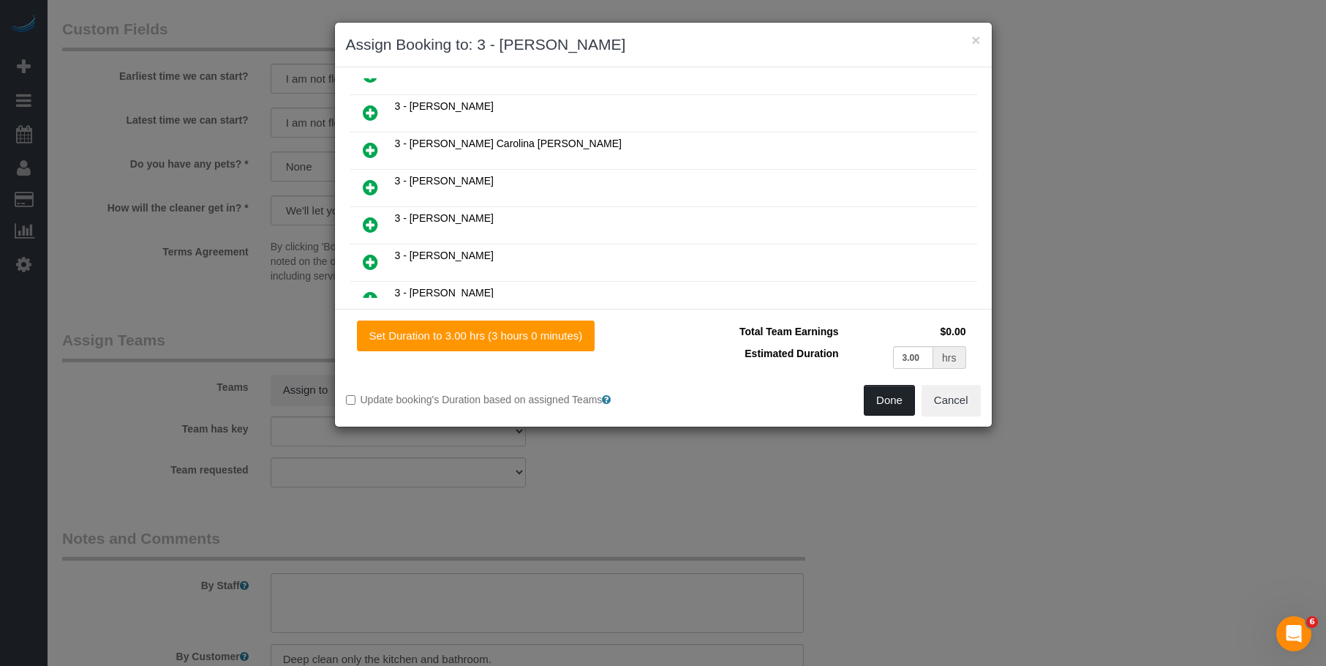
click at [887, 406] on button "Done" at bounding box center [889, 400] width 51 height 31
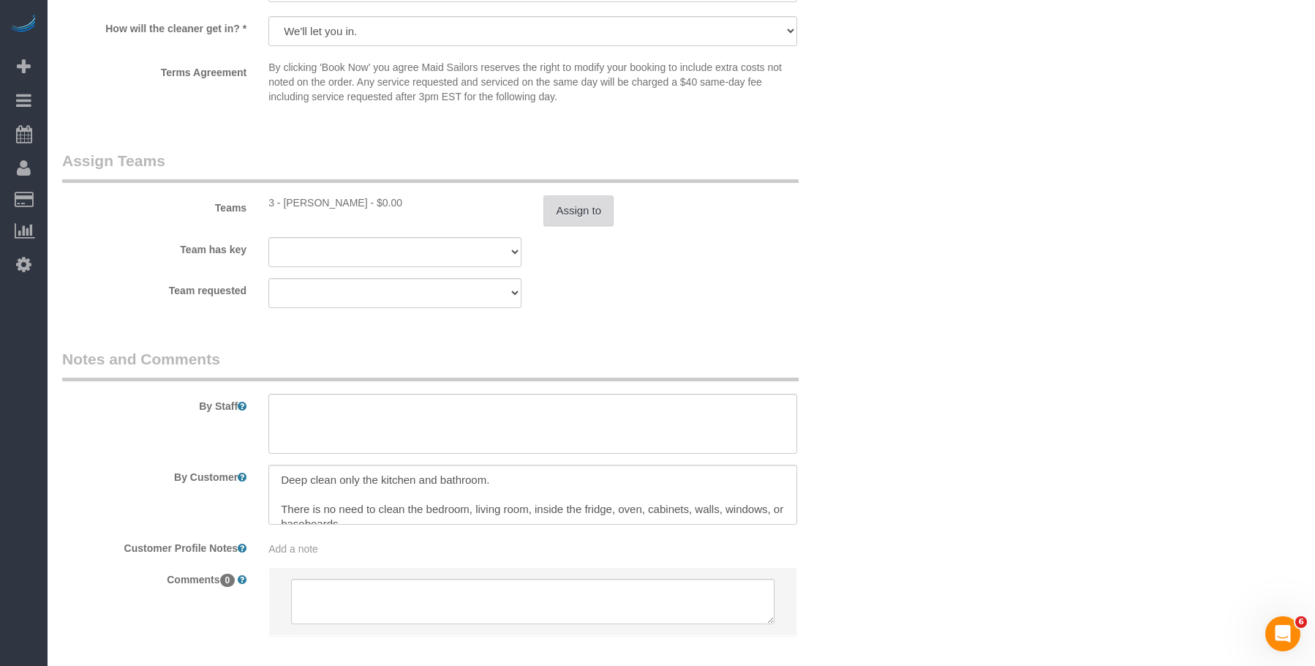
scroll to position [1865, 0]
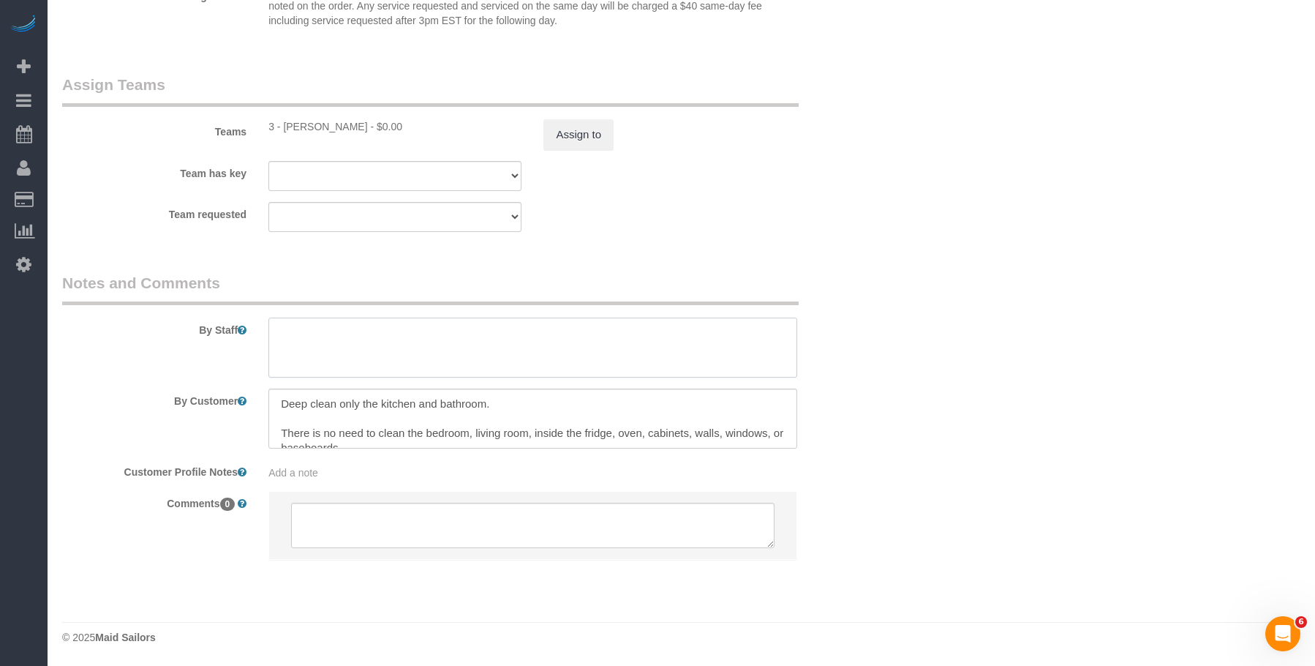
click at [411, 342] on textarea at bounding box center [533, 348] width 528 height 60
type textarea "Be sure to arrive on time."
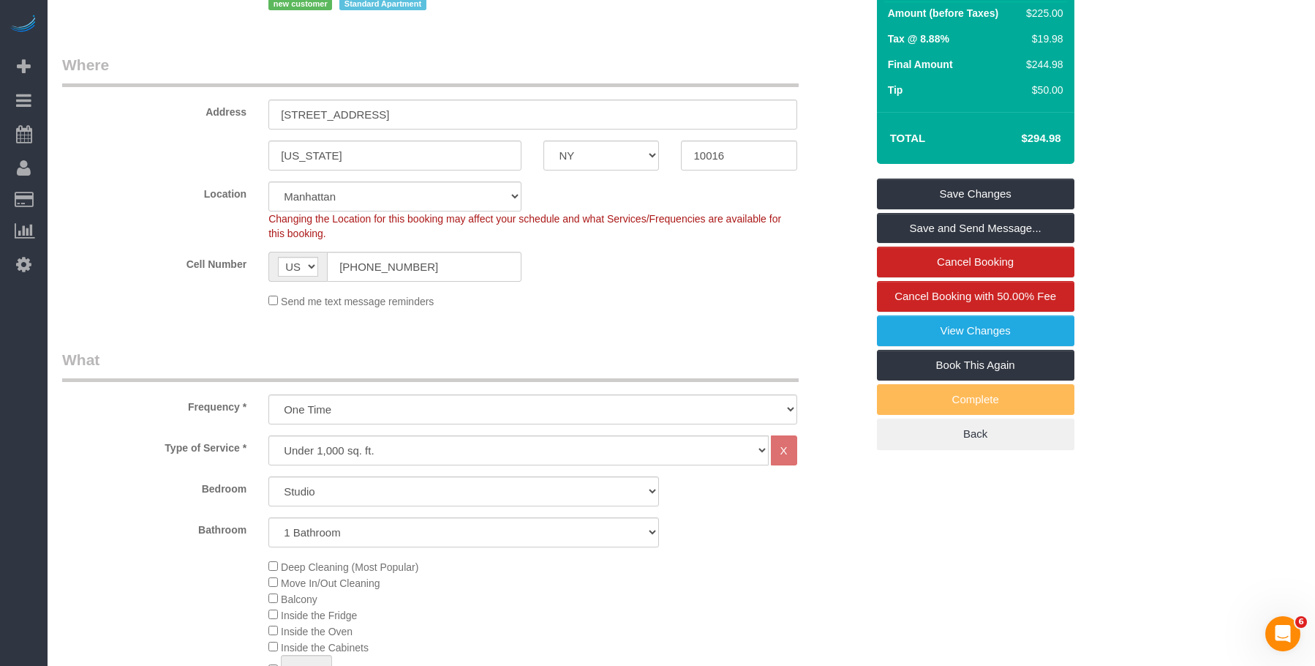
scroll to position [182, 0]
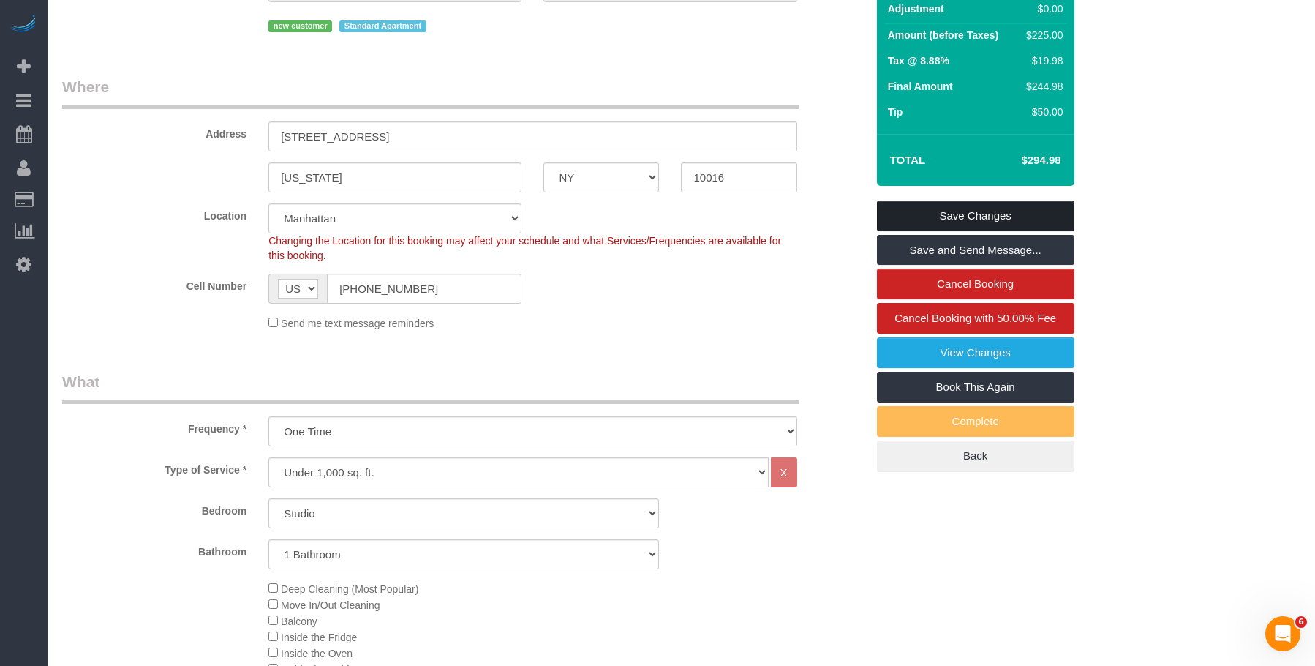
click at [983, 209] on link "Save Changes" at bounding box center [976, 215] width 198 height 31
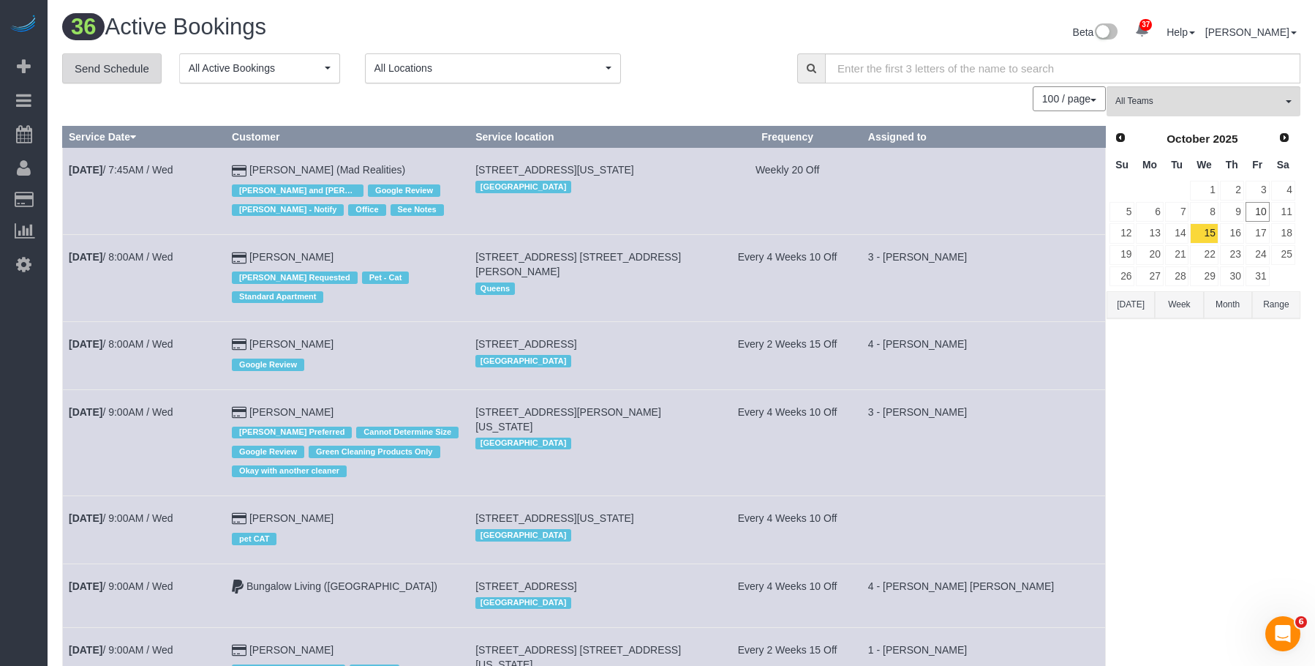
click at [111, 63] on link "Send Schedule" at bounding box center [112, 68] width 100 height 31
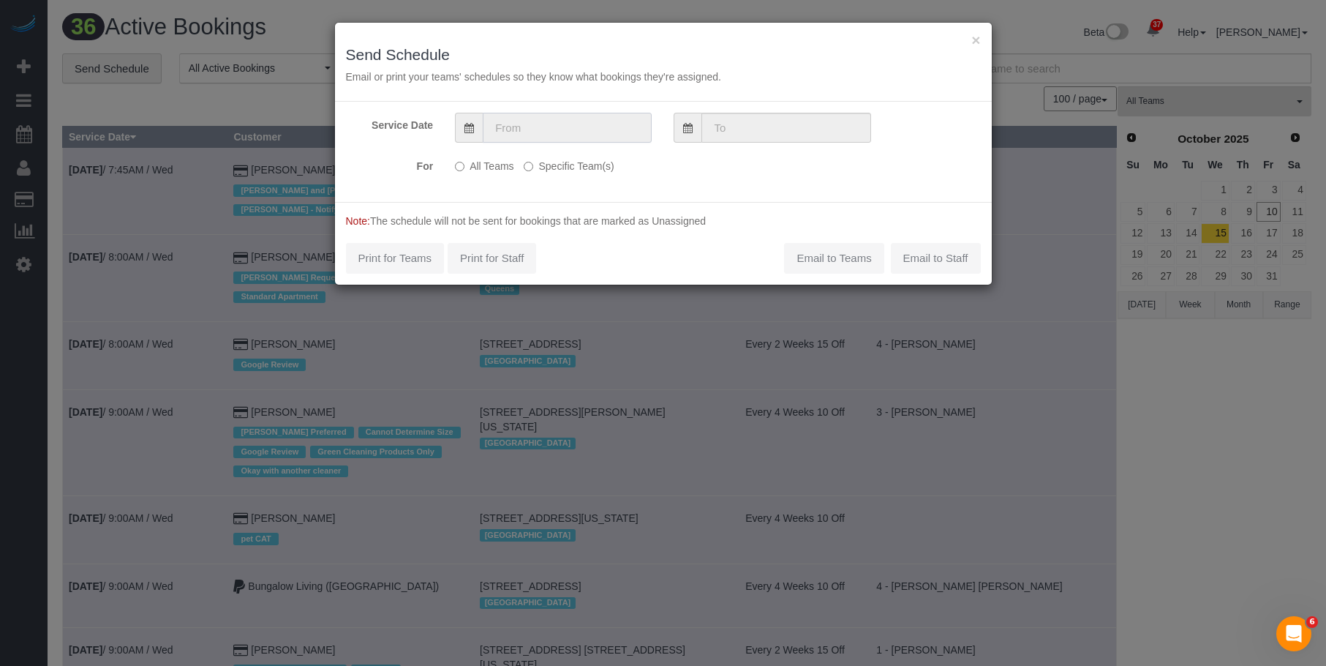
click at [604, 124] on input "text" at bounding box center [567, 128] width 169 height 30
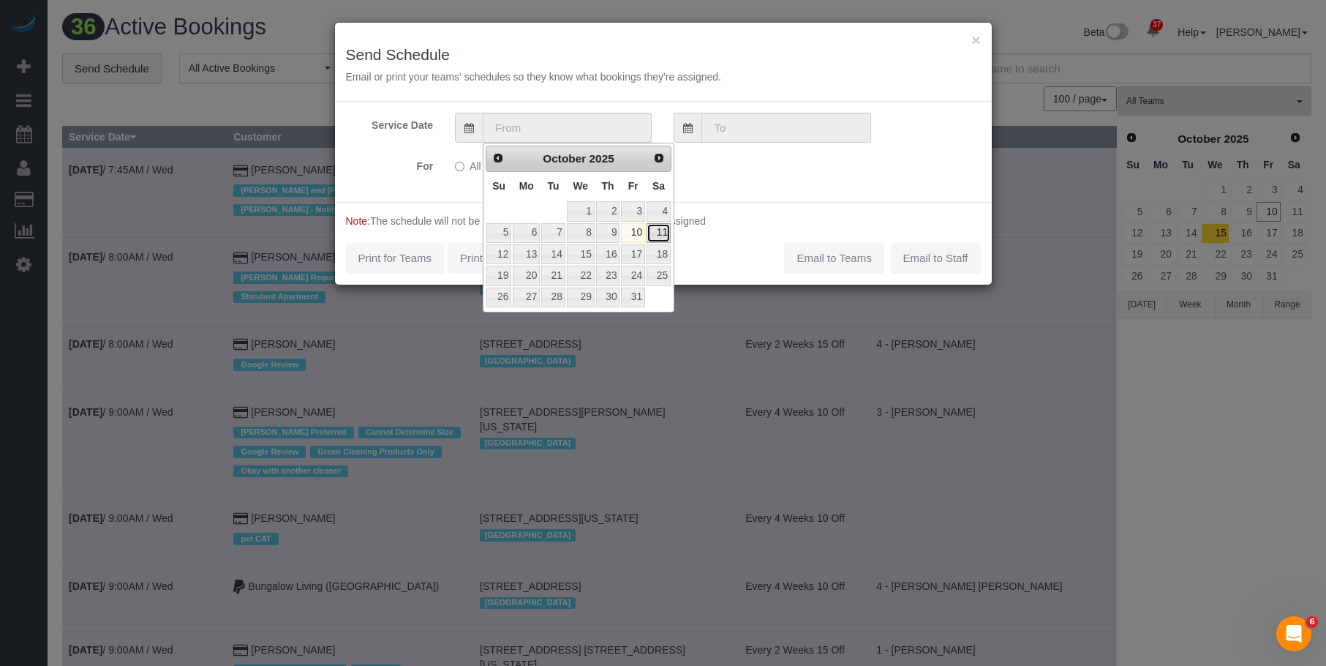
click at [664, 231] on link "11" at bounding box center [659, 233] width 24 height 20
type input "10/11/2025"
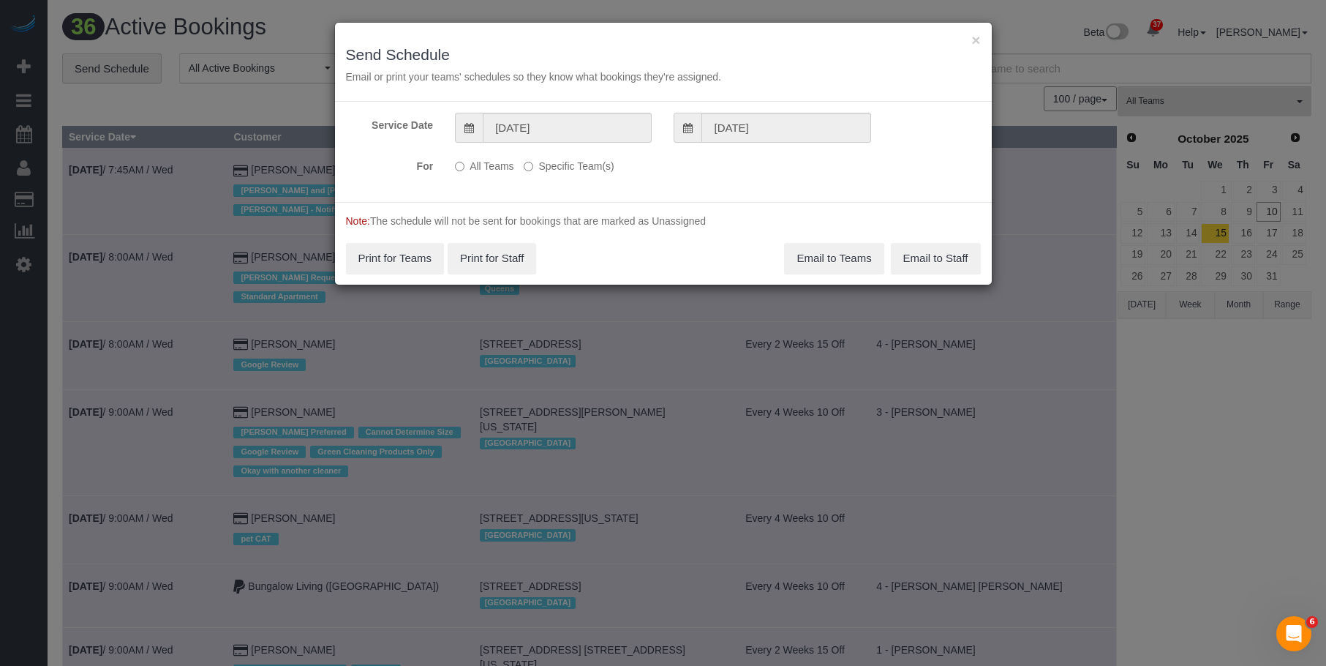
click at [595, 166] on label "Specific Team(s)" at bounding box center [569, 164] width 90 height 20
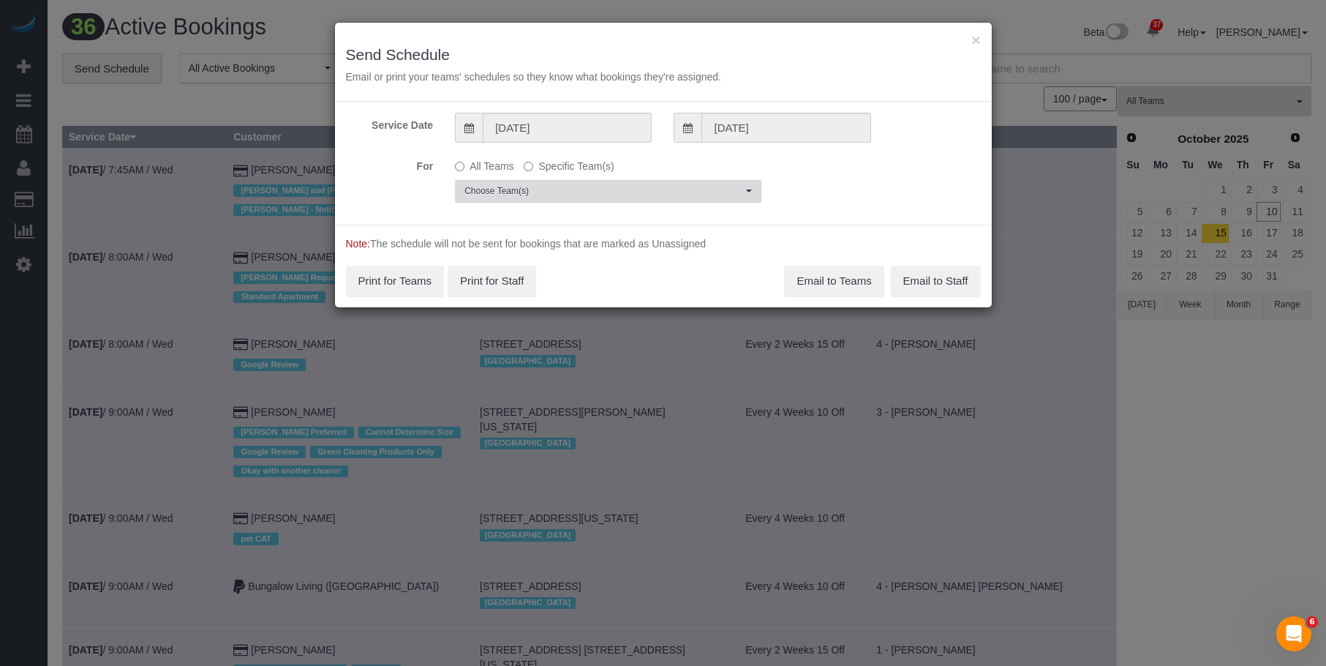
click at [667, 185] on span "Choose Team(s)" at bounding box center [604, 191] width 278 height 12
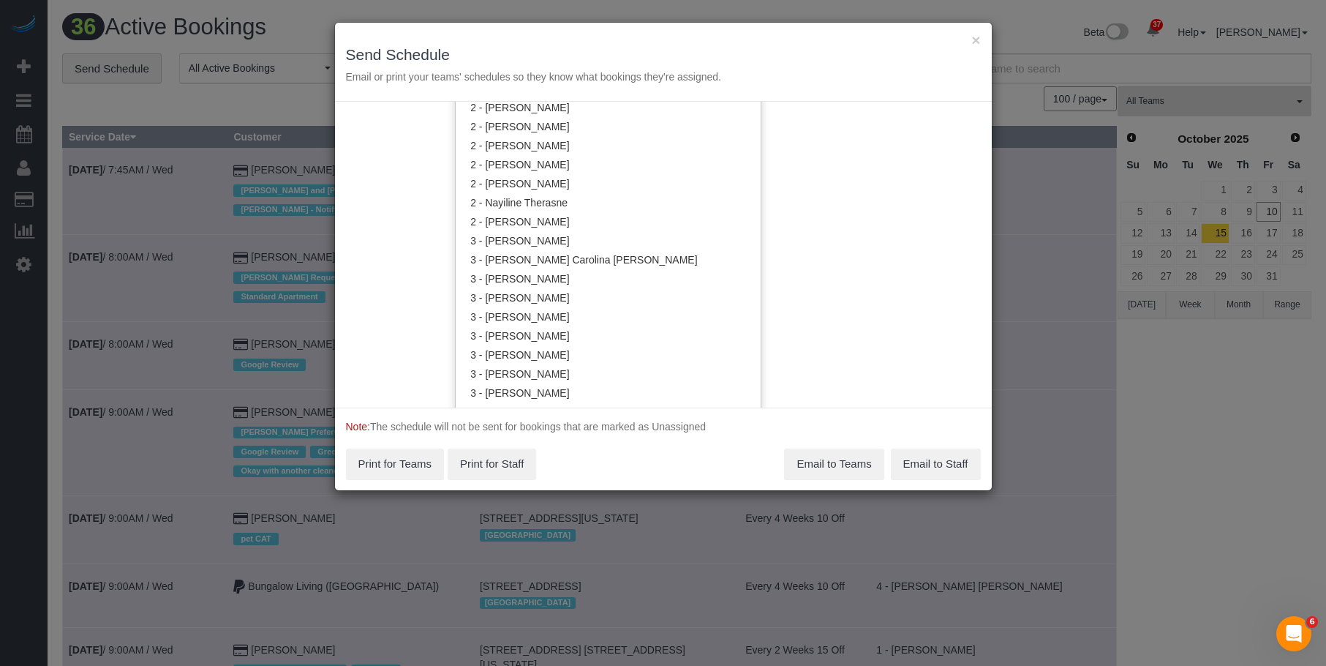
scroll to position [1100, 0]
click at [582, 316] on link "3 - [PERSON_NAME]" at bounding box center [608, 316] width 305 height 19
click at [722, 64] on div "× Send Schedule Email or print your teams' schedules so they know what bookings…" at bounding box center [663, 62] width 657 height 79
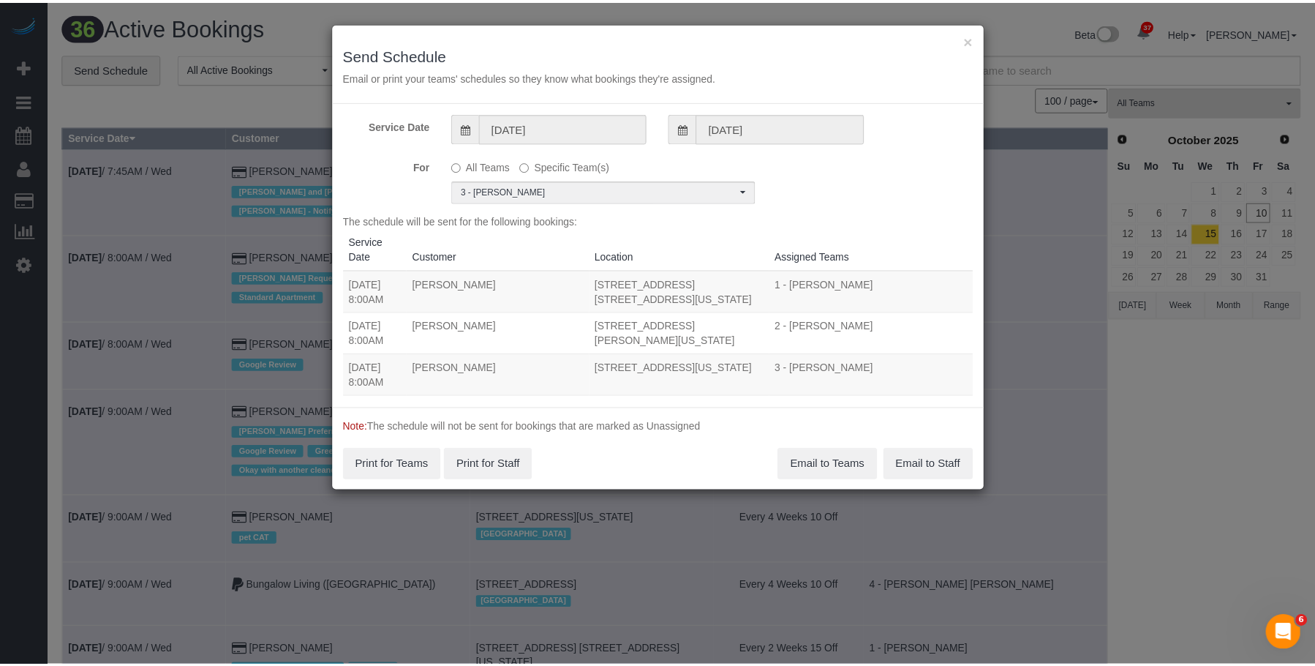
scroll to position [0, 0]
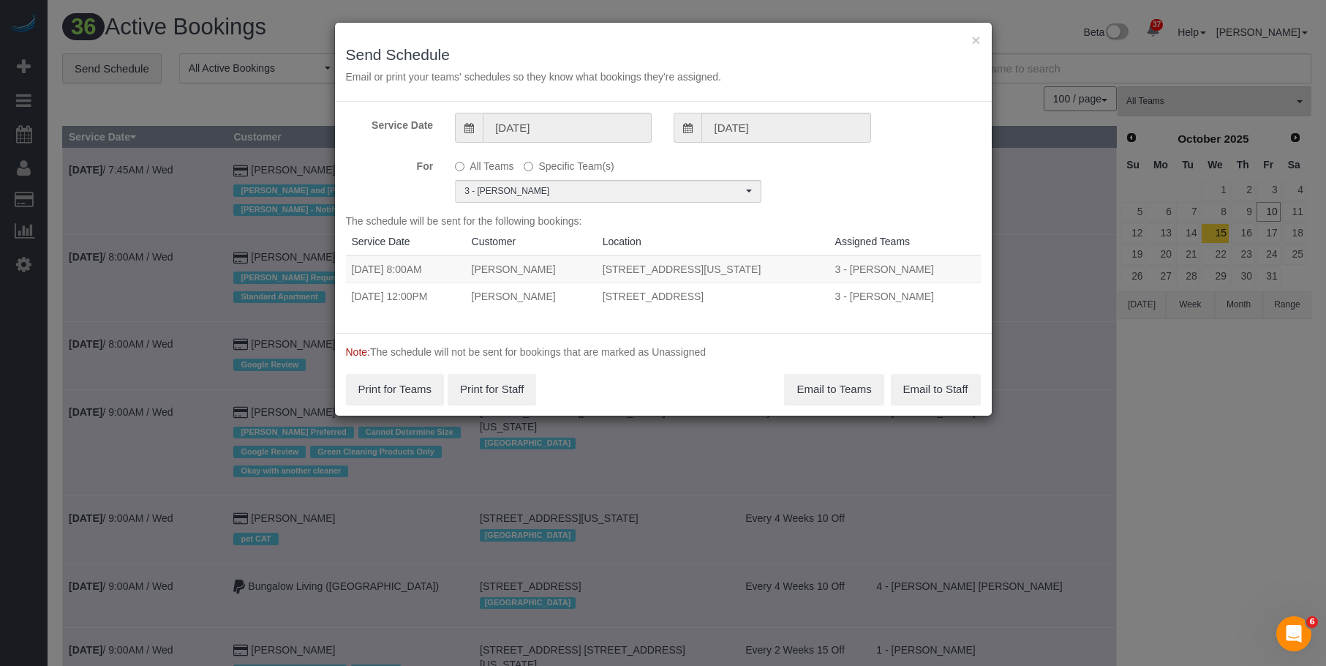
drag, startPoint x: 407, startPoint y: 270, endPoint x: 831, endPoint y: 269, distance: 424.4
click at [831, 269] on tr "10/11/2025 8:00AM Caroline Giaimo 108 East 38th Street, Apt. 401, New York, NY …" at bounding box center [663, 269] width 635 height 28
copy tr "8:00AM Caroline Giaimo 108 East 38th Street, Apt. 401, New York, NY 10016"
drag, startPoint x: 405, startPoint y: 296, endPoint x: 838, endPoint y: 301, distance: 433.2
click at [838, 301] on tr "10/11/2025 12:00PM Brian Tully 4220 27th Street, Apt. 41, Long Island City, NY …" at bounding box center [663, 295] width 635 height 27
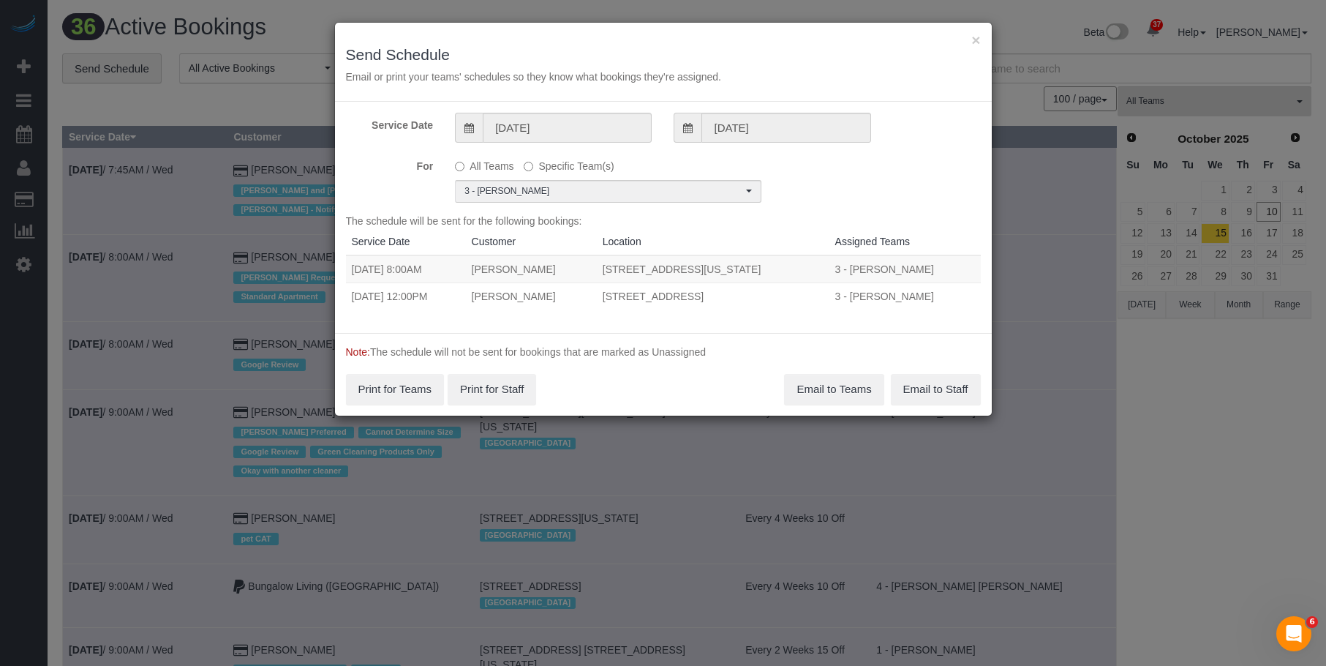
copy tr "12:00PM Brian Tully 4220 27th Street, Apt. 41, Long Island City, NY 11101"
click at [822, 391] on button "Email to Teams" at bounding box center [834, 389] width 100 height 31
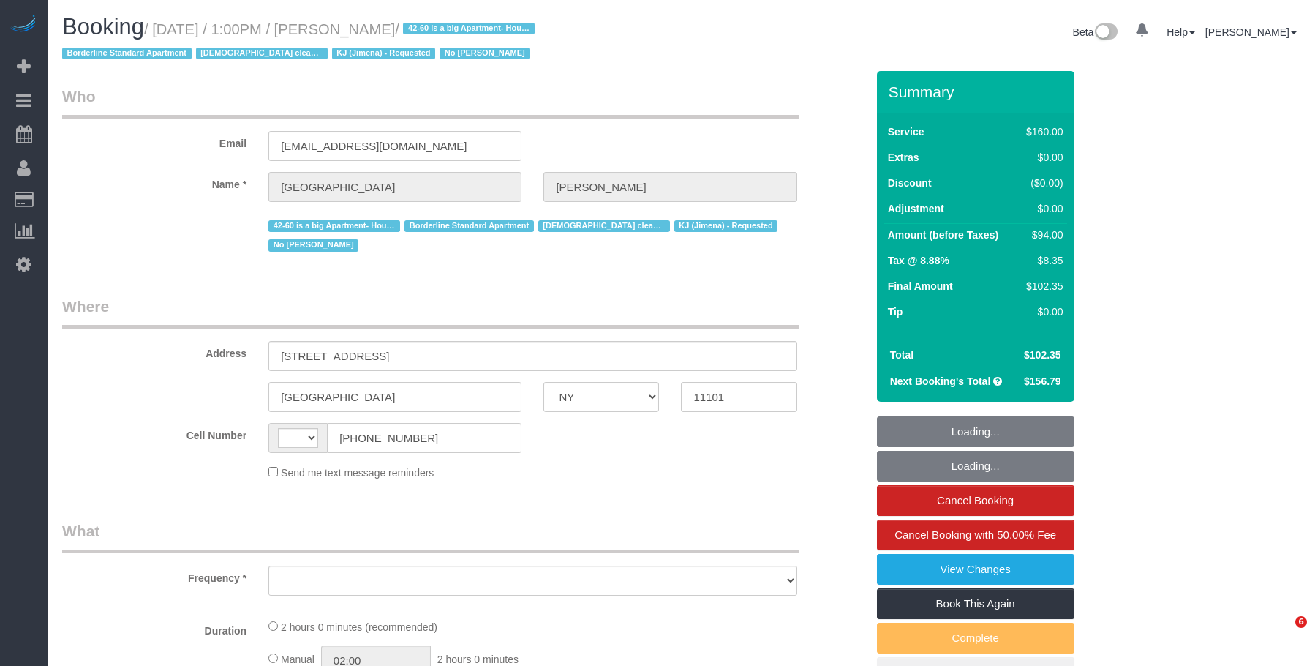
select select "NY"
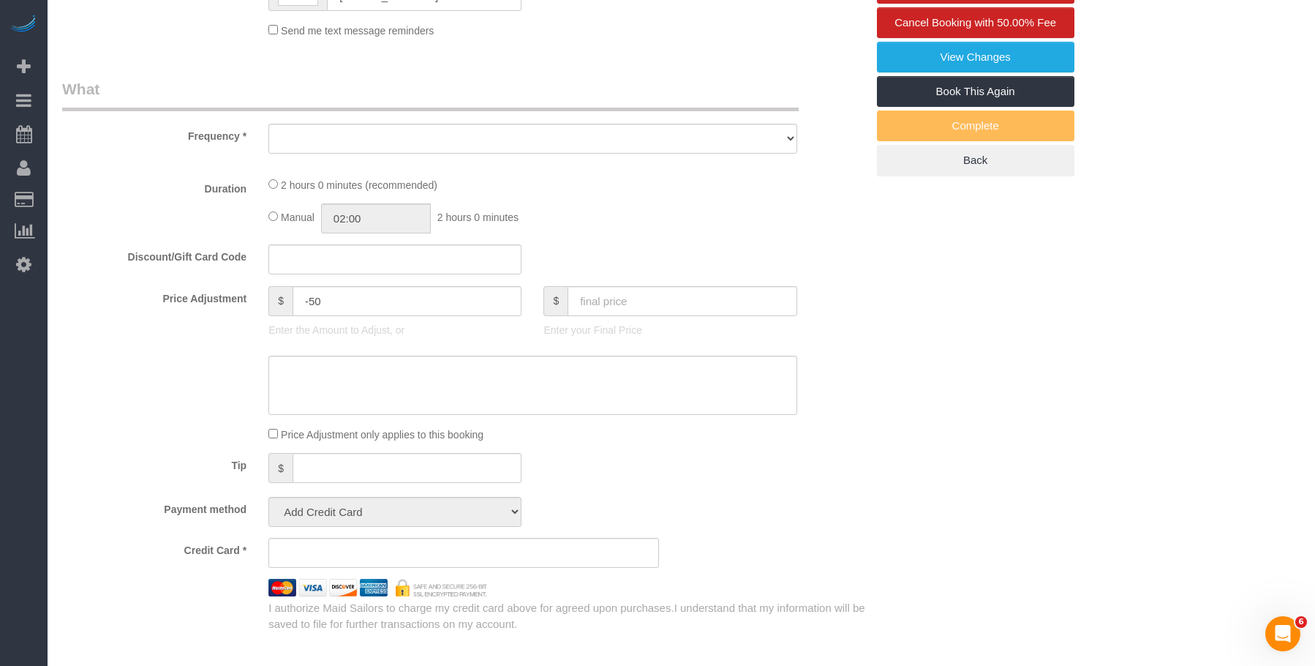
select select "string:[GEOGRAPHIC_DATA]"
select select "object:844"
select select "number:89"
select select "number:90"
select select "number:15"
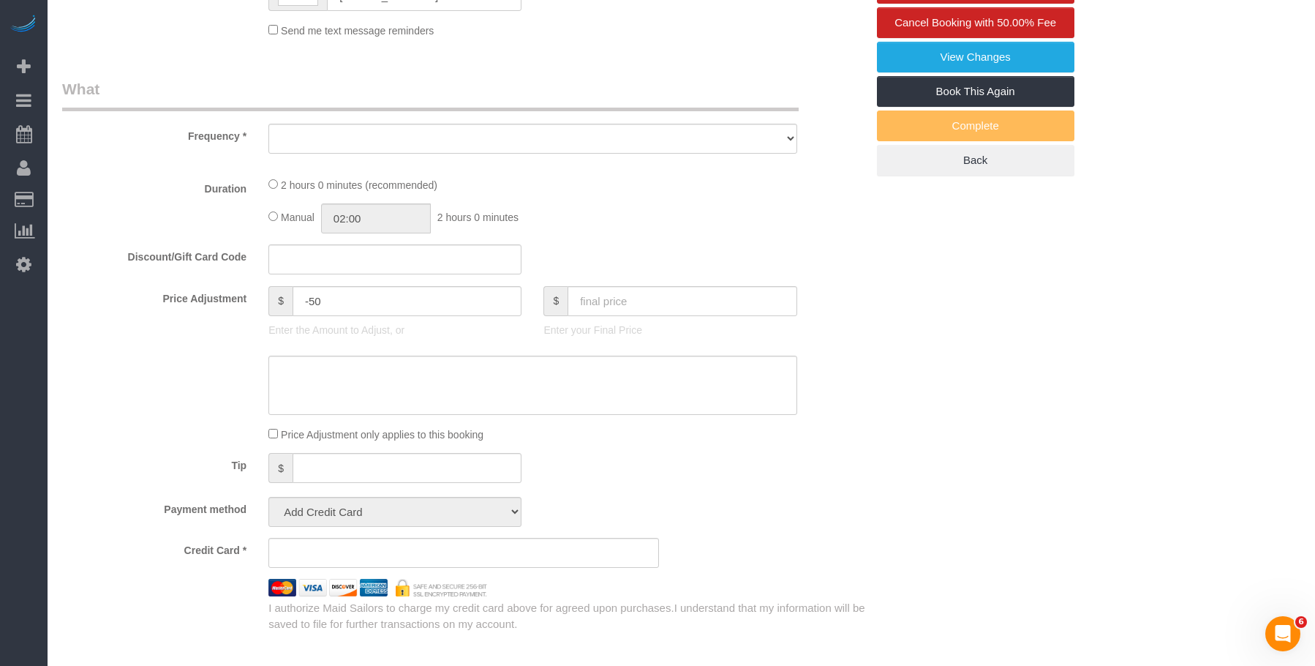
select select "number:7"
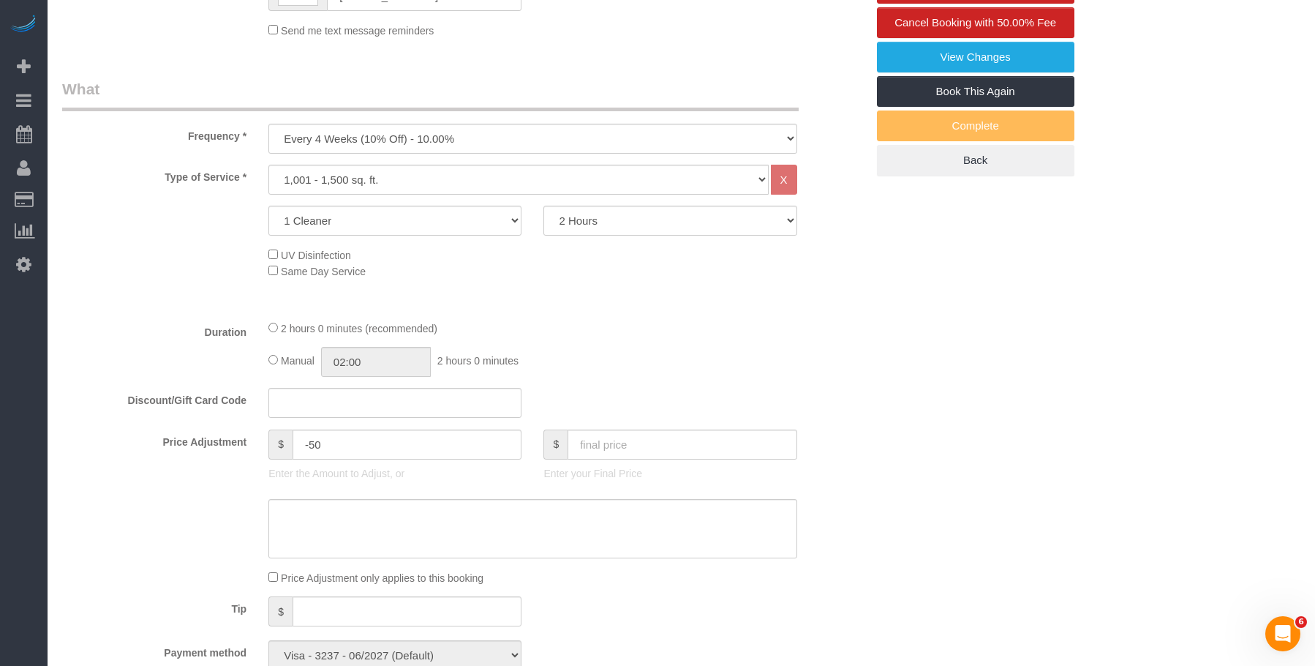
select select "object:1431"
select select "string:stripe-pm_1Pgapu4VGloSiKo7IXwbwPDU"
select select "spot1"
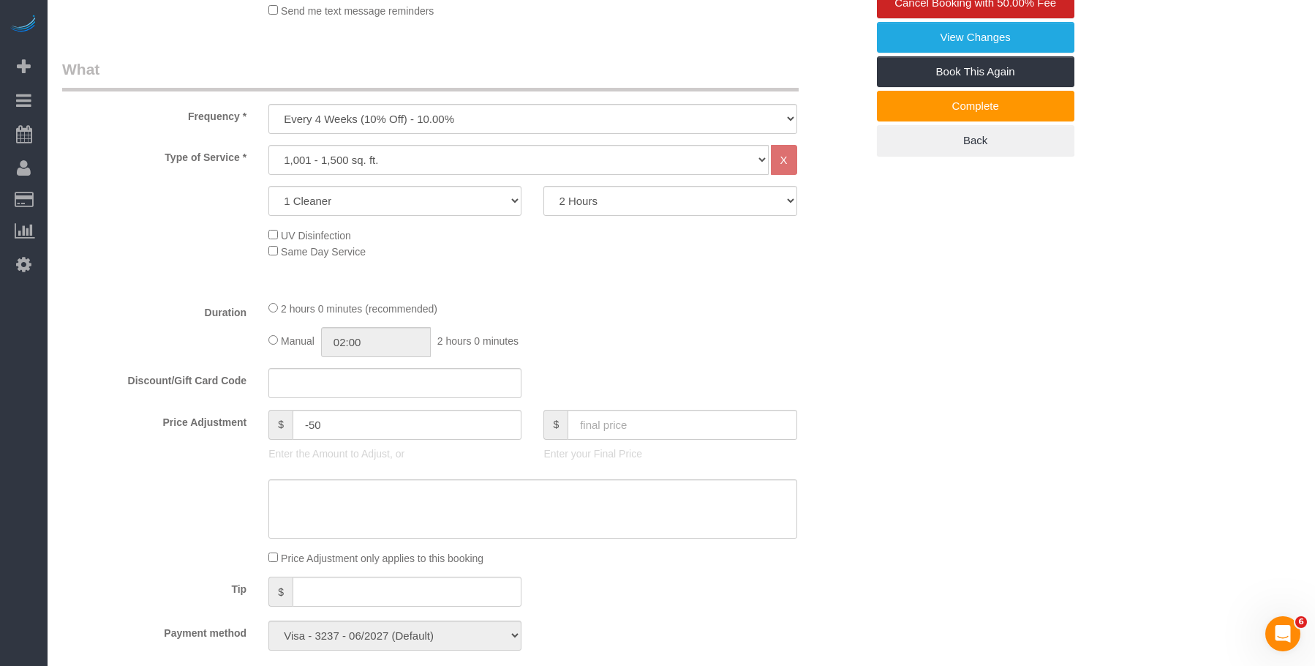
scroll to position [296, 0]
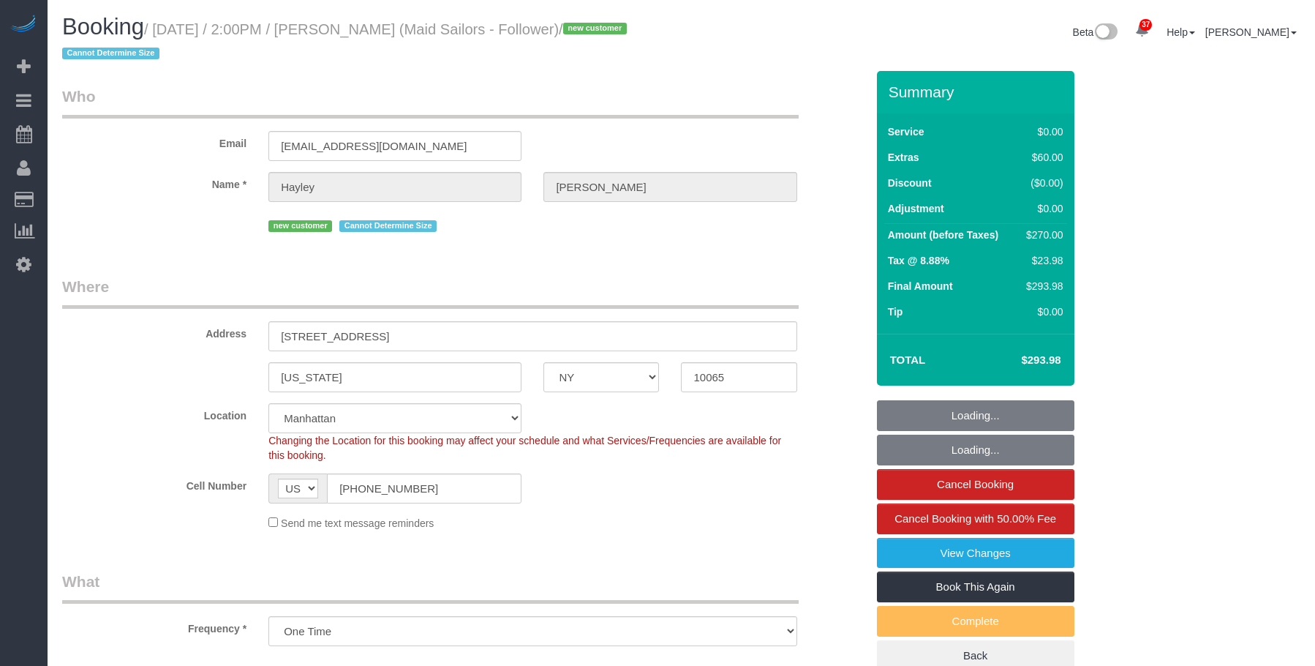
select select "NY"
select select "number:89"
select select "number:90"
select select "number:15"
select select "number:5"
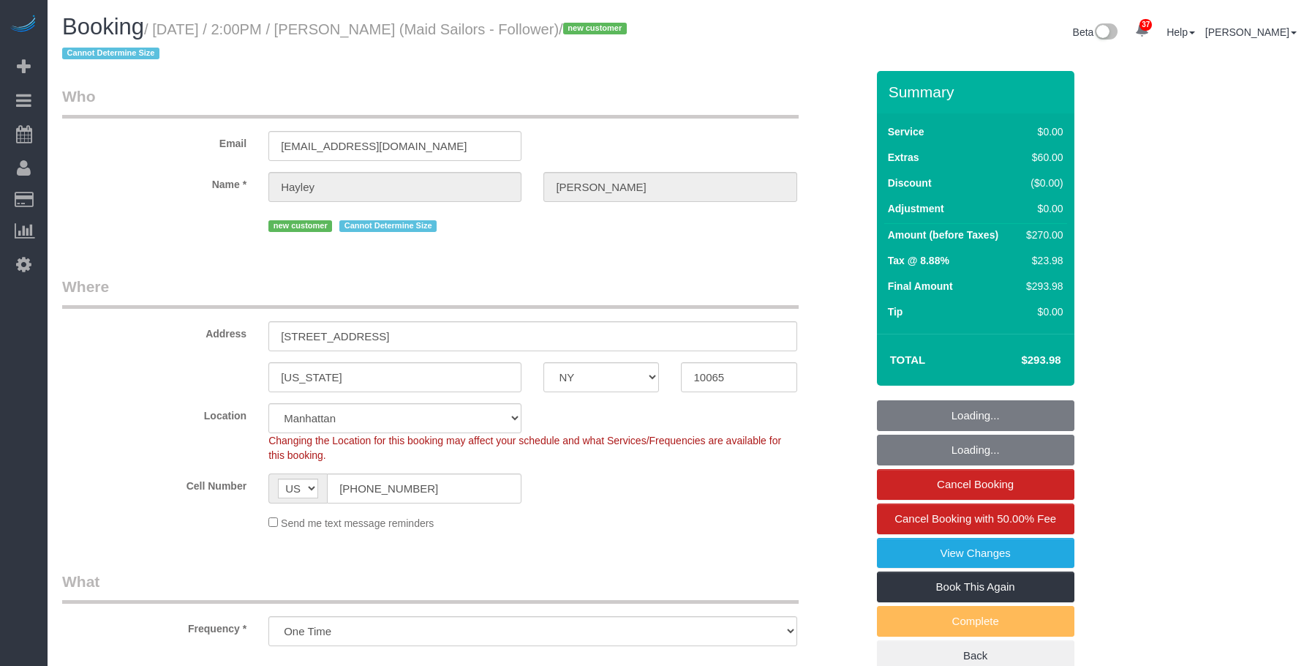
scroll to position [366, 0]
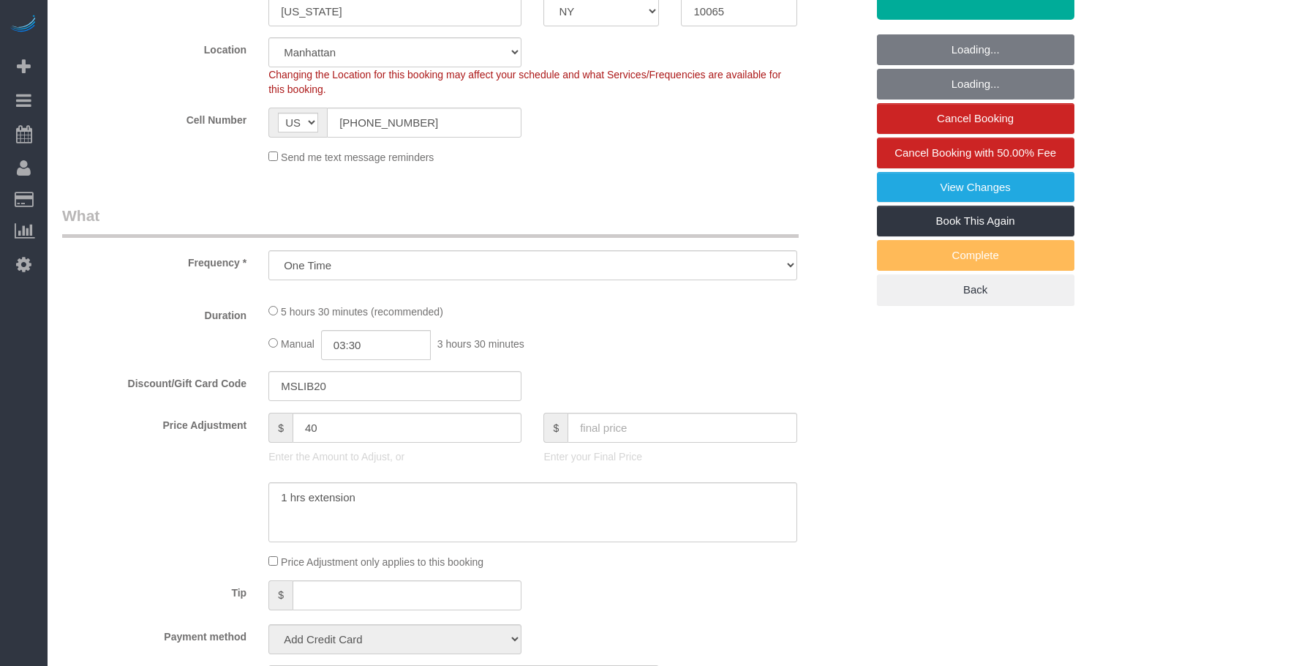
select select "object:974"
select select "string:stripe-pm_1SFyuF4VGloSiKo7ErDI01Io"
select select "spot1"
select select "2"
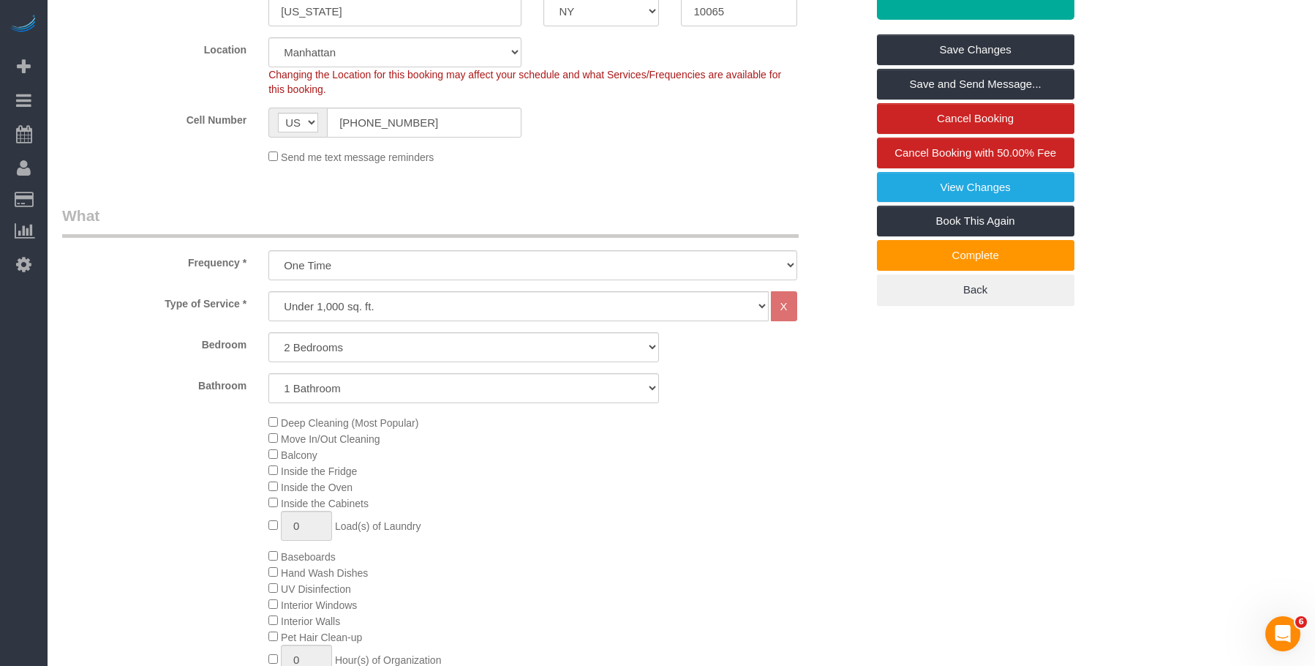
scroll to position [0, 0]
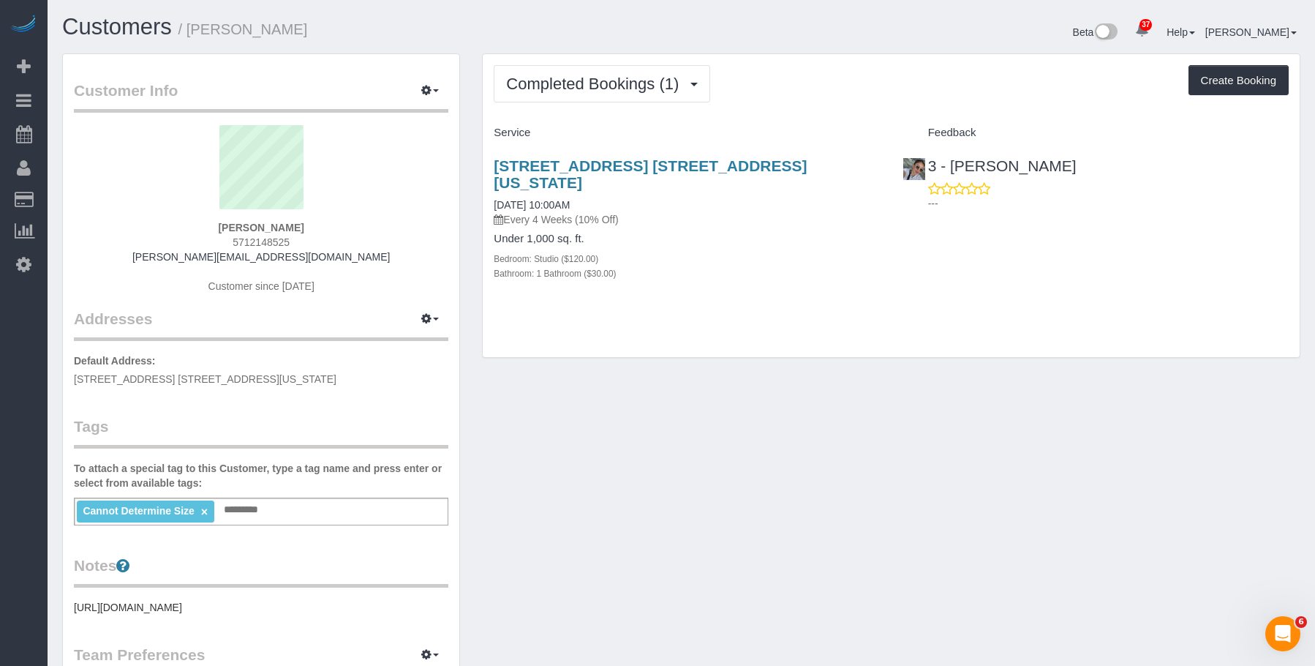
drag, startPoint x: 738, startPoint y: 228, endPoint x: 566, endPoint y: 110, distance: 208.0
click at [737, 233] on h4 "Under 1,000 sq. ft." at bounding box center [687, 239] width 386 height 12
drag, startPoint x: 521, startPoint y: 67, endPoint x: 520, endPoint y: 78, distance: 10.3
click at [522, 67] on button "Completed Bookings (1)" at bounding box center [602, 83] width 217 height 37
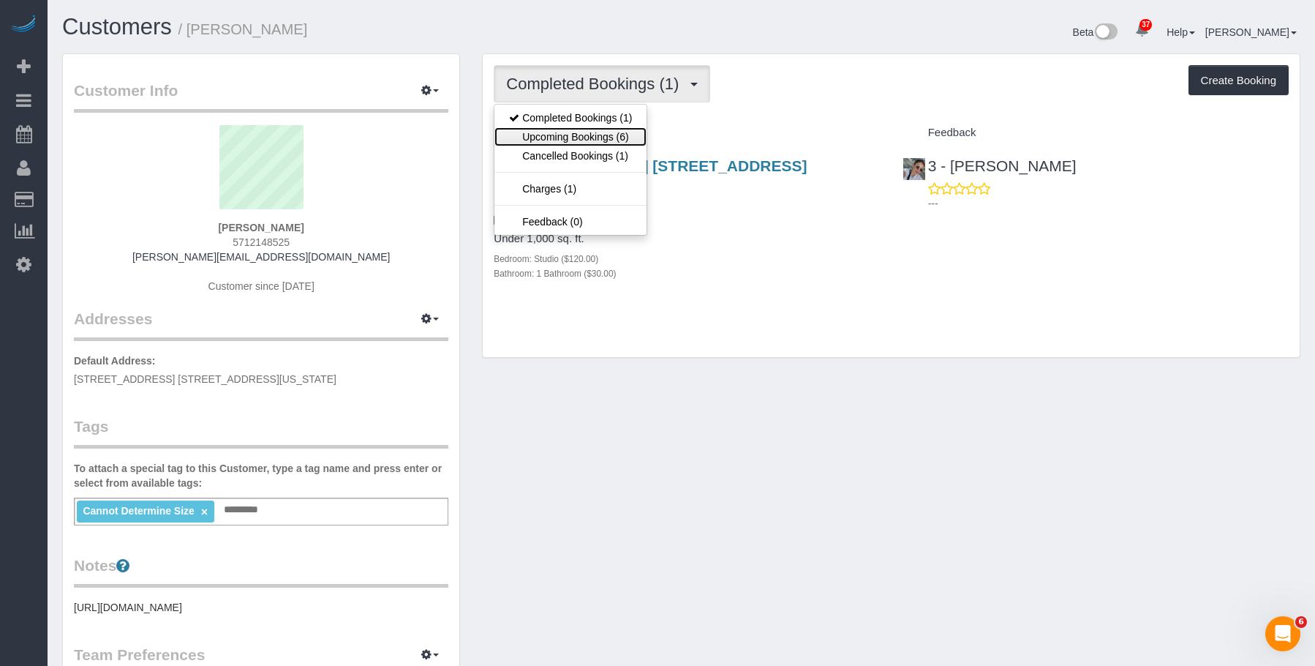
click at [528, 129] on link "Upcoming Bookings (6)" at bounding box center [571, 136] width 152 height 19
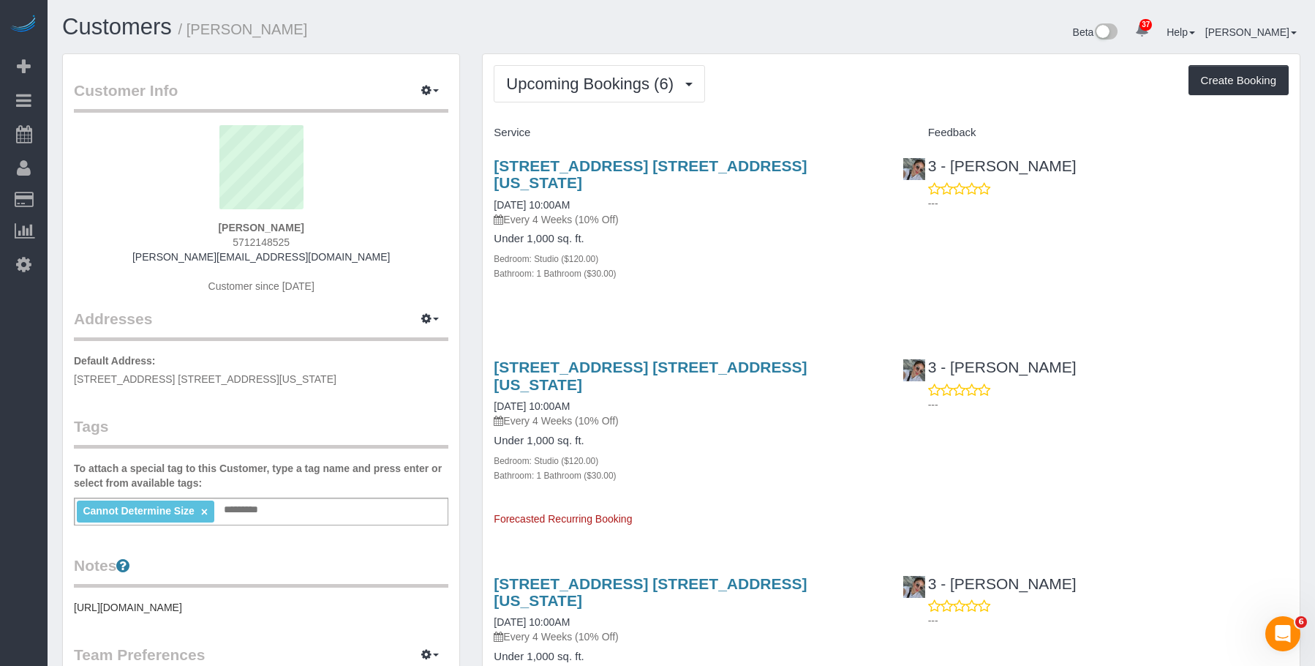
click at [749, 212] on p "Every 4 Weeks (10% Off)" at bounding box center [687, 219] width 386 height 15
click at [787, 70] on div "Upcoming Bookings (6) Completed Bookings (1) Upcoming Bookings (6) Cancelled Bo…" at bounding box center [891, 83] width 795 height 37
click at [679, 233] on h4 "Under 1,000 sq. ft." at bounding box center [687, 239] width 386 height 12
click at [759, 159] on link "357 East 68th Street, Apt. 1a, New York, NY 10065" at bounding box center [650, 174] width 313 height 34
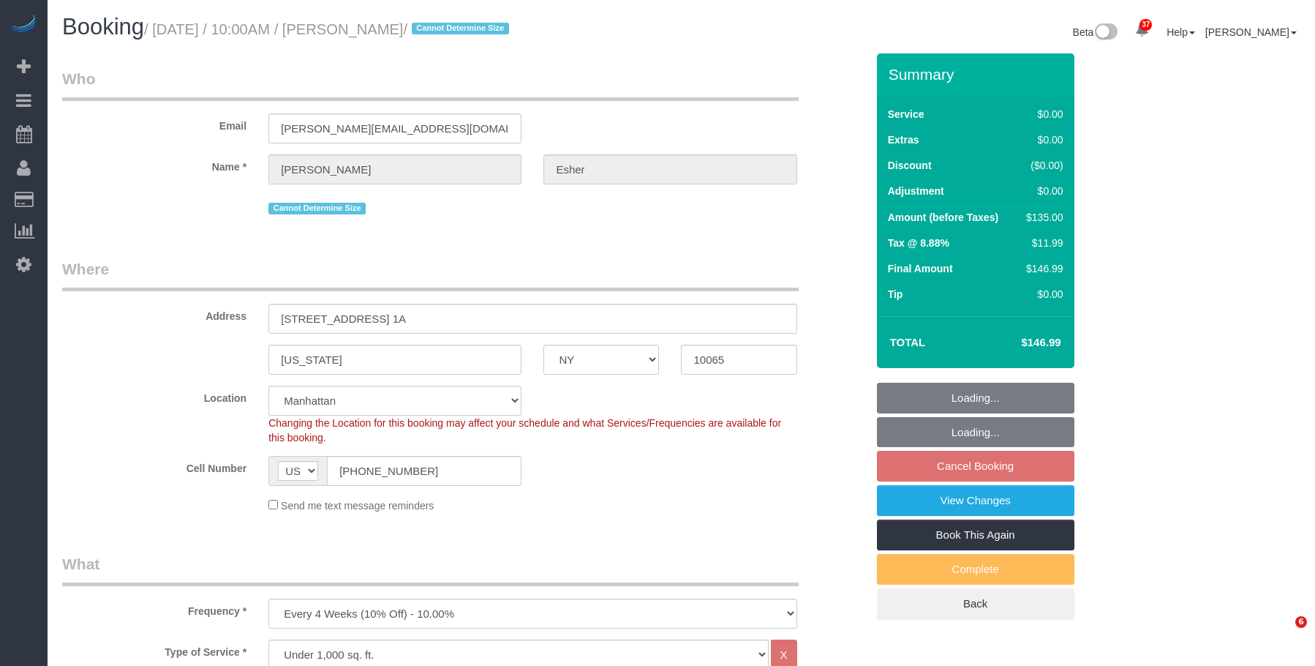
select select "NY"
select select "number:57"
select select "number:71"
select select "number:15"
select select "number:5"
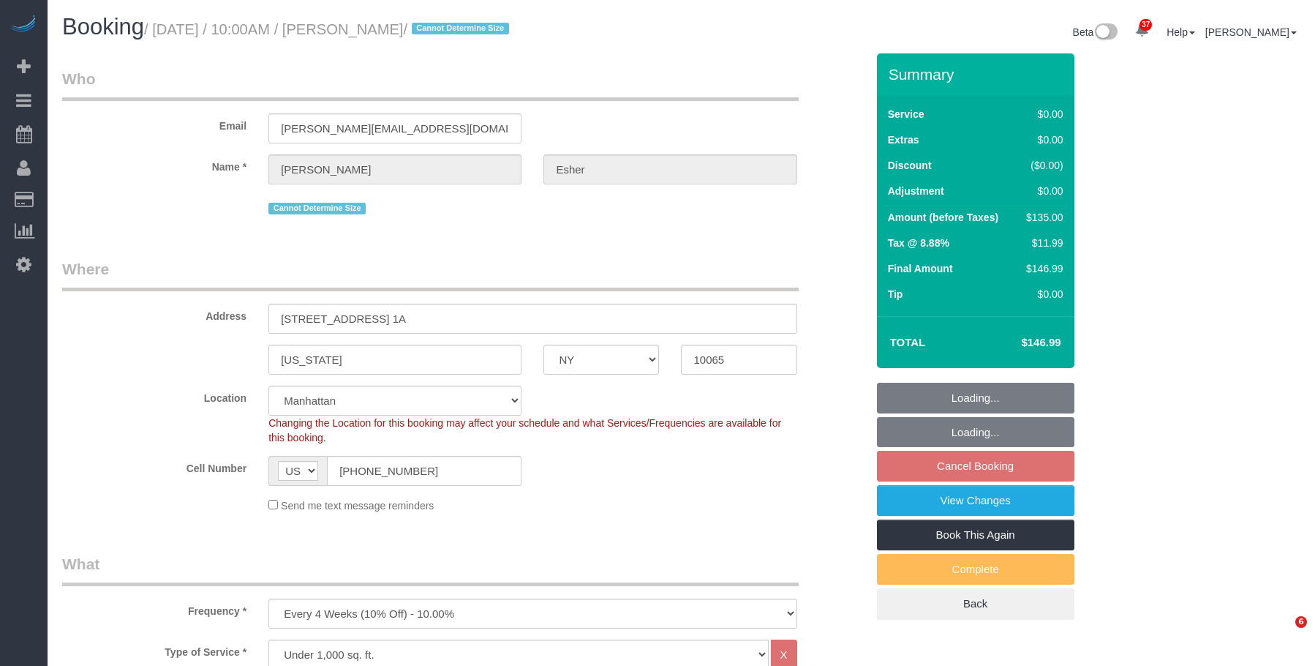
select select "spot3"
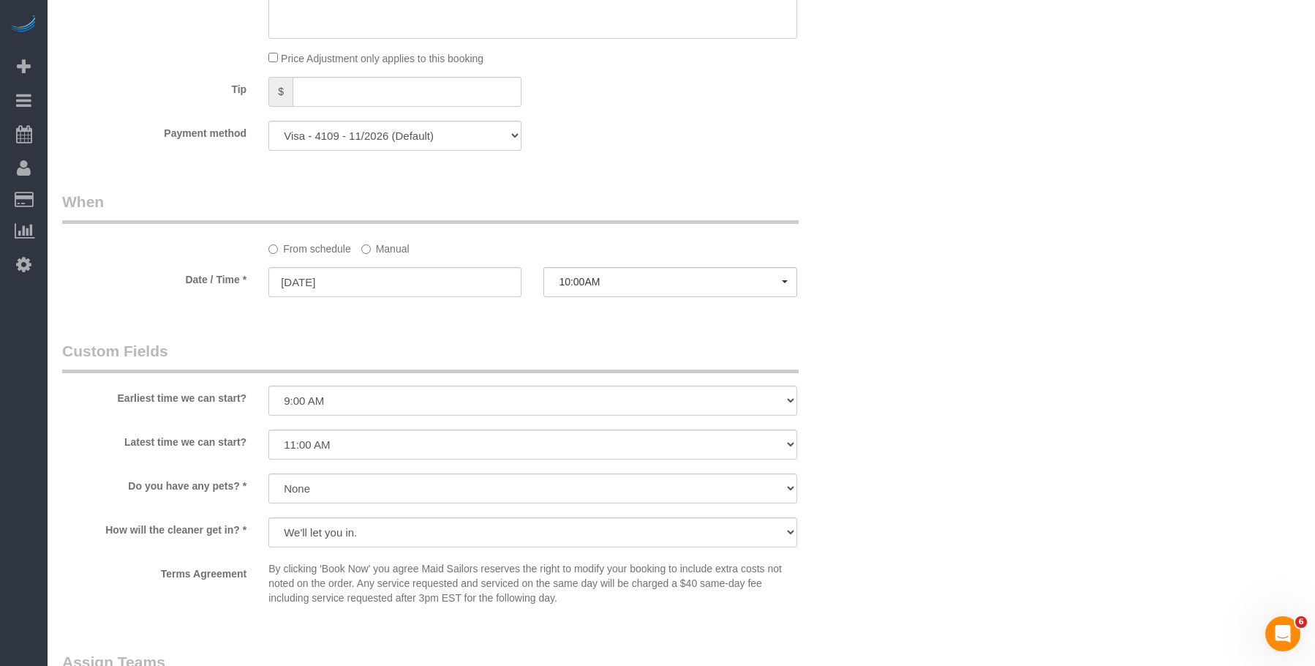
scroll to position [1287, 0]
click at [393, 252] on label "Manual" at bounding box center [385, 247] width 48 height 20
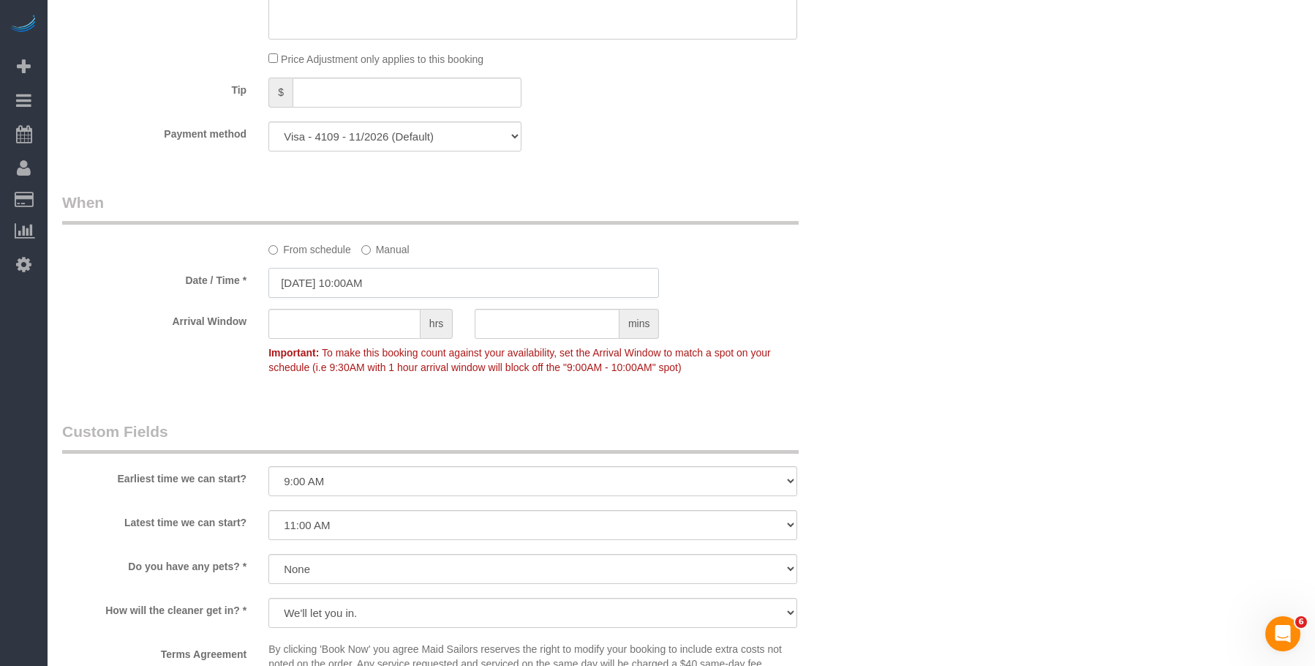
click at [465, 283] on input "[DATE] 10:00AM" at bounding box center [464, 283] width 391 height 30
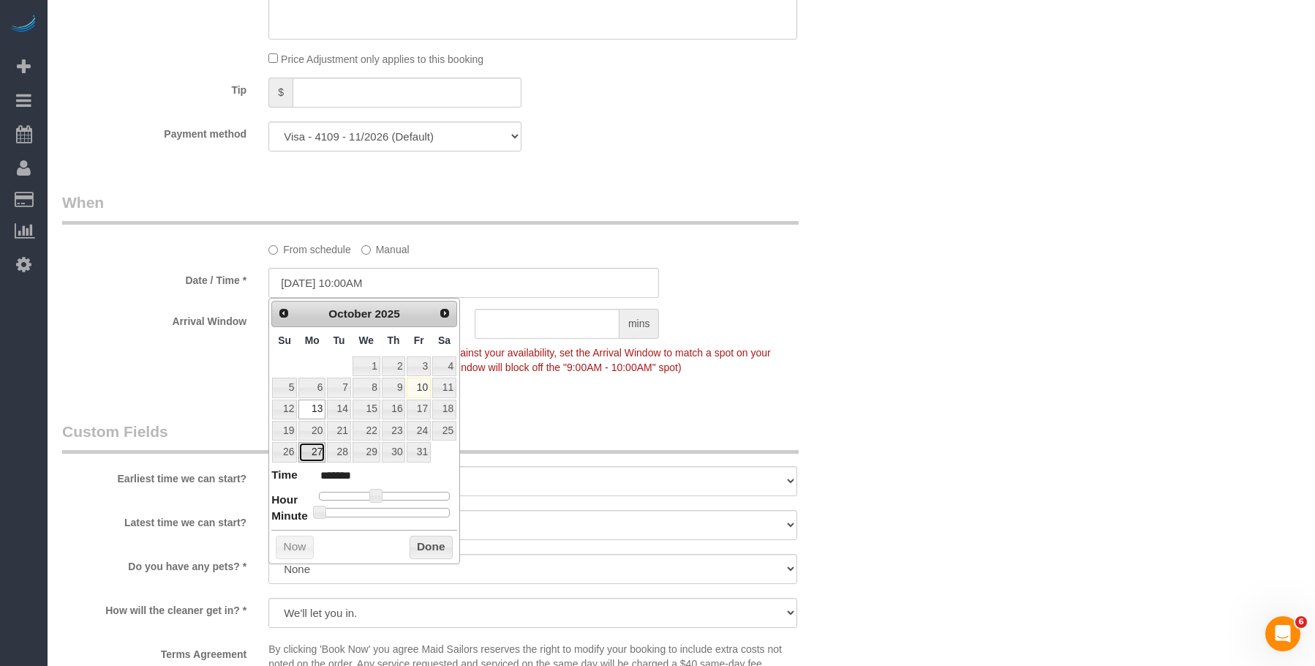
click at [314, 454] on link "27" at bounding box center [312, 452] width 27 height 20
type input "[DATE] 10:00AM"
click at [1021, 247] on div "Who Email [PERSON_NAME][EMAIL_ADDRESS][DOMAIN_NAME] Name * [GEOGRAPHIC_DATA][PE…" at bounding box center [681, 23] width 1239 height 2514
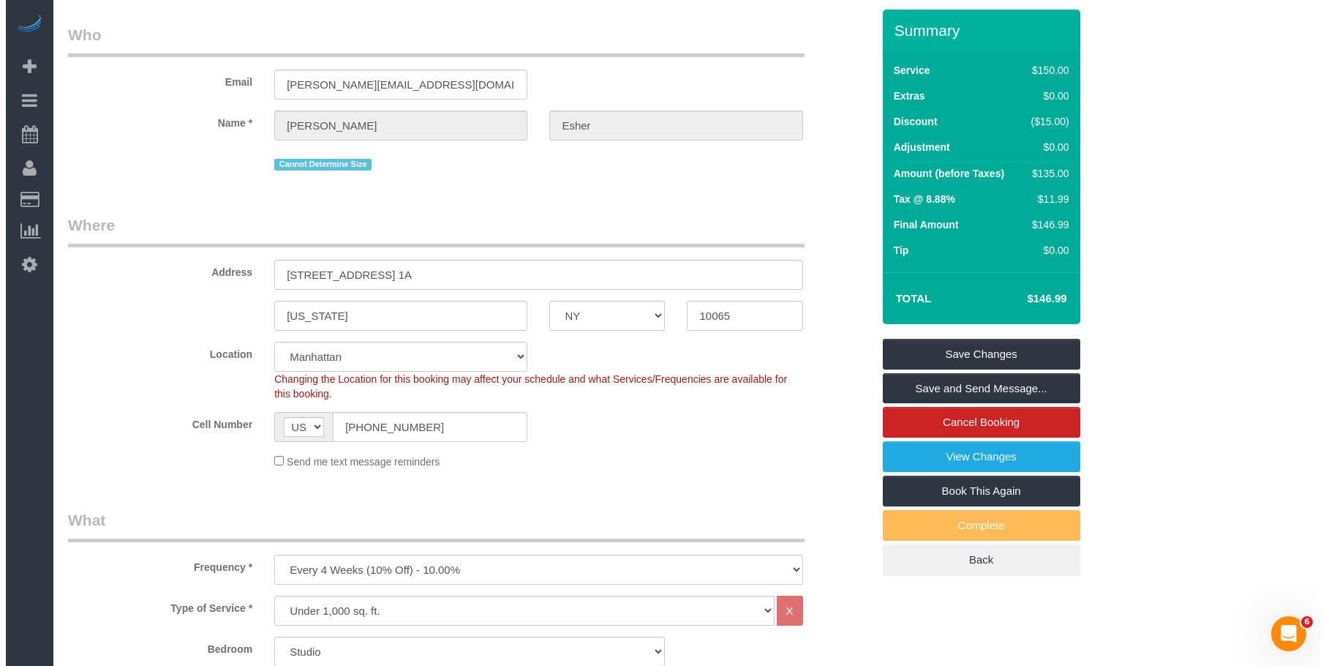
scroll to position [43, 0]
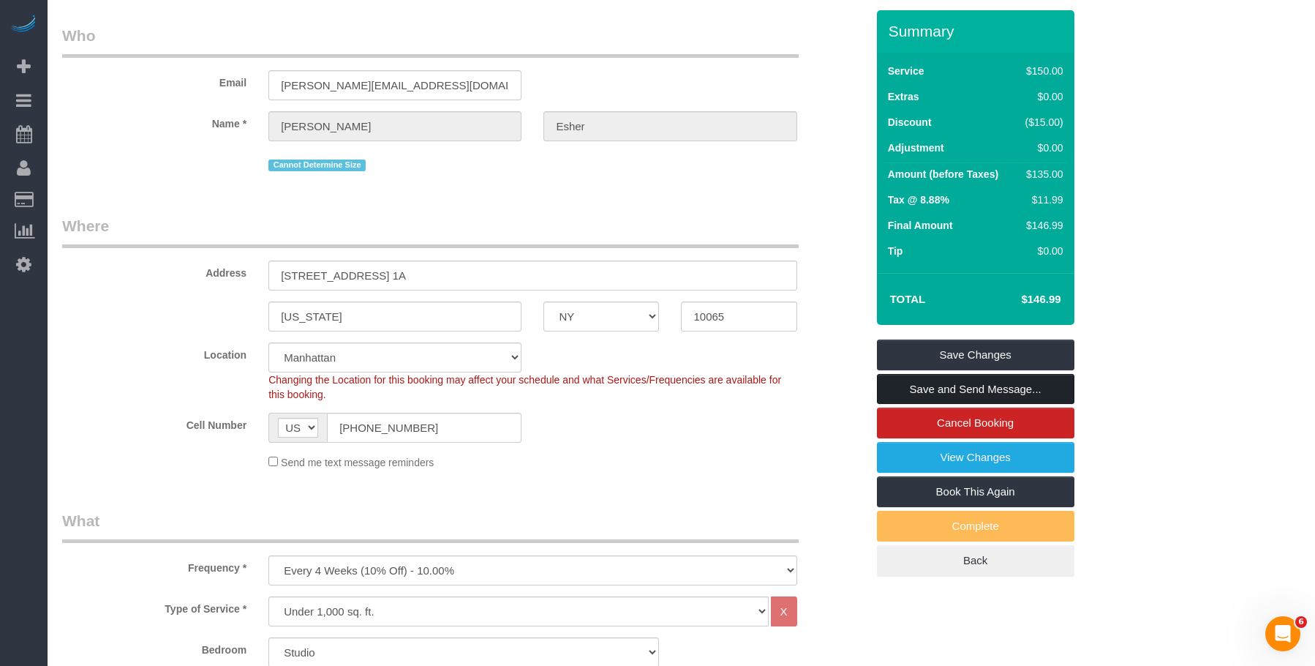
click at [1030, 386] on link "Save and Send Message..." at bounding box center [976, 389] width 198 height 31
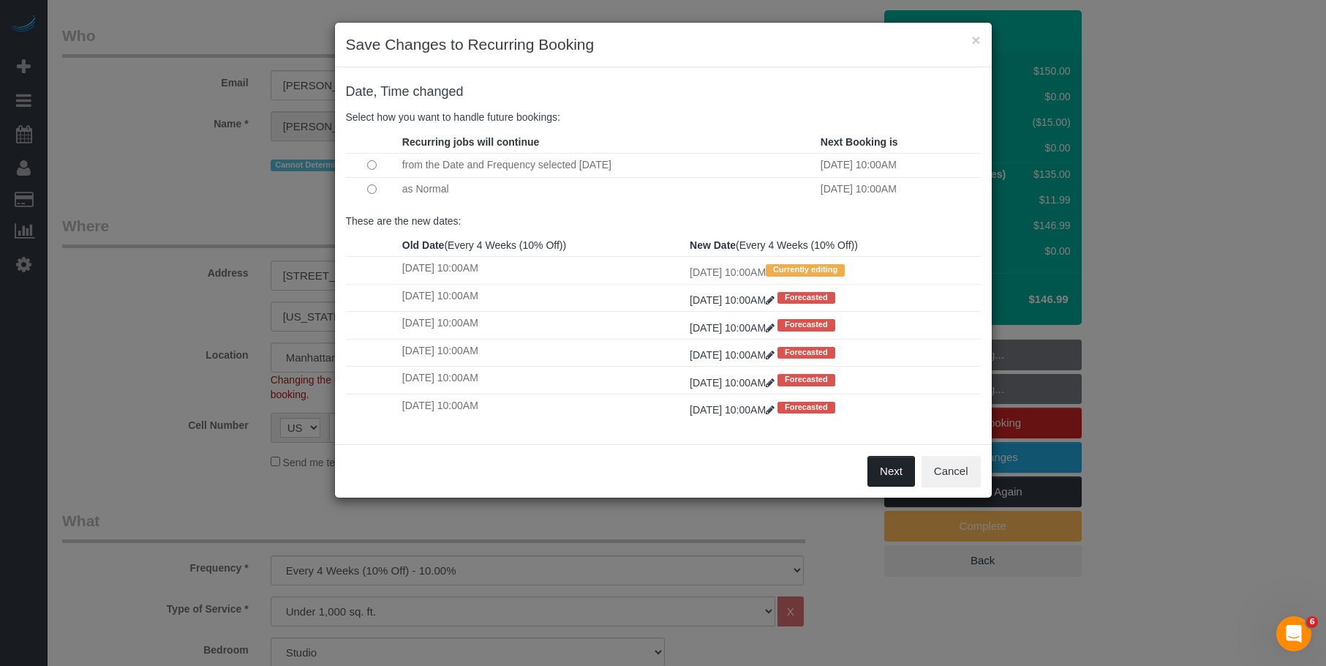
drag, startPoint x: 885, startPoint y: 465, endPoint x: 844, endPoint y: 462, distance: 41.1
click at [885, 465] on button "Next" at bounding box center [892, 471] width 48 height 31
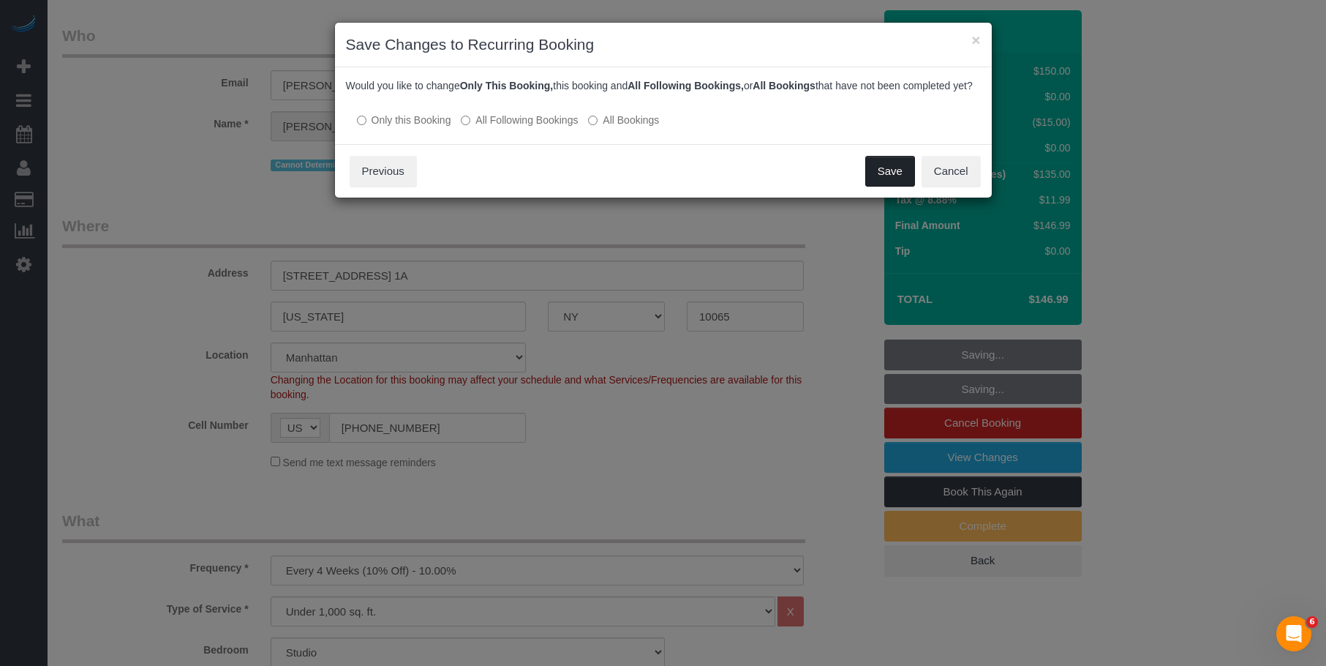
click at [884, 181] on button "Save" at bounding box center [891, 171] width 50 height 31
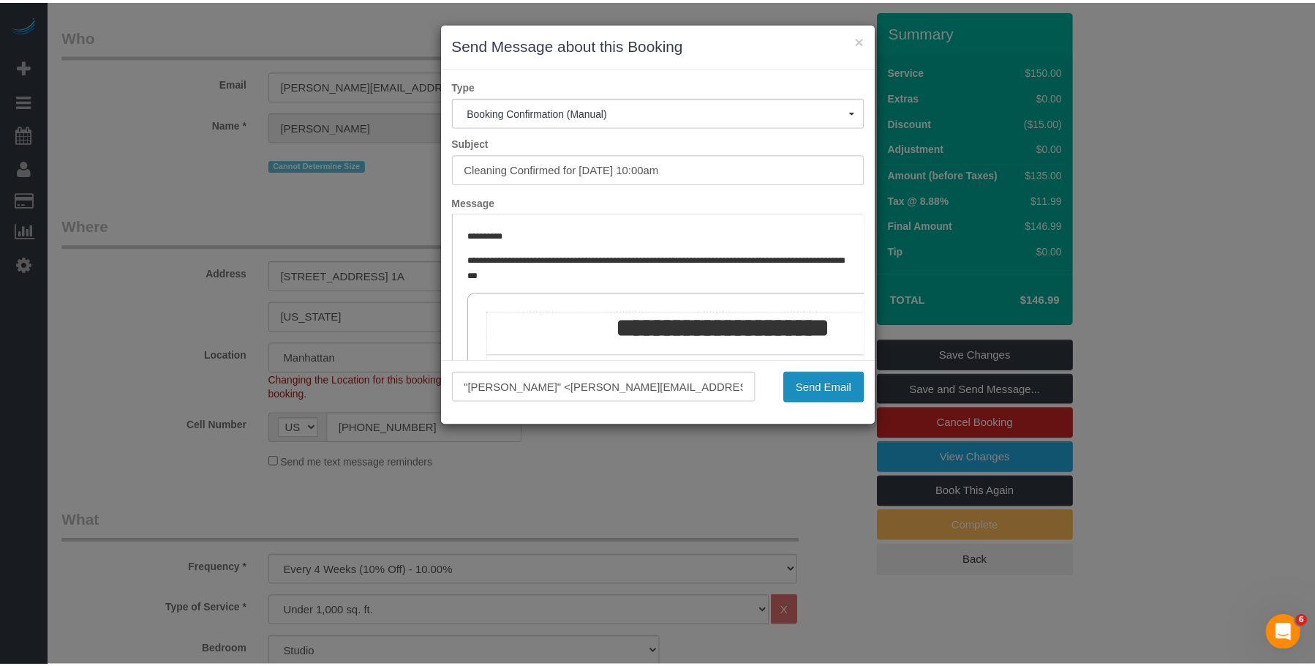
scroll to position [0, 0]
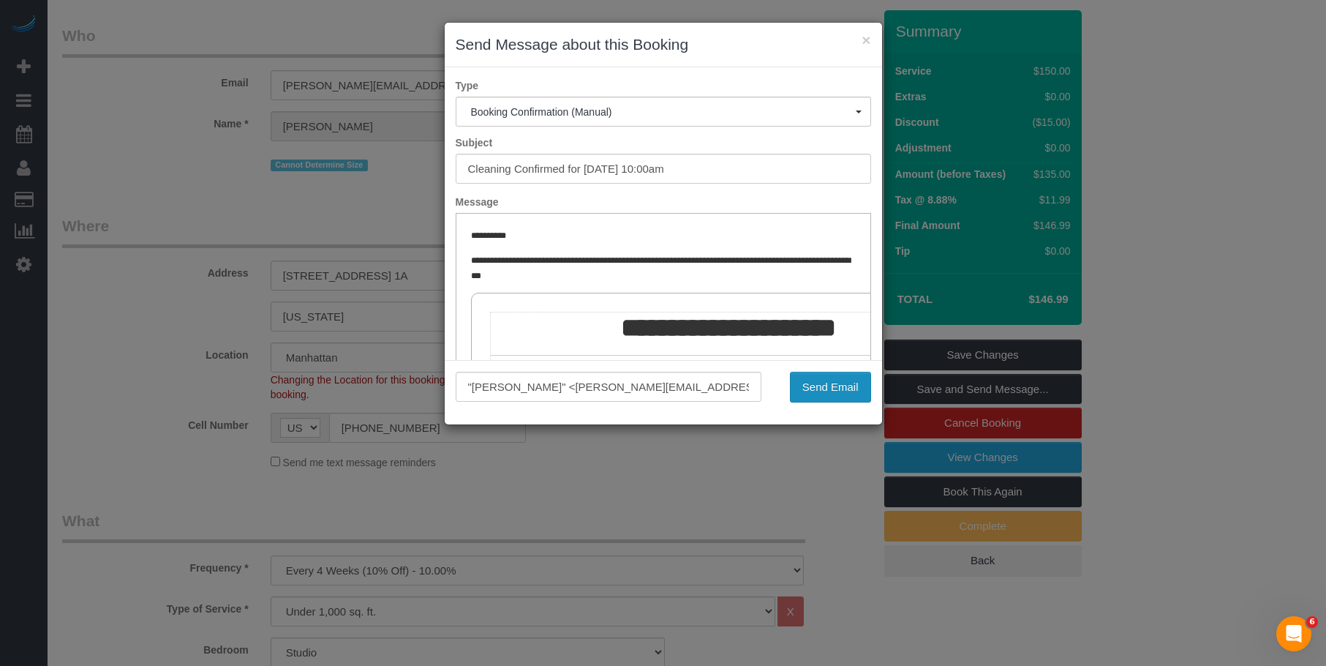
click at [825, 385] on button "Send Email" at bounding box center [830, 387] width 81 height 31
